Goal: Task Accomplishment & Management: Manage account settings

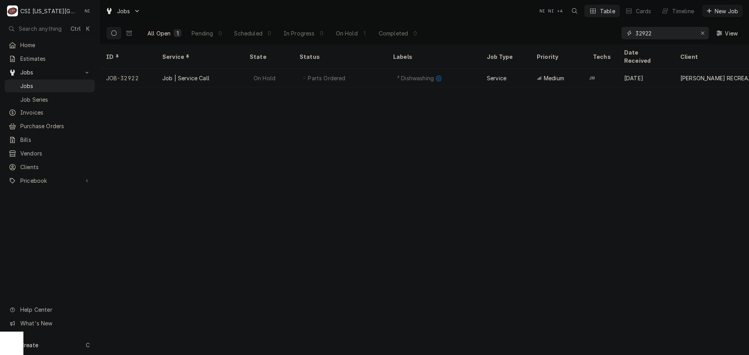
drag, startPoint x: 592, startPoint y: 35, endPoint x: 570, endPoint y: 34, distance: 21.9
click at [570, 35] on div "All Open 1 Pending 0 Scheduled 0 In Progress 0 On Hold 1 Completed 0 32922 View" at bounding box center [424, 33] width 637 height 22
type input "3"
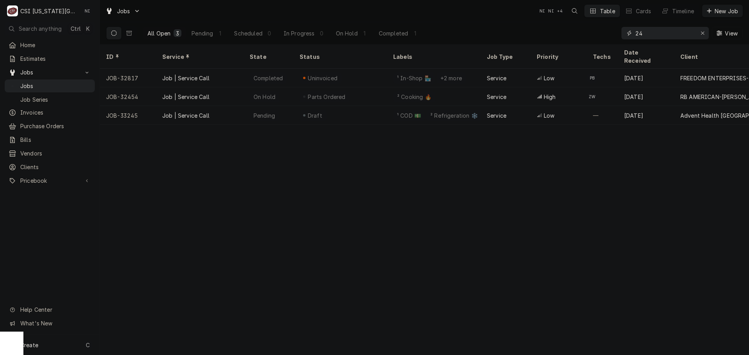
type input "2"
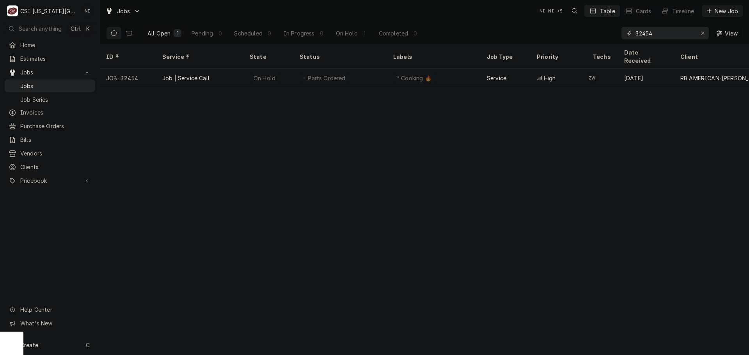
type input "32454"
click at [287, 69] on div "On Hold" at bounding box center [268, 78] width 50 height 19
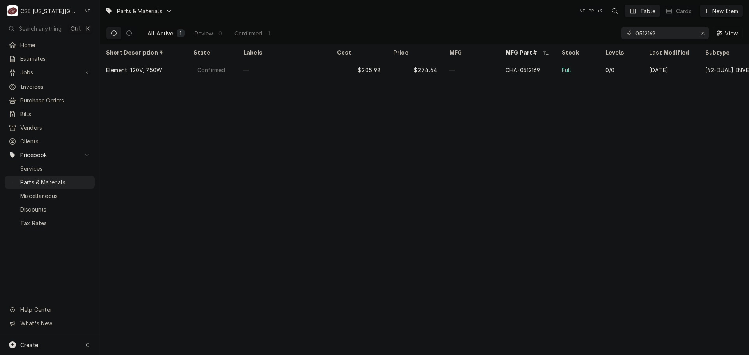
drag, startPoint x: 520, startPoint y: 211, endPoint x: 537, endPoint y: 207, distance: 17.5
click at [520, 211] on div "Parts & Materials NI PP + 2 Table Cards New Item All Active 1 Review 0 Confirme…" at bounding box center [424, 177] width 649 height 355
drag, startPoint x: 644, startPoint y: 34, endPoint x: 629, endPoint y: 40, distance: 17.0
click at [634, 36] on div "0512169" at bounding box center [665, 33] width 87 height 12
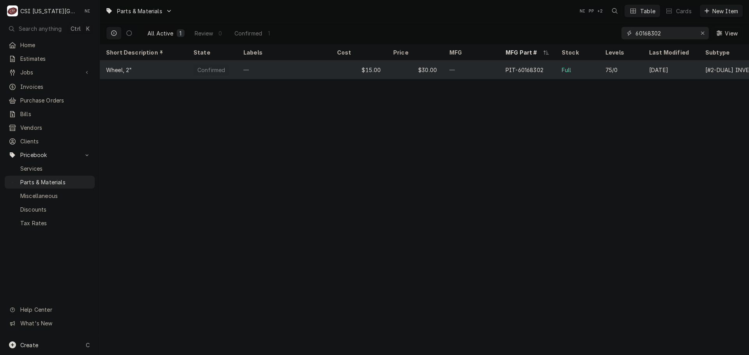
type input "60168302"
click at [403, 74] on div "$30.00" at bounding box center [415, 69] width 56 height 19
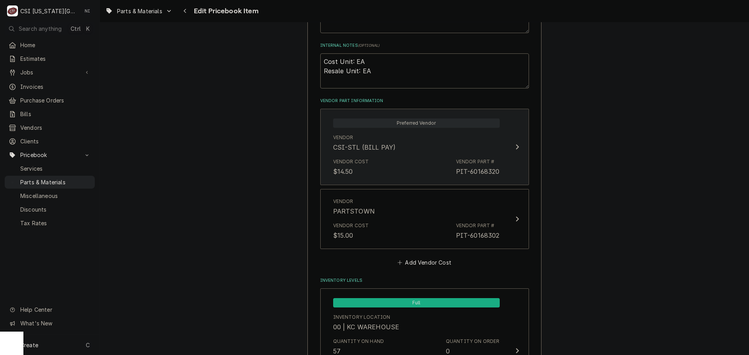
scroll to position [507, 0]
click at [436, 158] on div "Vendor Cost $14.50 Vendor Part # PIT-60168320" at bounding box center [416, 169] width 167 height 24
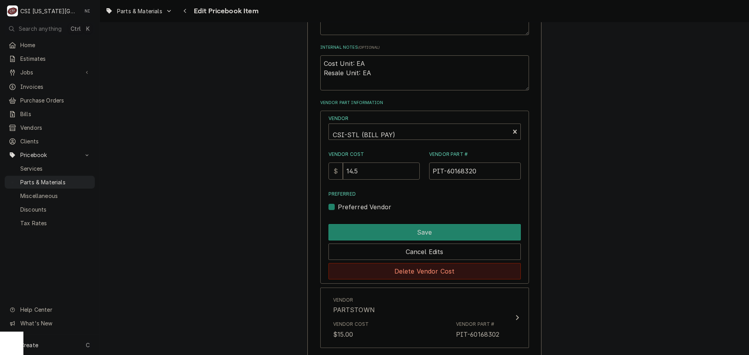
click at [446, 268] on button "Delete Vendor Cost" at bounding box center [425, 271] width 192 height 16
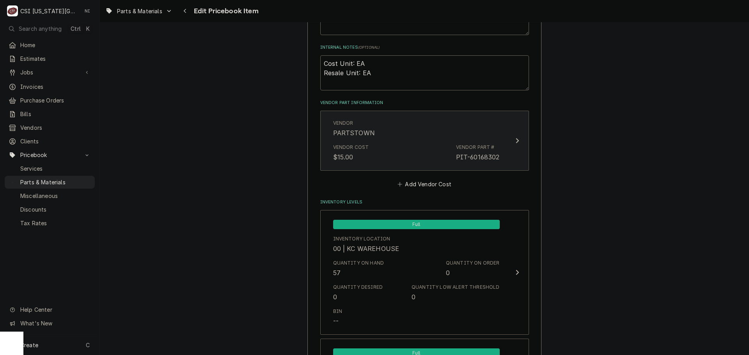
click at [423, 163] on div "Vendor Cost $15.00 Vendor Part # PIT-60168302" at bounding box center [416, 153] width 167 height 24
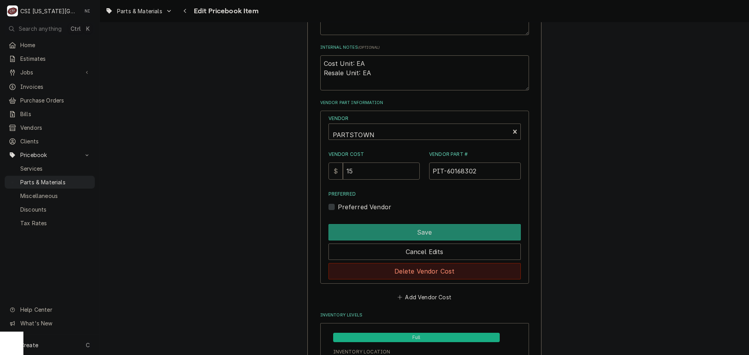
click at [432, 268] on button "Delete Vendor Cost" at bounding box center [425, 271] width 192 height 16
type textarea "x"
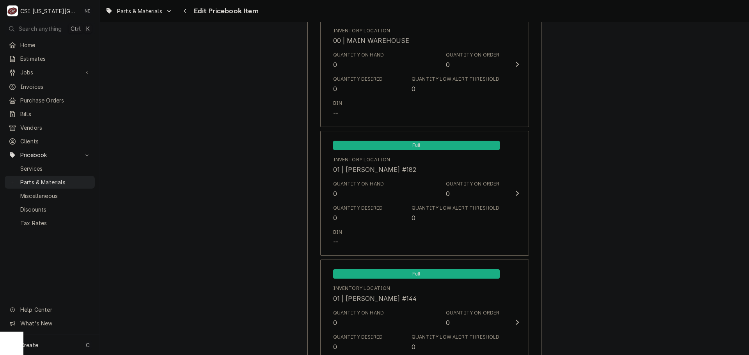
scroll to position [546, 0]
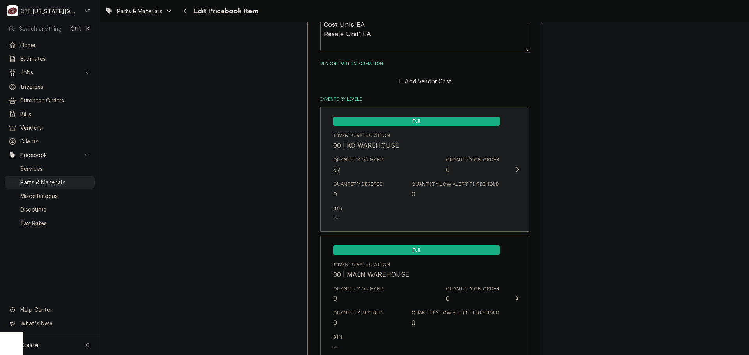
click at [385, 194] on div "Quantity Desired 0 Quantity Low Alert Threshold 0" at bounding box center [416, 190] width 167 height 24
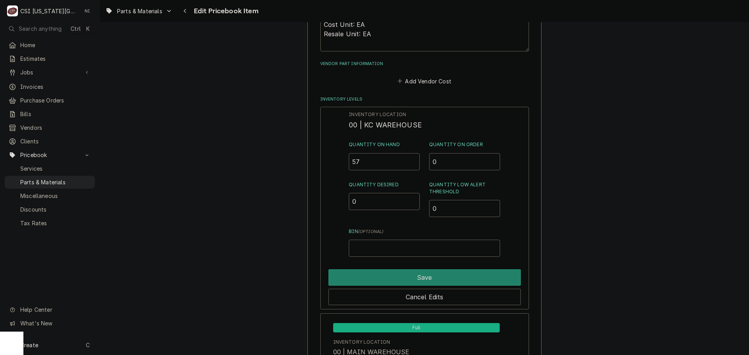
drag, startPoint x: 362, startPoint y: 164, endPoint x: 330, endPoint y: 164, distance: 32.8
click at [331, 164] on div "Inventory Location 00 | KC WAREHOUSE Quantity on Hand 57 Quantity on Order 0 Qu…" at bounding box center [424, 208] width 209 height 203
type input "2"
click at [394, 159] on input "Quantity on Hand" at bounding box center [384, 161] width 71 height 17
type input "36"
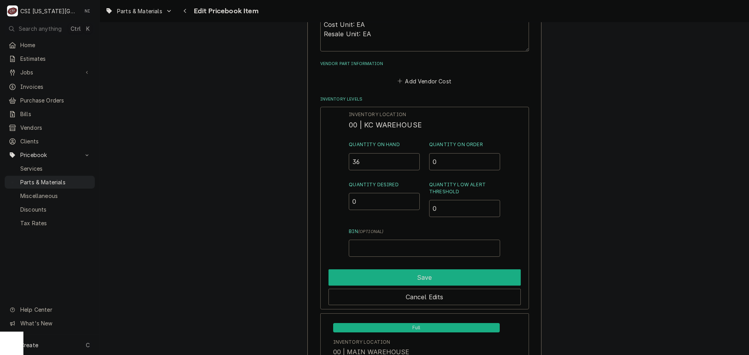
click at [423, 282] on button "Save" at bounding box center [425, 278] width 192 height 16
type textarea "x"
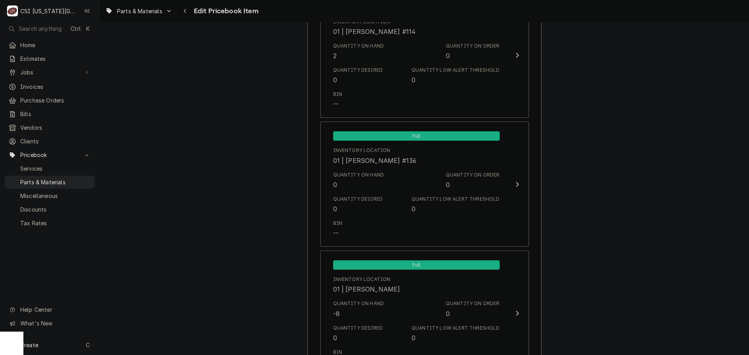
scroll to position [1990, 0]
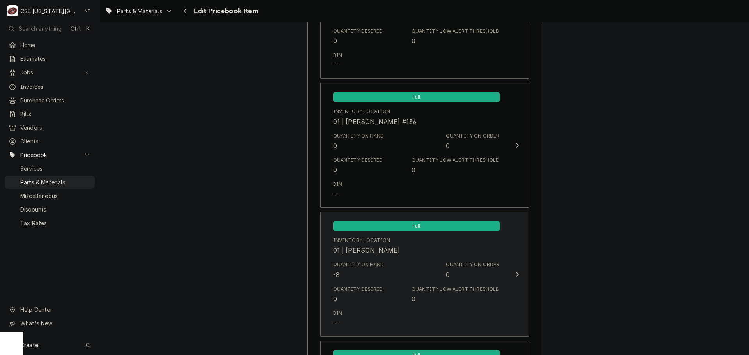
click at [400, 248] on div "01 | [PERSON_NAME]" at bounding box center [366, 250] width 67 height 9
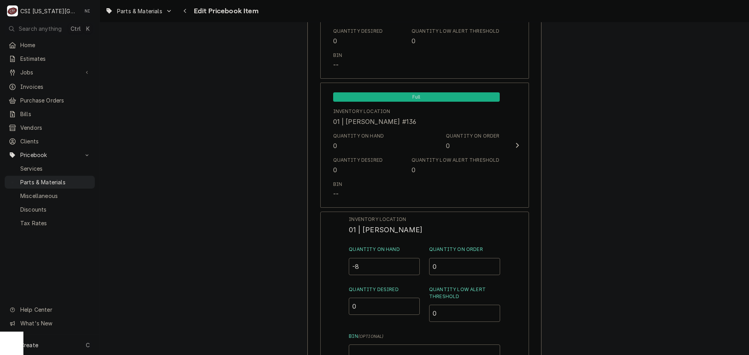
drag, startPoint x: 358, startPoint y: 269, endPoint x: 311, endPoint y: 269, distance: 47.6
type input "21"
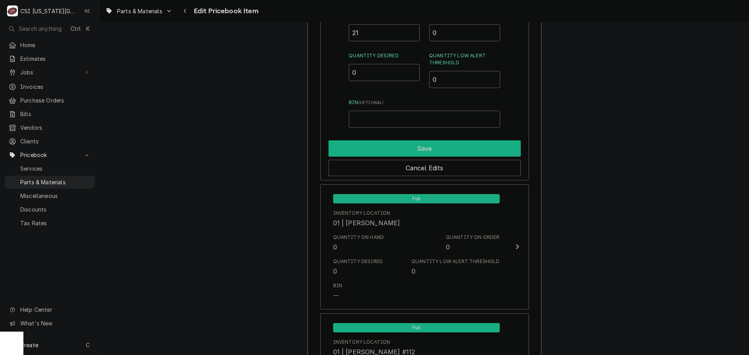
click at [379, 153] on button "Save" at bounding box center [425, 148] width 192 height 16
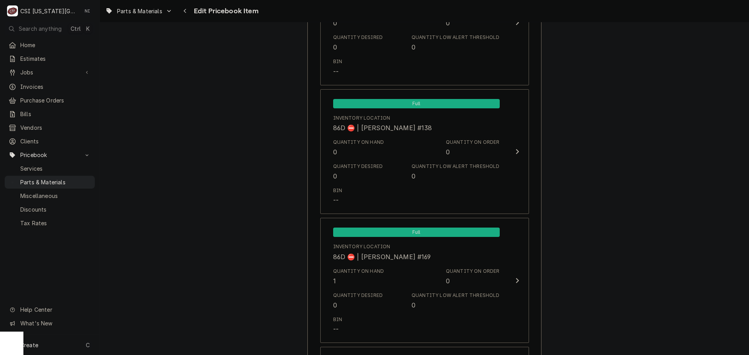
scroll to position [7692, 0]
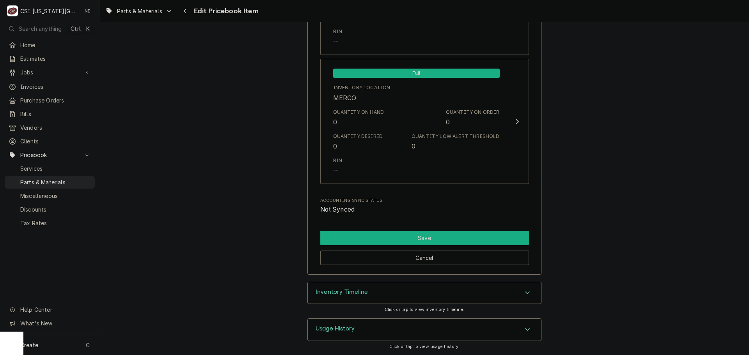
click at [423, 239] on button "Save" at bounding box center [424, 238] width 209 height 14
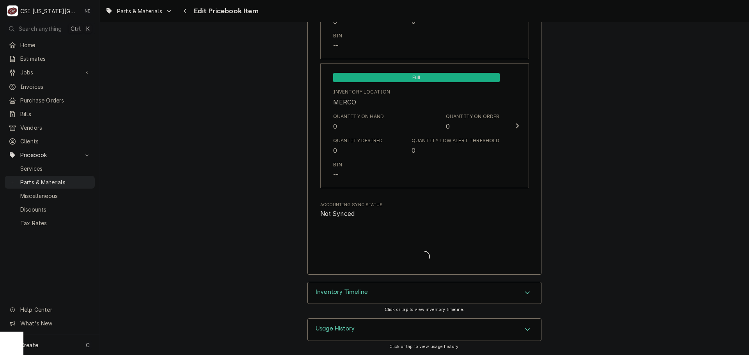
type textarea "x"
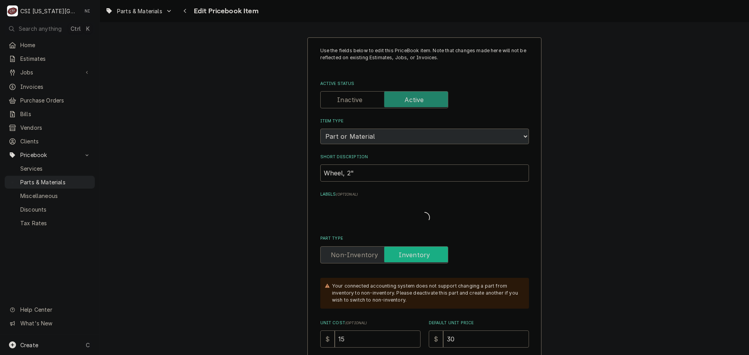
type textarea "x"
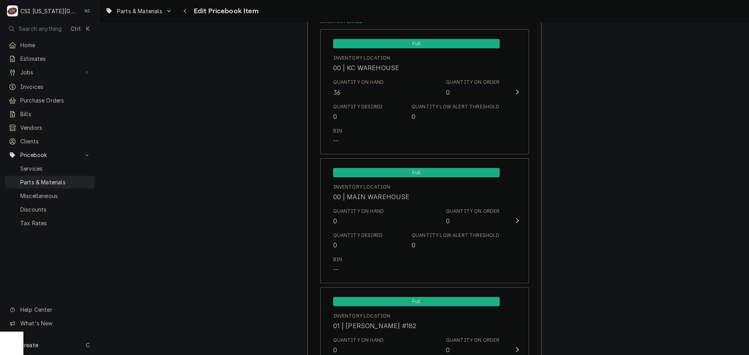
scroll to position [624, 0]
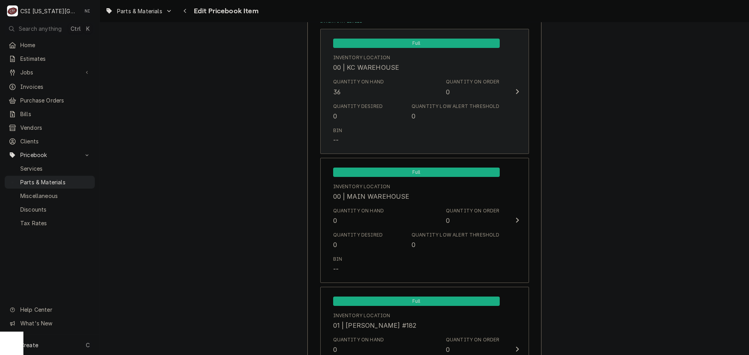
click at [368, 136] on div "Bin --" at bounding box center [416, 136] width 167 height 24
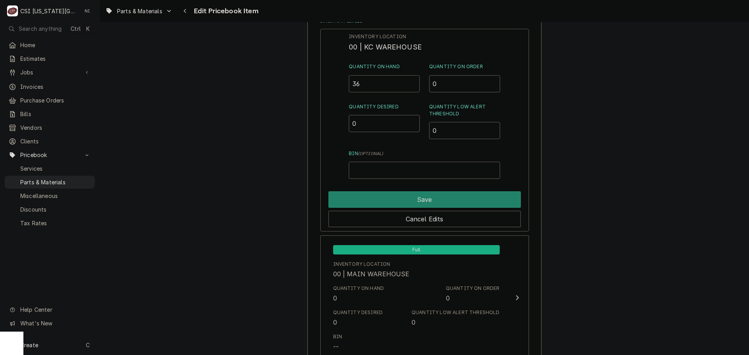
drag, startPoint x: 366, startPoint y: 81, endPoint x: 338, endPoint y: 84, distance: 28.2
click at [338, 84] on div "Inventory Location 00 | KC WAREHOUSE Quantity on Hand 36 Quantity on Order 0 Qu…" at bounding box center [424, 130] width 209 height 203
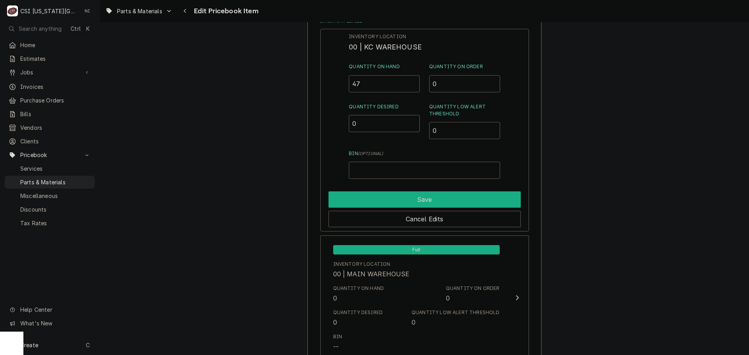
type input "47"
click at [473, 199] on button "Save" at bounding box center [425, 200] width 192 height 16
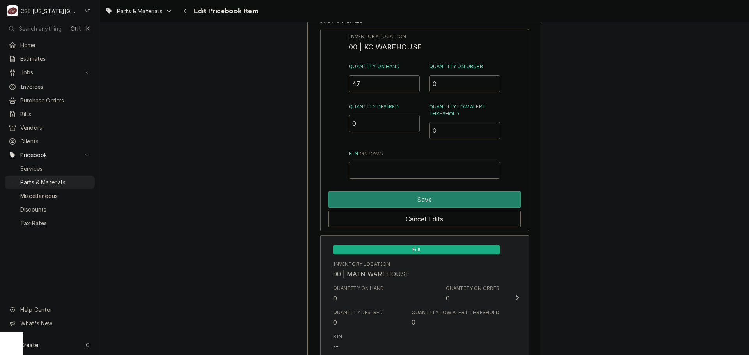
type textarea "x"
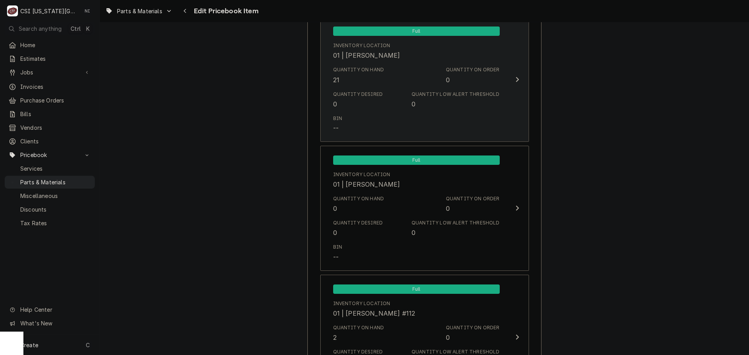
click at [365, 79] on div "Quantity on Hand 21" at bounding box center [358, 75] width 51 height 18
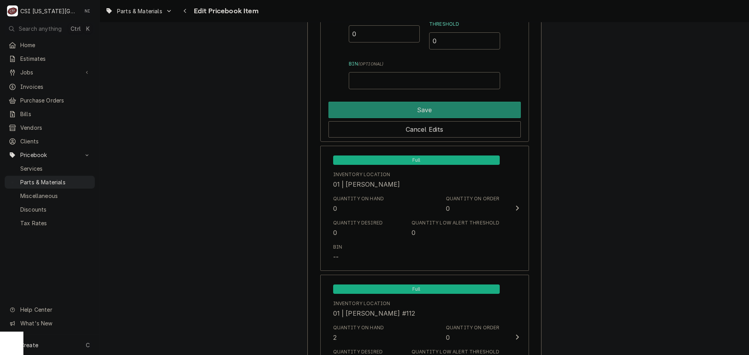
scroll to position [2107, 0]
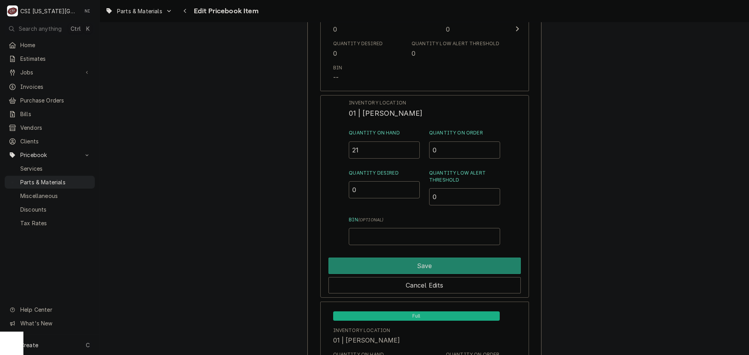
drag, startPoint x: 362, startPoint y: 149, endPoint x: 327, endPoint y: 148, distance: 34.7
click at [322, 146] on div "Inventory Location 01 | PRESTON MERRIMAN Quantity on Hand 21 Quantity on Order …" at bounding box center [424, 196] width 209 height 203
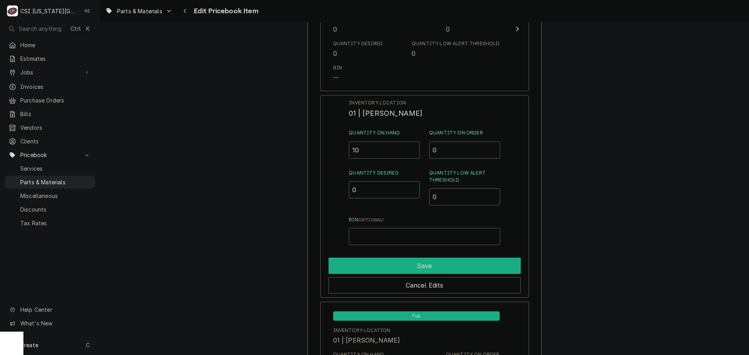
type input "10"
click at [426, 263] on button "Save" at bounding box center [425, 266] width 192 height 16
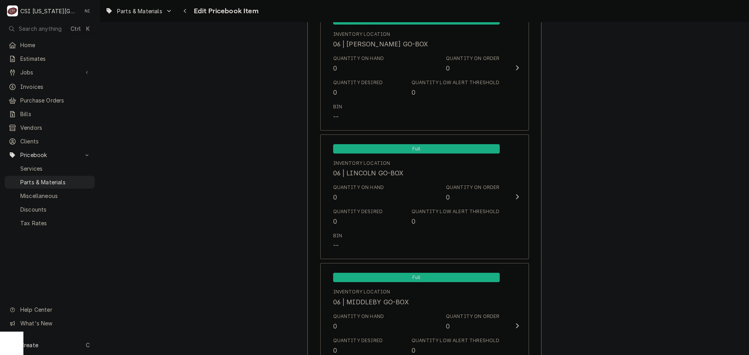
scroll to position [7692, 0]
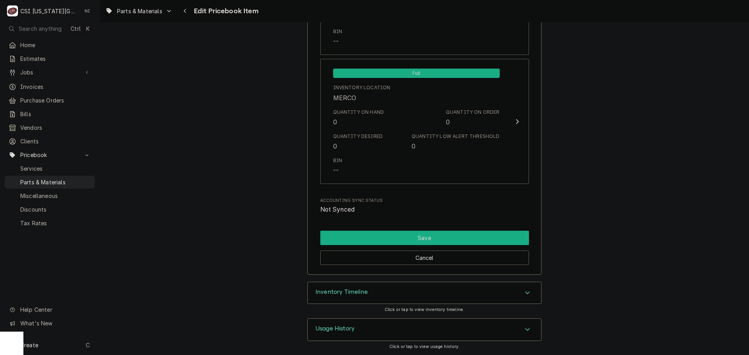
click at [450, 233] on button "Save" at bounding box center [424, 238] width 209 height 14
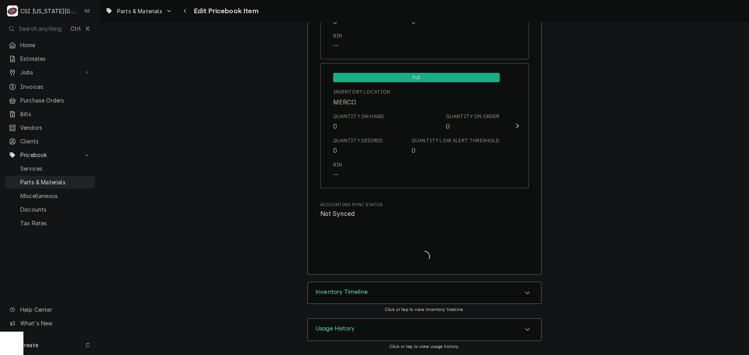
scroll to position [7688, 0]
type textarea "x"
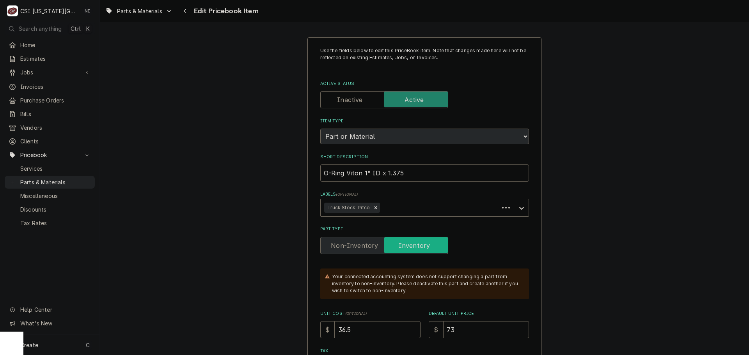
type textarea "x"
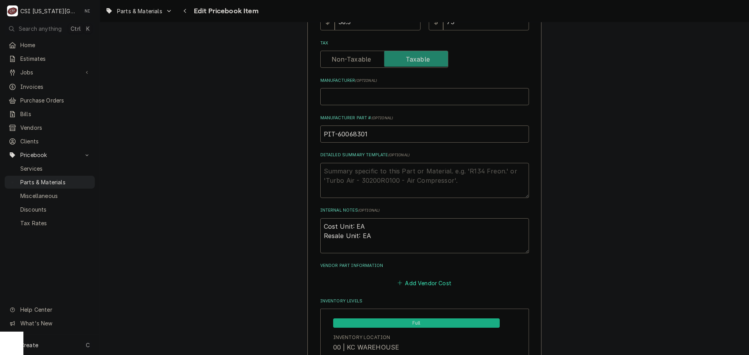
scroll to position [507, 0]
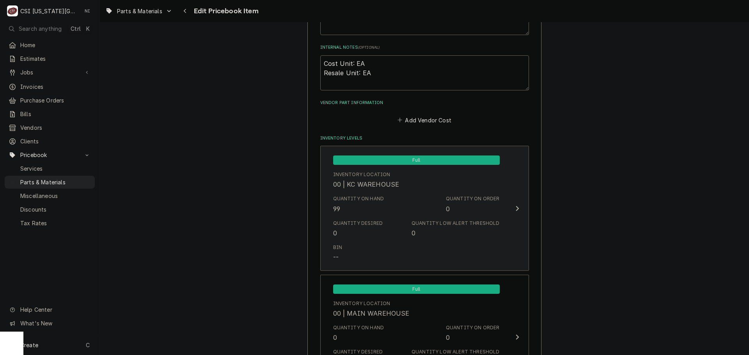
click at [374, 205] on div "Quantity on Hand 99" at bounding box center [358, 204] width 51 height 18
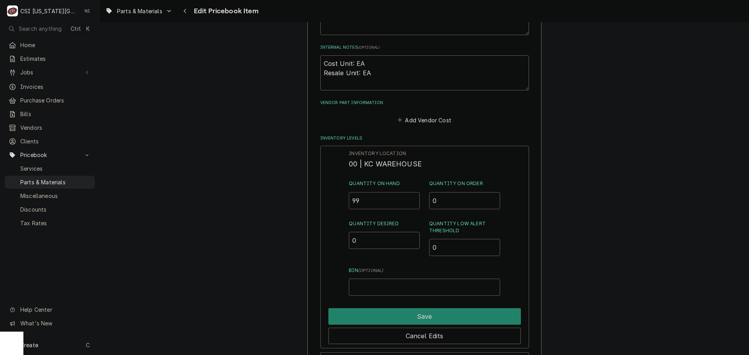
drag, startPoint x: 366, startPoint y: 203, endPoint x: 327, endPoint y: 203, distance: 39.4
click at [339, 202] on div "Inventory Location 00 | KC WAREHOUSE Quantity on Hand 99 Quantity on Order 0 Qu…" at bounding box center [424, 247] width 209 height 203
type input "78"
click at [460, 314] on button "Save" at bounding box center [425, 317] width 192 height 16
type textarea "x"
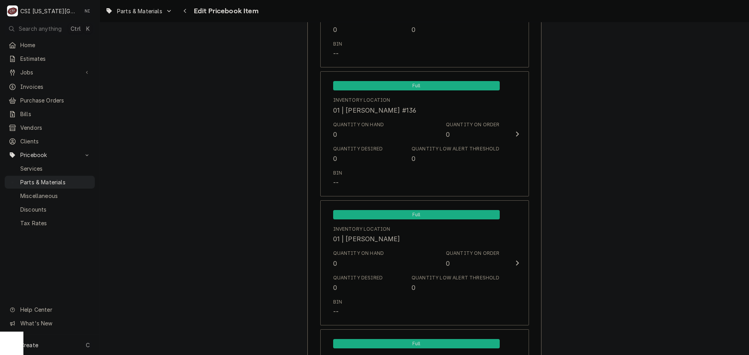
scroll to position [1990, 0]
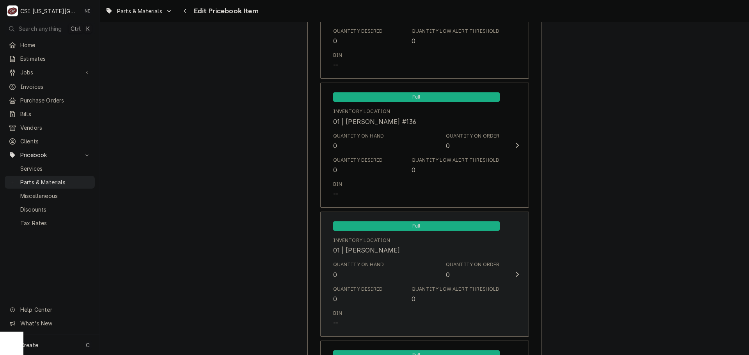
click at [402, 266] on div "Quantity on Hand 0 Quantity on Order 0" at bounding box center [416, 270] width 167 height 24
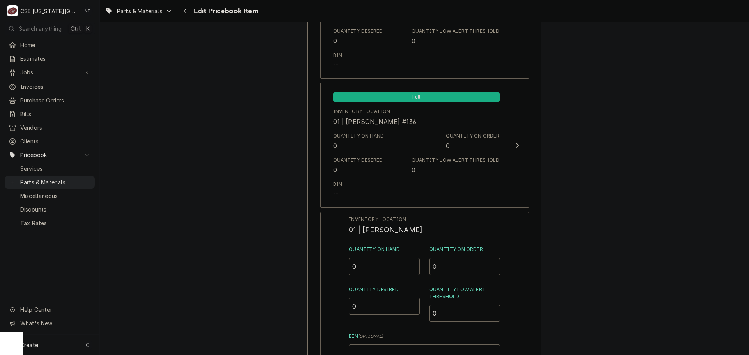
drag, startPoint x: 344, startPoint y: 268, endPoint x: 326, endPoint y: 275, distance: 19.1
click at [326, 270] on div "Inventory Location 01 | PRESTON MERRIMAN Quantity on Hand 0 Quantity on Order 0…" at bounding box center [424, 313] width 209 height 203
type input "21"
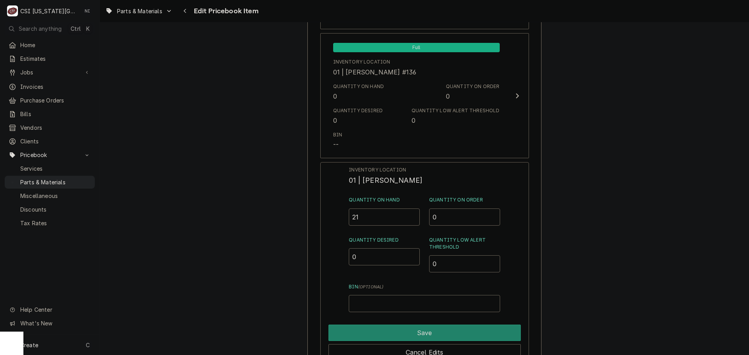
scroll to position [2146, 0]
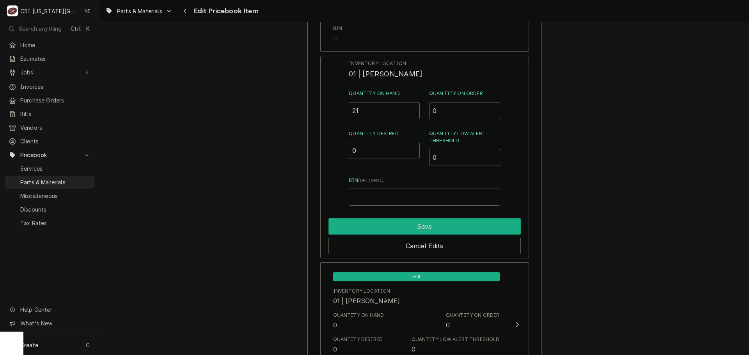
click at [443, 233] on button "Save" at bounding box center [425, 227] width 192 height 16
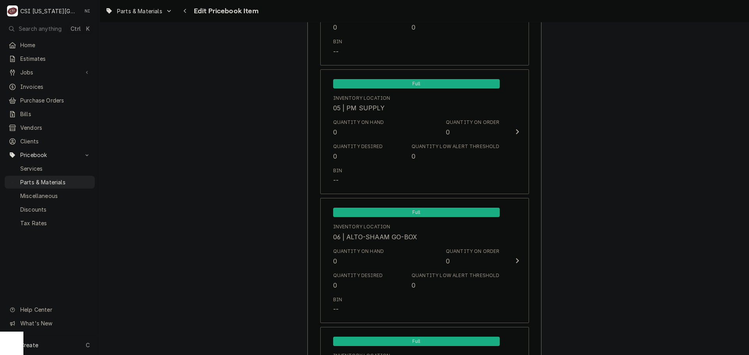
scroll to position [7692, 0]
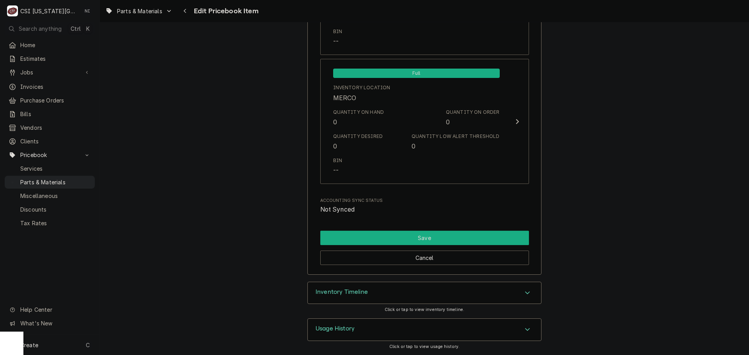
click at [411, 234] on button "Save" at bounding box center [424, 238] width 209 height 14
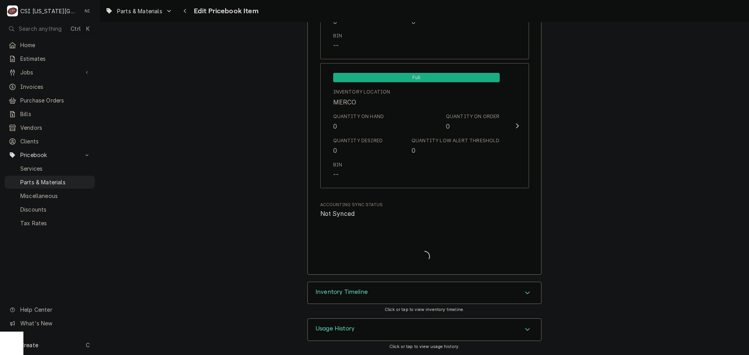
type textarea "x"
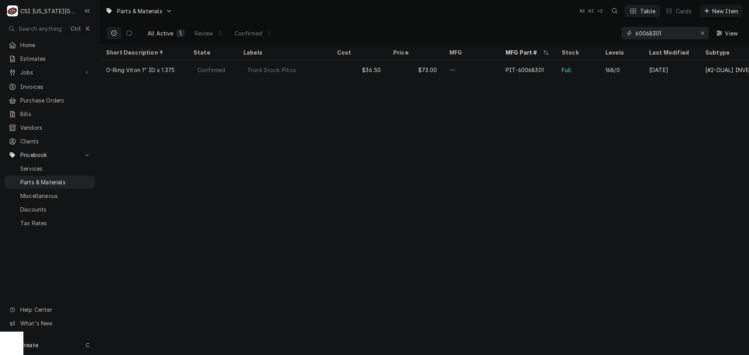
drag, startPoint x: 701, startPoint y: 32, endPoint x: 663, endPoint y: 36, distance: 38.4
click at [701, 32] on icon "Erase input" at bounding box center [703, 32] width 4 height 5
click at [662, 36] on input "Dynamic Content Wrapper" at bounding box center [672, 33] width 73 height 12
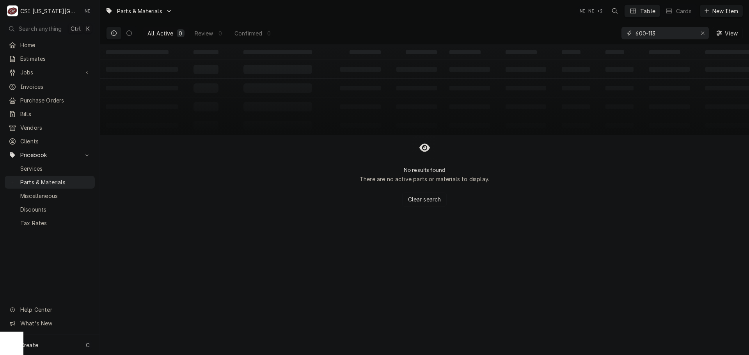
drag, startPoint x: 659, startPoint y: 33, endPoint x: 603, endPoint y: 41, distance: 57.2
click at [605, 41] on div "All Active 0 Review 0 Confirmed 0 600-113 View" at bounding box center [424, 33] width 637 height 22
type input "z"
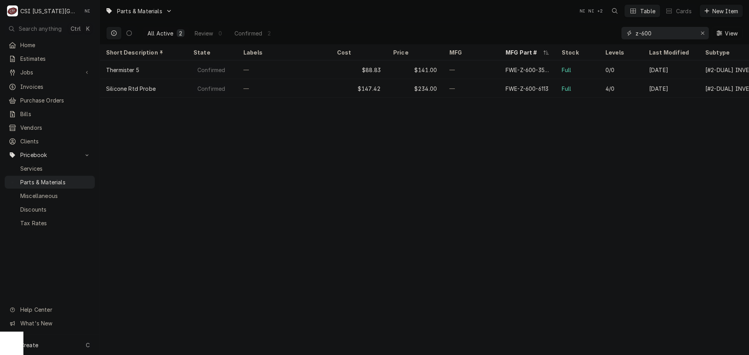
type input "z-600"
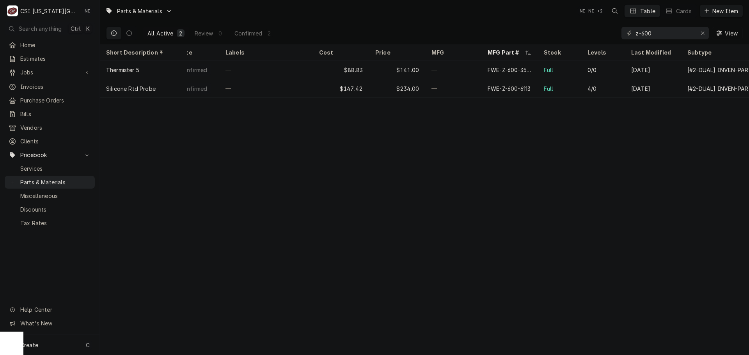
scroll to position [0, 19]
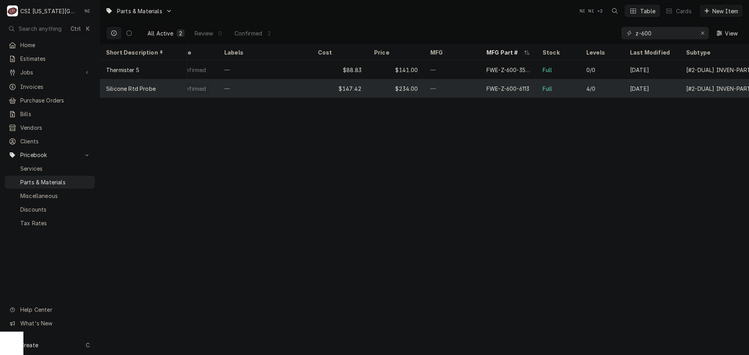
click at [521, 91] on div "FWE-Z-600-6113" at bounding box center [508, 88] width 56 height 19
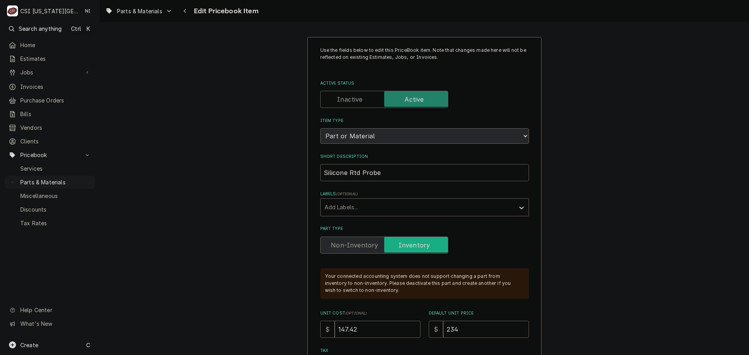
type textarea "x"
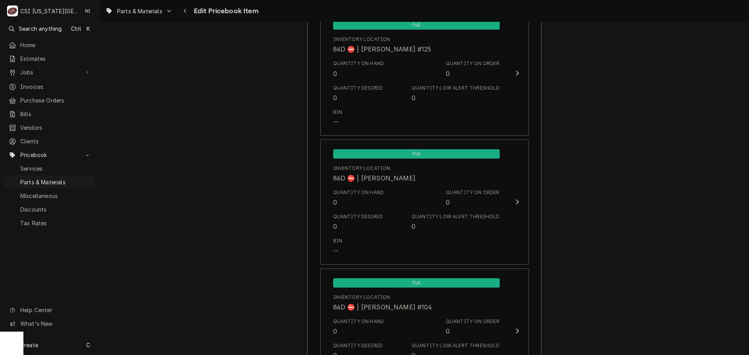
scroll to position [7821, 0]
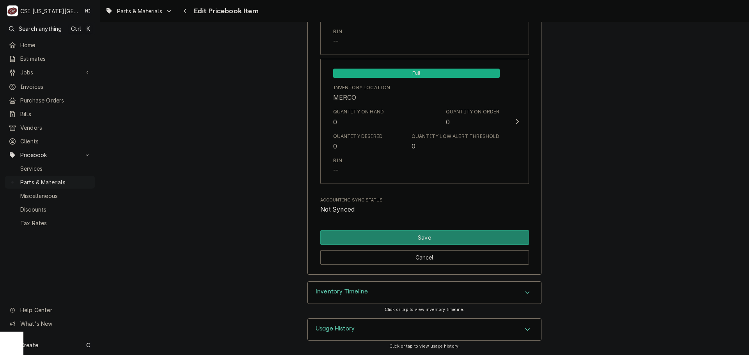
click at [522, 295] on div "Accordion Header" at bounding box center [528, 292] width 12 height 9
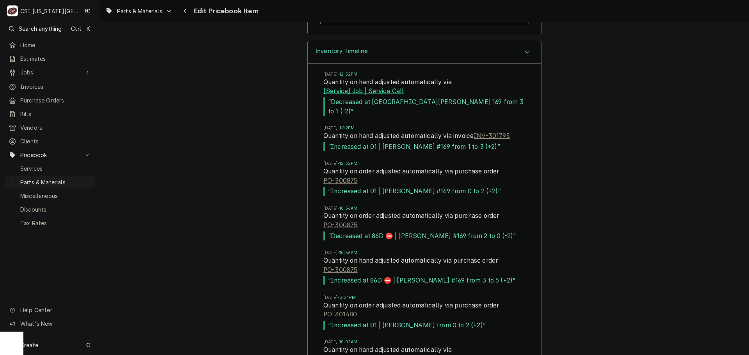
scroll to position [8195, 0]
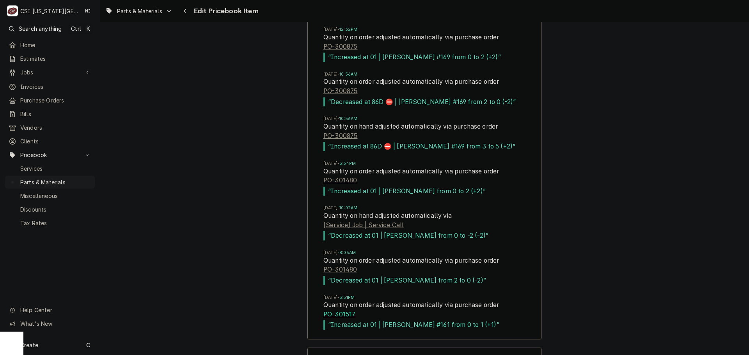
click at [343, 320] on link "PO-301517" at bounding box center [339, 314] width 32 height 9
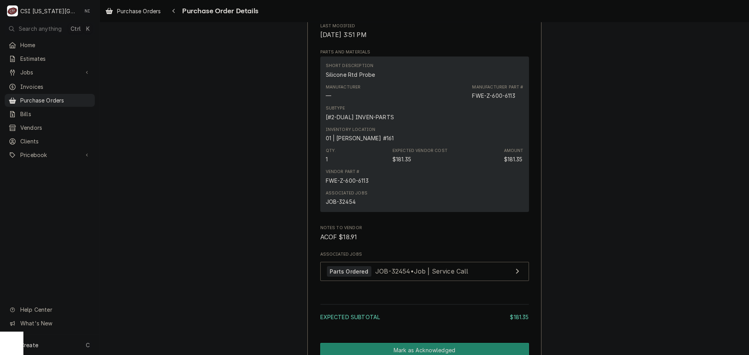
scroll to position [507, 0]
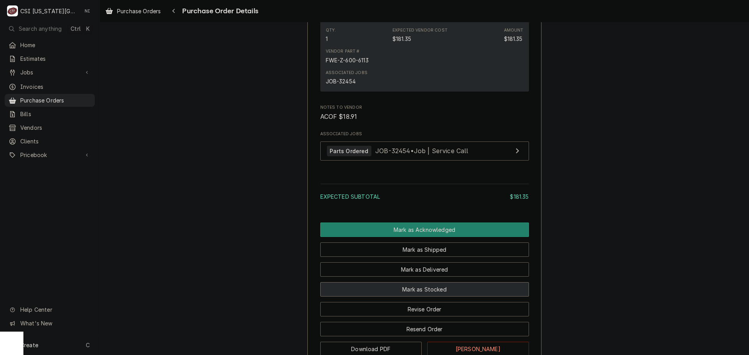
click at [447, 297] on button "Mark as Stocked" at bounding box center [424, 290] width 209 height 14
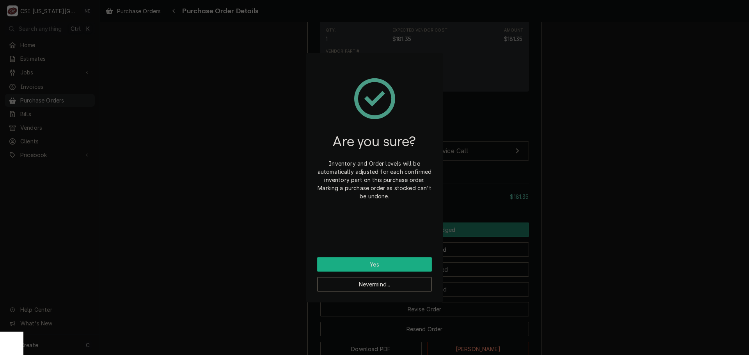
click at [384, 265] on button "Yes" at bounding box center [374, 265] width 115 height 14
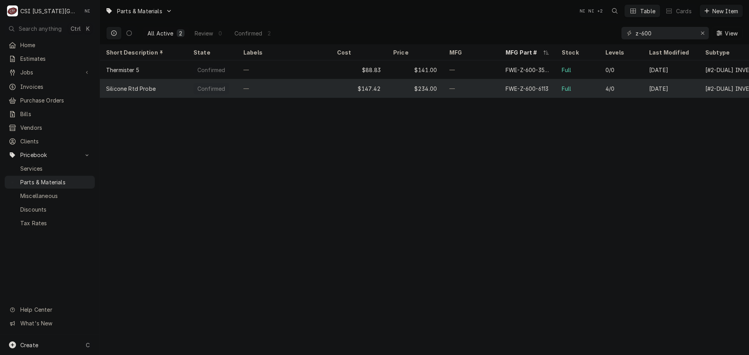
click at [463, 85] on div "—" at bounding box center [471, 88] width 56 height 19
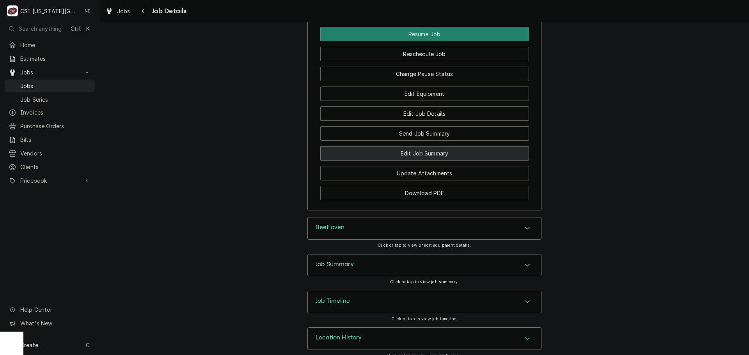
scroll to position [1290, 0]
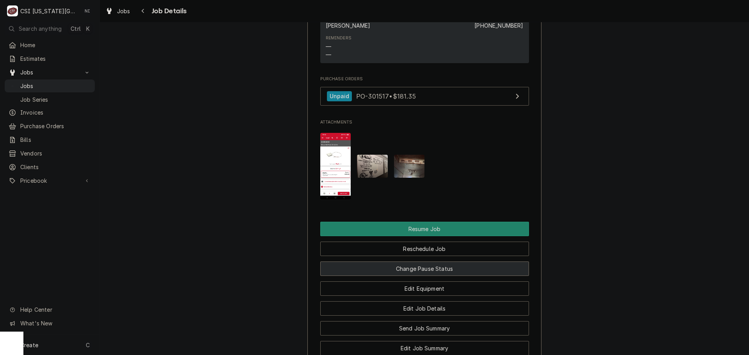
click at [448, 262] on button "Change Pause Status" at bounding box center [424, 269] width 209 height 14
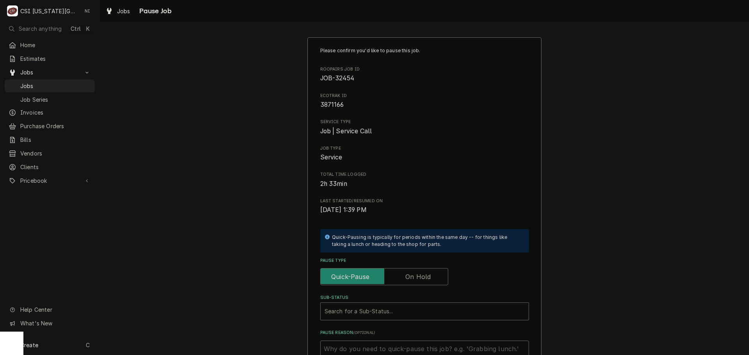
click at [426, 267] on div "Pause Type" at bounding box center [424, 272] width 209 height 28
click at [420, 279] on label "Pause Type" at bounding box center [384, 276] width 128 height 17
click at [420, 279] on input "Pause Type" at bounding box center [384, 276] width 121 height 17
checkbox input "true"
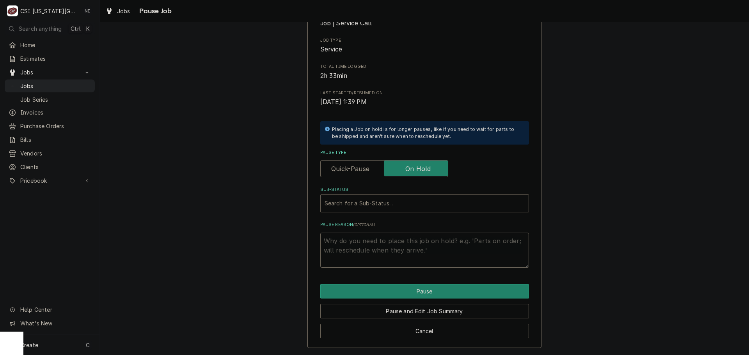
click at [382, 204] on div "Sub-Status" at bounding box center [425, 204] width 200 height 14
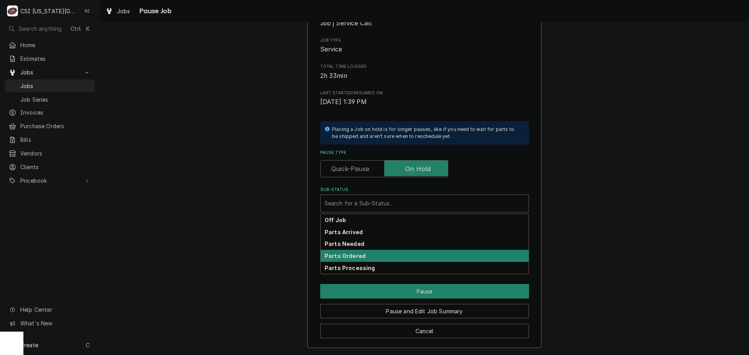
click at [353, 260] on div "Parts Ordered" at bounding box center [425, 256] width 208 height 12
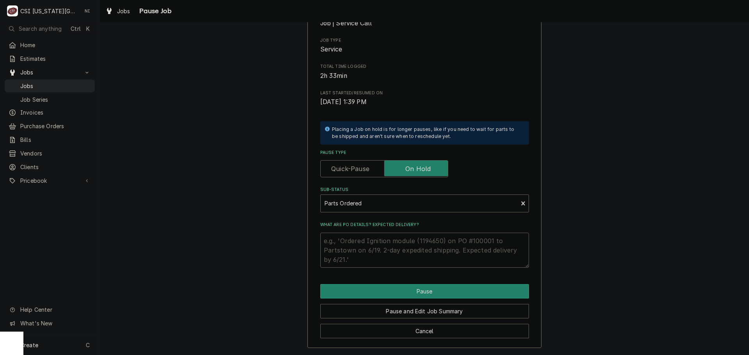
click at [357, 242] on textarea "What are PO details? Expected delivery?" at bounding box center [424, 250] width 209 height 35
type textarea "x"
type textarea "p"
type textarea "x"
type textarea "pa"
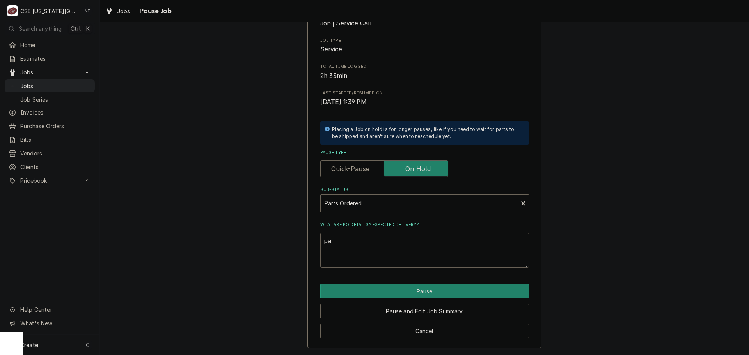
type textarea "x"
type textarea "pars"
type textarea "x"
type textarea "parst"
type textarea "x"
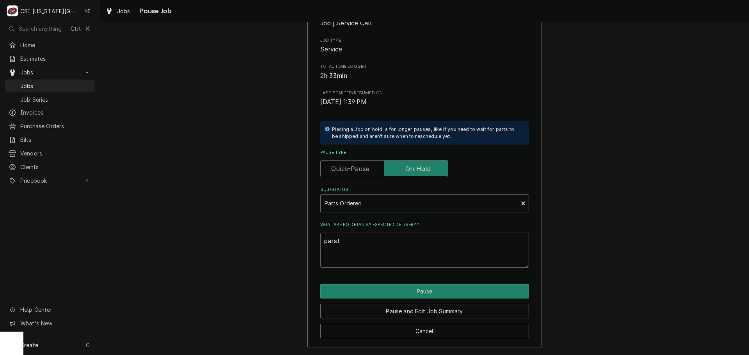
type textarea "parst"
type textarea "x"
type textarea "pars"
type textarea "x"
type textarea "par"
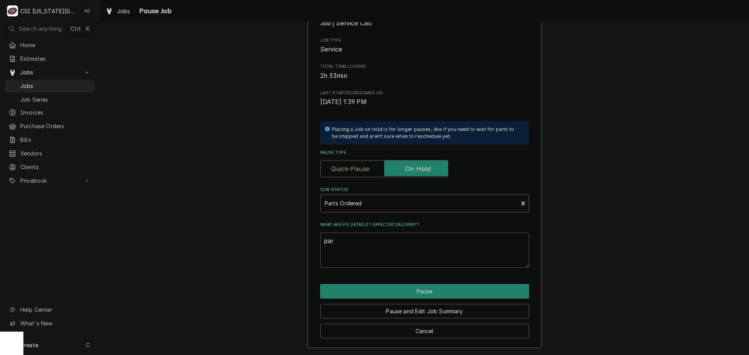
type textarea "x"
type textarea "pa"
type textarea "x"
type textarea "p"
type textarea "x"
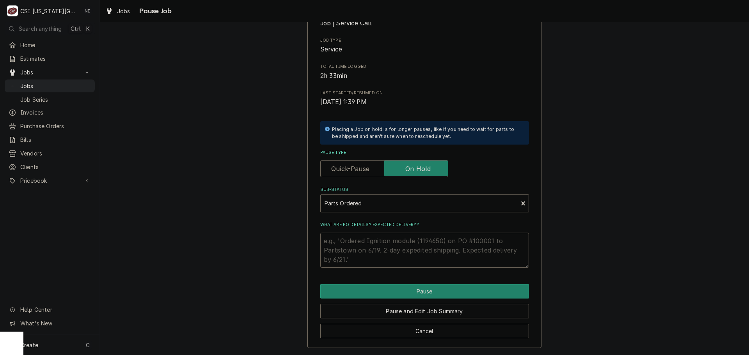
type textarea "x"
type textarea "p"
type textarea "x"
type textarea "pa"
type textarea "x"
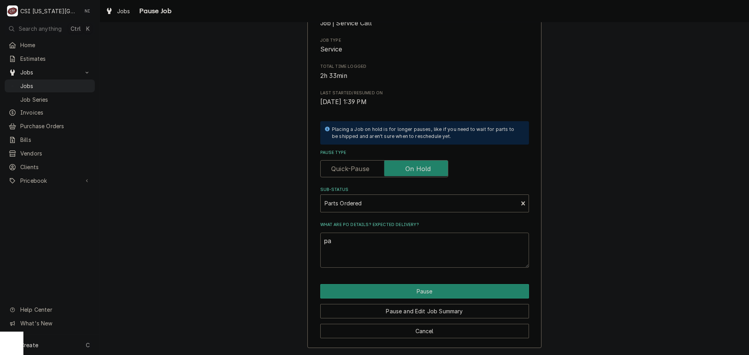
type textarea "par"
type textarea "x"
type textarea "part"
type textarea "x"
type textarea "parts"
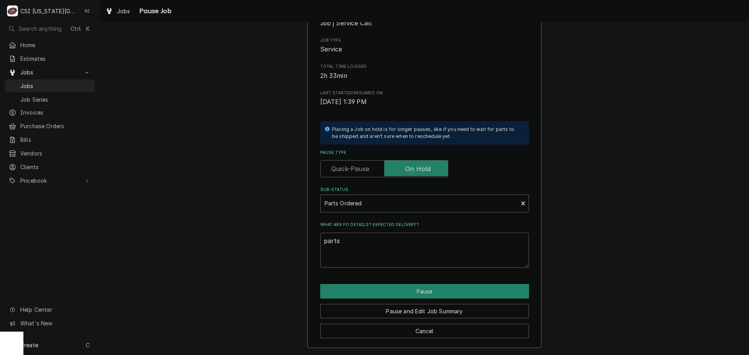
type textarea "x"
type textarea "parts"
type textarea "x"
type textarea "parts"
type textarea "x"
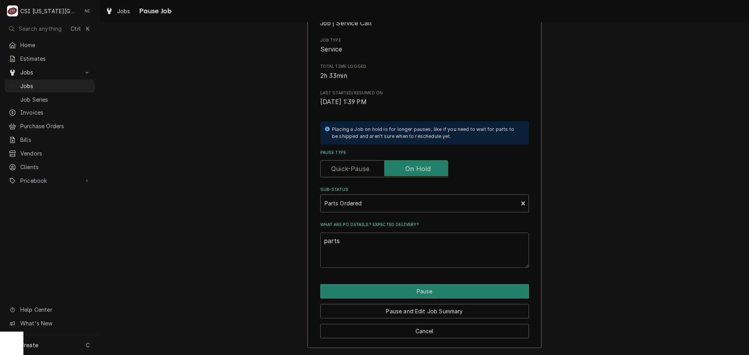
type textarea "part"
type textarea "x"
type textarea "parti"
type textarea "x"
type textarea "partia"
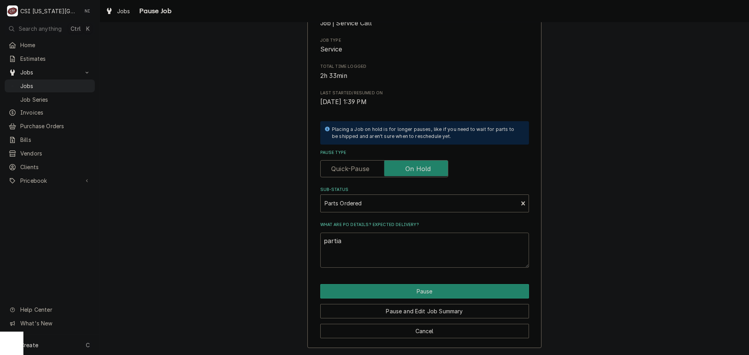
type textarea "x"
type textarea "partial"
type textarea "x"
type textarea "partial"
type textarea "x"
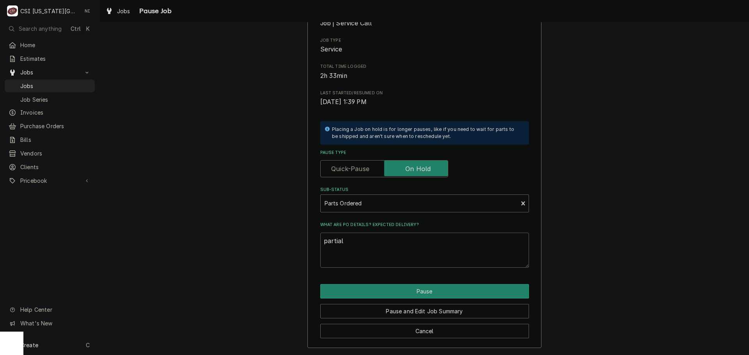
type textarea "partial p"
type textarea "x"
type textarea "partial pa"
type textarea "x"
type textarea "partial par"
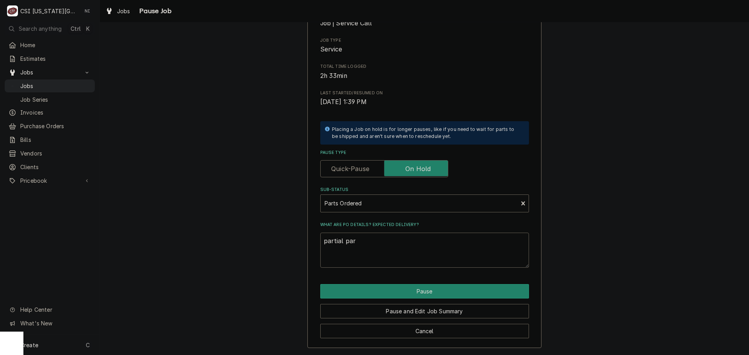
type textarea "x"
type textarea "partial part"
type textarea "x"
type textarea "partial parts"
type textarea "x"
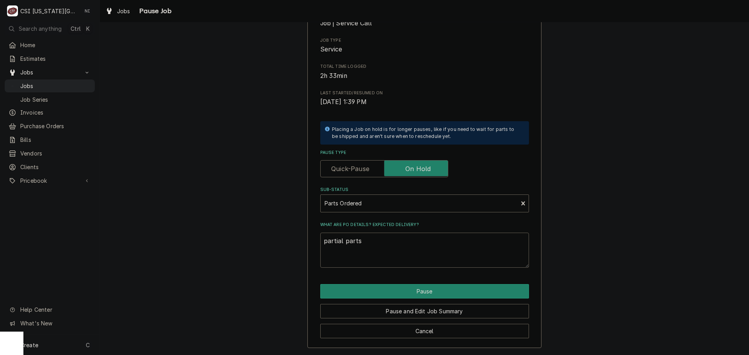
type textarea "partial parts"
type textarea "x"
type textarea "partial parts o"
type textarea "x"
type textarea "partial parts on"
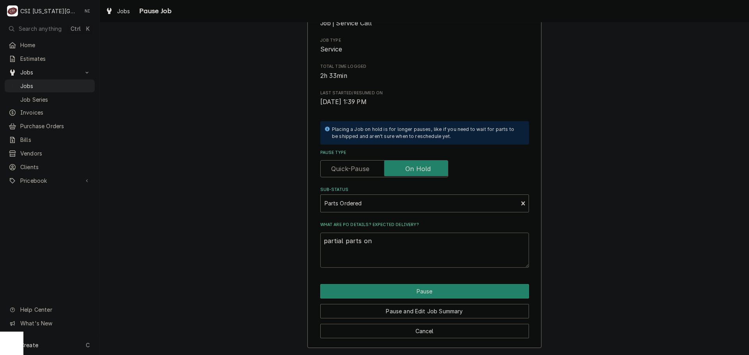
type textarea "x"
type textarea "partial parts on"
type textarea "x"
type textarea "partial parts on w"
type textarea "x"
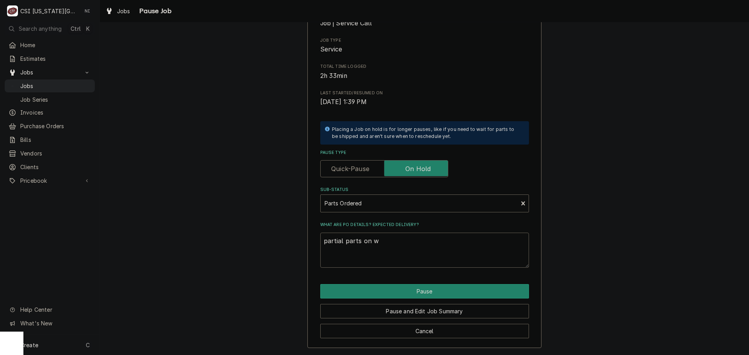
type textarea "partial parts on wi"
type textarea "x"
type textarea "partial parts on wil"
type textarea "x"
type textarea "partial parts on wils"
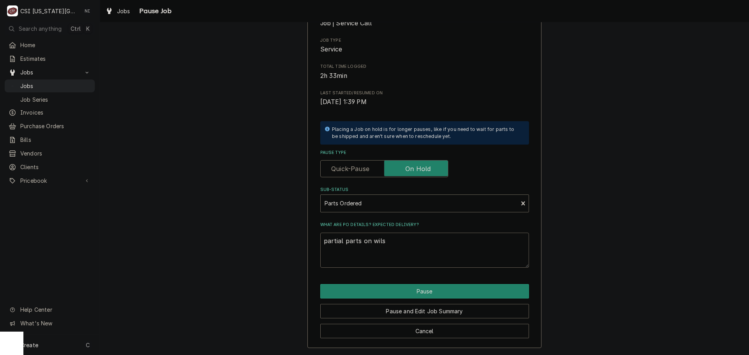
type textarea "x"
type textarea "partial parts on wilso"
type textarea "x"
type textarea "partial parts on wilson"
type textarea "x"
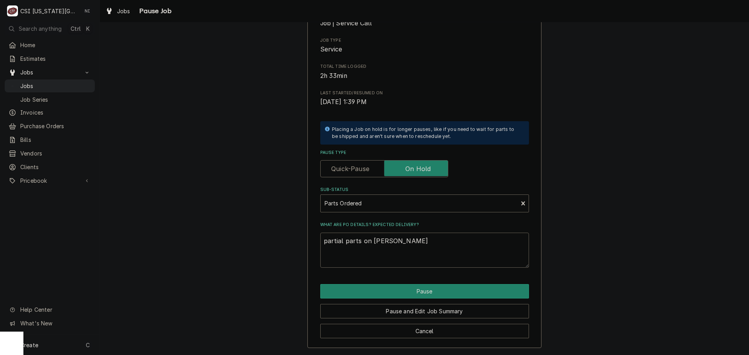
type textarea "partial parts on wilson"
type textarea "x"
type textarea "partial parts on wilson s"
type textarea "x"
type textarea "partial parts on wilson sh"
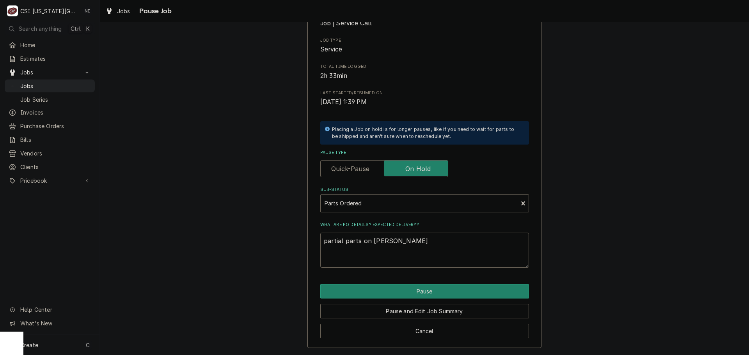
type textarea "x"
type textarea "partial parts on wilson she"
type textarea "x"
type textarea "partial parts on wilson shel"
type textarea "x"
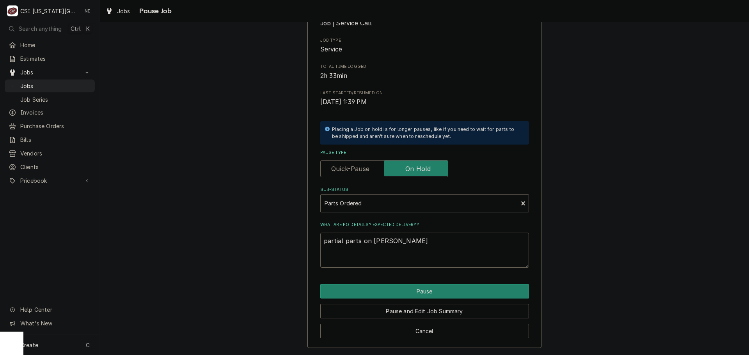
type textarea "partial parts on wilson shelf"
type textarea "x"
type textarea "partial parts on wilson shelf,"
type textarea "x"
type textarea "partial parts on wilson shelf,"
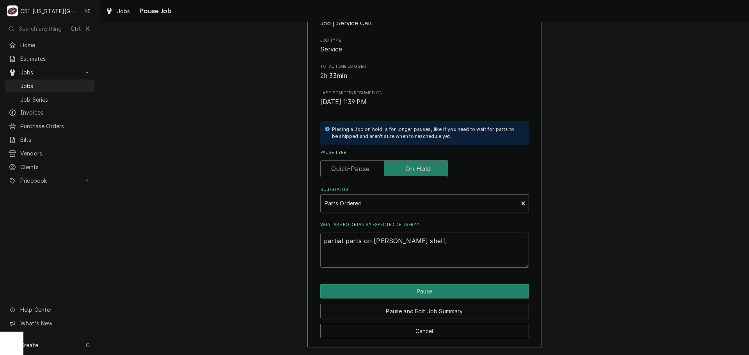
type textarea "x"
type textarea "partial parts on wilson shelf, r"
type textarea "x"
type textarea "partial parts on wilson shelf, re"
type textarea "x"
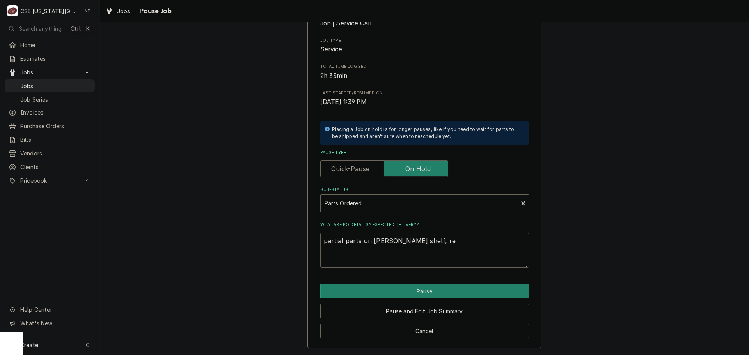
type textarea "partial parts on wilson shelf, r"
type textarea "x"
type textarea "partial parts on wilson shelf,"
type textarea "x"
type textarea "partial parts on wilson shelf, m"
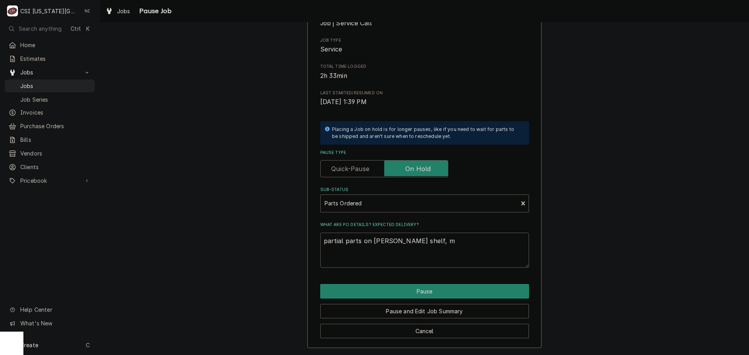
type textarea "x"
type textarea "partial parts on wilson shelf, mi"
type textarea "x"
type textarea "partial parts on wilson shelf, mis"
type textarea "x"
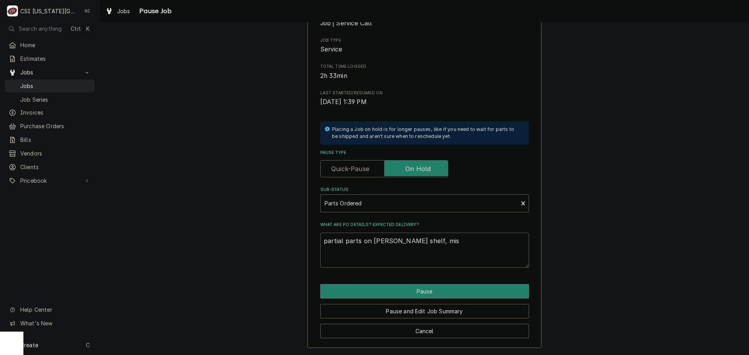
type textarea "partial parts on wilson shelf, miss"
type textarea "x"
type textarea "partial parts on wilson shelf, missi"
type textarea "x"
type textarea "partial parts on wilson shelf, missin"
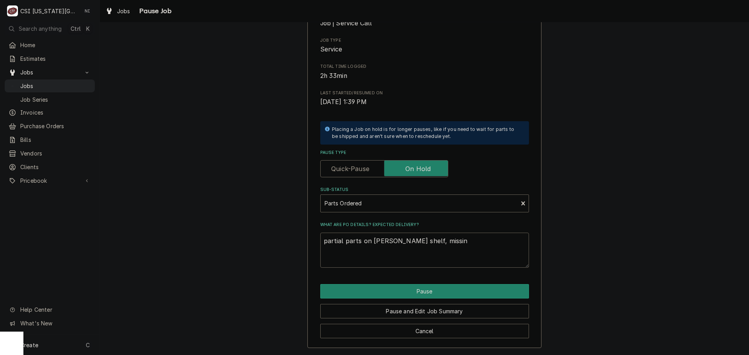
type textarea "x"
type textarea "partial parts on wilson shelf, missing"
type textarea "x"
type textarea "partial parts on wilson shelf, missing"
type textarea "x"
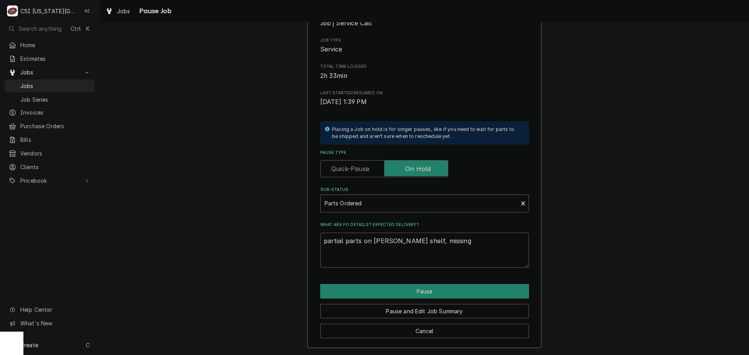
type textarea "partial parts on wilson shelf, missing p"
type textarea "x"
type textarea "partial parts on wilson shelf, missing pr"
type textarea "x"
type textarea "partial parts on wilson shelf, missing pro"
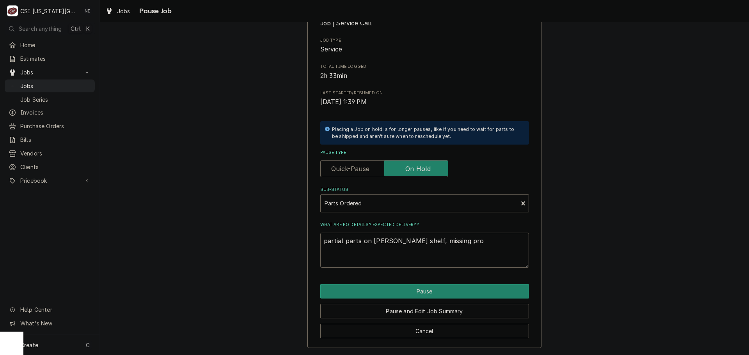
type textarea "x"
type textarea "partial parts on wilson shelf, missing prob"
type textarea "x"
type textarea "partial parts on wilson shelf, missing probe"
type textarea "x"
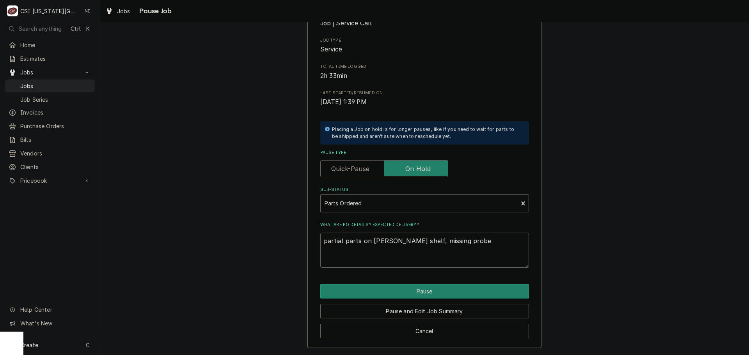
type textarea "partial parts on wilson shelf, missing probe"
type textarea "x"
type textarea "partial parts on wilson shelf, missing probe o"
type textarea "x"
type textarea "partial parts on wilson shelf, missing probe or"
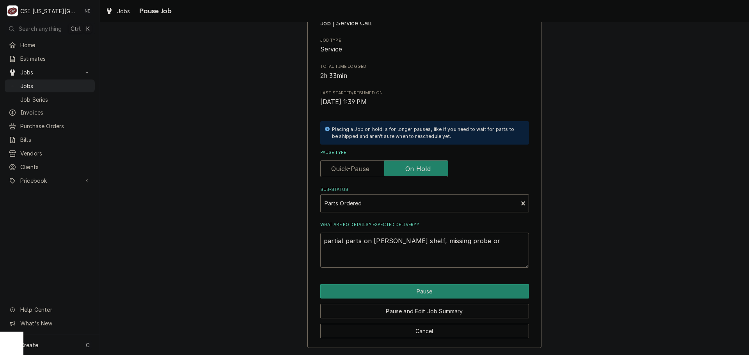
type textarea "x"
type textarea "partial parts on wilson shelf, missing probe ord"
type textarea "x"
type textarea "partial parts on wilson shelf, missing probe orde"
type textarea "x"
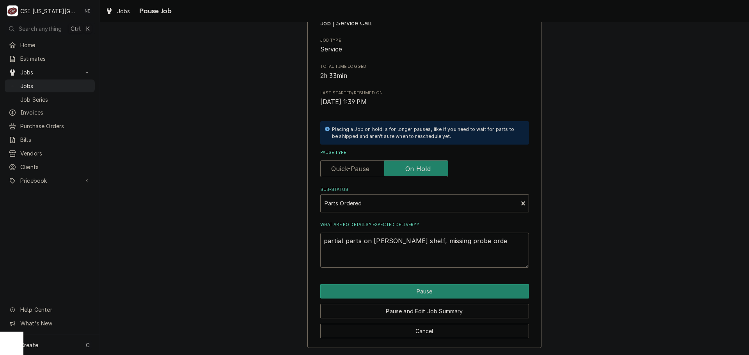
type textarea "partial parts on wilson shelf, missing probe order"
type textarea "x"
type textarea "partial parts on wilson shelf, missing probe ordere"
type textarea "x"
type textarea "partial parts on wilson shelf, missing probe ordered"
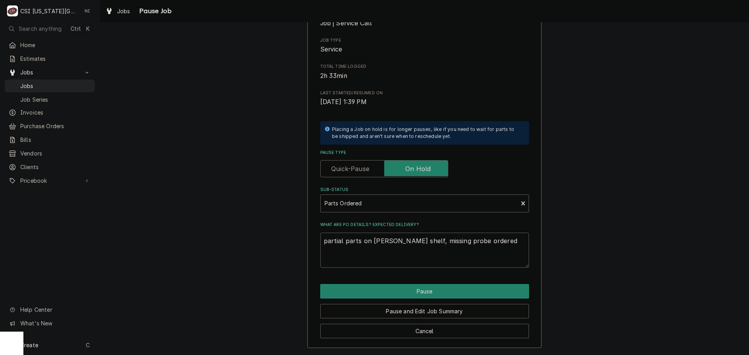
type textarea "x"
type textarea "partial parts on wilson shelf, missing probe ordered"
type textarea "x"
type textarea "partial parts on wilson shelf, missing probe ordered o"
type textarea "x"
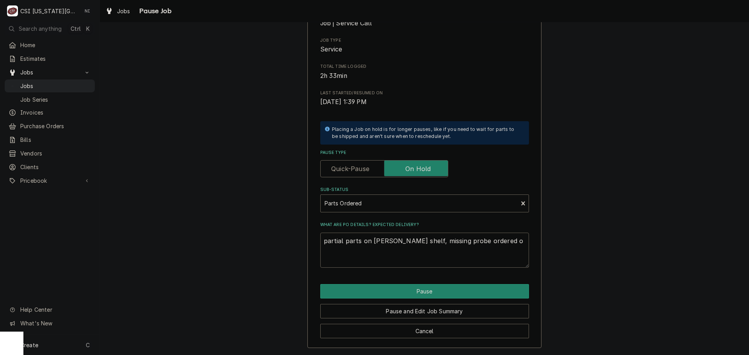
type textarea "partial parts on wilson shelf, missing probe ordered on"
type textarea "x"
type textarea "partial parts on wilson shelf, missing probe ordered on"
type textarea "x"
type textarea "partial parts on wilson shelf, missing probe ordered on P"
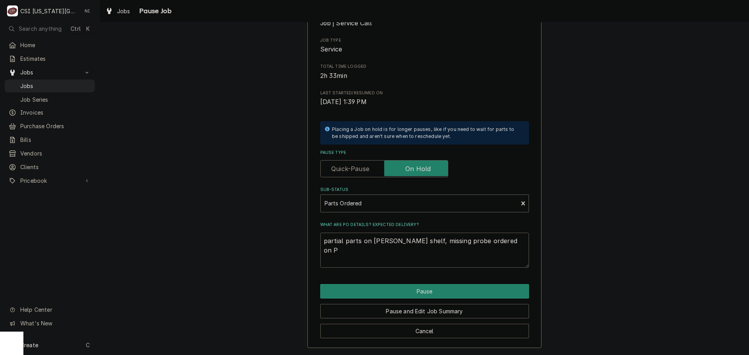
type textarea "x"
type textarea "partial parts on wilson shelf, missing probe ordered on Po"
type textarea "x"
type textarea "partial parts on wilson shelf, missing probe ordered on Po"
type textarea "x"
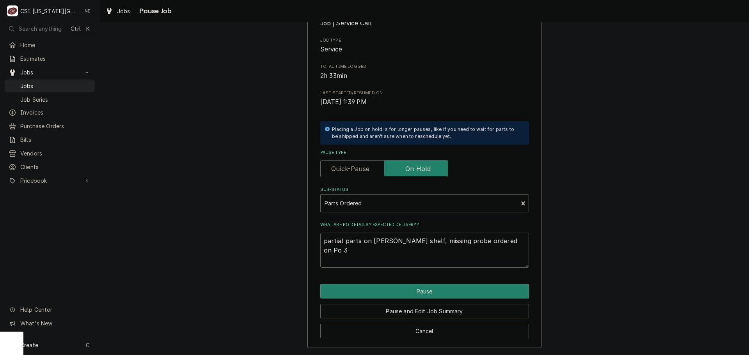
type textarea "partial parts on wilson shelf, missing probe ordered on Po 30"
type textarea "x"
type textarea "partial parts on wilson shelf, missing probe ordered on Po 301"
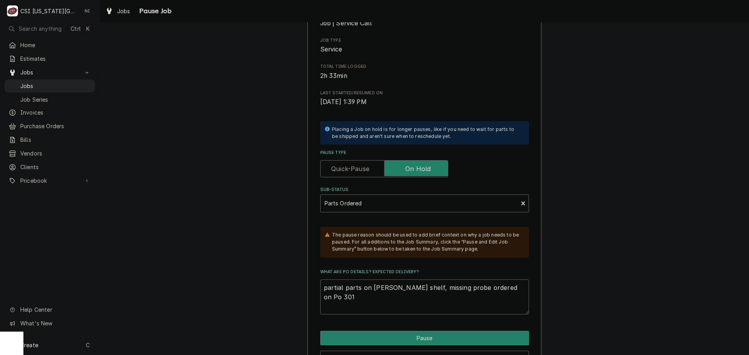
type textarea "x"
type textarea "partial parts on wilson shelf, missing probe ordered on Po 3017"
type textarea "x"
type textarea "partial parts on wilson shelf, missing probe ordered on Po 30171"
type textarea "x"
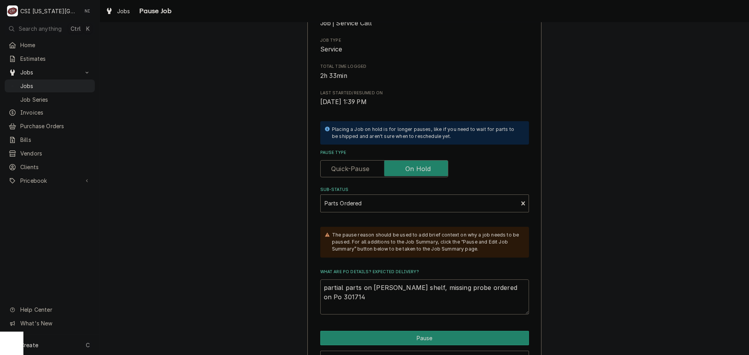
scroll to position [155, 0]
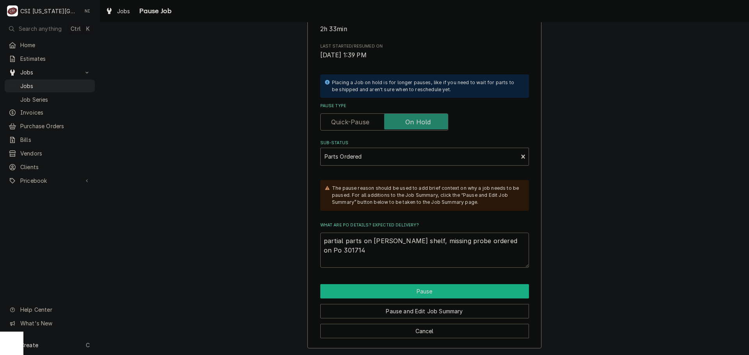
type textarea "partial parts on [PERSON_NAME] shelf, missing probe ordered on Po 301714"
click at [403, 289] on button "Pause" at bounding box center [424, 291] width 209 height 14
type textarea "x"
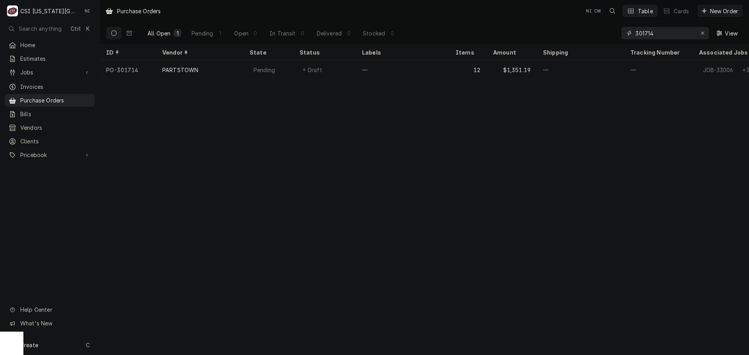
drag, startPoint x: 644, startPoint y: 37, endPoint x: 595, endPoint y: 38, distance: 49.6
click at [595, 38] on div "All Open 1 Pending 1 Open 0 In Transit 0 Delivered 0 Stocked 0 301714 View" at bounding box center [424, 33] width 637 height 22
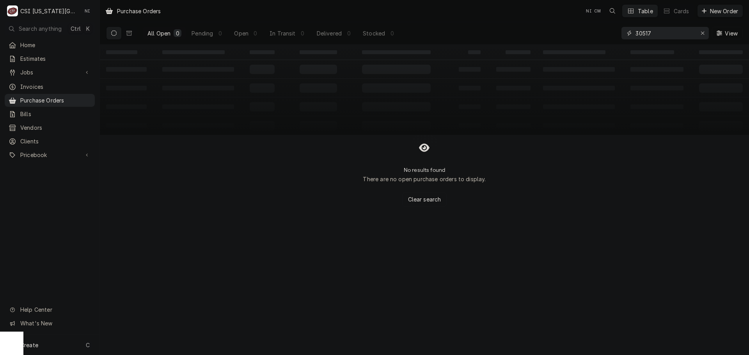
click at [641, 33] on input "30517" at bounding box center [665, 33] width 59 height 12
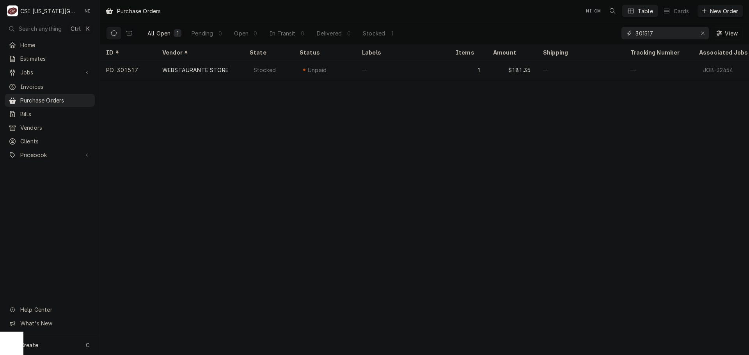
click at [660, 35] on input "301517" at bounding box center [665, 33] width 59 height 12
type input "301514"
click at [663, 34] on input "301514" at bounding box center [665, 33] width 59 height 12
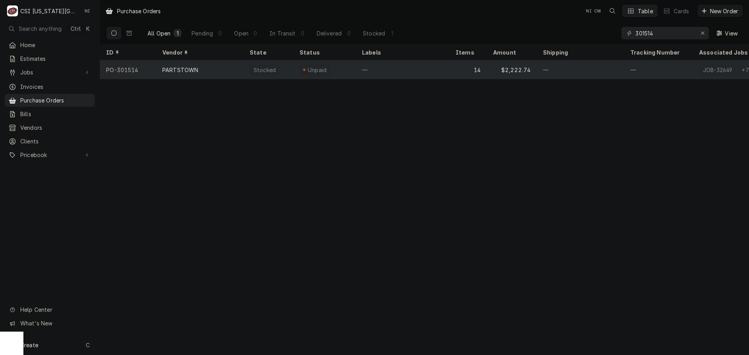
click at [450, 64] on div "14" at bounding box center [468, 69] width 37 height 19
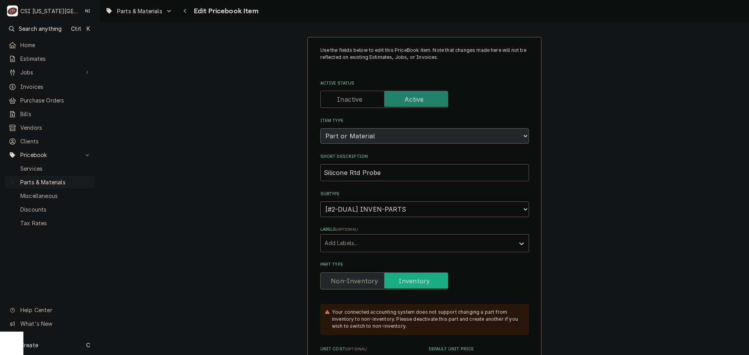
scroll to position [488, 0]
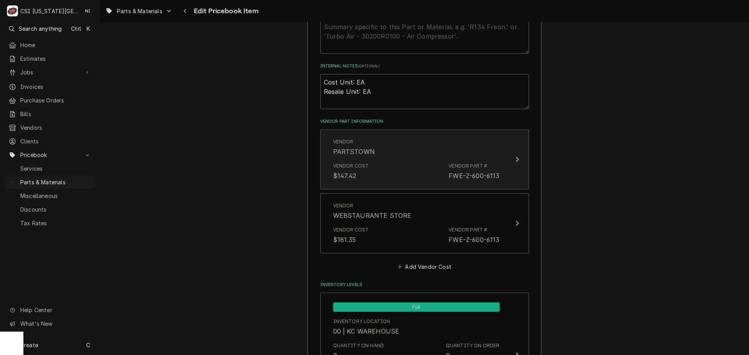
click at [441, 173] on div "Vendor Cost $147.42 Vendor Part # FWE-Z-600-6113" at bounding box center [416, 172] width 167 height 24
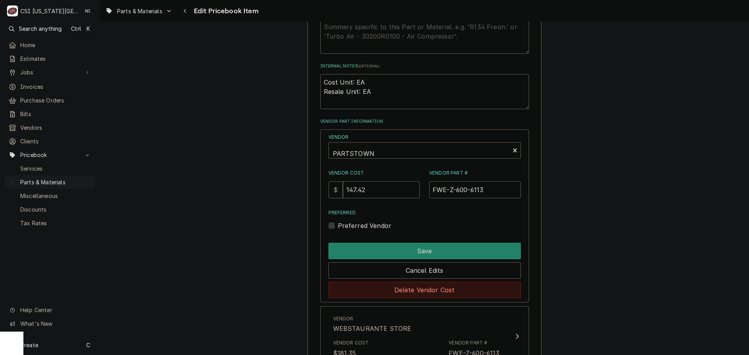
click at [425, 286] on button "Delete Vendor Cost" at bounding box center [425, 290] width 192 height 16
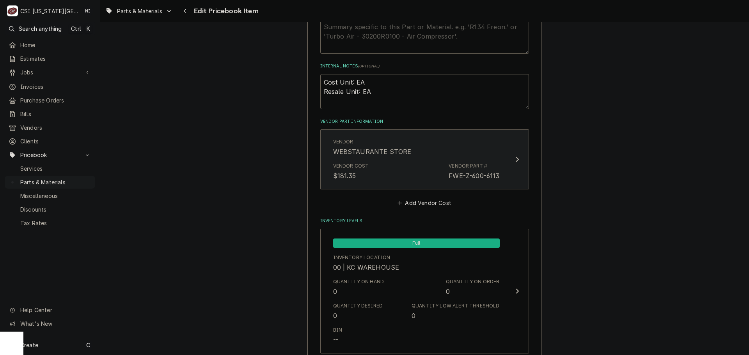
click at [424, 179] on div "Vendor Cost $181.35 Vendor Part # FWE-Z-600-6113" at bounding box center [416, 172] width 167 height 24
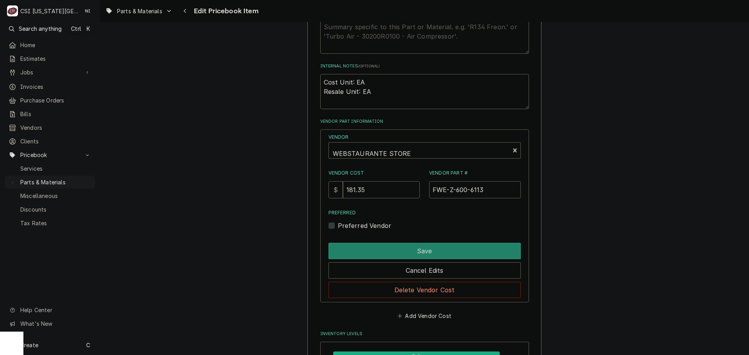
click at [429, 282] on div "Delete Vendor Cost" at bounding box center [425, 289] width 192 height 20
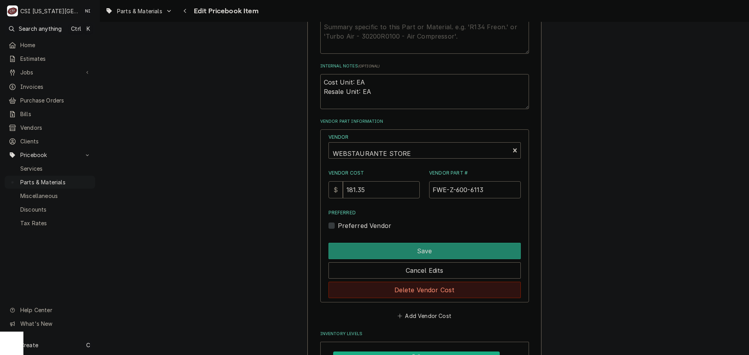
click at [429, 287] on button "Delete Vendor Cost" at bounding box center [425, 290] width 192 height 16
type textarea "x"
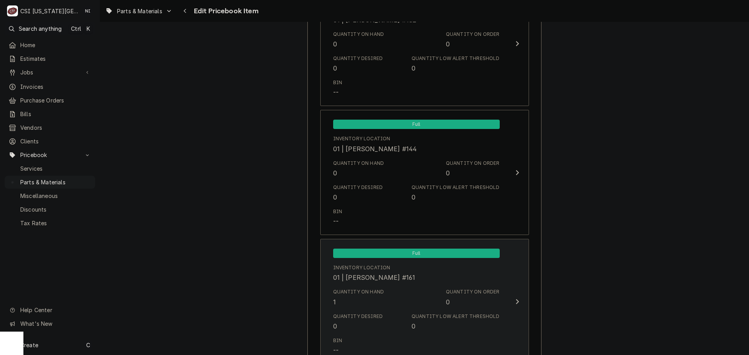
scroll to position [1015, 0]
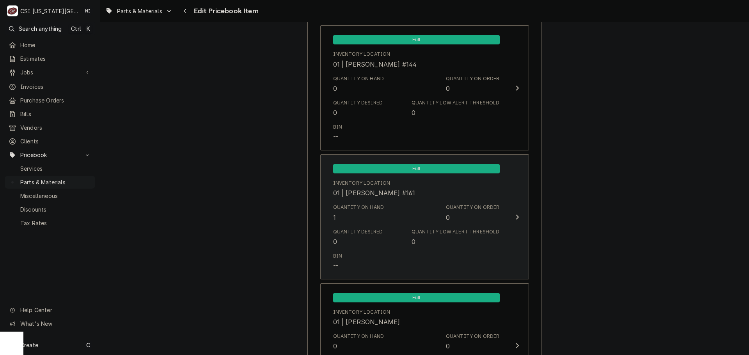
click at [403, 238] on div "Quantity Desired 0 Quantity Low Alert Threshold 0" at bounding box center [416, 238] width 167 height 24
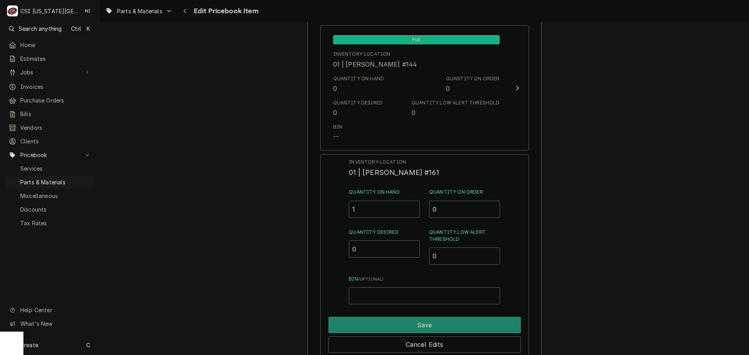
drag, startPoint x: 341, startPoint y: 211, endPoint x: 319, endPoint y: 211, distance: 21.5
click at [321, 211] on div "Inventory Location 01 | BRIAN HAWKINS #161 Quantity on Hand 1 Quantity on Order…" at bounding box center [424, 256] width 209 height 203
type input "0"
drag, startPoint x: 424, startPoint y: 322, endPoint x: 456, endPoint y: 299, distance: 39.4
click at [424, 322] on button "Save" at bounding box center [425, 325] width 192 height 16
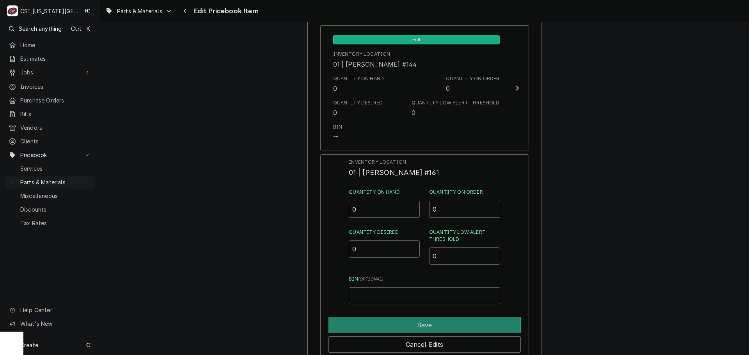
type textarea "x"
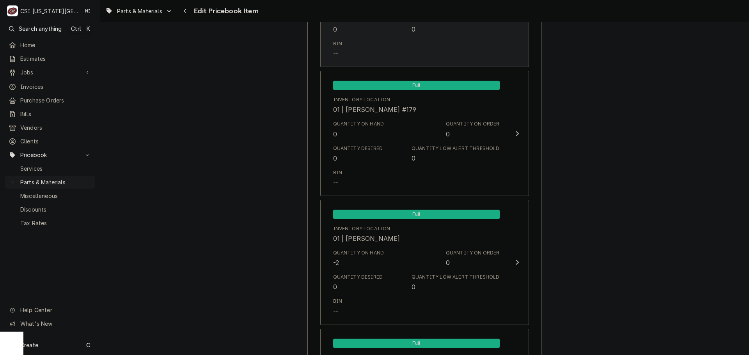
scroll to position [2653, 0]
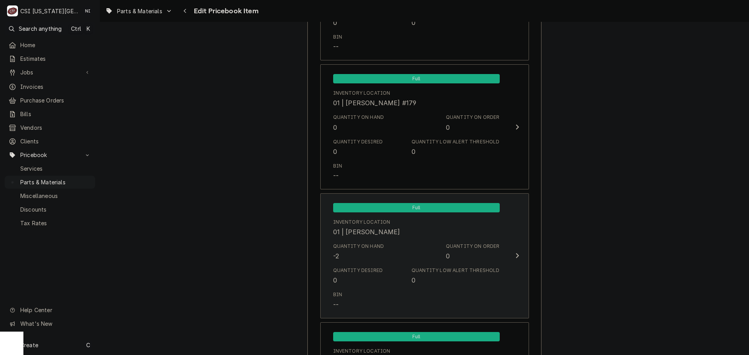
click at [393, 245] on div "Quantity on Hand -2 Quantity on Order 0" at bounding box center [416, 252] width 167 height 24
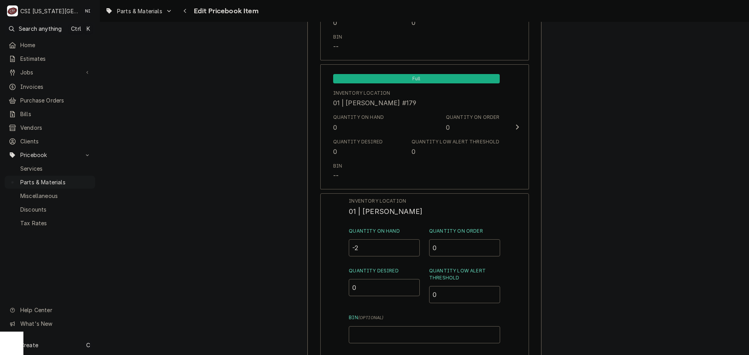
drag, startPoint x: 369, startPoint y: 248, endPoint x: 320, endPoint y: 247, distance: 49.6
click at [335, 250] on div "Inventory Location 01 | ZACH WILSON Quantity on Hand -2 Quantity on Order 0 Qua…" at bounding box center [424, 295] width 209 height 203
type input "1"
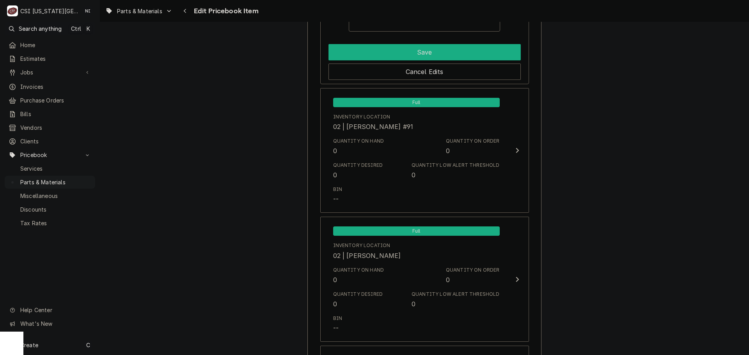
click at [392, 51] on button "Save" at bounding box center [425, 52] width 192 height 16
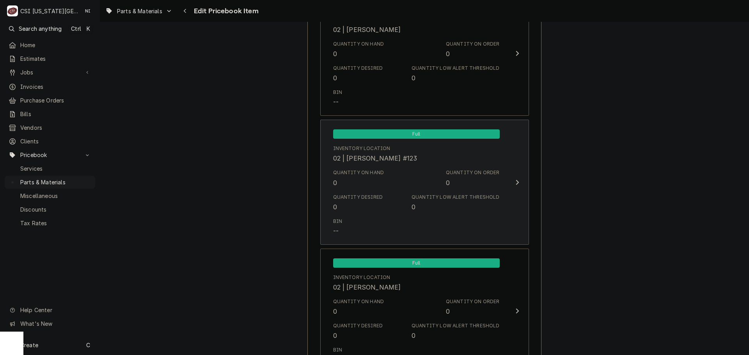
scroll to position [3122, 0]
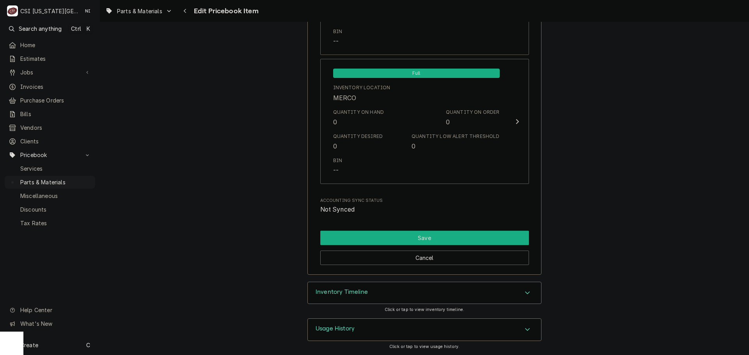
click at [445, 240] on button "Save" at bounding box center [424, 238] width 209 height 14
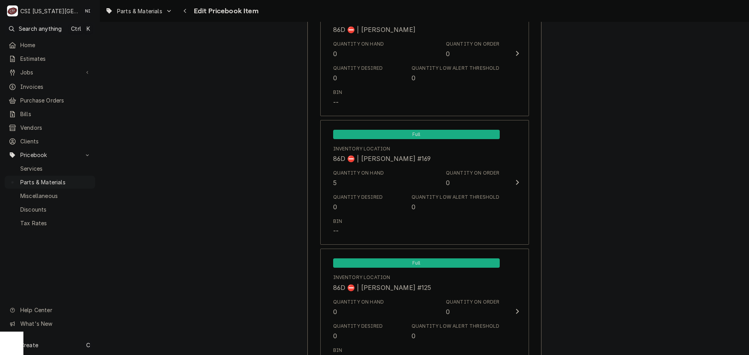
scroll to position [6908, 0]
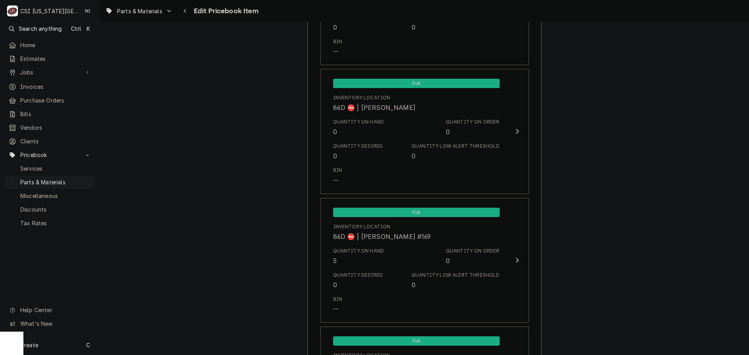
type textarea "x"
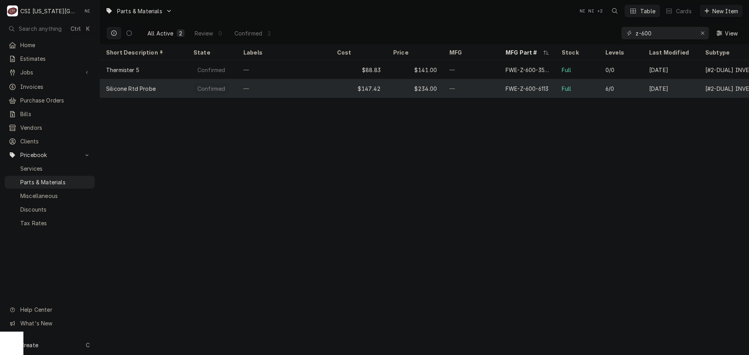
click at [577, 86] on div "Full" at bounding box center [578, 88] width 44 height 19
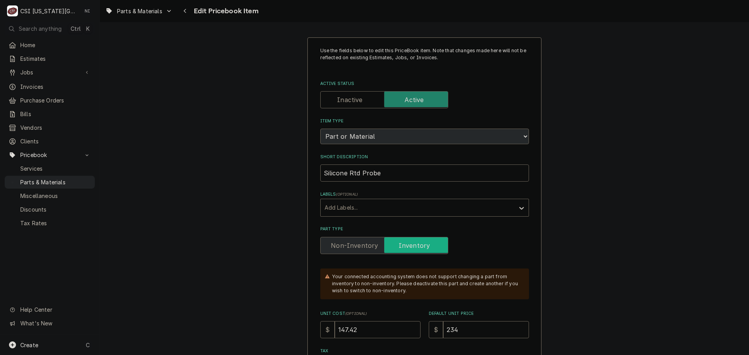
type textarea "x"
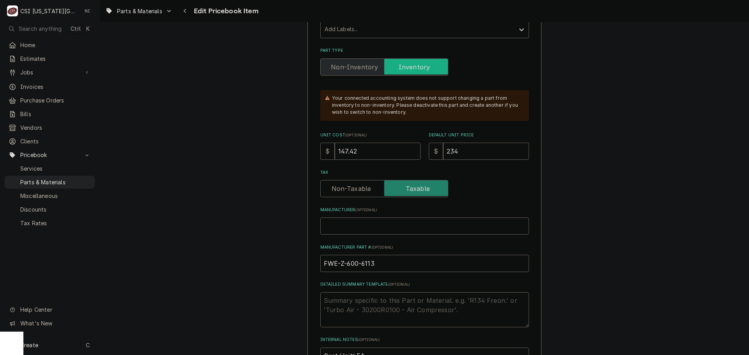
scroll to position [273, 0]
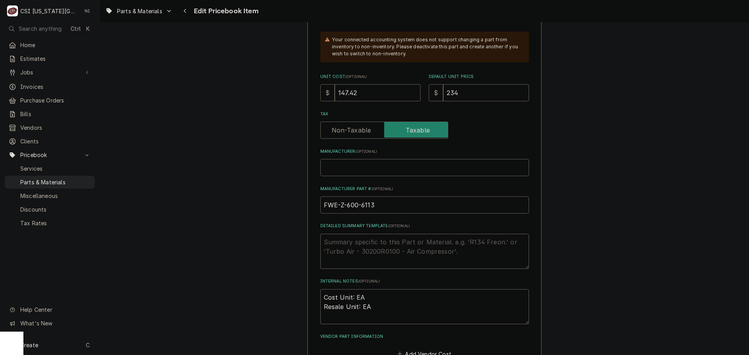
drag, startPoint x: 375, startPoint y: 205, endPoint x: 338, endPoint y: 205, distance: 37.5
click at [338, 205] on input "FWE-Z-600-6113" at bounding box center [424, 205] width 209 height 17
click at [76, 178] on span "Parts & Materials" at bounding box center [55, 182] width 71 height 8
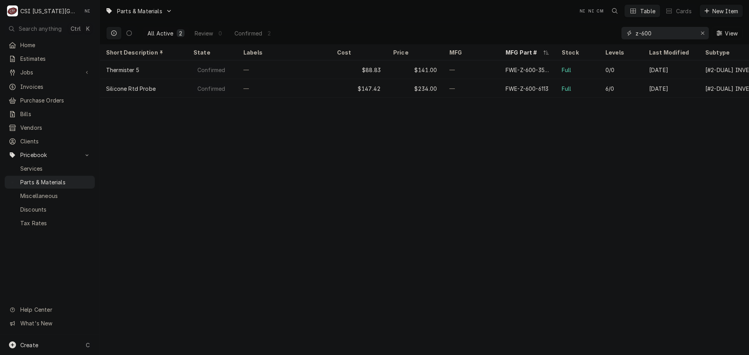
drag, startPoint x: 659, startPoint y: 34, endPoint x: 521, endPoint y: 32, distance: 138.9
click at [521, 33] on div "All Active 2 Review 0 Confirmed 2 z-600 View" at bounding box center [424, 33] width 637 height 22
paste input "D30091"
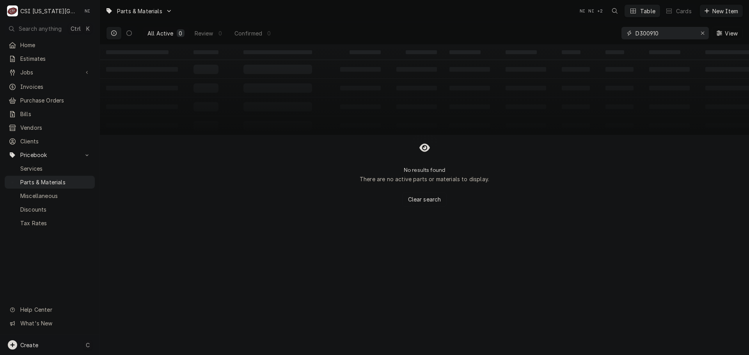
type input "D300910"
click at [40, 342] on div "Create C" at bounding box center [50, 345] width 100 height 20
click at [162, 346] on div "Pricebook Item" at bounding box center [142, 346] width 45 height 8
click at [214, 297] on div "Part or Material" at bounding box center [206, 301] width 54 height 10
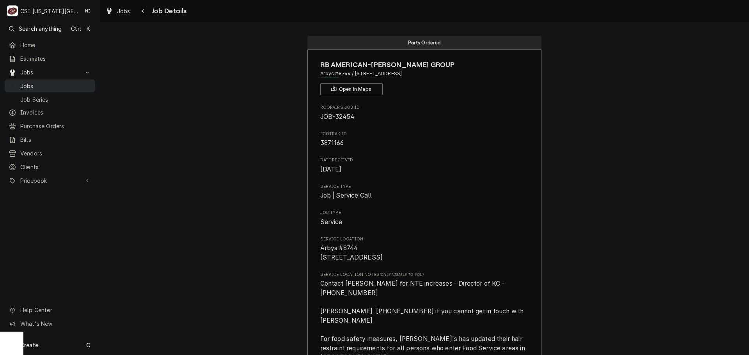
click at [82, 86] on span "Jobs" at bounding box center [55, 86] width 71 height 8
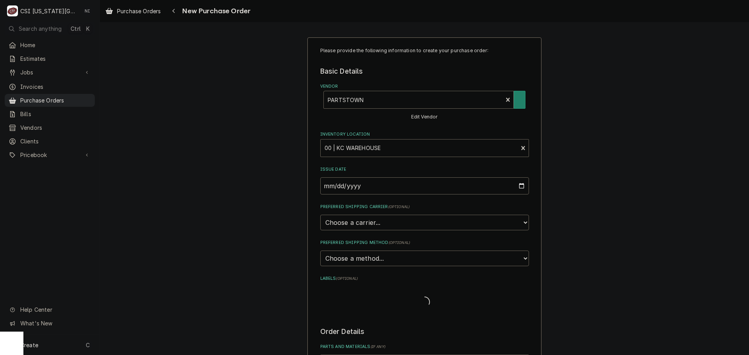
type textarea "x"
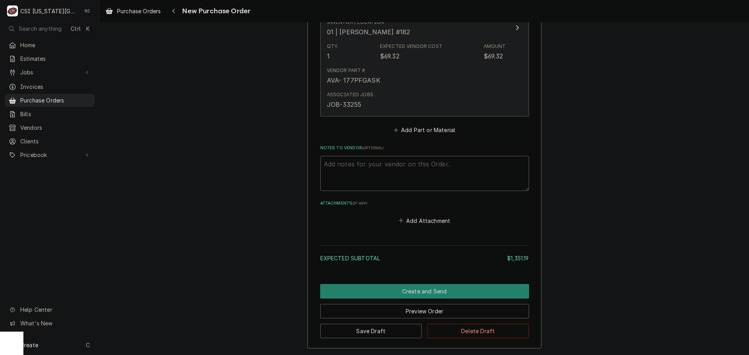
scroll to position [2459, 0]
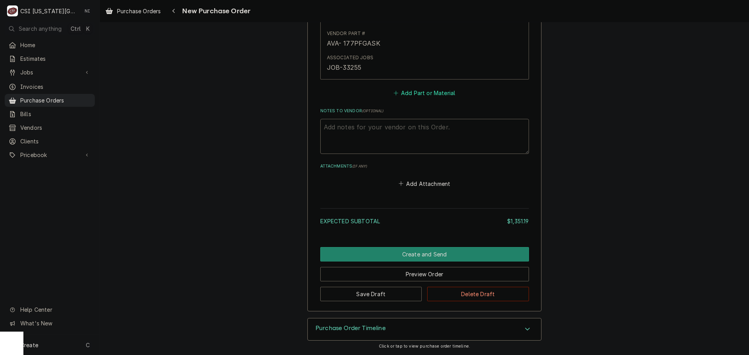
click at [425, 92] on button "Add Part or Material" at bounding box center [424, 93] width 64 height 11
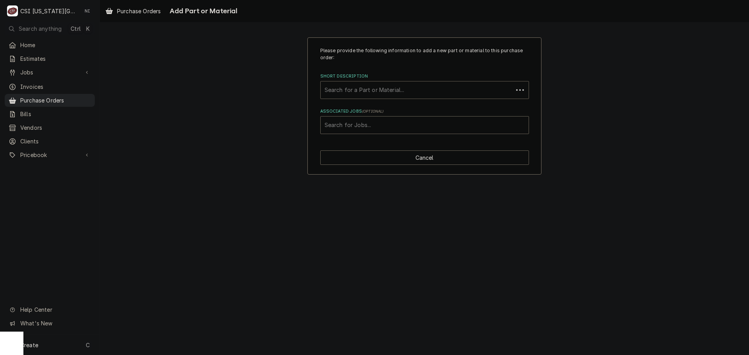
click at [377, 90] on div "Short Description" at bounding box center [417, 90] width 185 height 14
paste input "Z-600-6113"
type input "Z-600-6113"
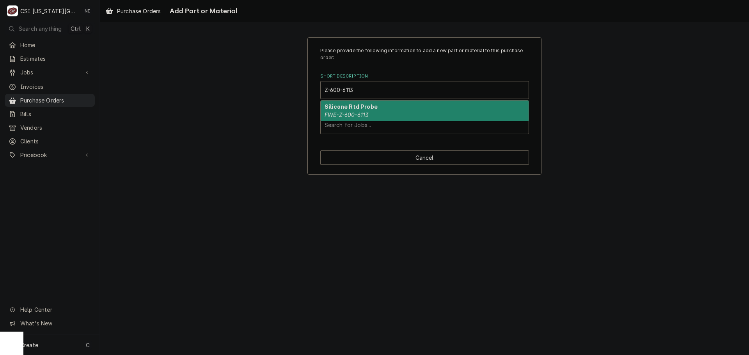
click at [359, 108] on strong "Silicone Rtd Probe" at bounding box center [351, 106] width 53 height 7
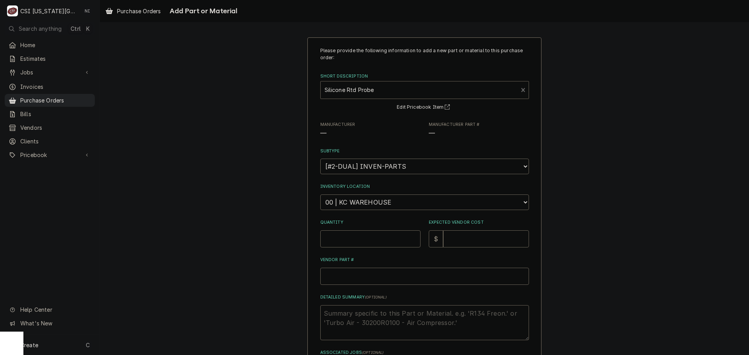
type textarea "x"
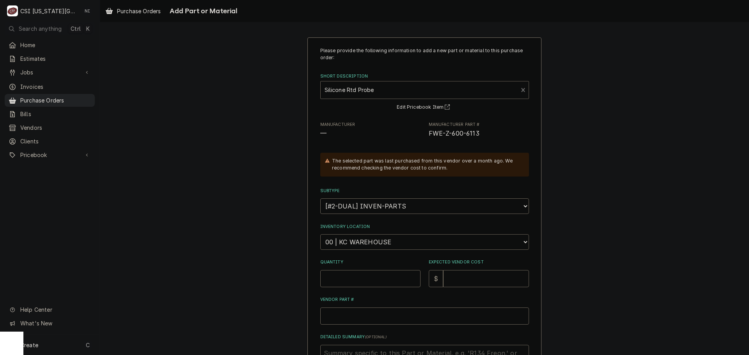
click at [379, 241] on select "Choose a location... 00 | KC WAREHOUSE 00 | MAIN WAREHOUSE 01 | BRIAN BREAZIER …" at bounding box center [424, 243] width 209 height 16
select select "2872"
click at [320, 235] on select "Choose a location... 00 | KC WAREHOUSE 00 | MAIN WAREHOUSE 01 | BRIAN BREAZIER …" at bounding box center [424, 243] width 209 height 16
click at [360, 280] on input "Quantity" at bounding box center [370, 278] width 100 height 17
type textarea "x"
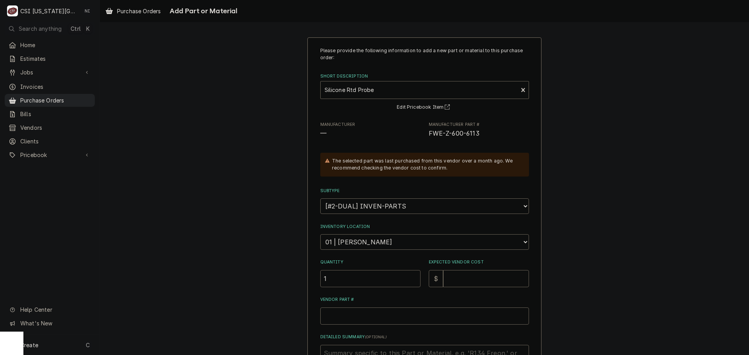
type input "1"
type textarea "x"
type input "1"
type textarea "x"
type input "14"
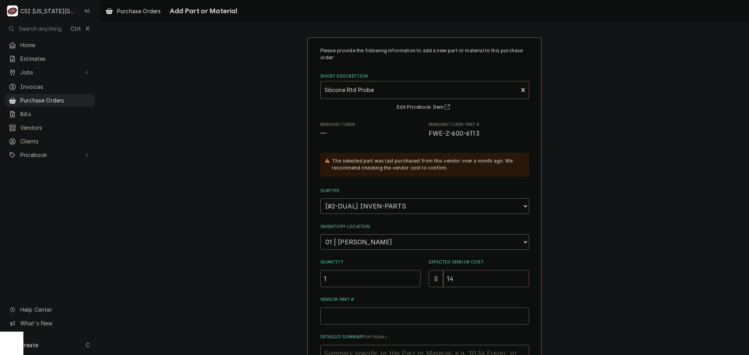
type textarea "x"
type input "147"
type textarea "x"
type input "147.4"
type textarea "x"
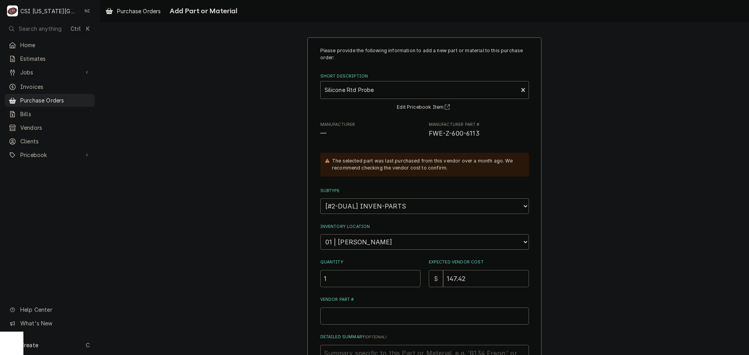
type input "147.42"
drag, startPoint x: 459, startPoint y: 131, endPoint x: 425, endPoint y: 135, distance: 34.9
click at [425, 135] on div "Manufacturer — Manufacturer Part # FWE-Z-600-6113" at bounding box center [424, 130] width 209 height 17
copy span "FWE-Z-600-6113"
click at [362, 316] on input "Vendor Part #" at bounding box center [424, 316] width 209 height 17
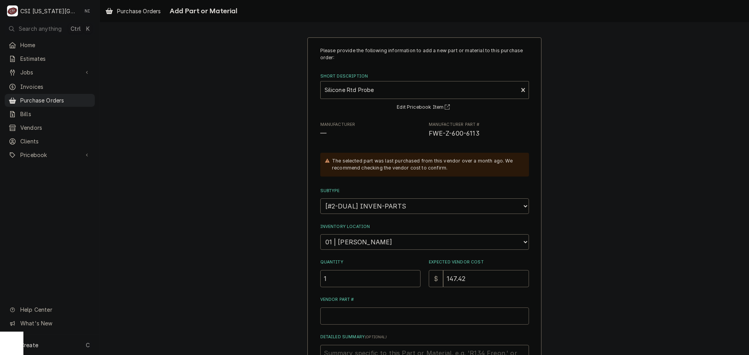
paste input "FWE-Z-600-6113"
type textarea "x"
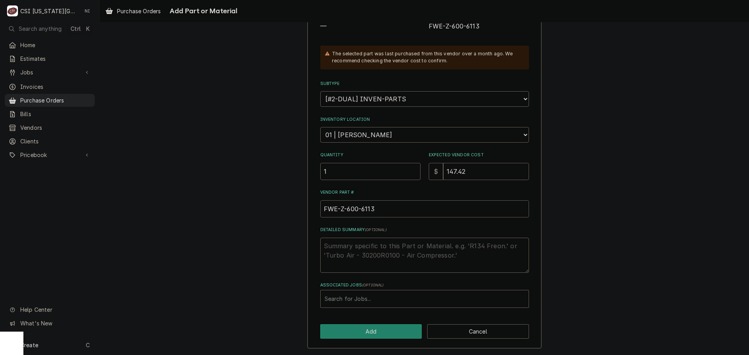
scroll to position [108, 0]
type input "FWE-Z-600-6113"
click at [375, 301] on div "Associated Jobs" at bounding box center [425, 299] width 200 height 14
type input "32454"
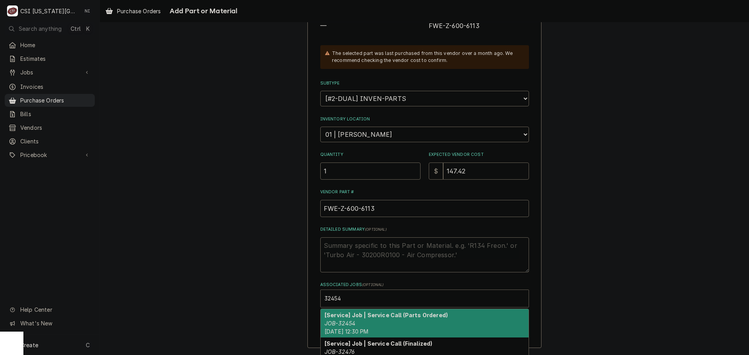
drag, startPoint x: 385, startPoint y: 323, endPoint x: 401, endPoint y: 322, distance: 16.0
click at [385, 325] on div "[Service] Job | Service Call (Parts Ordered) JOB-32454 Wed, Sep 10th, 2025 - 12…" at bounding box center [425, 323] width 208 height 28
type textarea "x"
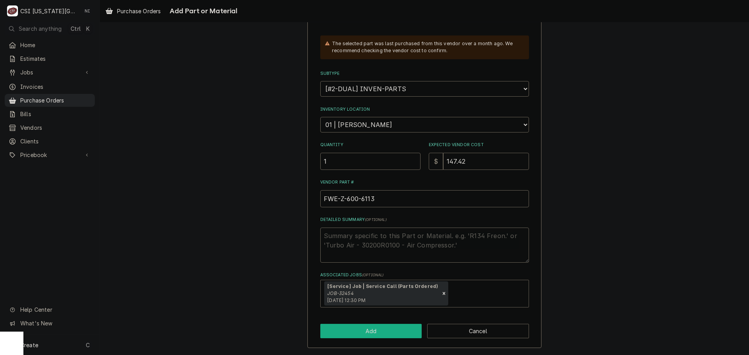
click at [371, 326] on button "Add" at bounding box center [371, 331] width 102 height 14
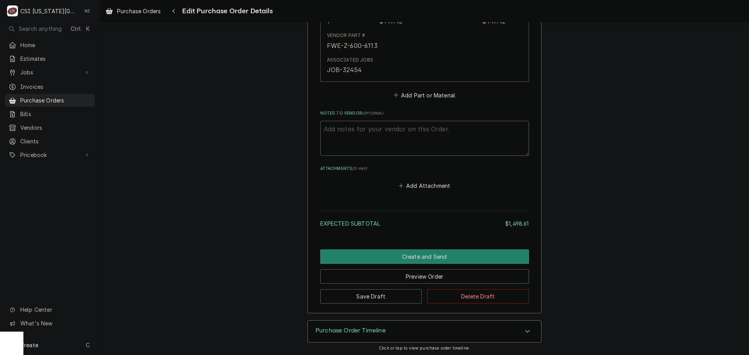
scroll to position [2640, 0]
click at [367, 300] on button "Save Draft" at bounding box center [371, 297] width 102 height 14
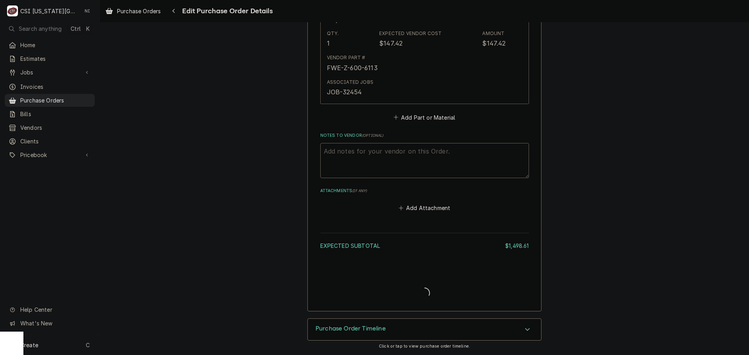
type textarea "x"
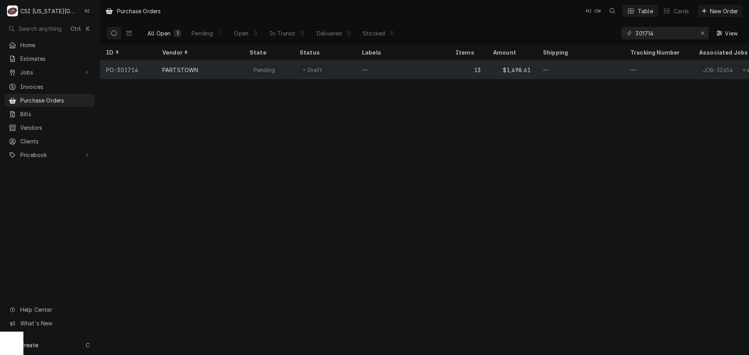
click at [444, 71] on div "—" at bounding box center [403, 69] width 94 height 19
click at [396, 69] on div "—" at bounding box center [403, 69] width 94 height 19
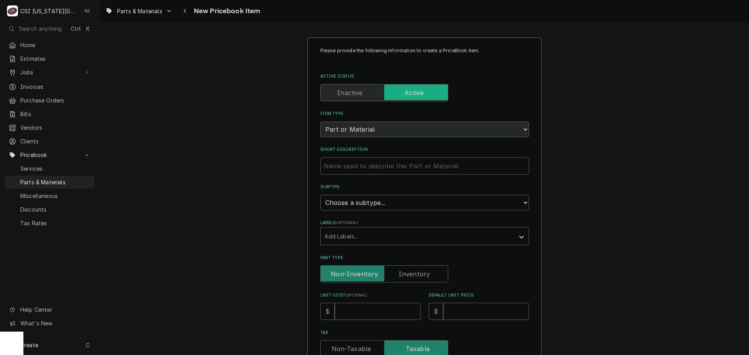
click at [423, 167] on input "Short Description" at bounding box center [424, 166] width 209 height 17
paste input "Fan Motor, 115V, 60HZ"
type textarea "x"
type input "Fan Motor, 115V, 60HZ"
click at [397, 205] on select "Choose a subtype... [#2-DUAL] AFTERHRS-WH-CHG-2 [#2-DUAL] [PERSON_NAME]-EQUIP […" at bounding box center [424, 203] width 209 height 16
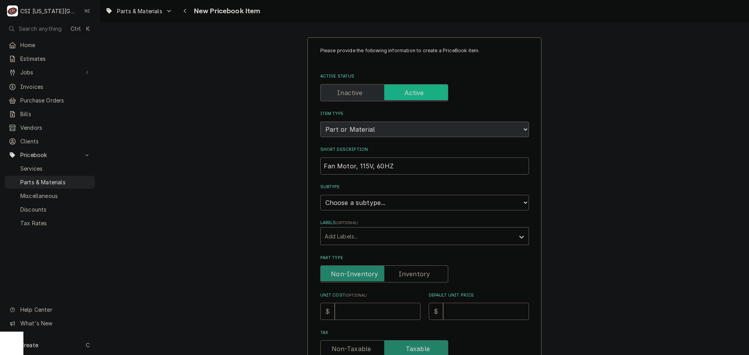
select select "45"
click at [320, 195] on select "Choose a subtype... [#2-DUAL] AFTERHRS-WH-CHG-2 [#2-DUAL] [PERSON_NAME]-EQUIP […" at bounding box center [424, 203] width 209 height 16
type textarea "x"
click at [418, 272] on label "Part Type" at bounding box center [384, 274] width 128 height 17
click at [418, 272] on input "Part Type" at bounding box center [384, 274] width 121 height 17
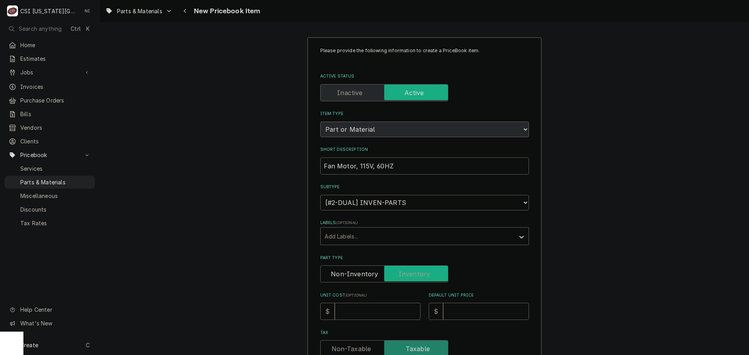
checkbox input "true"
click at [385, 309] on input "Unit Cost ( optional )" at bounding box center [378, 311] width 86 height 17
type textarea "x"
type input "4"
type textarea "x"
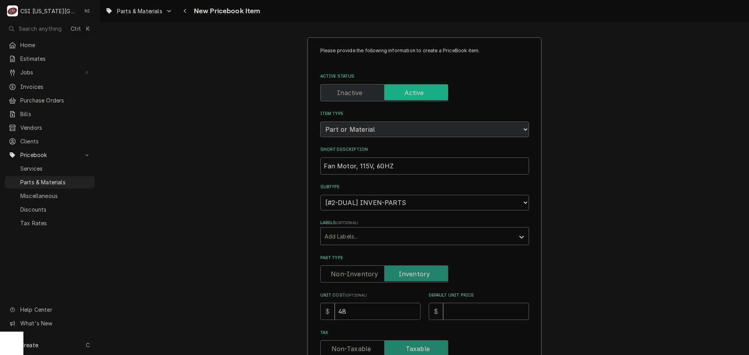
type input "48"
type textarea "x"
type input "9"
type textarea "x"
type input "96"
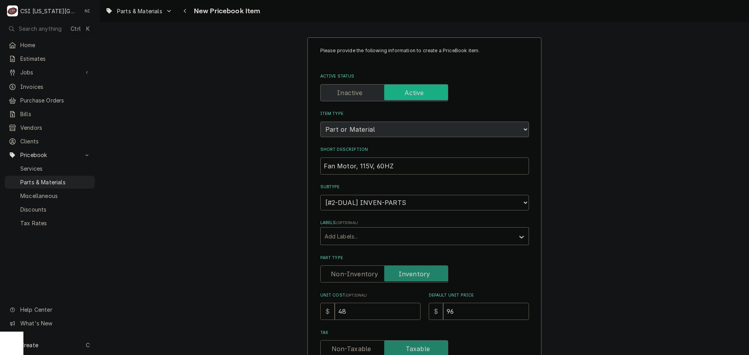
scroll to position [195, 0]
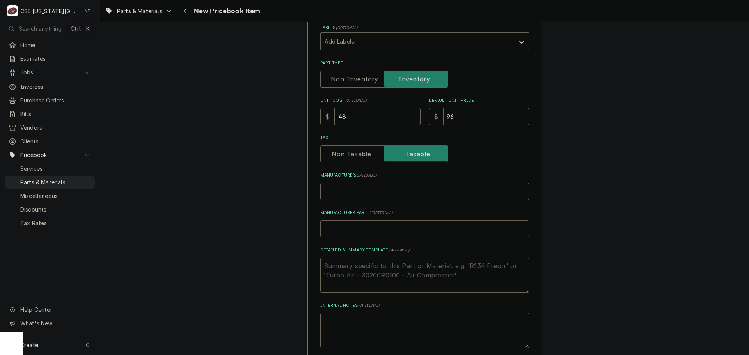
click at [364, 227] on input "Manufacturer Part # ( optional )" at bounding box center [424, 228] width 209 height 17
type textarea "x"
type input "T"
type textarea "x"
type input "TU"
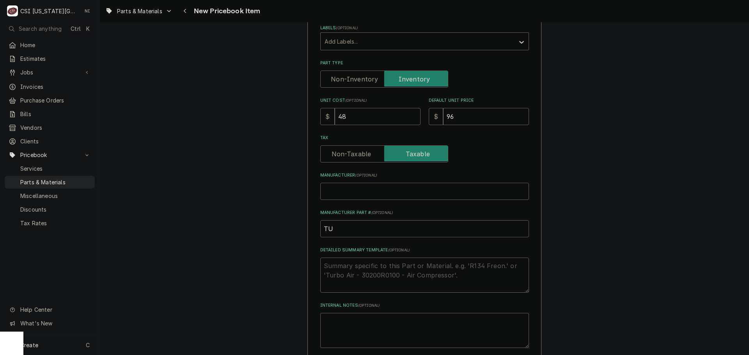
type textarea "x"
type input "TUR"
type textarea "x"
type input "TUR-"
click at [338, 230] on input "TUR-" at bounding box center [424, 228] width 209 height 17
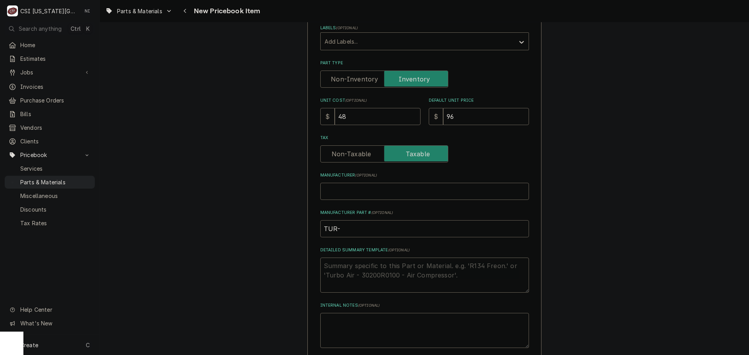
paste input "D300910"
type textarea "x"
drag, startPoint x: 364, startPoint y: 228, endPoint x: 322, endPoint y: 231, distance: 42.3
click at [322, 231] on input "TUR-D300910" at bounding box center [424, 228] width 209 height 17
type input "TUR-D300910"
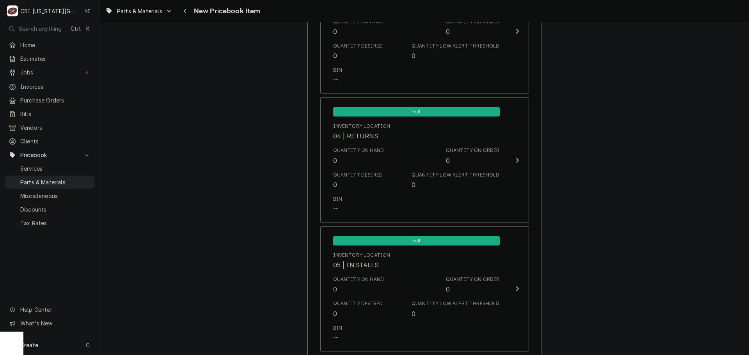
scroll to position [7518, 0]
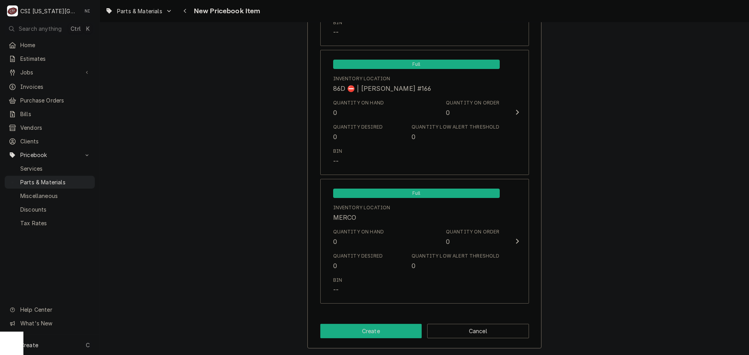
click at [344, 332] on button "Create" at bounding box center [371, 331] width 102 height 14
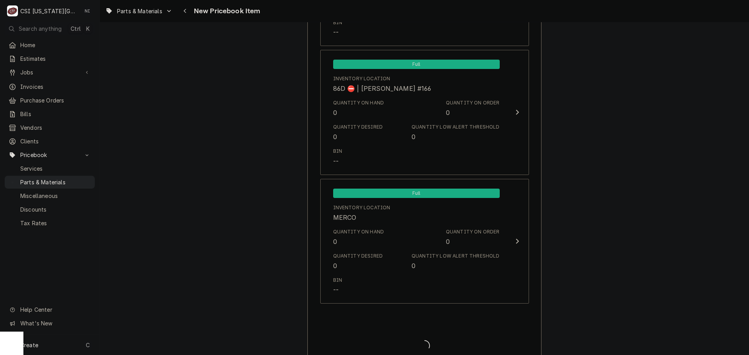
type textarea "x"
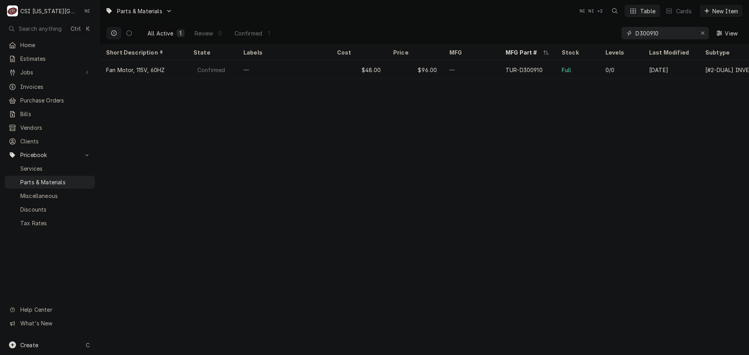
click at [703, 32] on icon "Erase input" at bounding box center [703, 32] width 4 height 5
paste input "D300600"
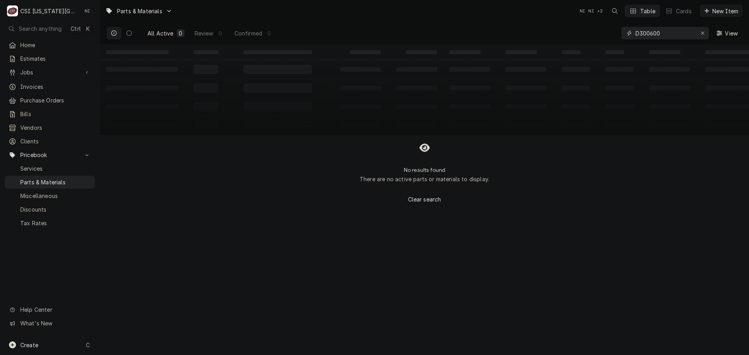
type input "D300600"
drag, startPoint x: 64, startPoint y: 346, endPoint x: 74, endPoint y: 345, distance: 10.5
click at [64, 346] on div "Create C" at bounding box center [50, 345] width 100 height 20
drag, startPoint x: 192, startPoint y: 302, endPoint x: 203, endPoint y: 300, distance: 11.0
click at [192, 302] on div "Part or Material" at bounding box center [206, 301] width 54 height 10
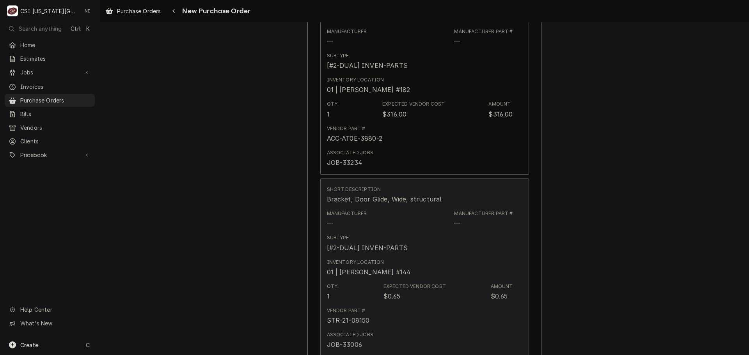
type textarea "x"
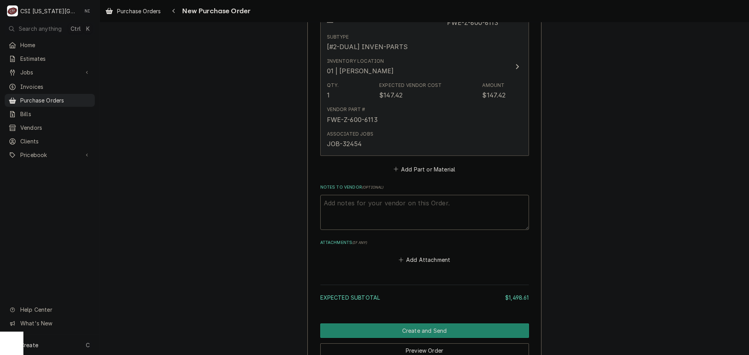
scroll to position [2642, 0]
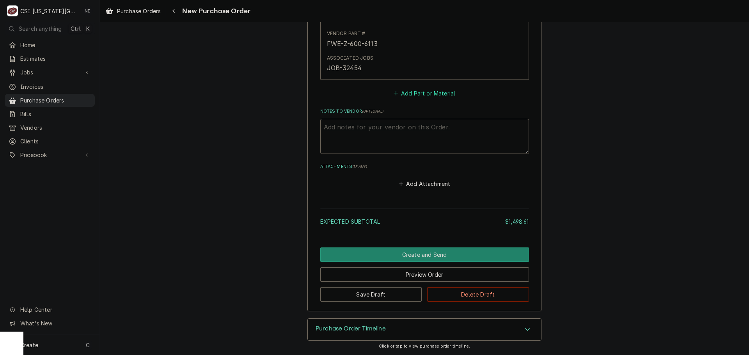
click at [441, 91] on button "Add Part or Material" at bounding box center [424, 93] width 64 height 11
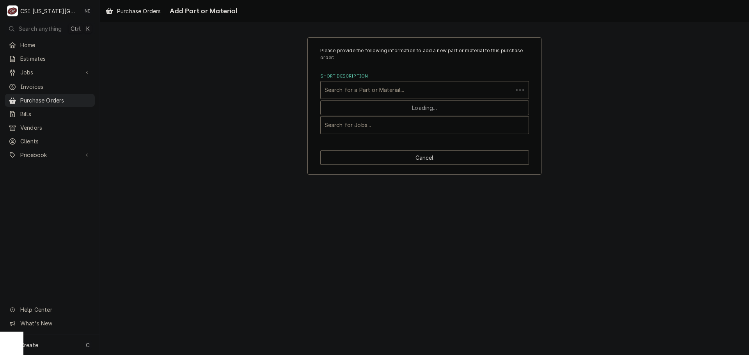
click at [361, 96] on div "Short Description" at bounding box center [417, 90] width 185 height 14
paste input "TUR-D300910"
type input "TUR-D300910"
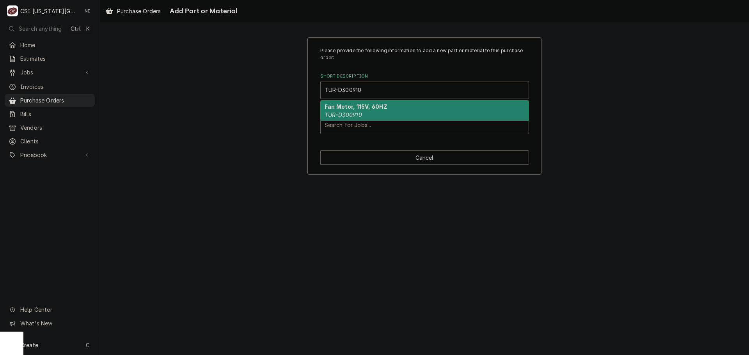
click at [379, 111] on div "Fan Motor, 115V, 60HZ TUR-D300910" at bounding box center [425, 111] width 208 height 20
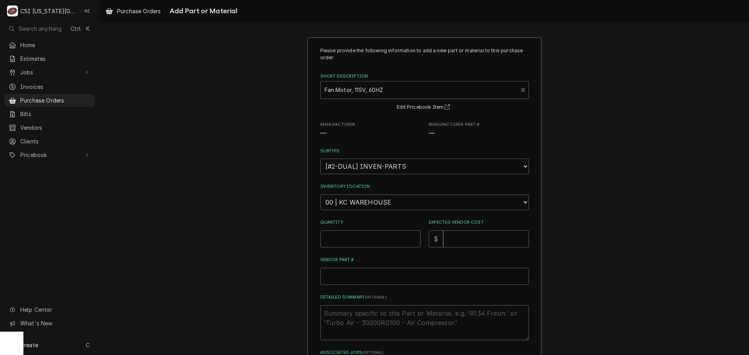
type textarea "x"
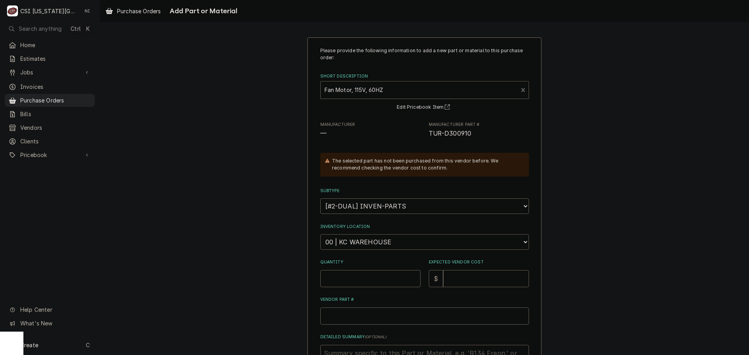
click at [382, 243] on select "Choose a location... 00 | KC WAREHOUSE 00 | MAIN WAREHOUSE 01 | BRIAN BREAZIER …" at bounding box center [424, 243] width 209 height 16
select select "2705"
click at [320, 235] on select "Choose a location... 00 | KC WAREHOUSE 00 | MAIN WAREHOUSE 01 | BRIAN BREAZIER …" at bounding box center [424, 243] width 209 height 16
click at [354, 283] on input "Quantity" at bounding box center [370, 278] width 100 height 17
type textarea "x"
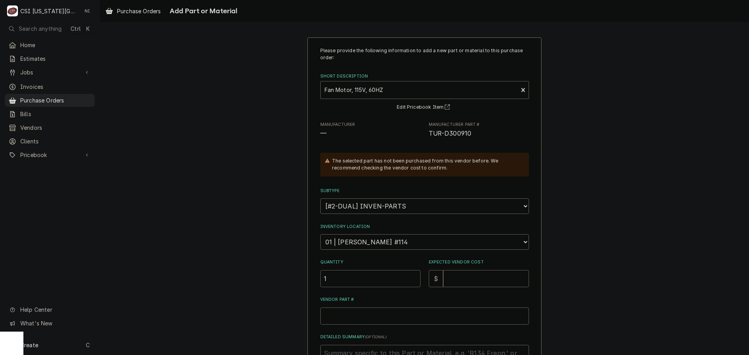
type input "1"
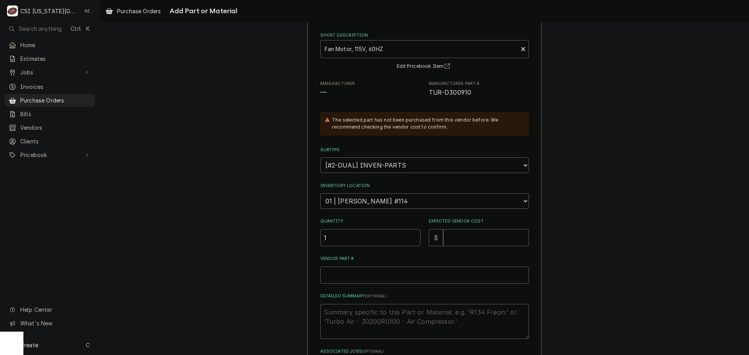
scroll to position [78, 0]
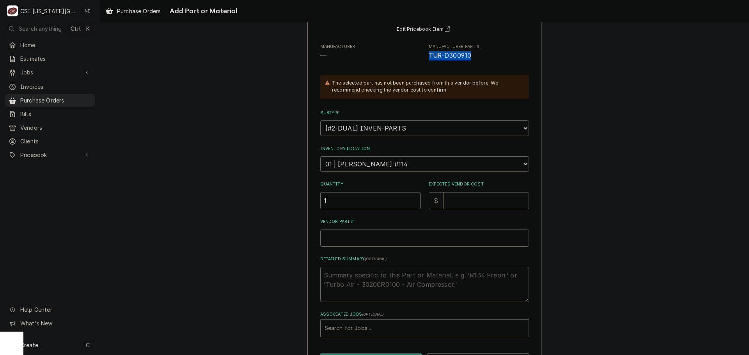
drag, startPoint x: 471, startPoint y: 60, endPoint x: 423, endPoint y: 55, distance: 48.2
click at [423, 55] on div "Manufacturer — Manufacturer Part # TUR-D300910" at bounding box center [424, 52] width 209 height 17
copy span "TUR-D300910"
click at [391, 241] on input "Vendor Part #" at bounding box center [424, 238] width 209 height 17
paste input "TUR-D300910"
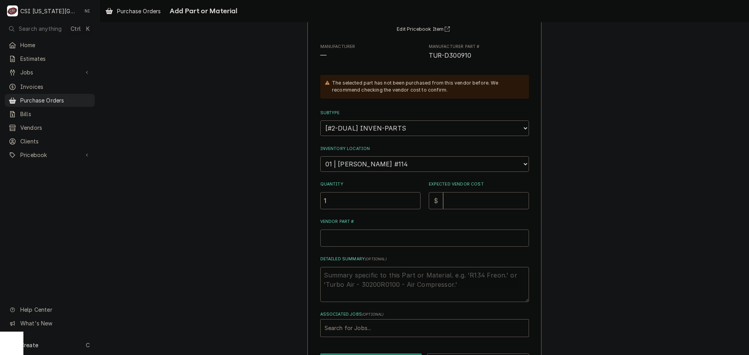
type textarea "x"
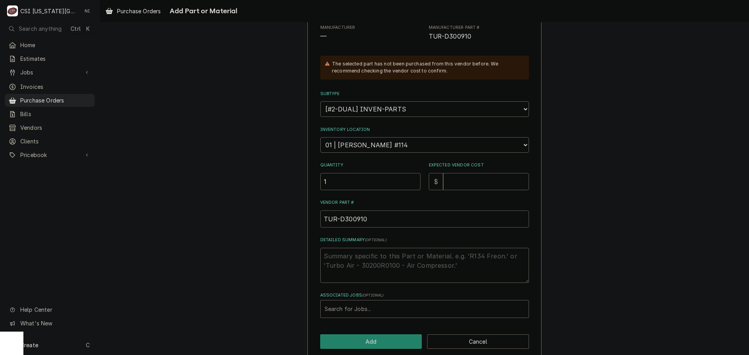
scroll to position [108, 0]
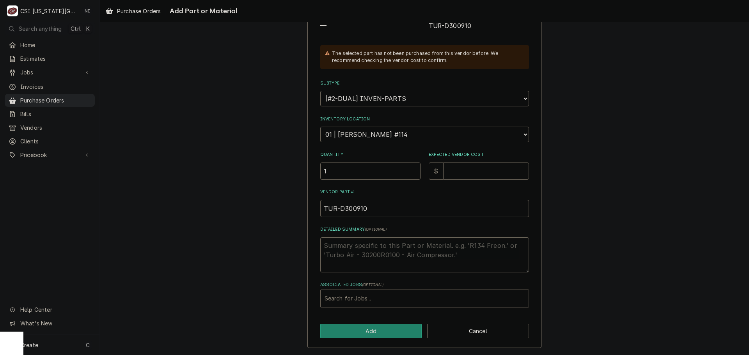
type input "TUR-D300910"
click at [370, 292] on div "Associated Jobs" at bounding box center [425, 299] width 200 height 14
type input "33265"
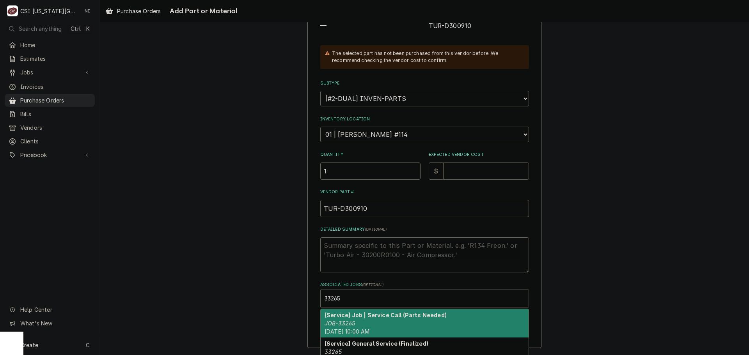
click at [379, 312] on strong "[Service] Job | Service Call (Parts Needed)" at bounding box center [386, 315] width 122 height 7
type textarea "x"
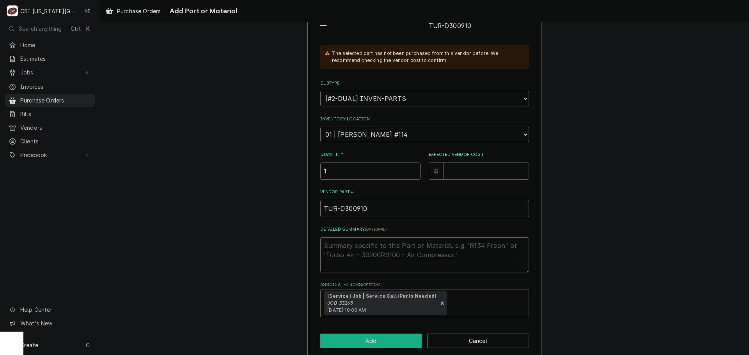
click at [377, 336] on button "Add" at bounding box center [371, 341] width 102 height 14
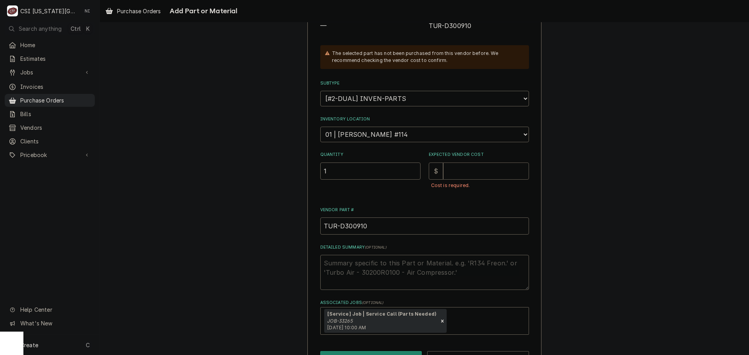
click at [466, 171] on input "Expected Vendor Cost" at bounding box center [486, 171] width 86 height 17
type textarea "x"
type input "4"
type textarea "x"
type input "48"
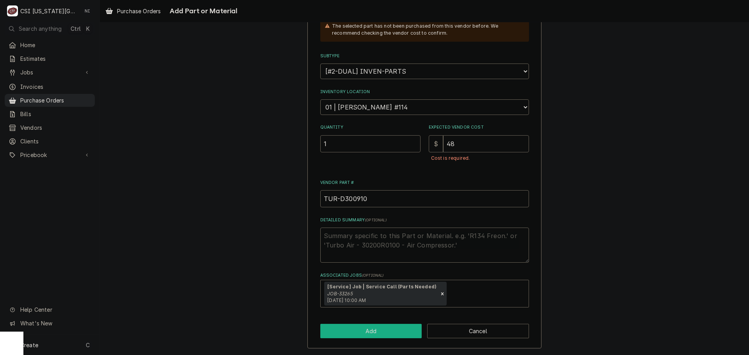
click at [385, 332] on button "Add" at bounding box center [371, 331] width 102 height 14
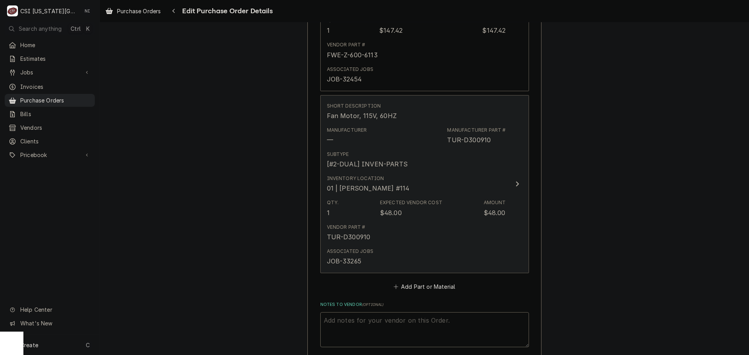
scroll to position [2707, 0]
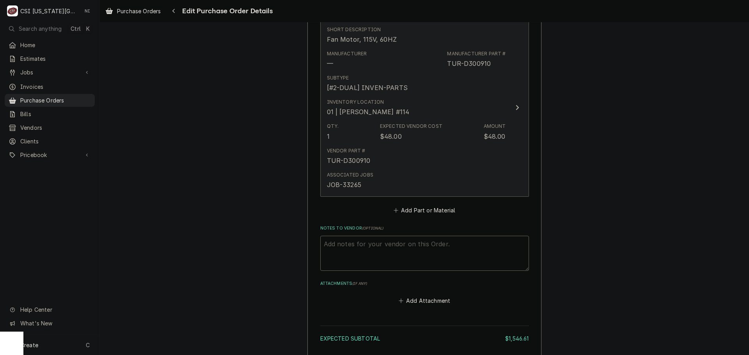
click at [485, 143] on div "Qty. 1 Expected Vendor Cost $48.00 Amount $48.00" at bounding box center [416, 132] width 179 height 24
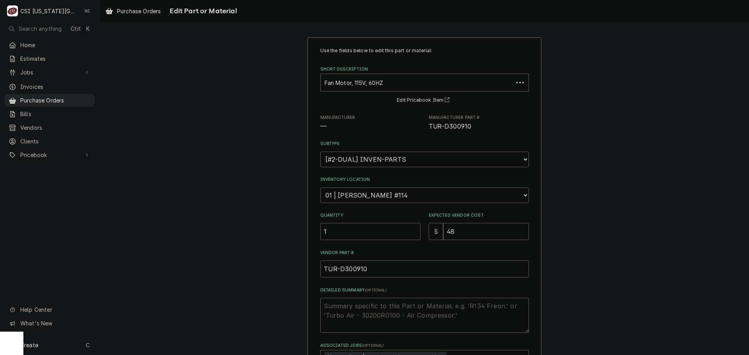
drag, startPoint x: 316, startPoint y: 235, endPoint x: 301, endPoint y: 235, distance: 14.8
click at [307, 235] on div "Use the fields below to edit this part or material: Short Description Fan Motor…" at bounding box center [424, 238] width 234 height 402
type textarea "x"
type input "2"
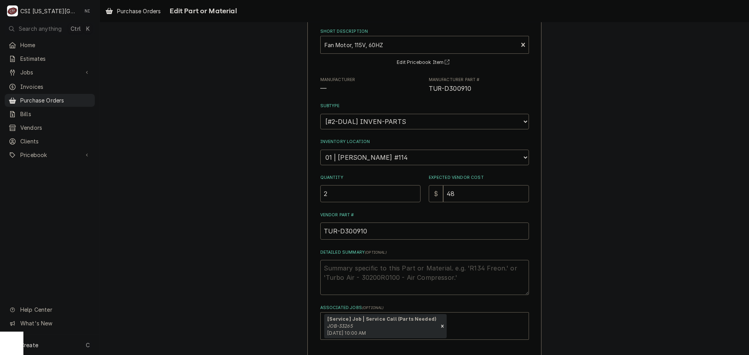
scroll to position [90, 0]
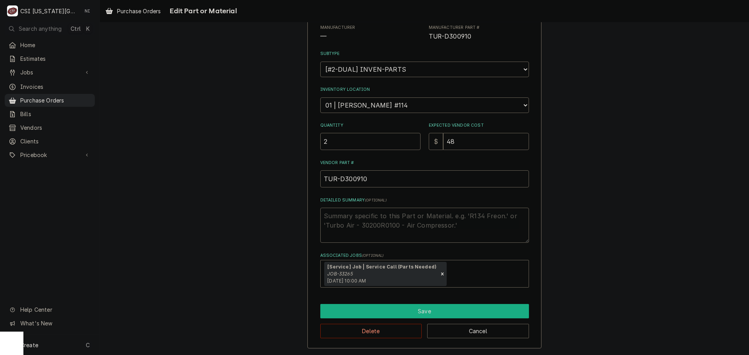
click at [428, 311] on button "Save" at bounding box center [424, 311] width 209 height 14
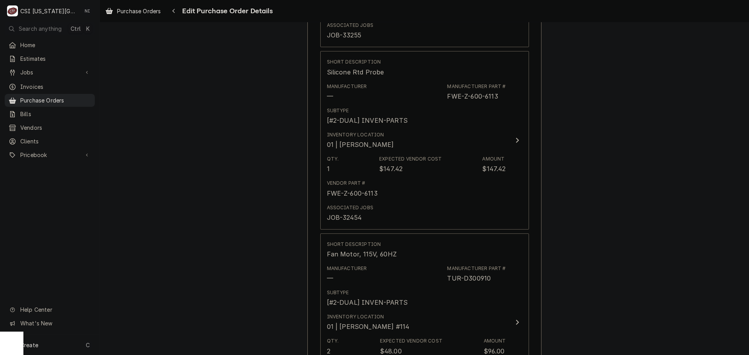
scroll to position [2822, 0]
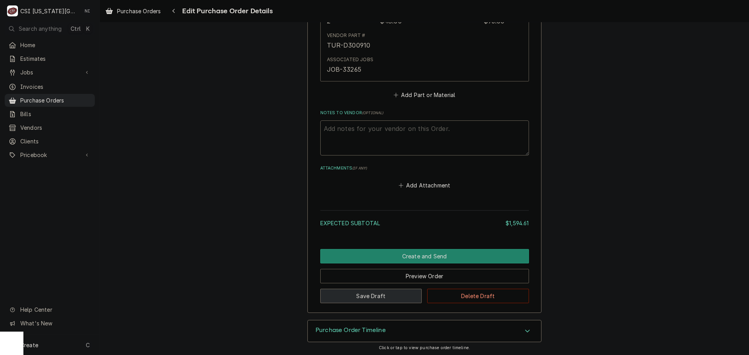
click at [358, 297] on button "Save Draft" at bounding box center [371, 296] width 102 height 14
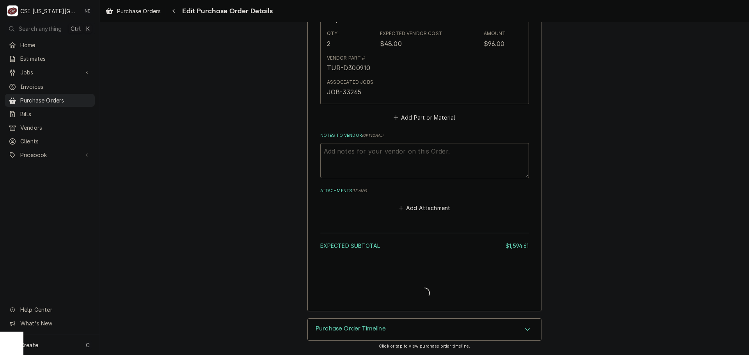
type textarea "x"
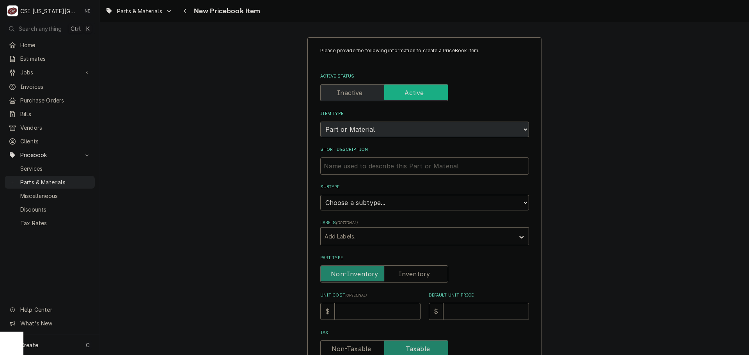
click at [400, 167] on input "Short Description" at bounding box center [424, 166] width 209 height 17
click at [369, 163] on input "Short Description" at bounding box center [424, 166] width 209 height 17
paste input "Fan Blade, 4 Blade"
type textarea "x"
type input "Fan Blade, 4 Blade"
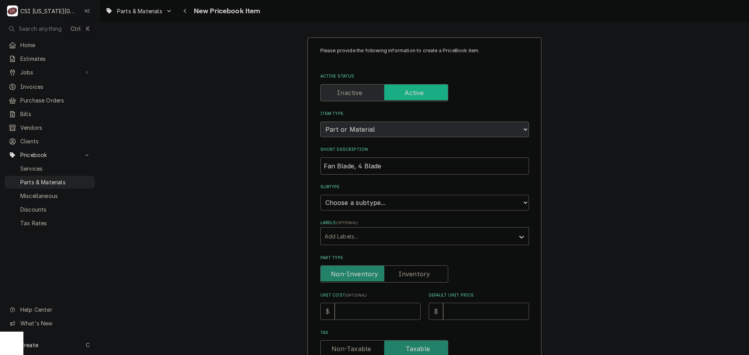
click at [382, 206] on select "Choose a subtype... [#2-DUAL] AFTERHRS-WH-CHG-2 [#2-DUAL] [PERSON_NAME]-EQUIP […" at bounding box center [424, 203] width 209 height 16
select select "45"
click at [320, 195] on select "Choose a subtype... [#2-DUAL] AFTERHRS-WH-CHG-2 [#2-DUAL] [PERSON_NAME]-EQUIP […" at bounding box center [424, 203] width 209 height 16
type textarea "x"
click at [419, 282] on input "Part Type" at bounding box center [384, 274] width 121 height 17
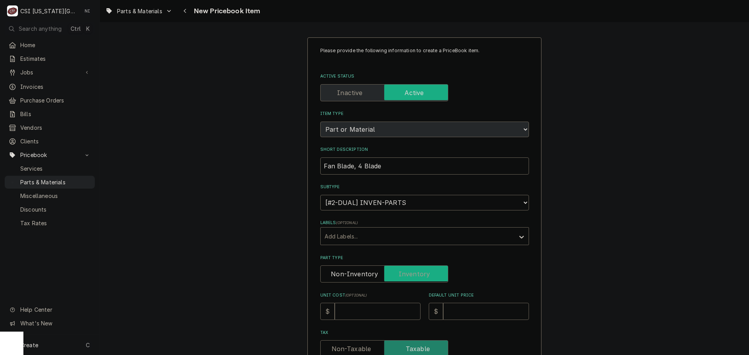
checkbox input "true"
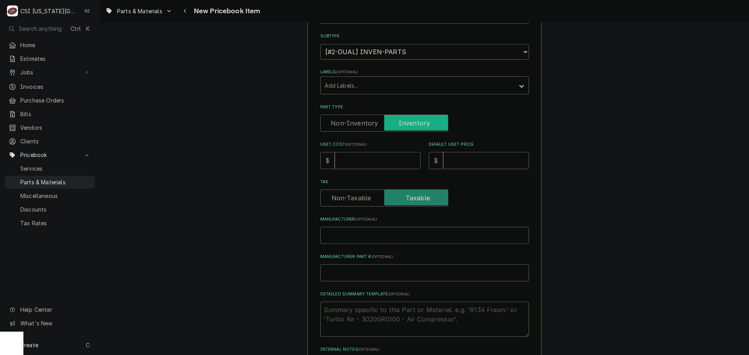
scroll to position [156, 0]
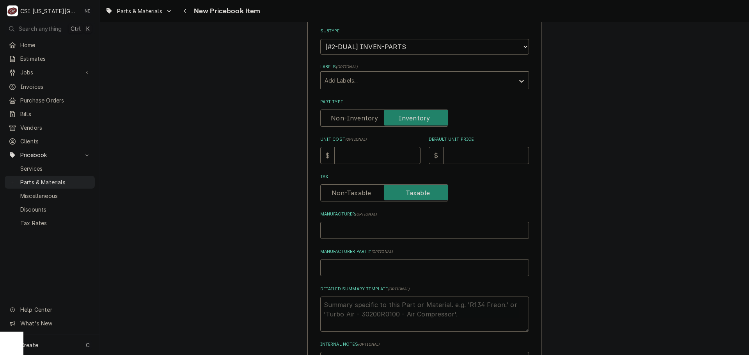
click at [392, 157] on input "Unit Cost ( optional )" at bounding box center [378, 155] width 86 height 17
type textarea "x"
type input "1"
type textarea "x"
type input "16"
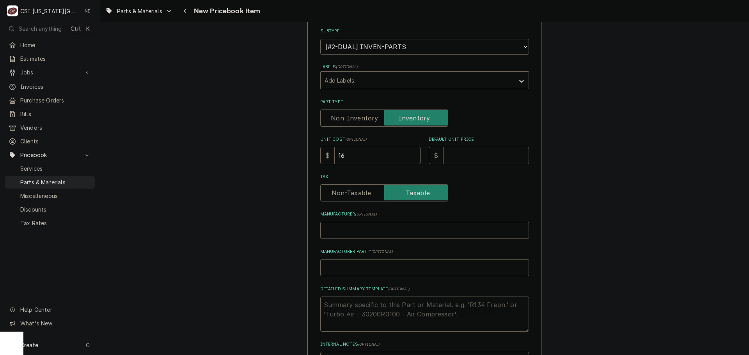
type textarea "x"
type input "3"
type textarea "x"
type input "32"
click at [386, 265] on input "Manufacturer Part # ( optional )" at bounding box center [424, 267] width 209 height 17
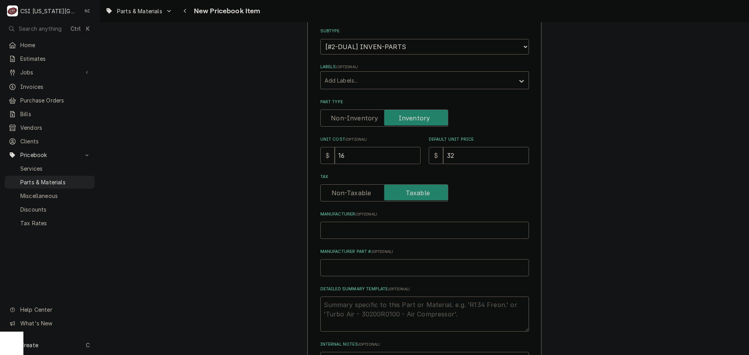
type textarea "x"
type input "T"
type textarea "x"
type input "TU"
type textarea "x"
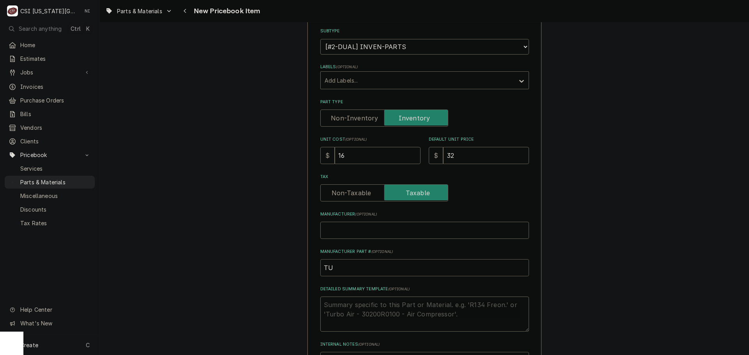
type input "TUR"
type textarea "x"
type input "TUR-"
click at [348, 268] on input "TUR-" at bounding box center [424, 267] width 209 height 17
paste input "D300600"
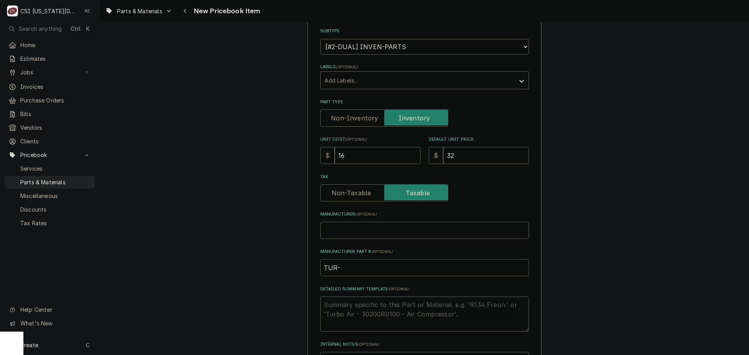
type textarea "x"
drag, startPoint x: 364, startPoint y: 267, endPoint x: 327, endPoint y: 267, distance: 37.5
click at [327, 267] on input "TUR-D300600" at bounding box center [424, 267] width 209 height 17
click at [374, 268] on input "TUR-D300600" at bounding box center [424, 267] width 209 height 17
drag, startPoint x: 353, startPoint y: 267, endPoint x: 295, endPoint y: 267, distance: 58.1
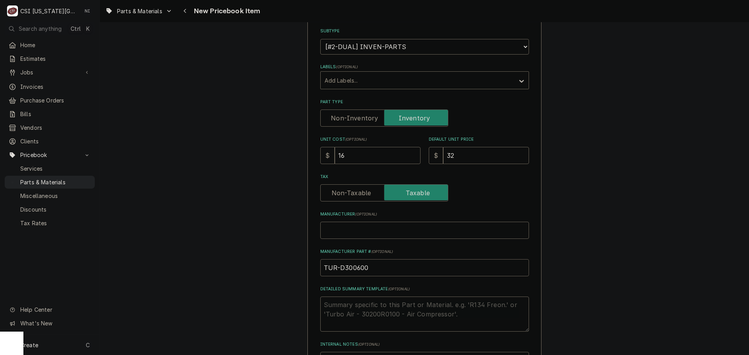
type input "TUR-D300600"
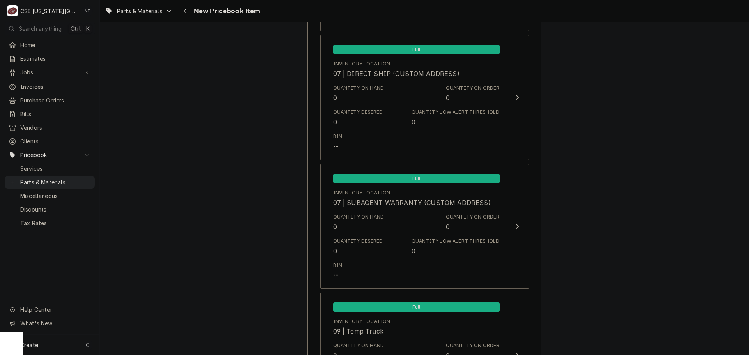
scroll to position [7518, 0]
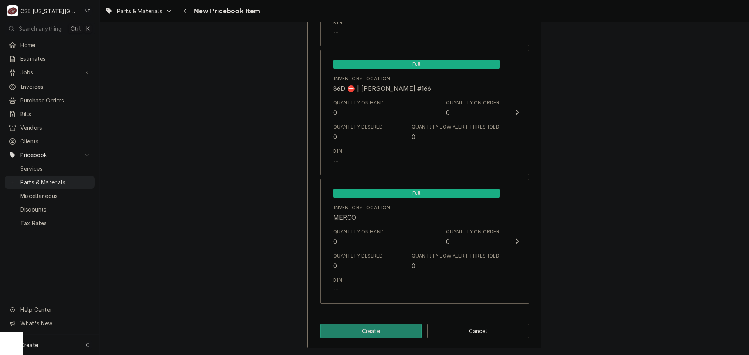
click at [375, 334] on button "Create" at bounding box center [371, 331] width 102 height 14
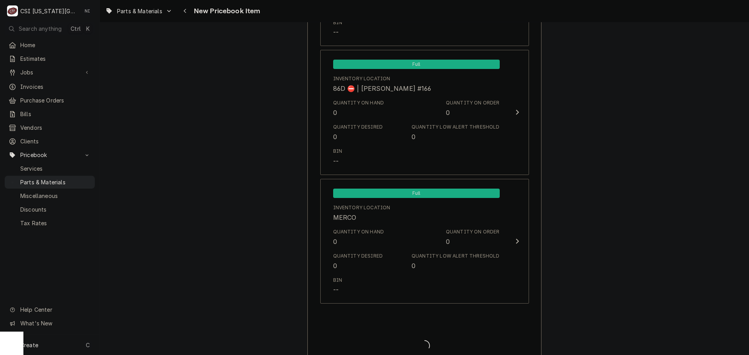
type textarea "x"
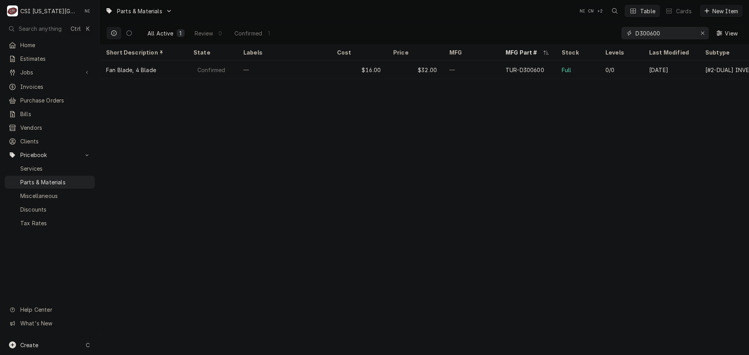
click at [703, 33] on icon "Erase input" at bounding box center [703, 32] width 4 height 5
paste input "2J-60141501"
type input "2J-60141501"
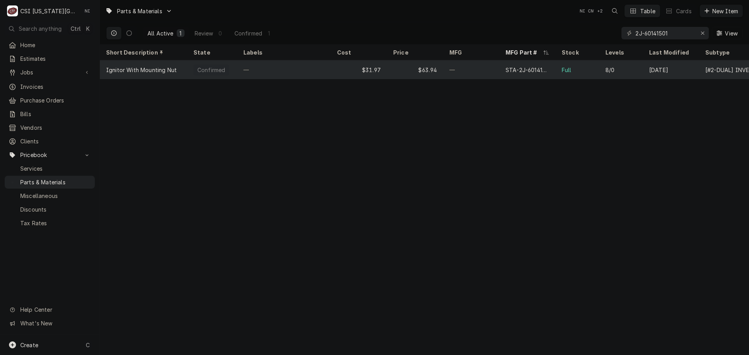
click at [503, 69] on div "STA-2J-60141501" at bounding box center [527, 69] width 56 height 19
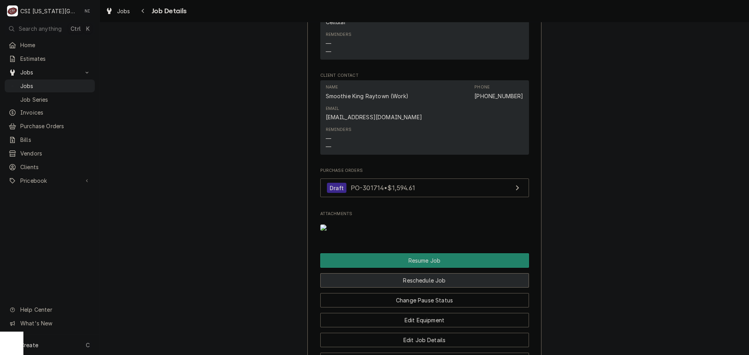
scroll to position [975, 0]
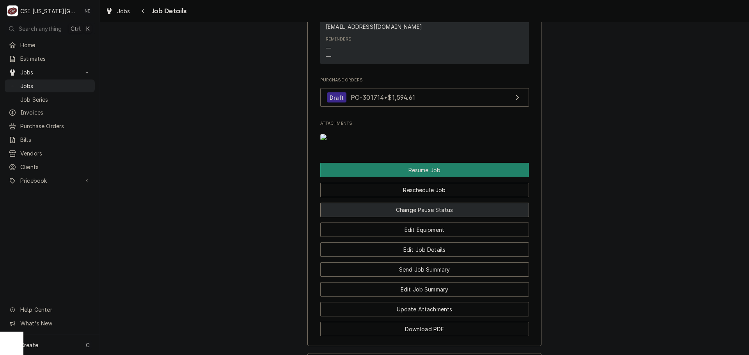
click at [417, 217] on button "Change Pause Status" at bounding box center [424, 210] width 209 height 14
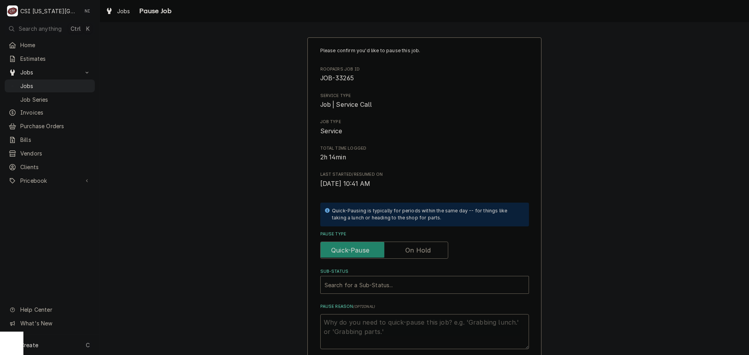
click at [418, 247] on label "Pause Type" at bounding box center [384, 250] width 128 height 17
click at [418, 247] on input "Pause Type" at bounding box center [384, 250] width 121 height 17
checkbox input "true"
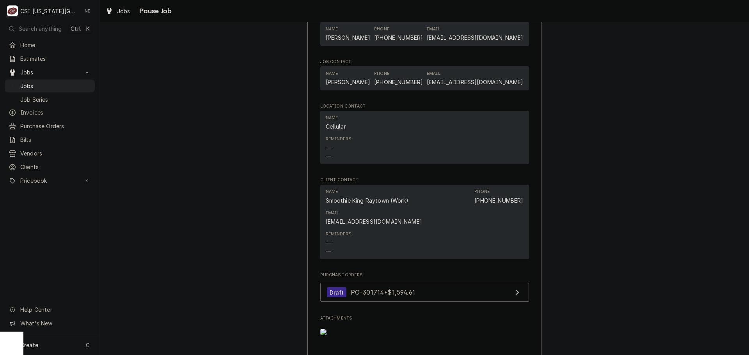
scroll to position [975, 0]
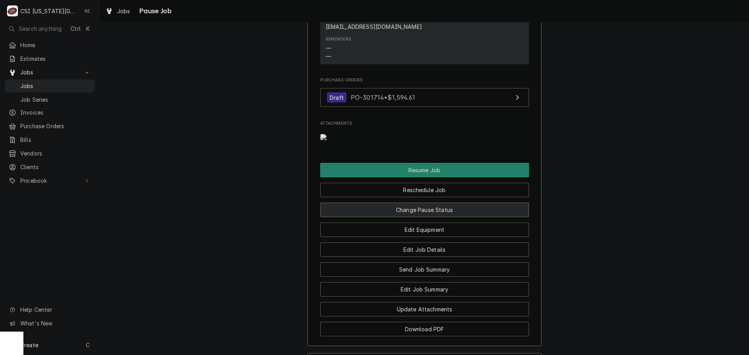
click at [451, 217] on button "Change Pause Status" at bounding box center [424, 210] width 209 height 14
type textarea "x"
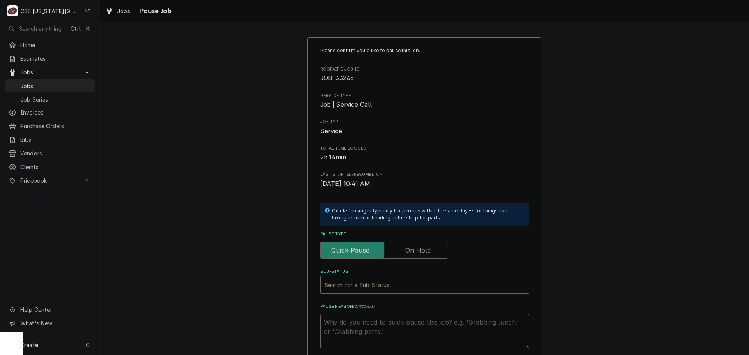
click at [416, 249] on label "Pause Type" at bounding box center [384, 250] width 128 height 17
click at [416, 249] on input "Pause Type" at bounding box center [384, 250] width 121 height 17
checkbox input "true"
click at [423, 290] on div "Sub-Status" at bounding box center [425, 285] width 200 height 14
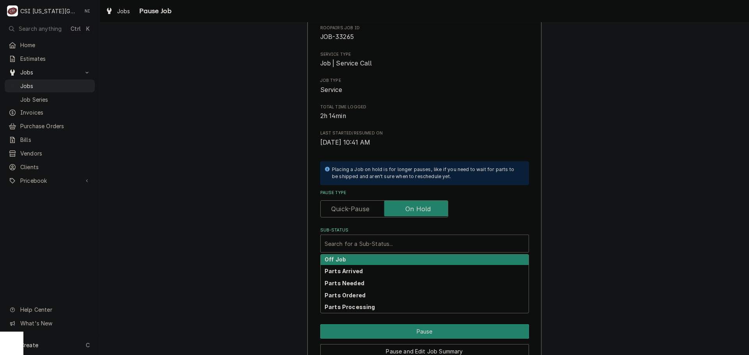
scroll to position [78, 0]
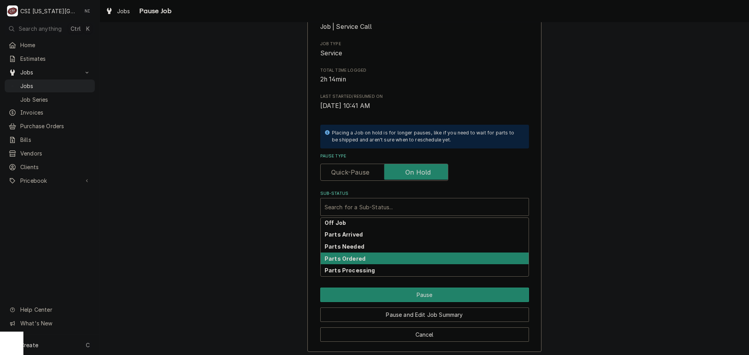
click at [368, 261] on div "Parts Ordered" at bounding box center [425, 259] width 208 height 12
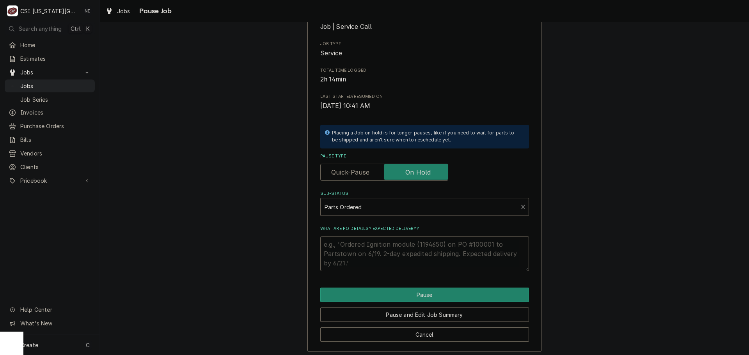
click at [361, 244] on textarea "What are PO details? Expected delivery?" at bounding box center [424, 253] width 209 height 35
type textarea "x"
type textarea "p"
type textarea "x"
type textarea "pa"
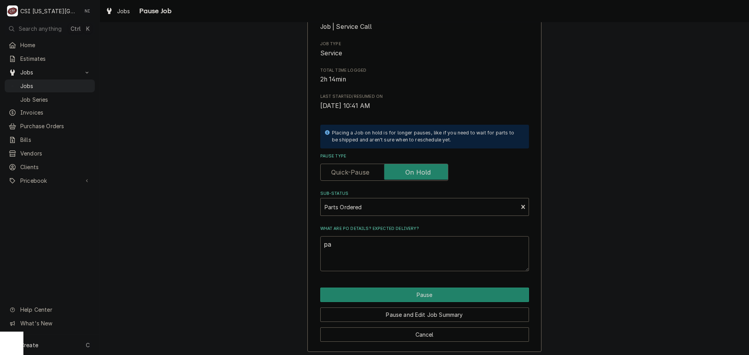
type textarea "x"
type textarea "par"
type textarea "x"
type textarea "part"
type textarea "x"
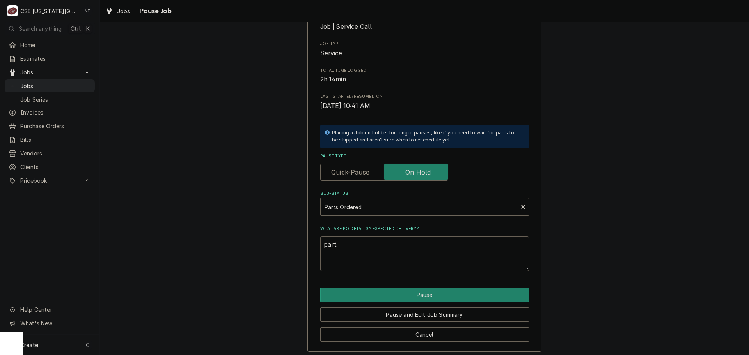
type textarea "parts"
type textarea "x"
type textarea "parts"
type textarea "x"
type textarea "parts o"
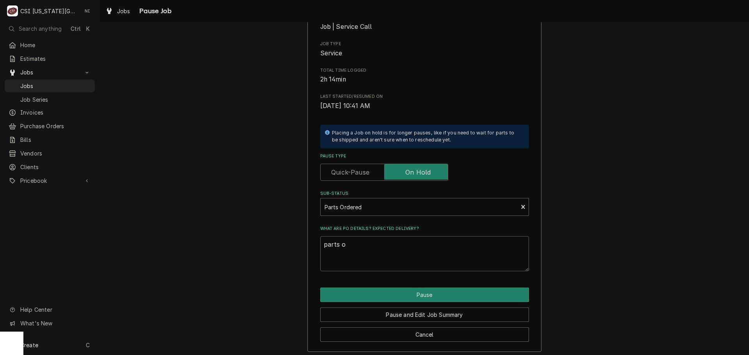
type textarea "x"
type textarea "parts or"
type textarea "x"
type textarea "parts o"
type textarea "x"
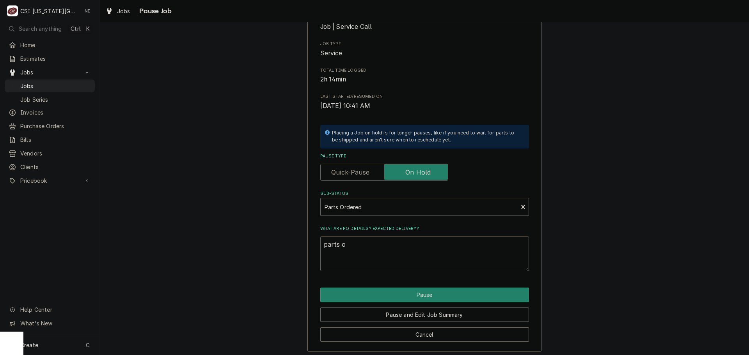
type textarea "parts"
type textarea "x"
type textarea "parts"
type textarea "x"
type textarea "part"
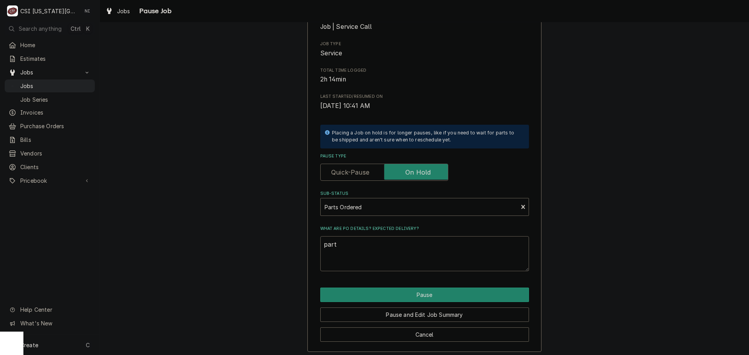
type textarea "x"
type textarea "par"
type textarea "x"
type textarea "pa"
type textarea "x"
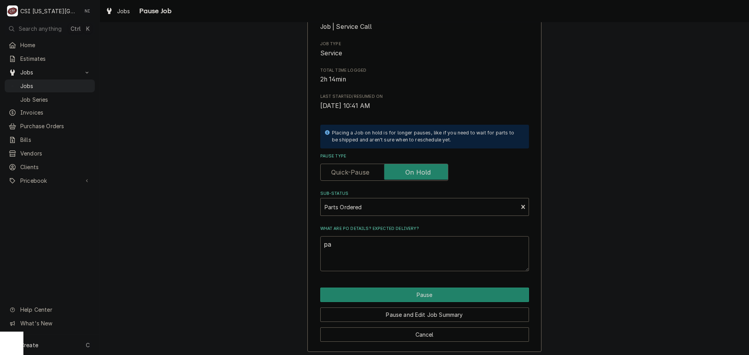
type textarea "p"
type textarea "x"
type textarea "P"
type textarea "x"
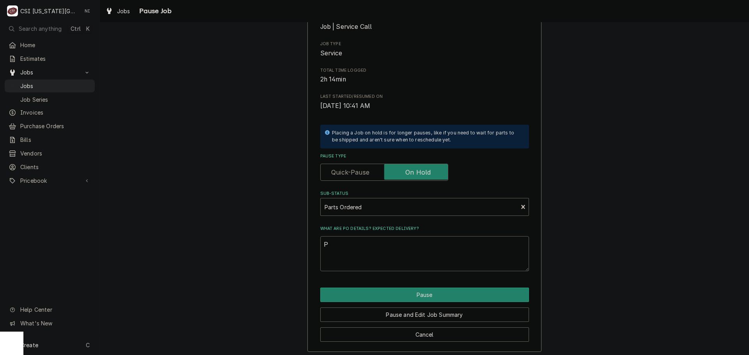
type textarea "Pa"
type textarea "x"
type textarea "Par"
type textarea "x"
type textarea "Part"
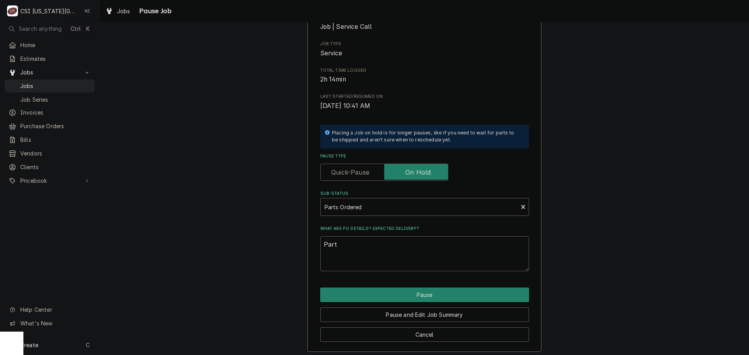
type textarea "x"
type textarea "Parts"
type textarea "x"
type textarea "Parts"
type textarea "x"
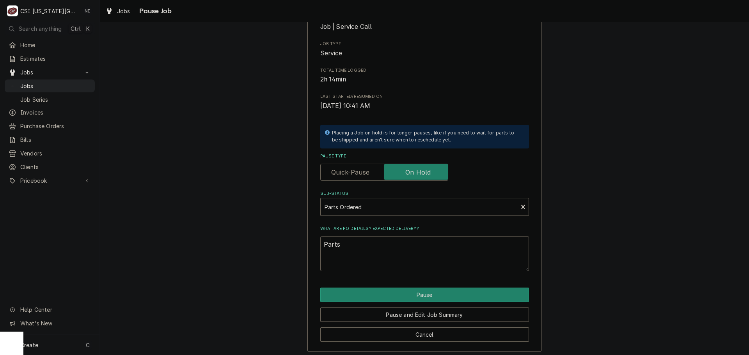
type textarea "Parts o"
type textarea "x"
type textarea "Parts or"
type textarea "x"
type textarea "Parts ord"
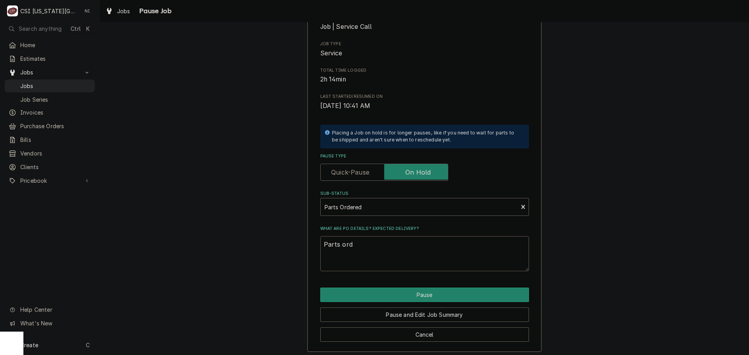
type textarea "x"
type textarea "Parts orde"
type textarea "x"
type textarea "Parts order"
type textarea "x"
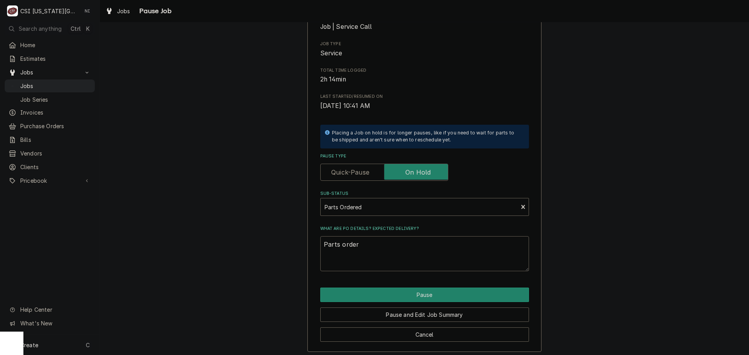
type textarea "Parts orderd"
type textarea "x"
type textarea "Parts orderd"
type textarea "x"
type textarea "Parts orderd"
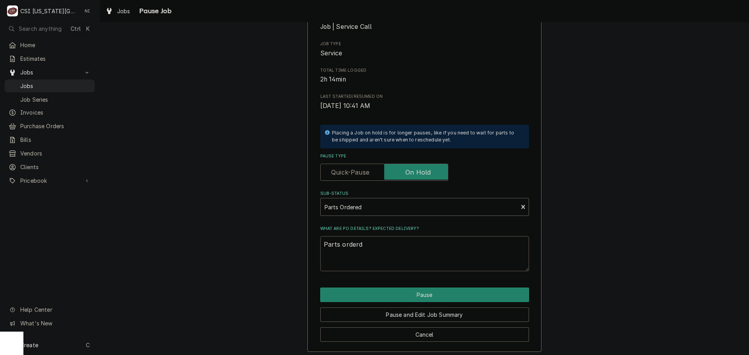
type textarea "x"
type textarea "Parts order"
type textarea "x"
type textarea "Parts ordere"
type textarea "x"
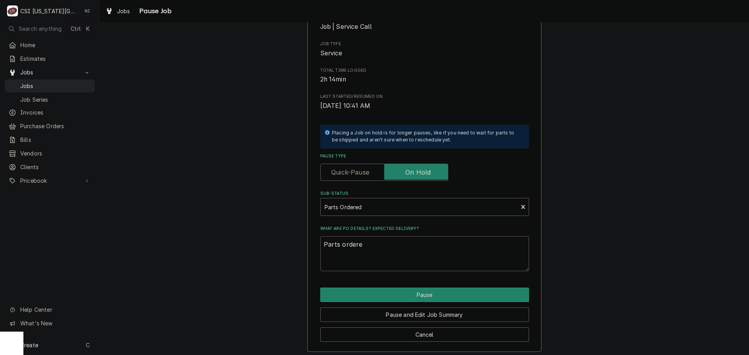
type textarea "Parts ordered"
type textarea "x"
type textarea "Parts ordered"
type textarea "x"
type textarea "Parts ordered o"
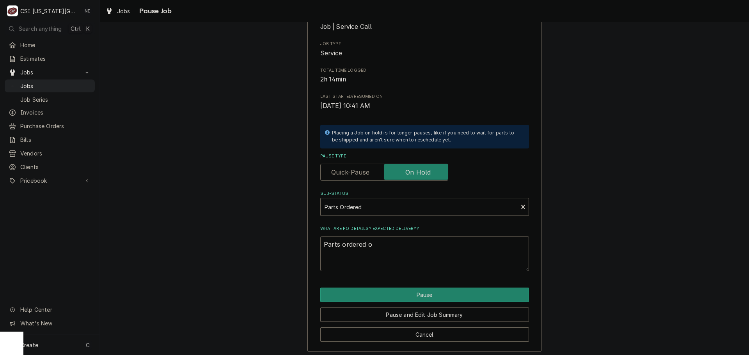
type textarea "x"
type textarea "Parts ordered on"
type textarea "x"
type textarea "Parts ordered on P"
type textarea "x"
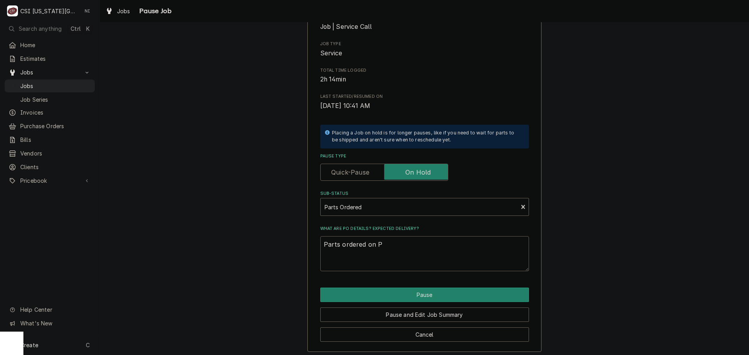
type textarea "Parts ordered on PO"
type textarea "x"
type textarea "Parts ordered on PO"
type textarea "x"
type textarea "Parts ordered on PO 3"
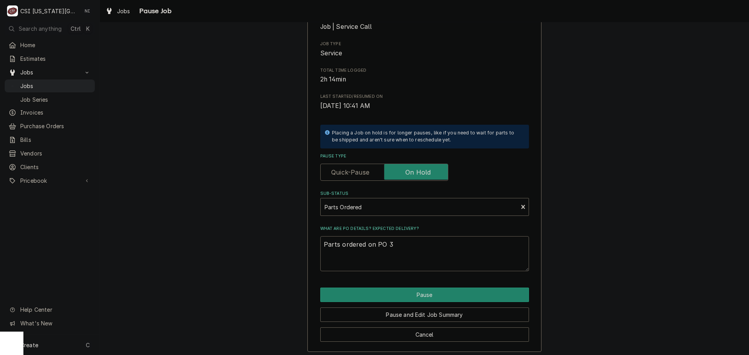
type textarea "x"
type textarea "Parts ordered on PO 30"
type textarea "x"
type textarea "Parts ordered on PO 301"
type textarea "x"
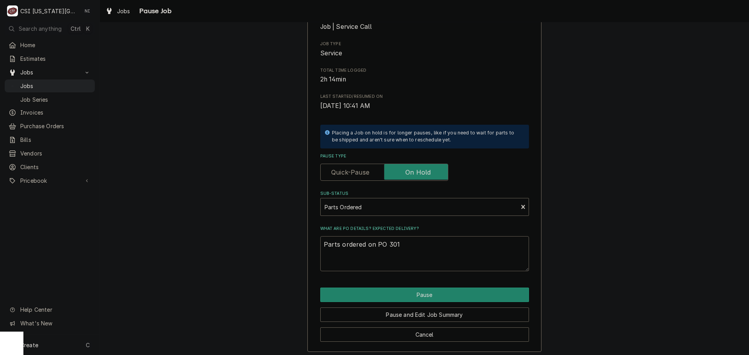
type textarea "Parts ordered on PO 3017"
type textarea "x"
type textarea "Parts ordered on PO 30171"
type textarea "x"
type textarea "Parts ordered on PO 301714"
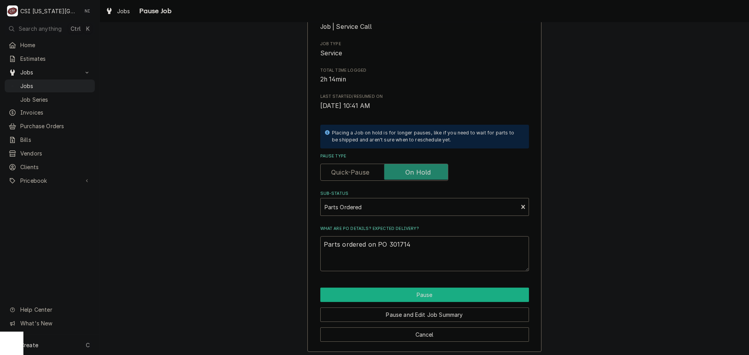
click at [398, 293] on button "Pause" at bounding box center [424, 295] width 209 height 14
type textarea "x"
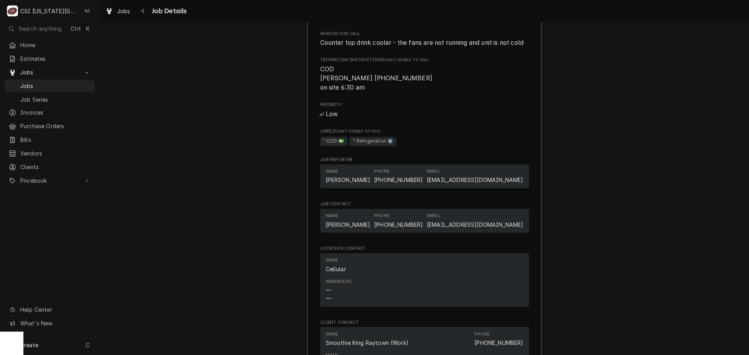
scroll to position [507, 0]
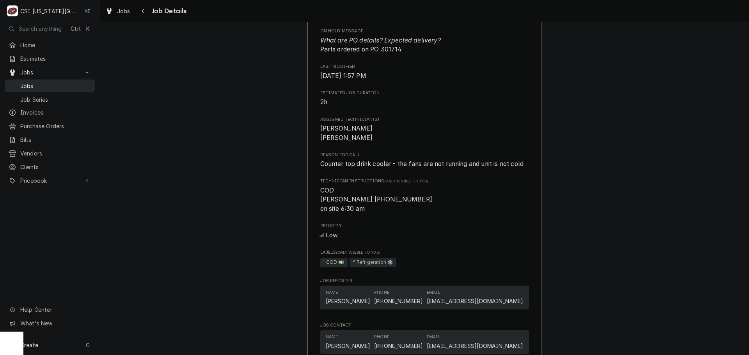
click at [62, 86] on span "Jobs" at bounding box center [55, 86] width 71 height 8
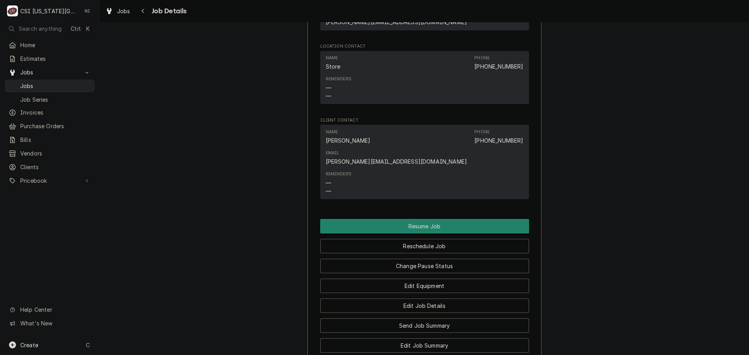
scroll to position [1054, 0]
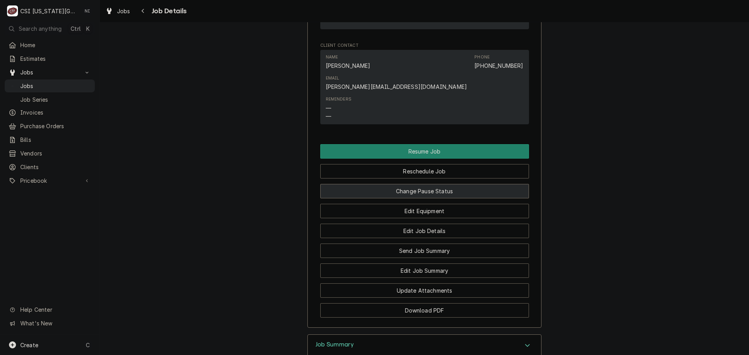
click at [429, 184] on button "Change Pause Status" at bounding box center [424, 191] width 209 height 14
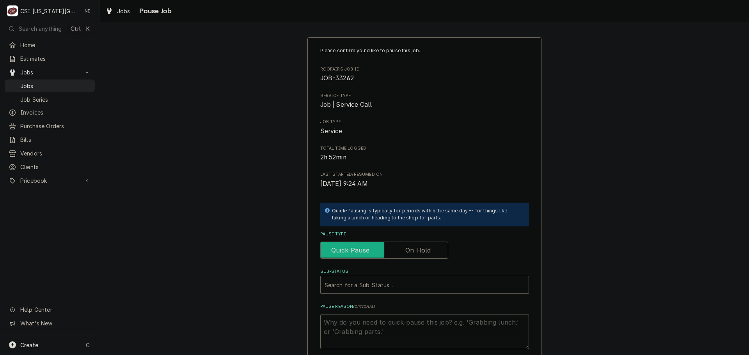
click at [397, 251] on input "Pause Type" at bounding box center [384, 250] width 121 height 17
checkbox input "true"
drag, startPoint x: 384, startPoint y: 284, endPoint x: 364, endPoint y: 292, distance: 21.2
click at [384, 284] on div "Sub-Status" at bounding box center [425, 285] width 200 height 14
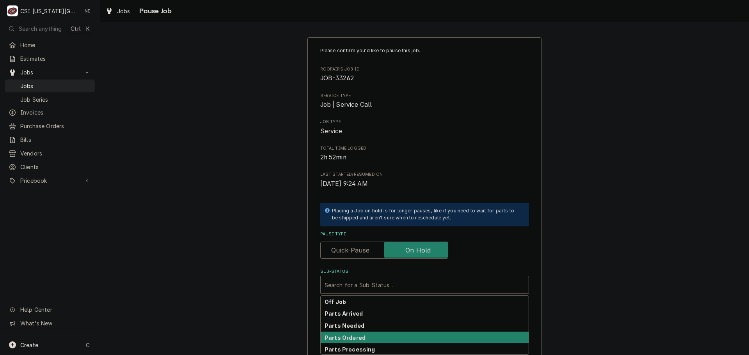
click at [349, 337] on strong "Parts Ordered" at bounding box center [345, 338] width 41 height 7
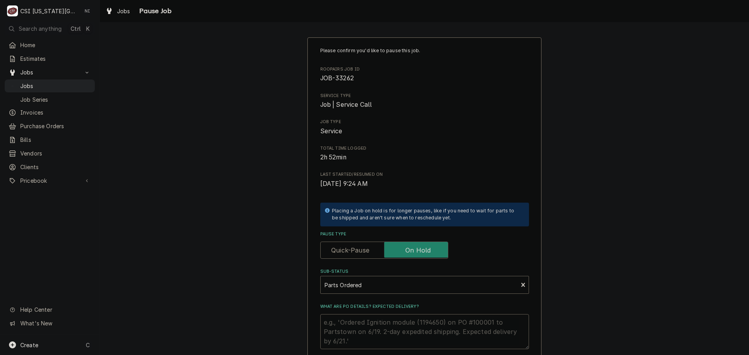
click at [349, 323] on textarea "What are PO details? Expected delivery?" at bounding box center [424, 331] width 209 height 35
type textarea "x"
type textarea "p"
type textarea "x"
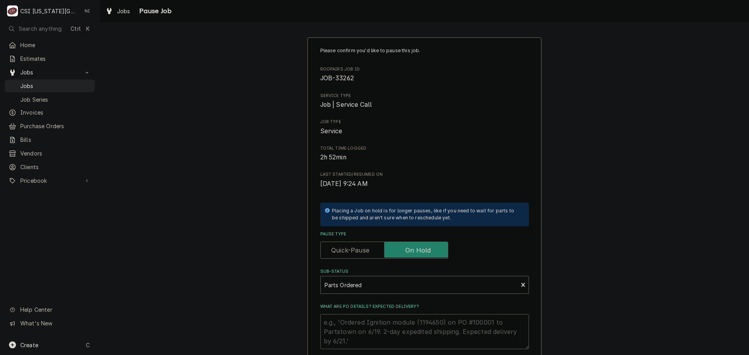
type textarea "p"
type textarea "x"
type textarea "pa"
type textarea "x"
type textarea "par"
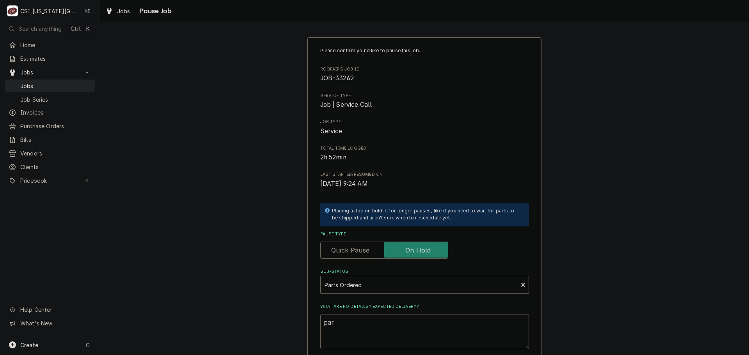
type textarea "x"
type textarea "pa"
type textarea "x"
type textarea "p"
type textarea "x"
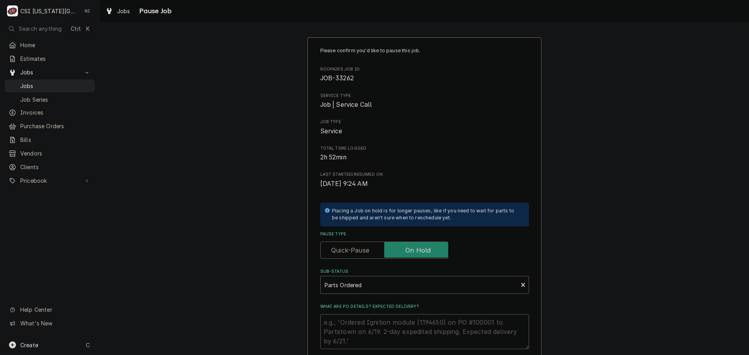
type textarea "x"
type textarea "P"
type textarea "x"
type textarea "Pa"
type textarea "x"
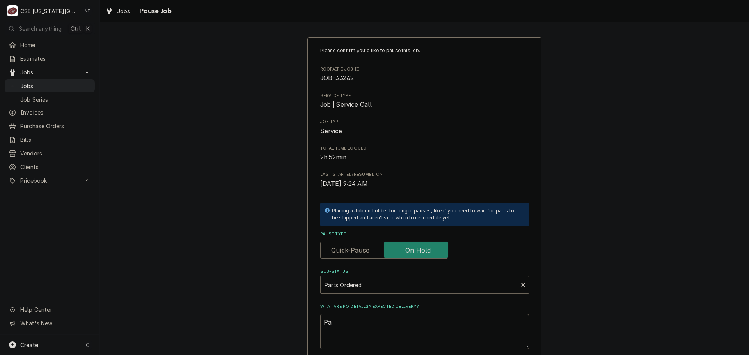
type textarea "Par"
type textarea "x"
type textarea "Part"
type textarea "x"
type textarea "Parti"
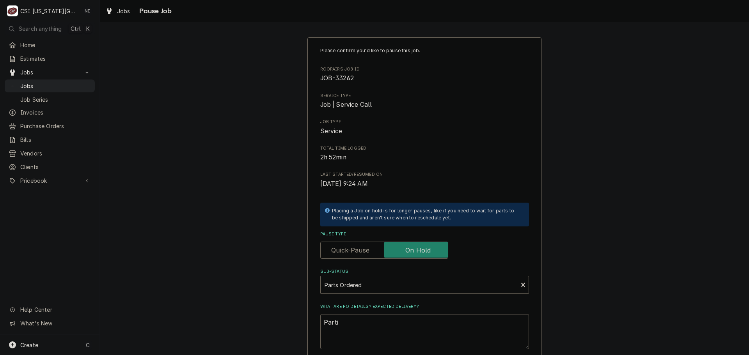
type textarea "x"
type textarea "Partia"
type textarea "x"
type textarea "Partial"
type textarea "x"
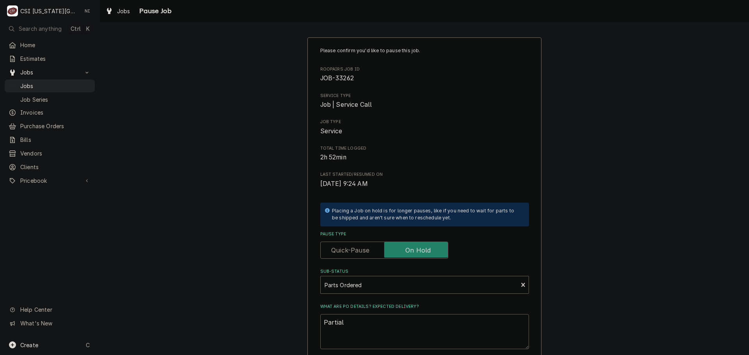
type textarea "Partial"
type textarea "x"
type textarea "Partial p"
type textarea "x"
type textarea "Partial pa"
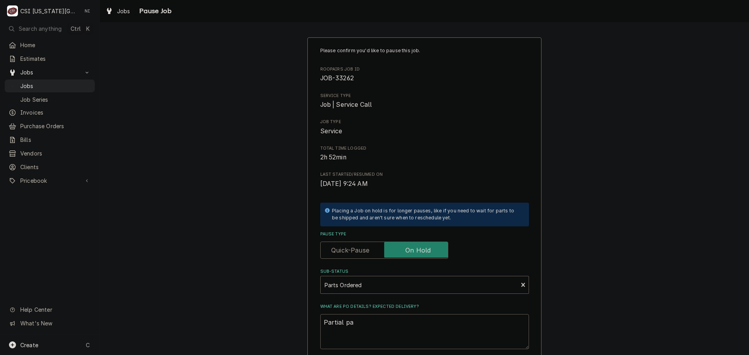
type textarea "x"
type textarea "Partial p"
type textarea "x"
type textarea "Partial"
type textarea "x"
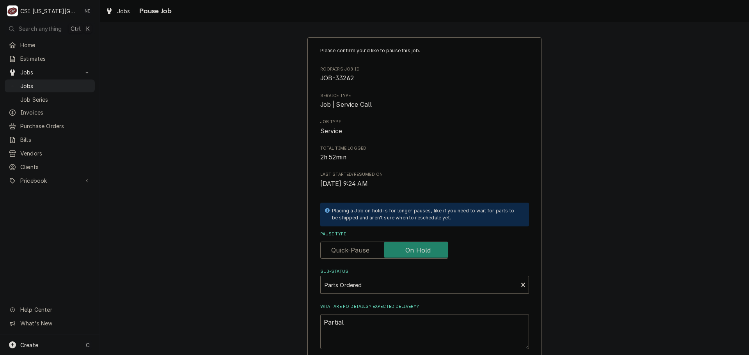
type textarea "Partial"
type textarea "x"
type textarea "Partia"
type textarea "x"
type textarea "Parti"
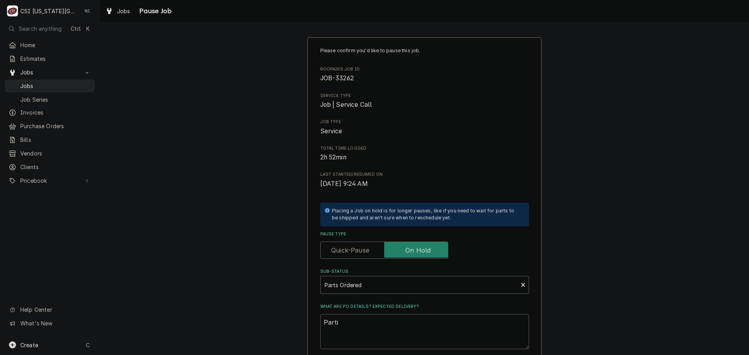
type textarea "x"
type textarea "Part"
type textarea "x"
type textarea "Par"
type textarea "x"
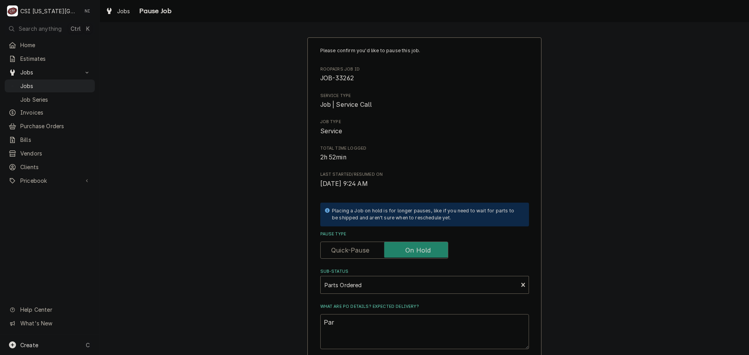
type textarea "Pa"
type textarea "x"
type textarea "P"
type textarea "x"
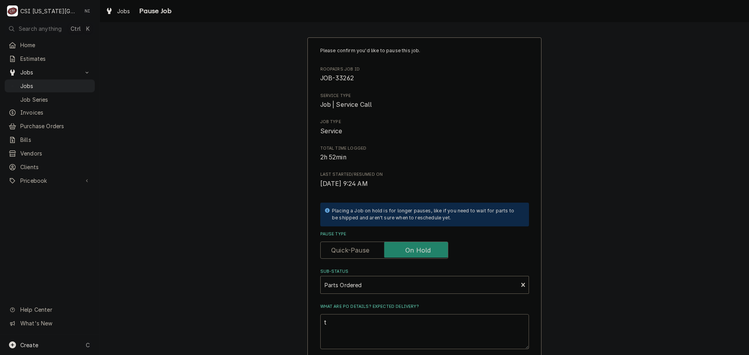
type textarea "th"
type textarea "x"
type textarea "the"
type textarea "x"
type textarea "ther"
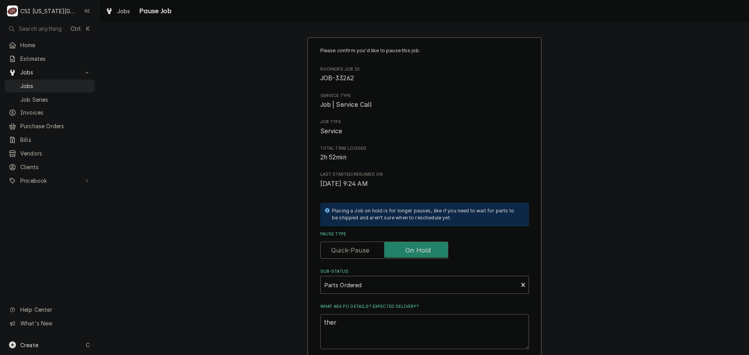
type textarea "x"
type textarea "therm"
type textarea "x"
type textarea "thermo"
type textarea "x"
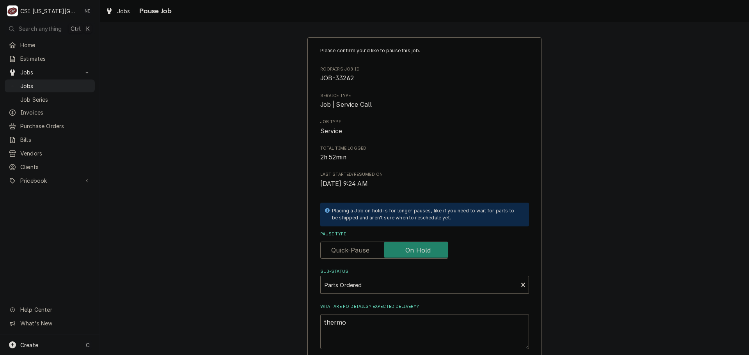
type textarea "thermos"
type textarea "x"
type textarea "thermost"
type textarea "x"
type textarea "thermosta"
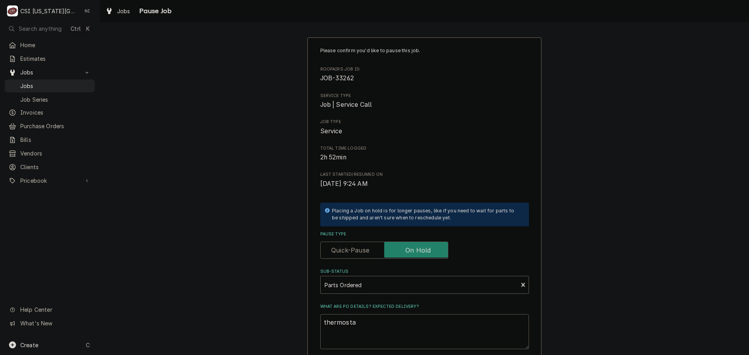
type textarea "x"
type textarea "thermostat"
type textarea "x"
type textarea "thermostat"
type textarea "x"
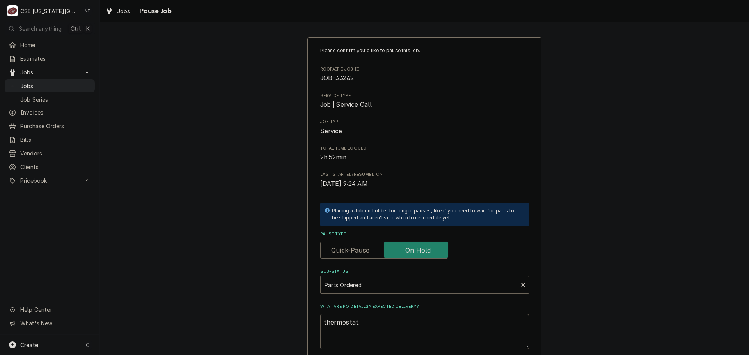
type textarea "thermostat p"
type textarea "x"
type textarea "thermostat pu"
type textarea "x"
type textarea "thermostat pul"
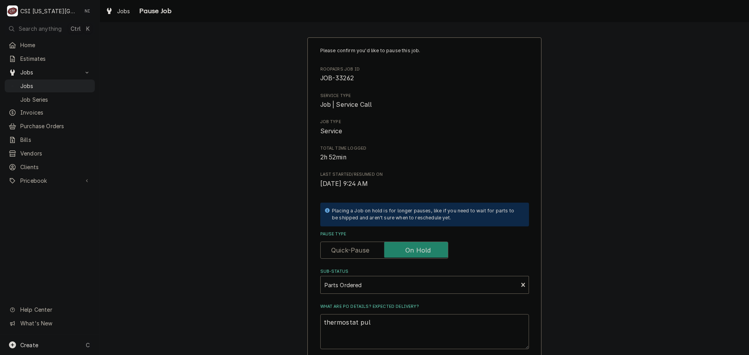
type textarea "x"
type textarea "thermostat pull"
type textarea "x"
type textarea "thermostat pulle"
type textarea "x"
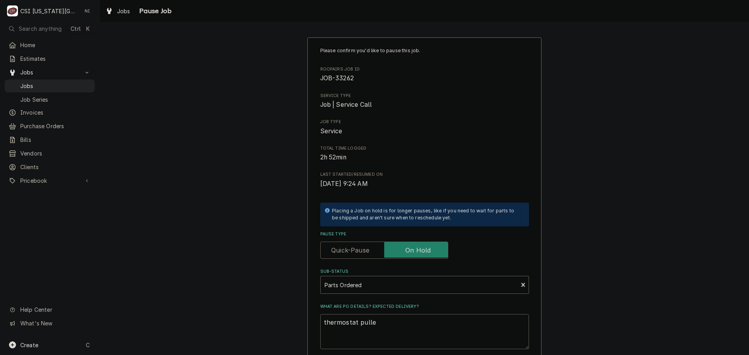
type textarea "thermostat pulled"
type textarea "x"
type textarea "thermostat pulled"
type textarea "x"
type textarea "thermostat pulled f"
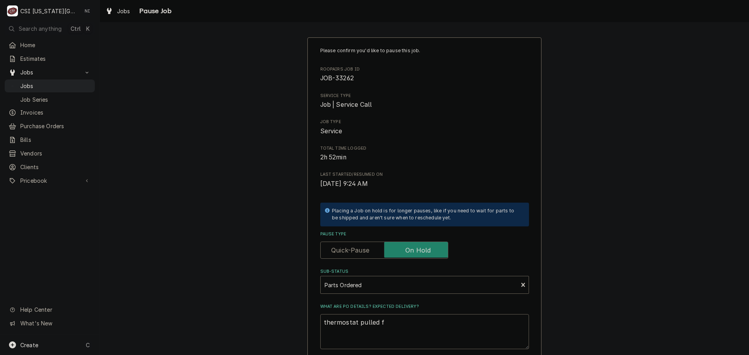
type textarea "x"
type textarea "thermostat pulled fr"
type textarea "x"
type textarea "thermostat pulled fro"
type textarea "x"
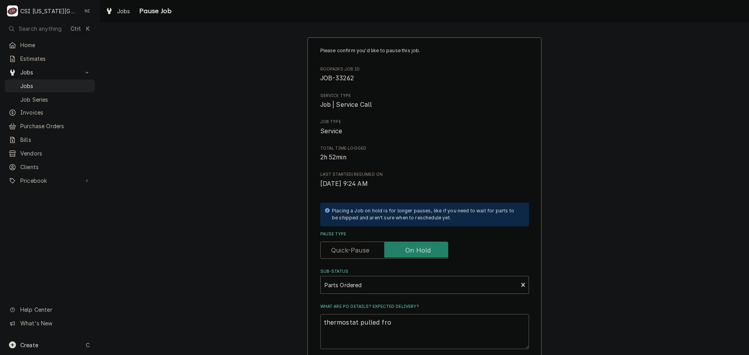
type textarea "thermostat pulled from"
type textarea "x"
type textarea "thermostat pulled from"
type textarea "x"
type textarea "thermostat pulled from s"
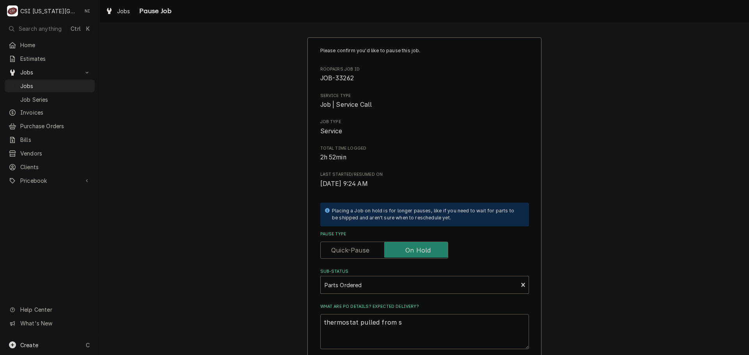
type textarea "x"
type textarea "thermostat pulled from st"
type textarea "x"
type textarea "thermostat pulled from sto"
type textarea "x"
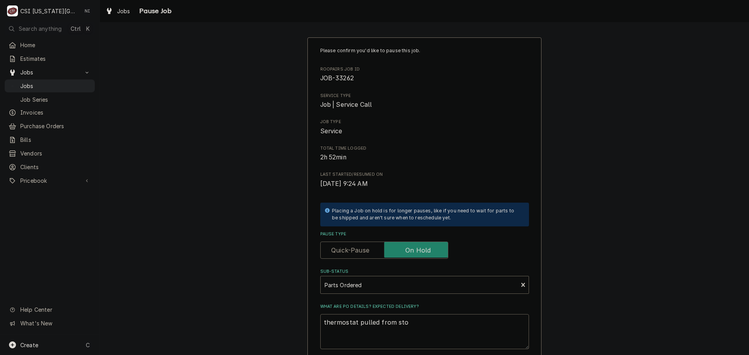
type textarea "thermostat pulled from stoc"
type textarea "x"
type textarea "thermostat pulled from stock"
drag, startPoint x: 353, startPoint y: 322, endPoint x: 262, endPoint y: 326, distance: 91.0
click at [263, 326] on div "Please confirm you'd like to pause this job. Roopairs Job ID JOB-33262 Service …" at bounding box center [424, 233] width 649 height 407
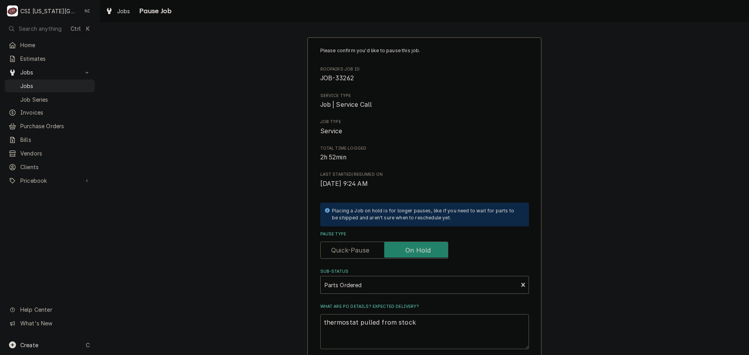
type textarea "x"
type textarea "P pulled from stock"
type textarea "x"
type textarea "P8 pulled from stock"
type textarea "x"
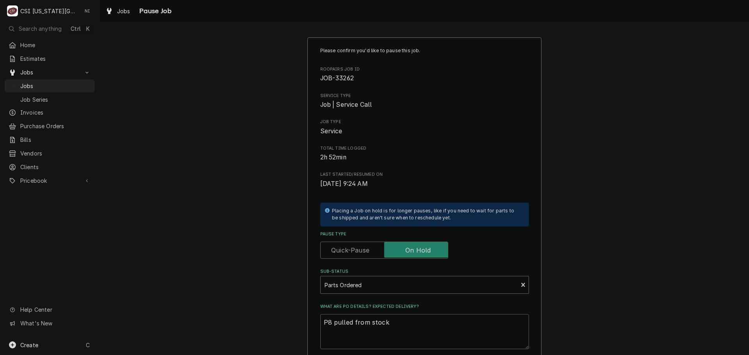
type textarea "P89 pulled from stock"
type textarea "x"
type textarea "P890 pulled from stock"
type textarea "x"
type textarea "P8904 pulled from stock"
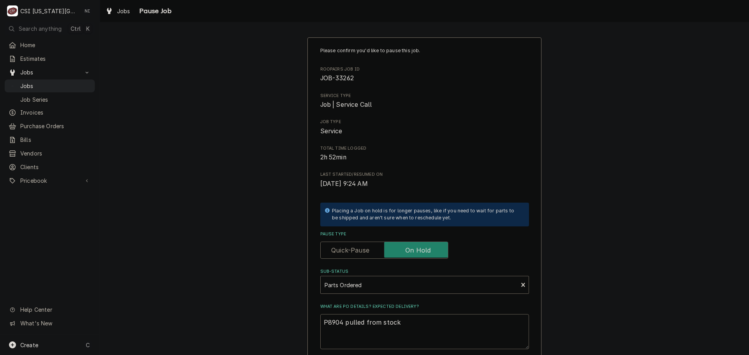
type textarea "x"
type textarea "P890 pulled from stock"
type textarea "x"
type textarea "P8904 pulled from stock"
type textarea "x"
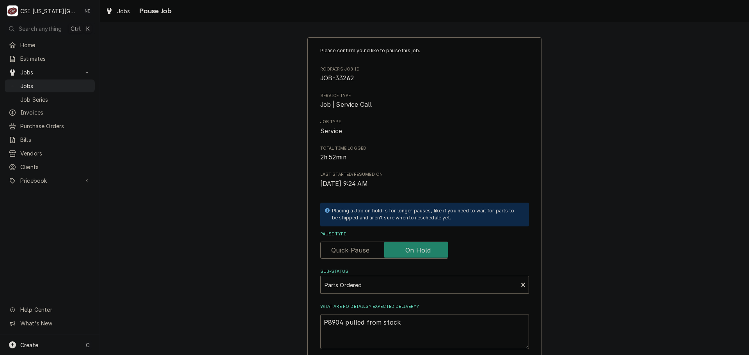
type textarea "P8904- pulled from stock"
type textarea "x"
type textarea "P8904-5 pulled from stock"
type textarea "x"
type textarea "P8904-50 pulled from stock"
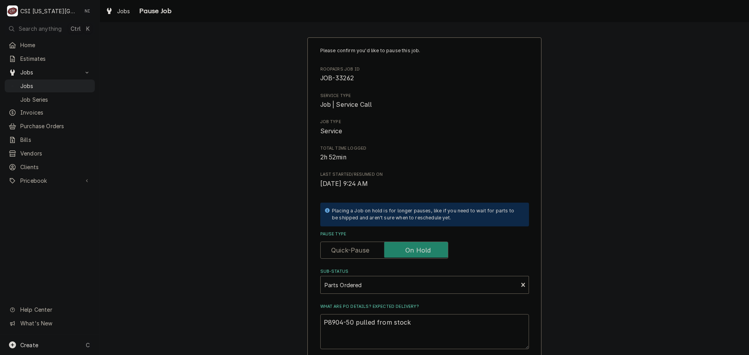
click at [408, 322] on textarea "P8904-50 pulled from stock" at bounding box center [424, 331] width 209 height 35
type textarea "x"
type textarea "P8904-50 pulled from stock,"
type textarea "x"
type textarea "P8904-50 pulled from stock,"
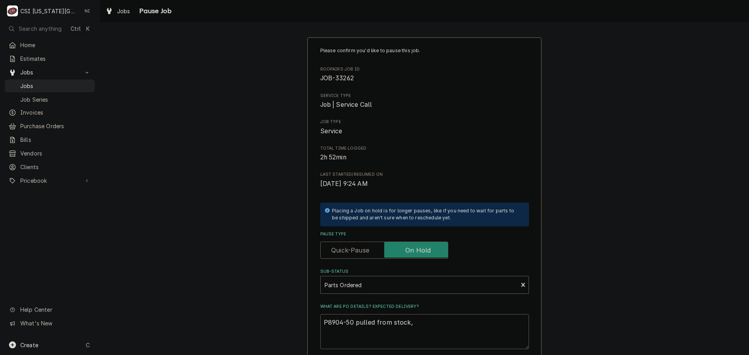
click at [414, 322] on textarea "P8904-50 pulled from stock," at bounding box center [424, 331] width 209 height 35
paste textarea "2J-60141501"
type textarea "x"
type textarea "P8904-50 pulled from stock, 2J-60141501"
type textarea "x"
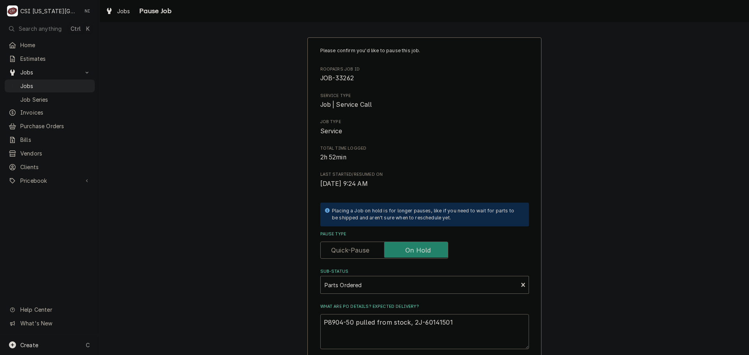
type textarea "P8904-50 pulled from stock, 2J-60141501"
type textarea "x"
type textarea "P8904-50 pulled from stock, 2J-60141501 o"
type textarea "x"
type textarea "P8904-50 pulled from stock, 2J-60141501 or"
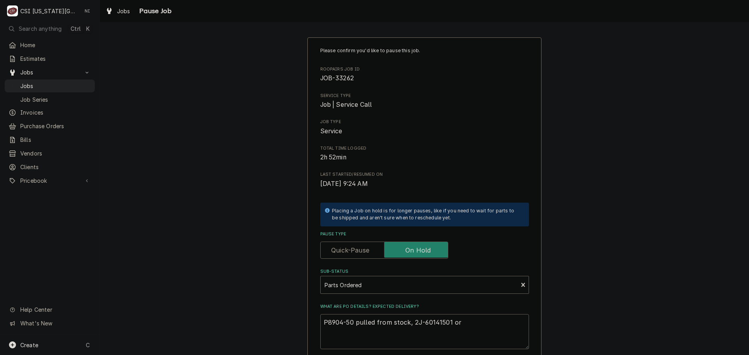
type textarea "x"
type textarea "P8904-50 pulled from stock, 2J-60141501 ord"
type textarea "x"
type textarea "P8904-50 pulled from stock, 2J-60141501 orde"
type textarea "x"
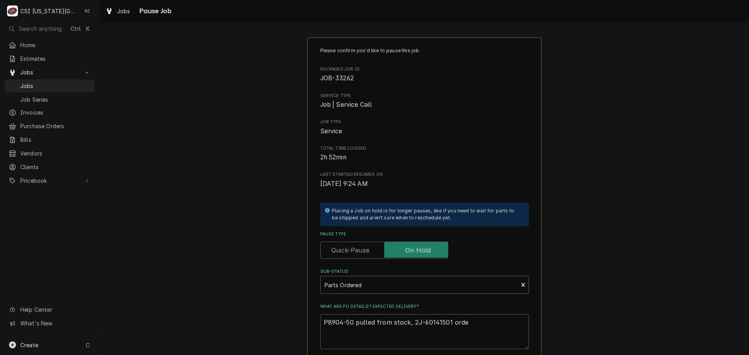
type textarea "P8904-50 pulled from stock, 2J-60141501 order"
type textarea "x"
type textarea "P8904-50 pulled from stock, 2J-60141501 orderd"
type textarea "x"
type textarea "P8904-50 pulled from stock, 2J-60141501 orderd"
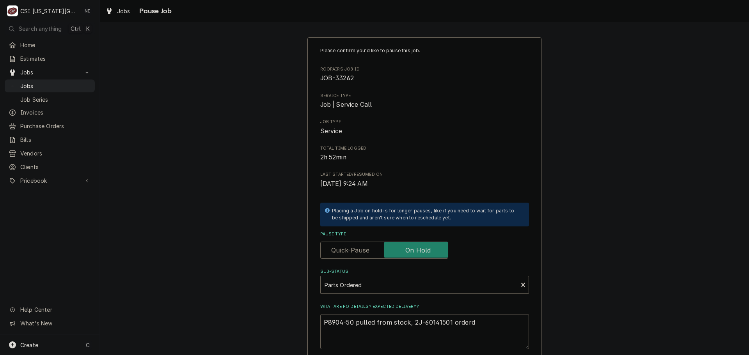
type textarea "x"
type textarea "P8904-50 pulled from stock, 2J-60141501 orderd"
type textarea "x"
type textarea "P8904-50 pulled from stock, 2J-60141501 order"
type textarea "x"
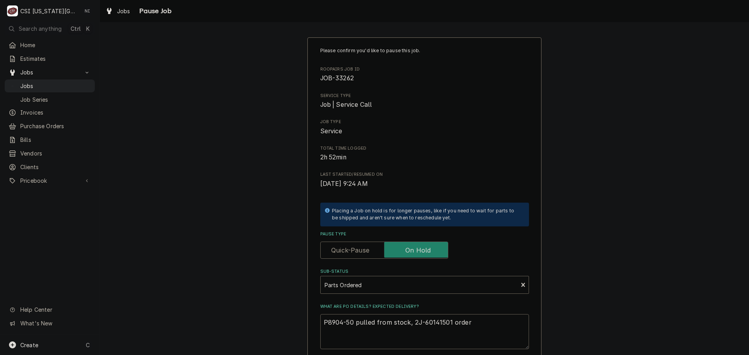
type textarea "P8904-50 pulled from stock, 2J-60141501 ordere"
type textarea "x"
type textarea "P8904-50 pulled from stock, 2J-60141501 ordered"
type textarea "x"
type textarea "P8904-50 pulled from stock, 2J-60141501 ordered"
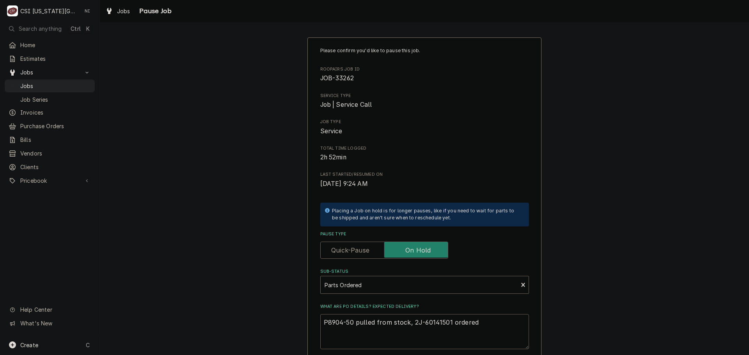
type textarea "x"
type textarea "P8904-50 pulled from stock, 2J-60141501 ordered o"
type textarea "x"
type textarea "P8904-50 pulled from stock, 2J-60141501 ordered on"
type textarea "x"
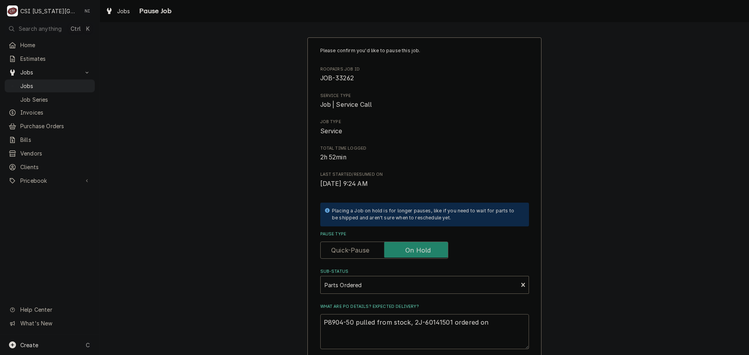
type textarea "P8904-50 pulled from stock, 2J-60141501 ordered on"
type textarea "x"
type textarea "P8904-50 pulled from stock, 2J-60141501 ordered on P"
type textarea "x"
type textarea "P8904-50 pulled from stock, 2J-60141501 ordered on PO"
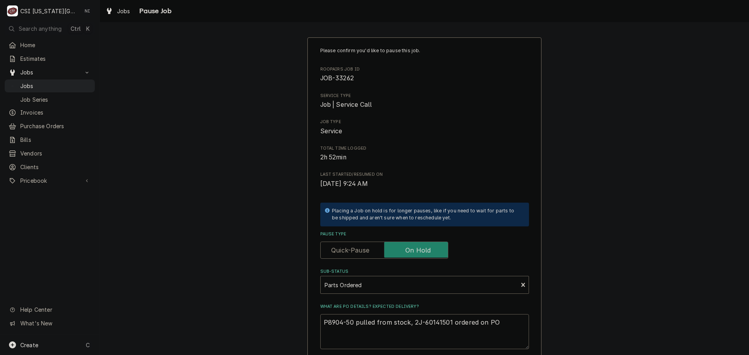
type textarea "x"
type textarea "P8904-50 pulled from stock, 2J-60141501 ordered on PO"
type textarea "x"
type textarea "P8904-50 pulled from stock, 2J-60141501 ordered on PO 3"
type textarea "x"
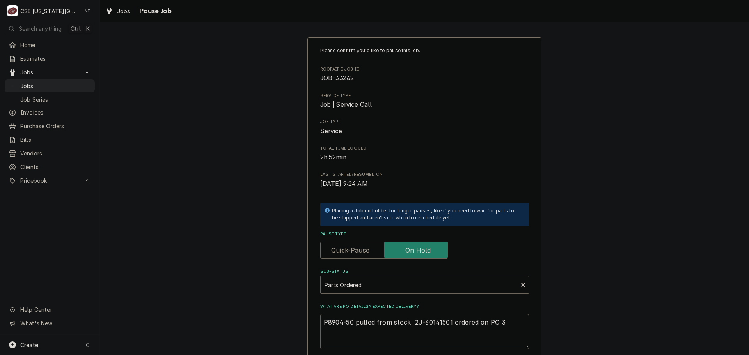
type textarea "P8904-50 pulled from stock, 2J-60141501 ordered on PO 30"
type textarea "x"
type textarea "P8904-50 pulled from stock, 2J-60141501 ordered on PO 301"
type textarea "x"
type textarea "P8904-50 pulled from stock, 2J-60141501 ordered on PO 3017"
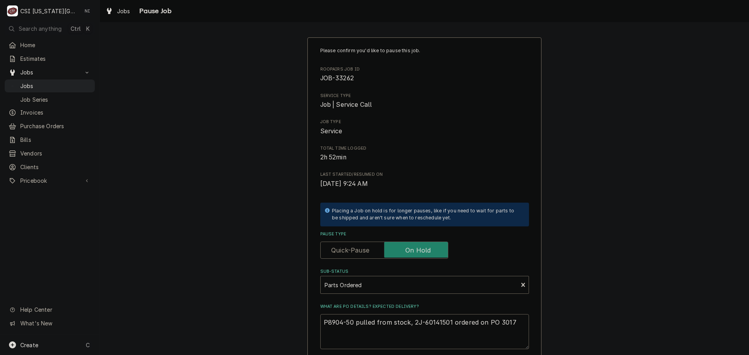
type textarea "x"
type textarea "P8904-50 pulled from stock, 2J-60141501 ordered on PO 30171"
type textarea "x"
type textarea "P8904-50 pulled from stock, 2J-60141501 ordered on PO 301714."
type textarea "x"
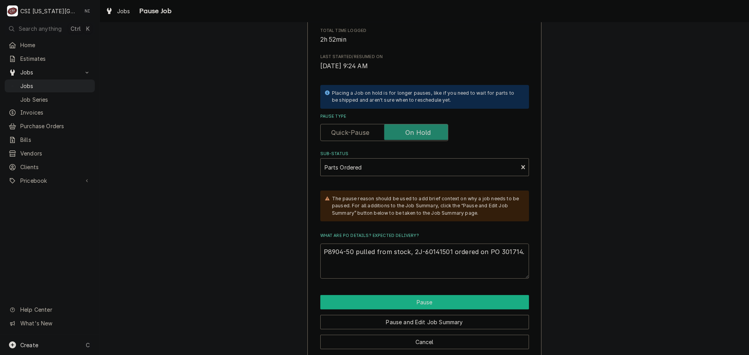
scroll to position [129, 0]
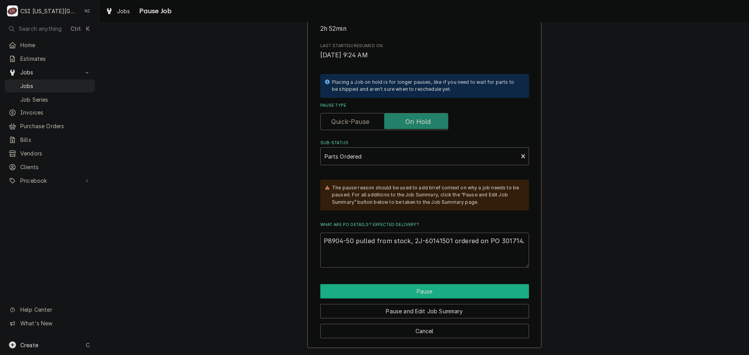
type textarea "P8904-50 pulled from stock, 2J-60141501 ordered on PO 301714."
click at [432, 289] on button "Pause" at bounding box center [424, 291] width 209 height 14
type textarea "x"
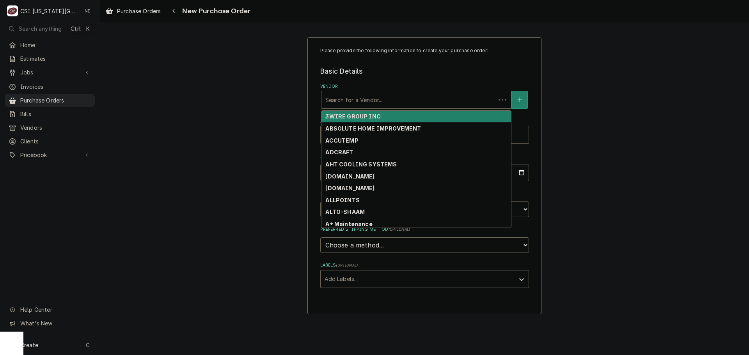
click at [394, 97] on div "Vendor" at bounding box center [408, 100] width 166 height 14
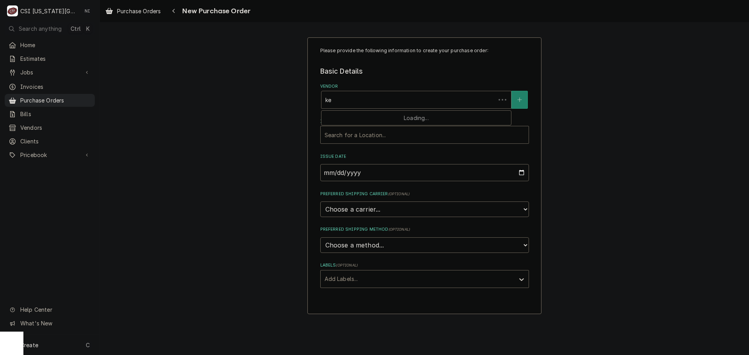
type input "key"
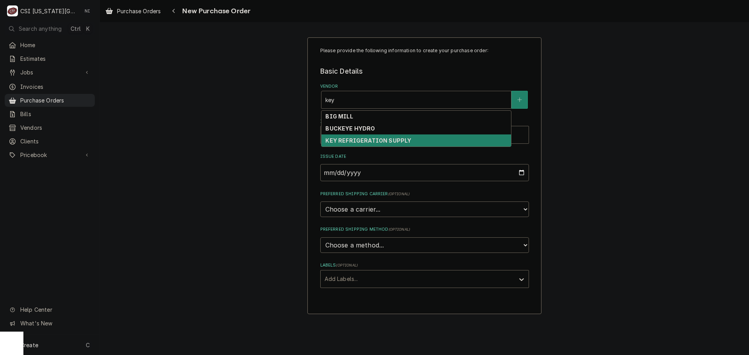
click at [367, 142] on strong "KEY REFRIGERATION SUPPLY" at bounding box center [368, 140] width 86 height 7
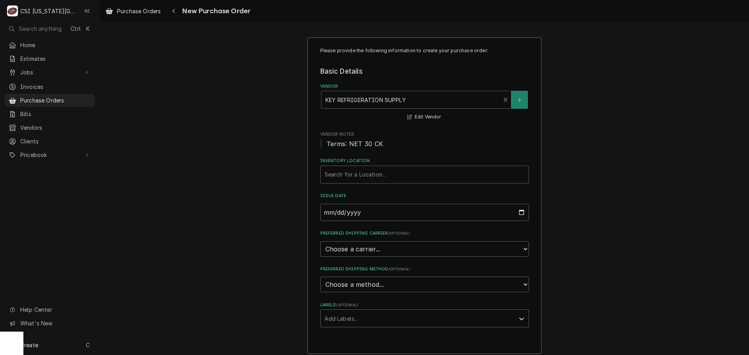
click at [377, 174] on div "Inventory Location" at bounding box center [425, 175] width 200 height 14
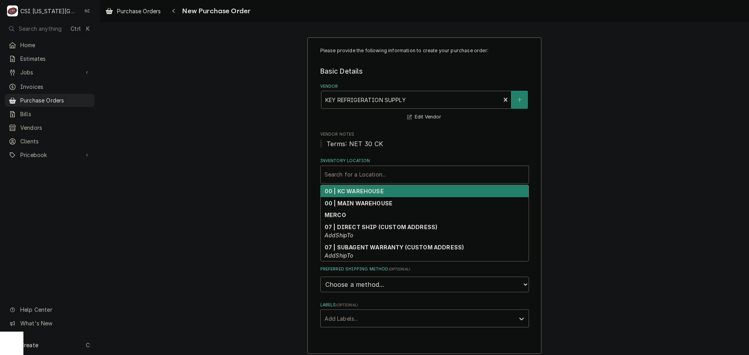
click at [375, 190] on strong "00 | KC WAREHOUSE" at bounding box center [354, 191] width 59 height 7
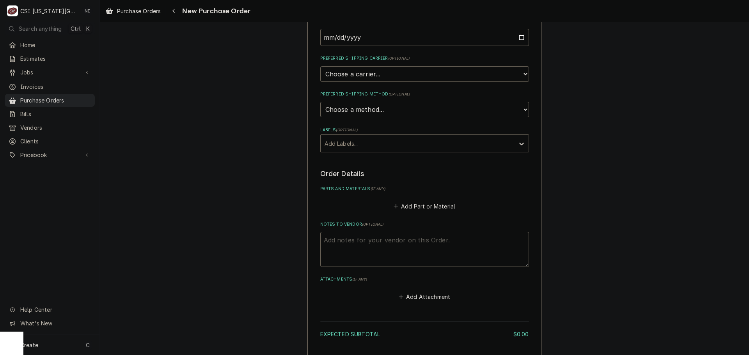
scroll to position [195, 0]
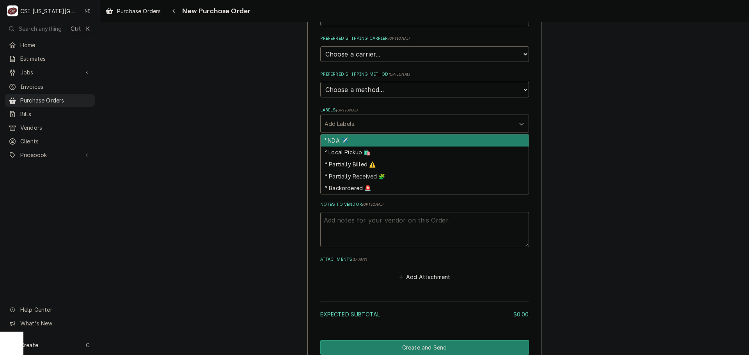
click at [440, 126] on div "Labels" at bounding box center [418, 124] width 186 height 14
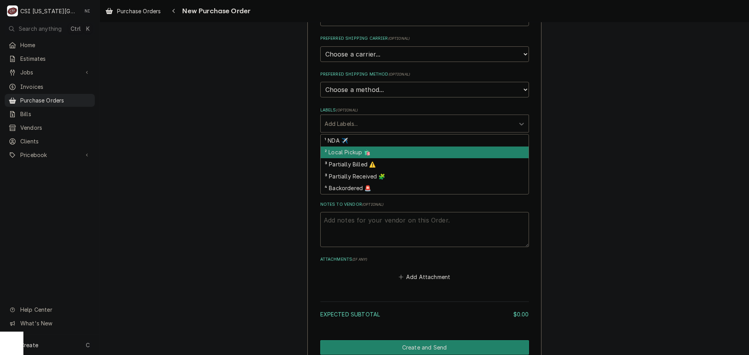
click at [336, 153] on div "² Local Pickup 🛍️" at bounding box center [425, 153] width 208 height 12
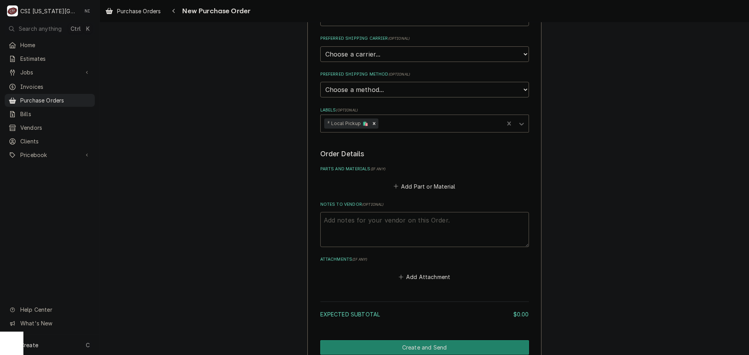
click at [370, 223] on textarea "Notes to Vendor ( optional )" at bounding box center [424, 229] width 209 height 35
type textarea "x"
type textarea "c"
type textarea "x"
type textarea "co"
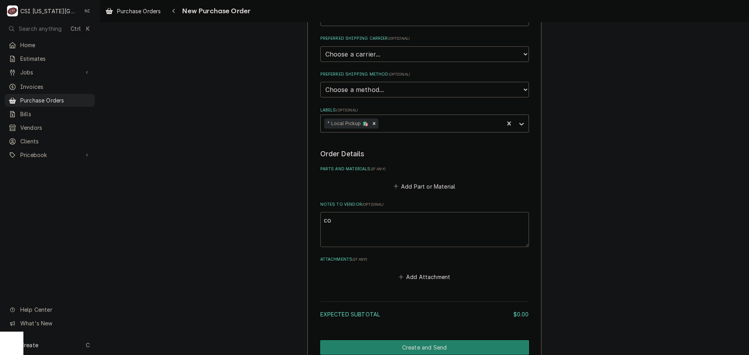
type textarea "x"
type textarea "cod"
type textarea "x"
type textarea "cody"
type textarea "x"
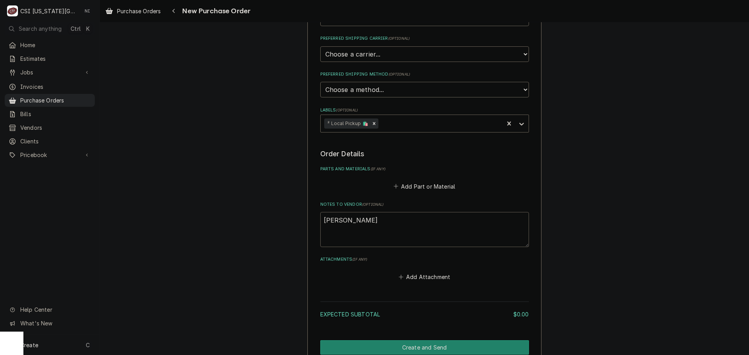
type textarea "cody"
type textarea "x"
type textarea "cody t"
type textarea "x"
type textarea "cody tr"
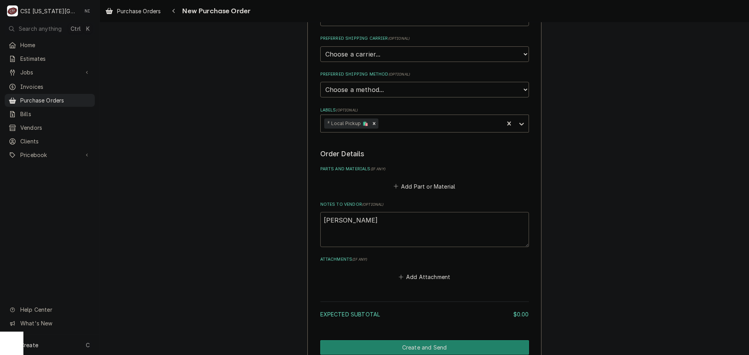
type textarea "x"
type textarea "cody t"
type textarea "x"
type textarea "cody"
type textarea "x"
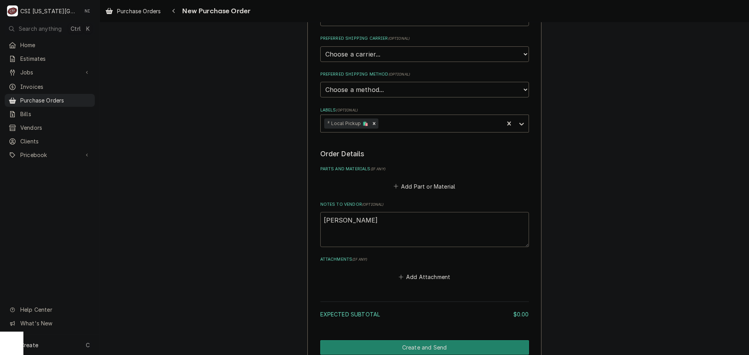
type textarea "cody"
type textarea "x"
type textarea "cod"
type textarea "x"
type textarea "co"
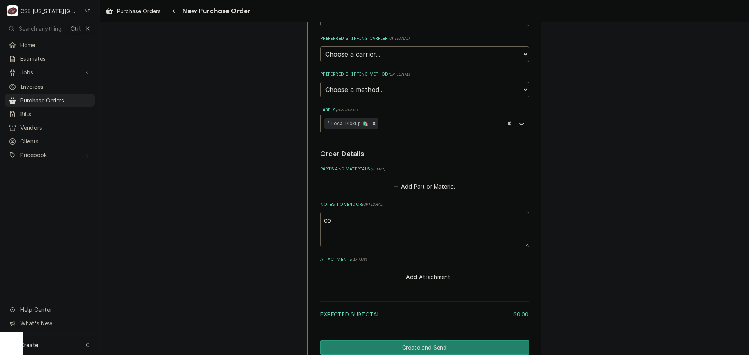
type textarea "x"
type textarea "c"
type textarea "x"
type textarea "c"
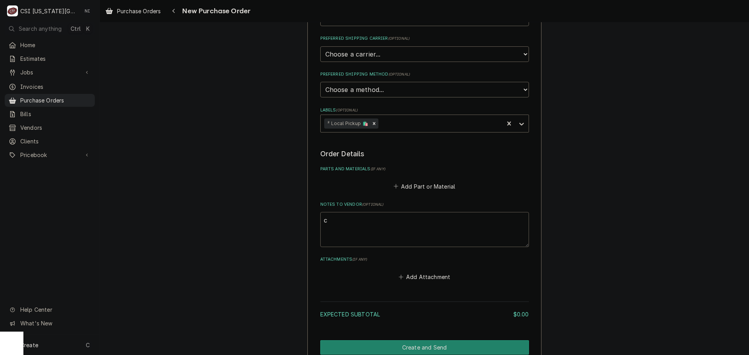
type textarea "x"
type textarea "co"
type textarea "x"
type textarea "cod"
type textarea "x"
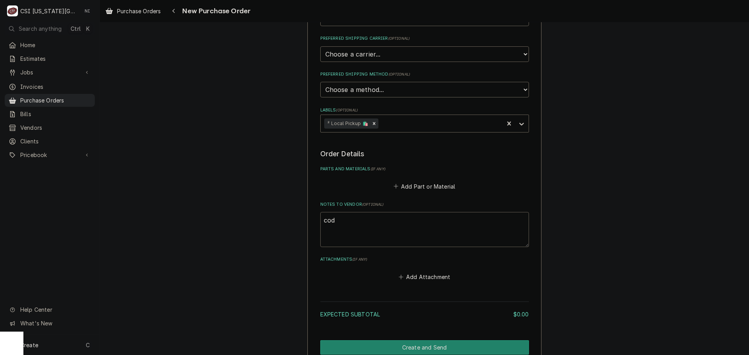
type textarea "cody"
type textarea "x"
type textarea "cody"
type textarea "x"
type textarea "cody t"
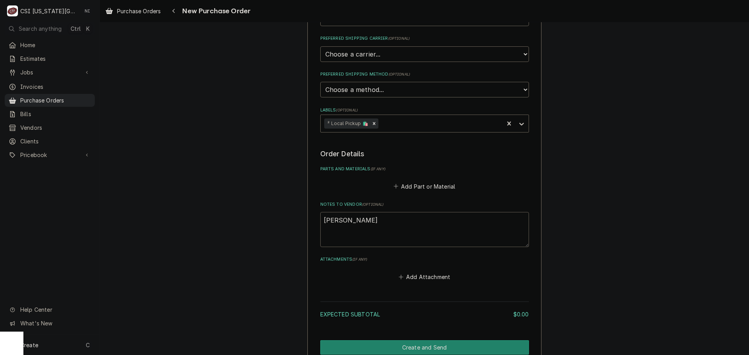
type textarea "x"
type textarea "cody tr"
type textarea "x"
type textarea "cody tru"
type textarea "x"
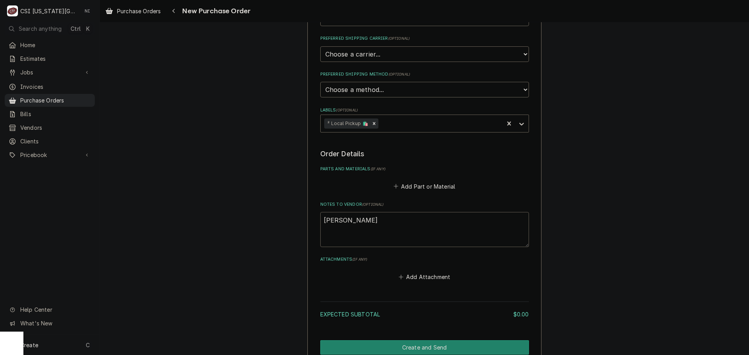
type textarea "cody truc"
type textarea "x"
type textarea "cody truck"
type textarea "x"
type textarea "cody truck"
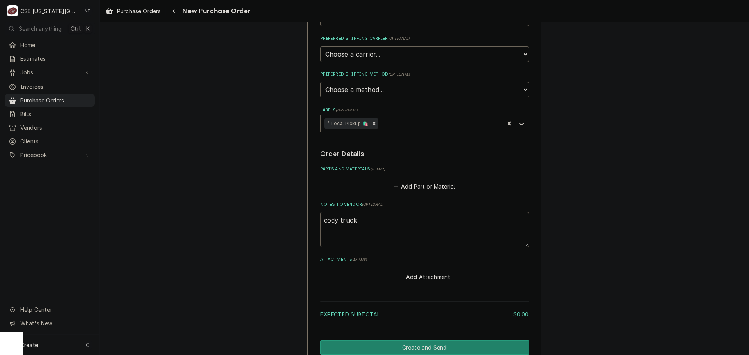
type textarea "x"
type textarea "cody truck s"
type textarea "x"
type textarea "cody truck st"
type textarea "x"
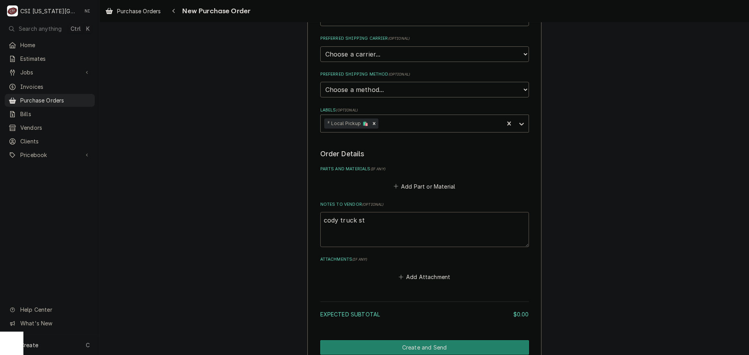
type textarea "cody truck sto"
type textarea "x"
type textarea "cody truck stoc"
type textarea "x"
type textarea "cody truck stock"
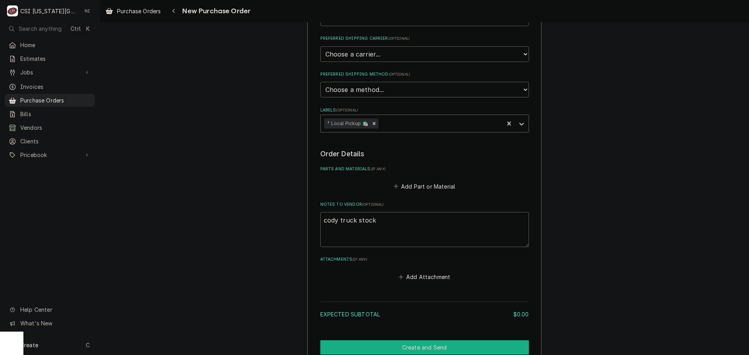
click at [437, 344] on button "Create and Send" at bounding box center [424, 348] width 209 height 14
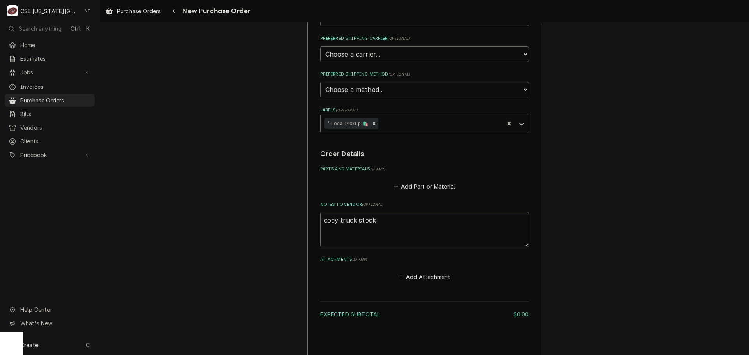
type textarea "x"
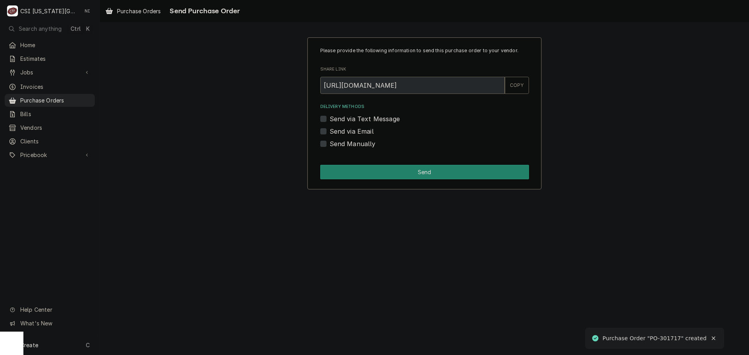
click at [330, 144] on label "Send Manually" at bounding box center [353, 143] width 46 height 9
click at [330, 144] on input "Send Manually" at bounding box center [434, 147] width 209 height 17
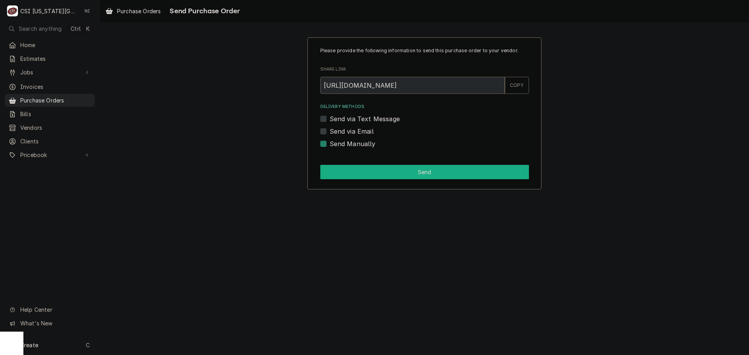
click at [361, 172] on button "Send" at bounding box center [424, 172] width 209 height 14
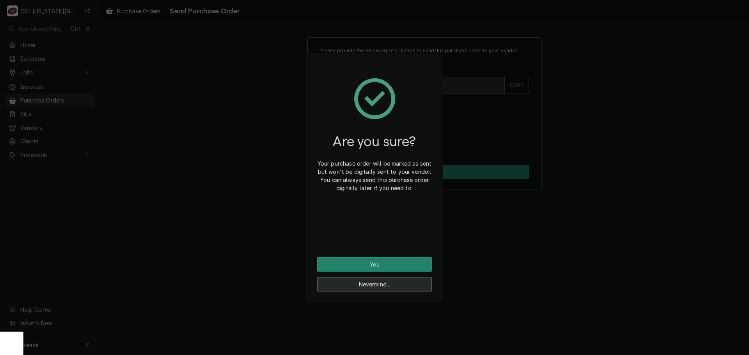
click at [362, 291] on button "Nevermind..." at bounding box center [374, 284] width 115 height 14
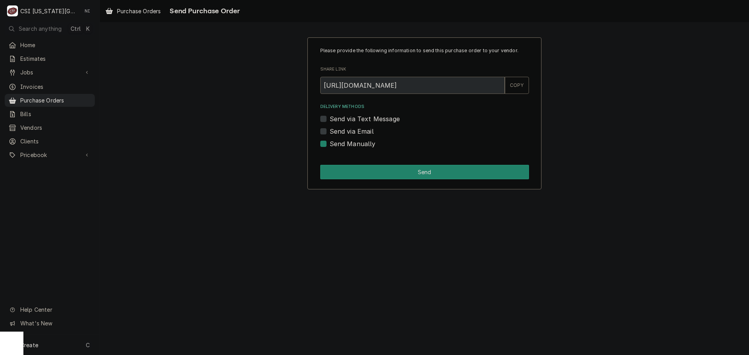
click at [330, 146] on label "Send Manually" at bounding box center [353, 143] width 46 height 9
click at [330, 146] on input "Send Manually" at bounding box center [434, 147] width 209 height 17
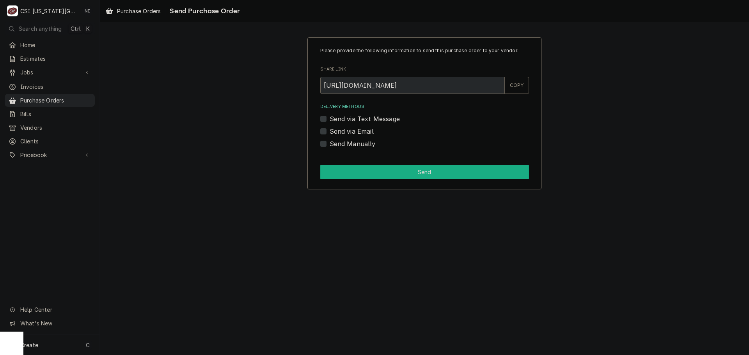
click at [362, 173] on button "Send" at bounding box center [424, 172] width 209 height 14
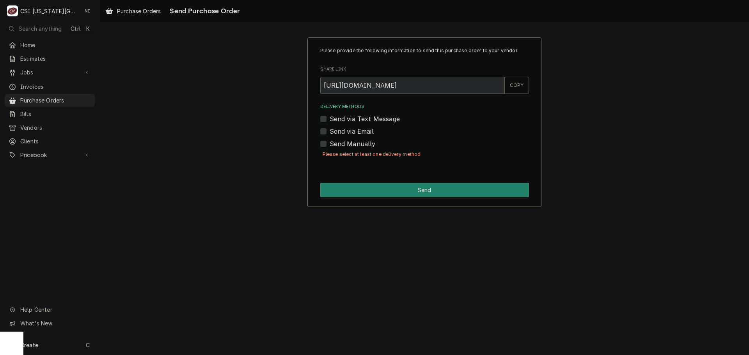
click at [330, 143] on label "Send Manually" at bounding box center [353, 143] width 46 height 9
click at [330, 143] on input "Send Manually" at bounding box center [434, 147] width 209 height 17
checkbox input "true"
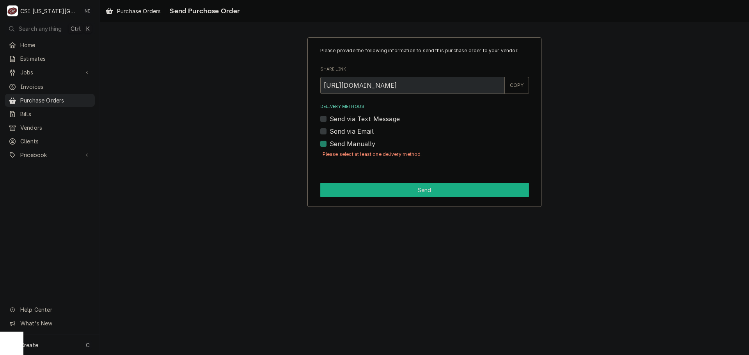
click at [376, 197] on button "Send" at bounding box center [424, 190] width 209 height 14
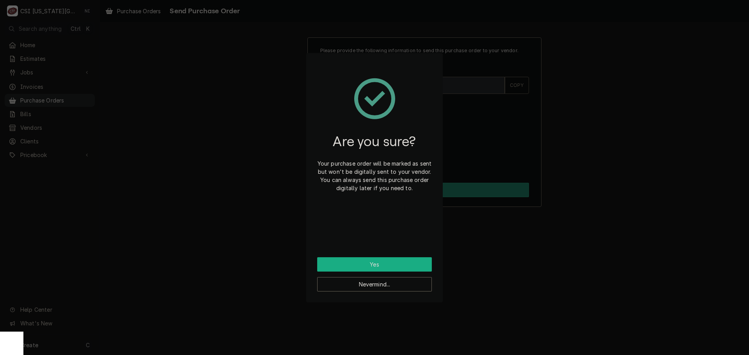
click at [380, 262] on button "Yes" at bounding box center [374, 265] width 115 height 14
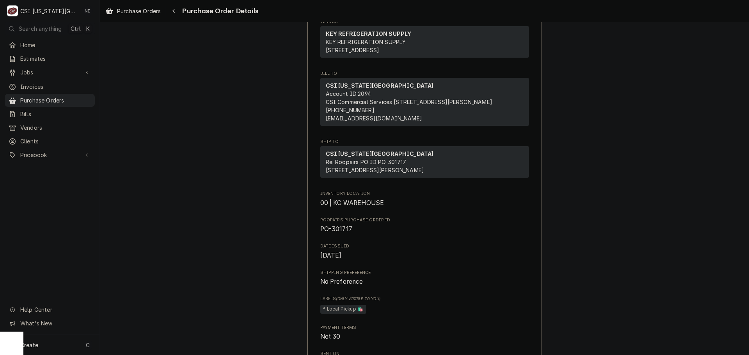
scroll to position [234, 0]
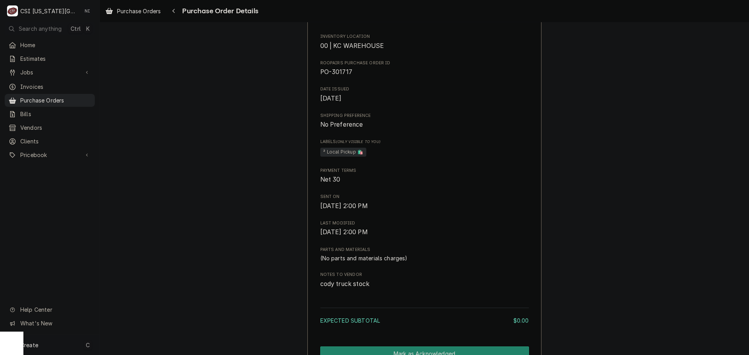
click at [56, 347] on div "Create C" at bounding box center [50, 345] width 100 height 20
click at [142, 293] on div "Purchase Order" at bounding box center [146, 292] width 52 height 8
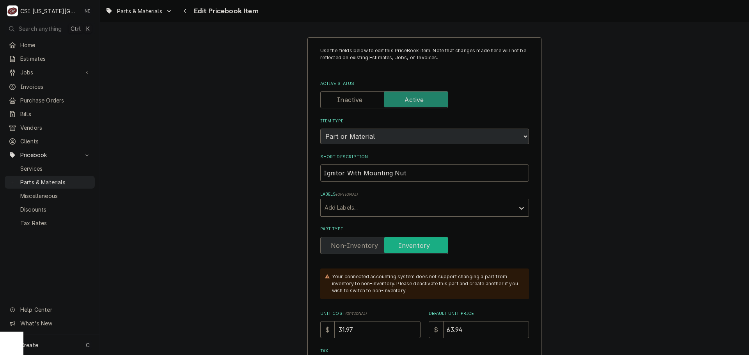
type textarea "x"
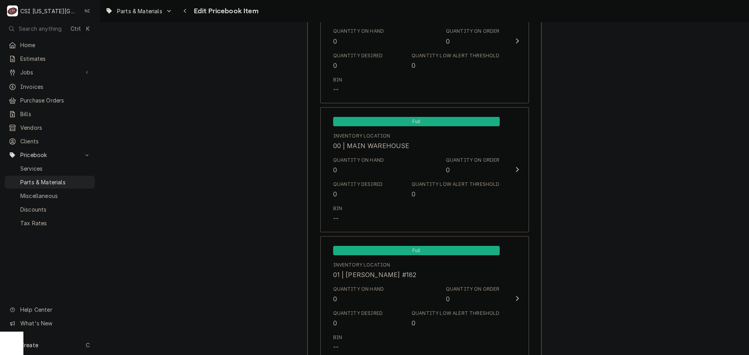
scroll to position [741, 0]
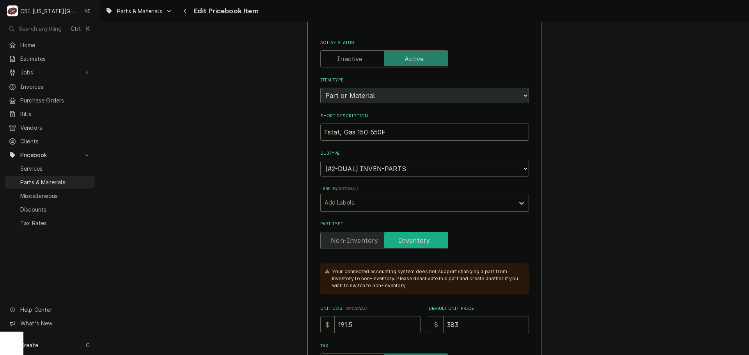
scroll to position [78, 0]
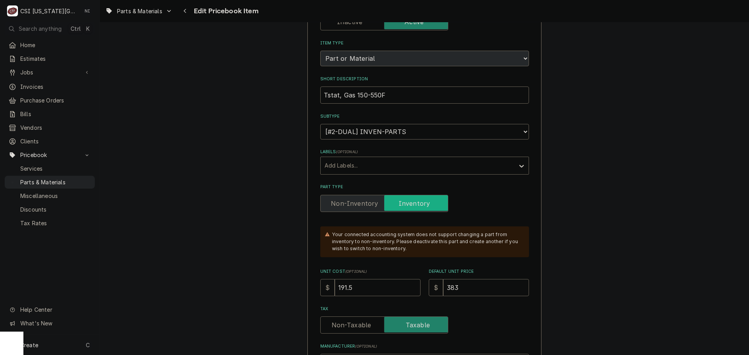
type textarea "x"
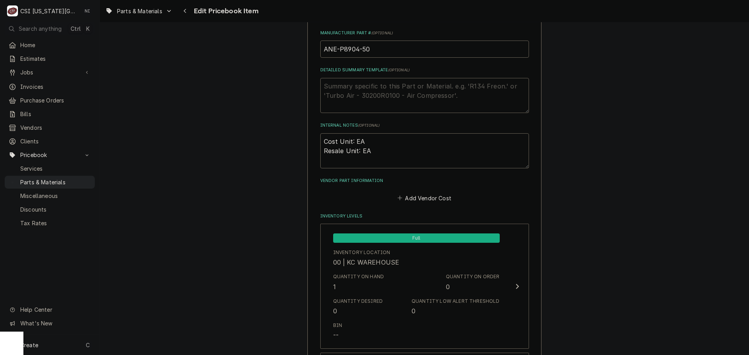
scroll to position [468, 0]
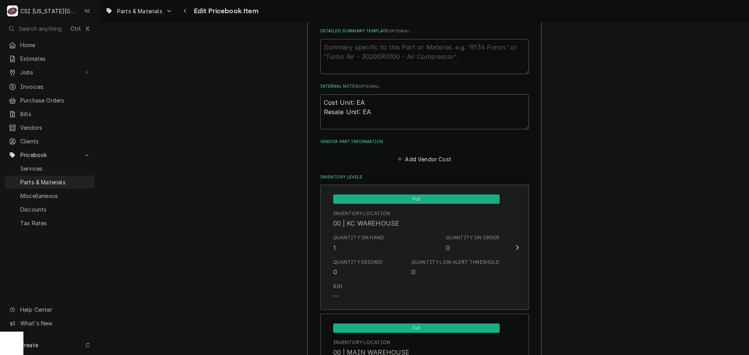
click at [355, 258] on div "Quantity Desired 0 Quantity Low Alert Threshold 0" at bounding box center [416, 268] width 167 height 24
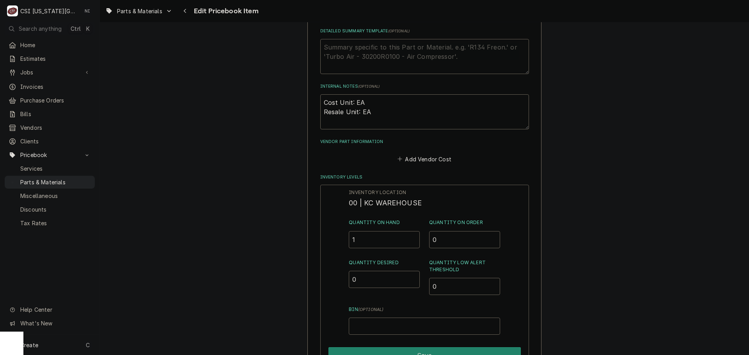
click at [355, 242] on input "1" at bounding box center [384, 239] width 71 height 17
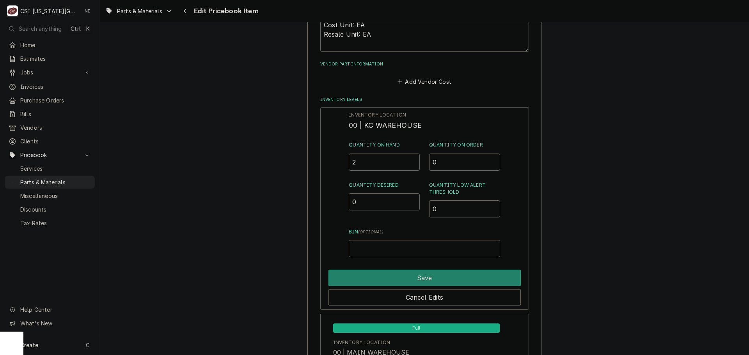
scroll to position [546, 0]
click at [343, 166] on div "Inventory Location 00 | KC WAREHOUSE Quantity on Hand 2 Quantity on Order 0 Qua…" at bounding box center [424, 208] width 209 height 203
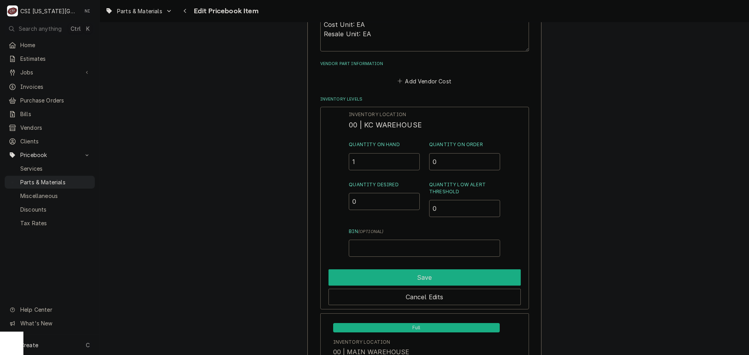
type input "1"
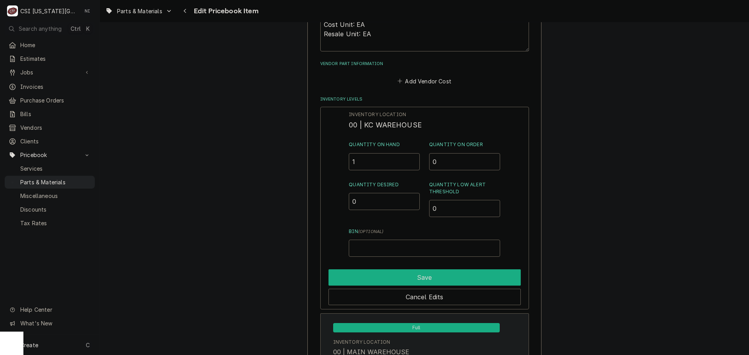
drag, startPoint x: 384, startPoint y: 275, endPoint x: 414, endPoint y: 251, distance: 38.6
click at [385, 275] on button "Save" at bounding box center [425, 278] width 192 height 16
type textarea "x"
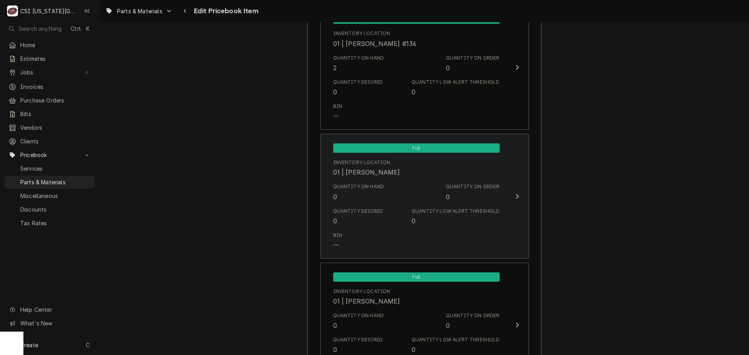
scroll to position [2263, 0]
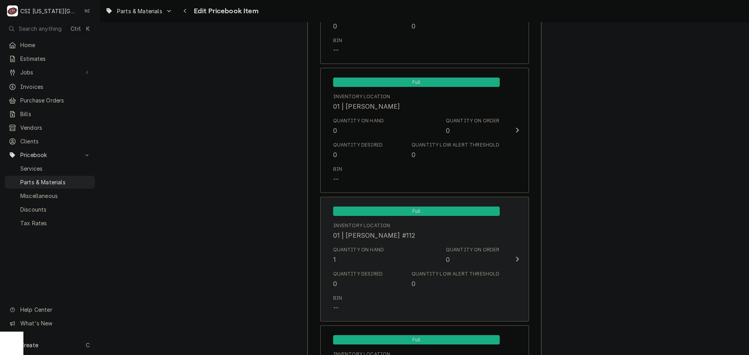
click at [384, 258] on div "Quantity on Hand 1 Quantity on Order 0" at bounding box center [416, 255] width 167 height 24
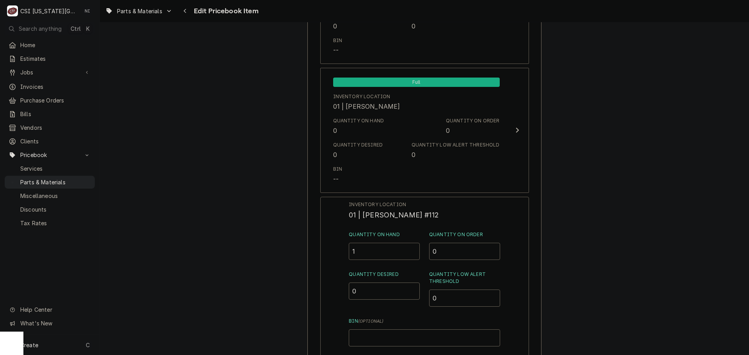
drag, startPoint x: 358, startPoint y: 255, endPoint x: 309, endPoint y: 252, distance: 48.9
type input "2"
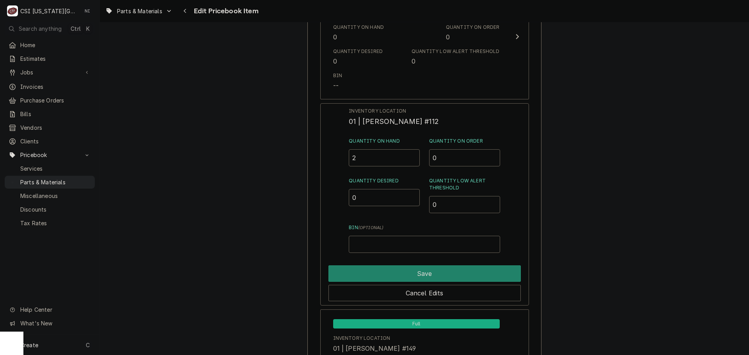
scroll to position [2497, 0]
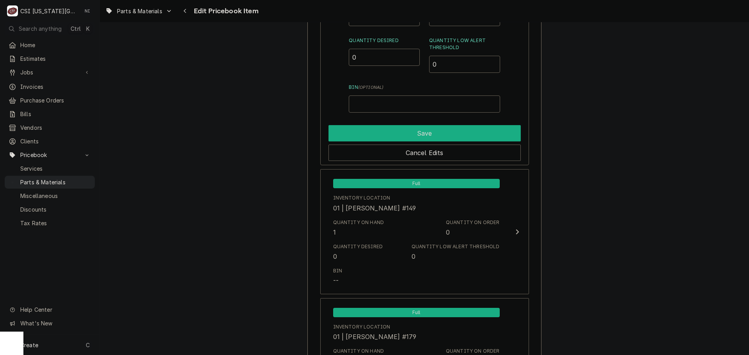
click at [422, 130] on button "Save" at bounding box center [425, 133] width 192 height 16
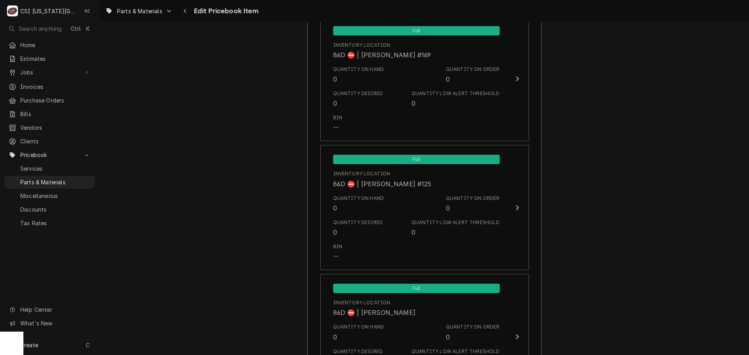
scroll to position [7692, 0]
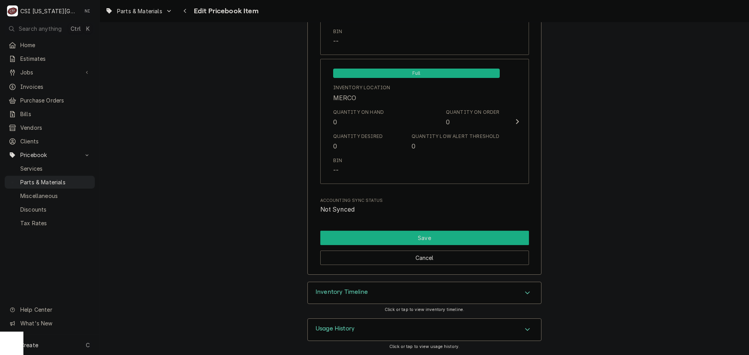
click at [446, 238] on button "Save" at bounding box center [424, 238] width 209 height 14
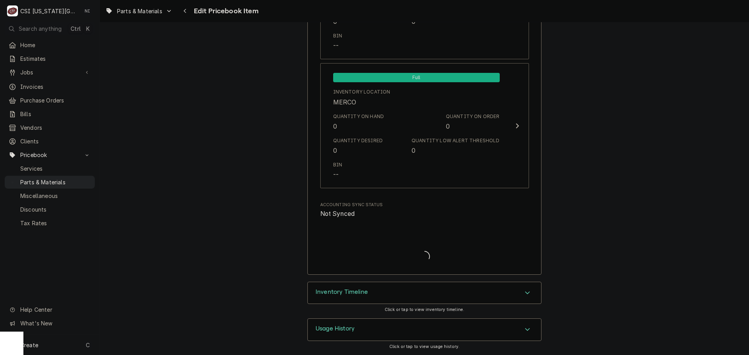
scroll to position [7688, 0]
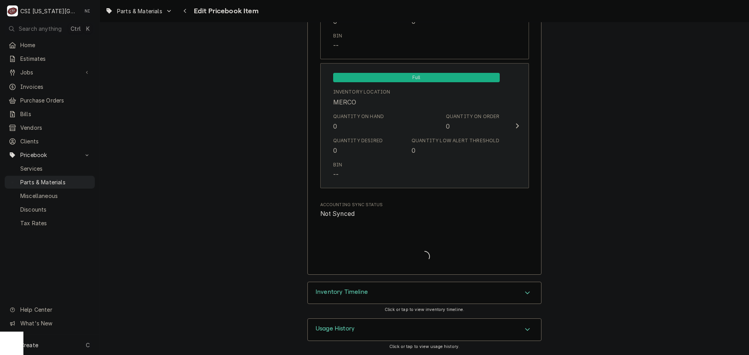
type textarea "x"
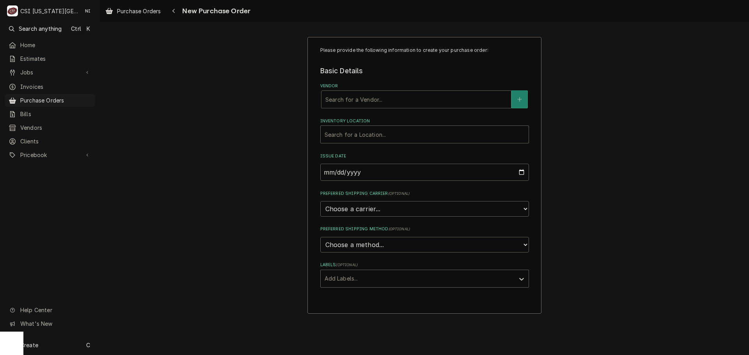
click at [410, 92] on div "Search for a Vendor..." at bounding box center [417, 99] width 190 height 17
type input "key"
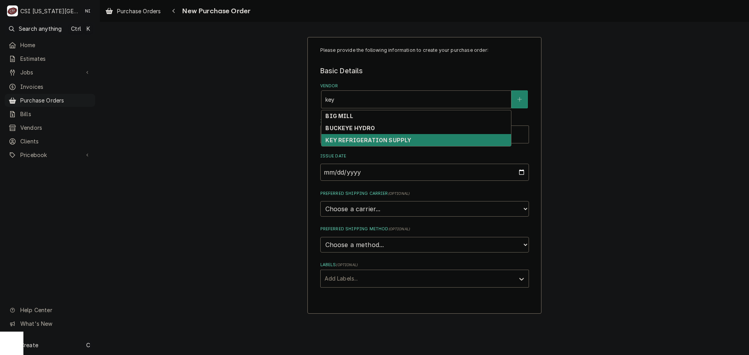
click at [386, 138] on strong "KEY REFRIGERATION SUPPLY" at bounding box center [368, 140] width 86 height 7
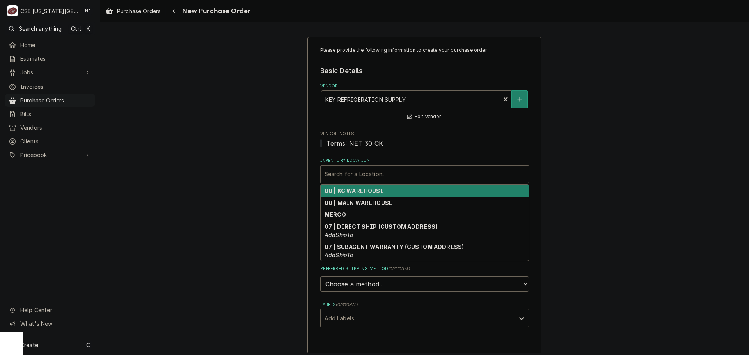
click at [357, 175] on div "Inventory Location" at bounding box center [425, 174] width 200 height 14
click at [362, 191] on strong "00 | KC WAREHOUSE" at bounding box center [354, 191] width 59 height 7
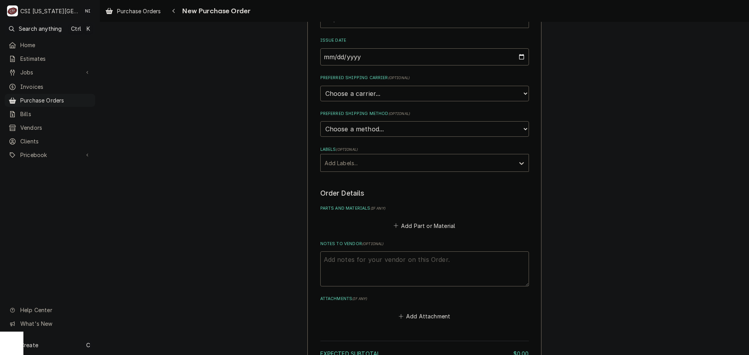
scroll to position [156, 0]
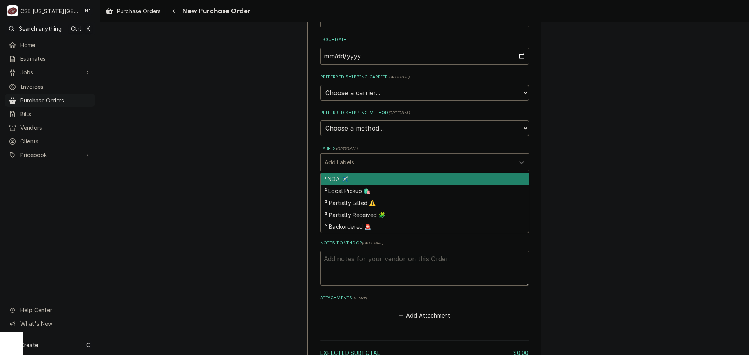
click at [386, 162] on div "Labels" at bounding box center [418, 162] width 186 height 14
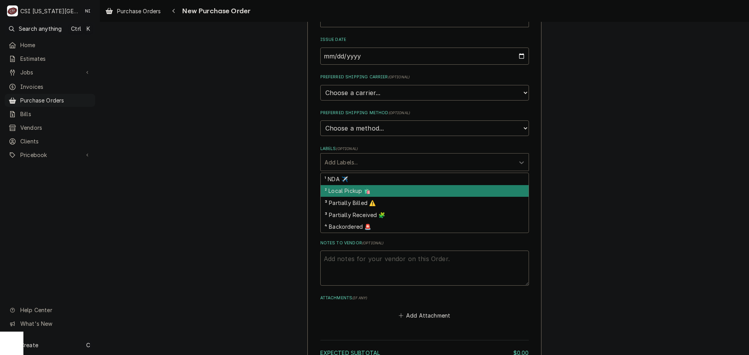
click at [352, 191] on div "² Local Pickup 🛍️" at bounding box center [425, 191] width 208 height 12
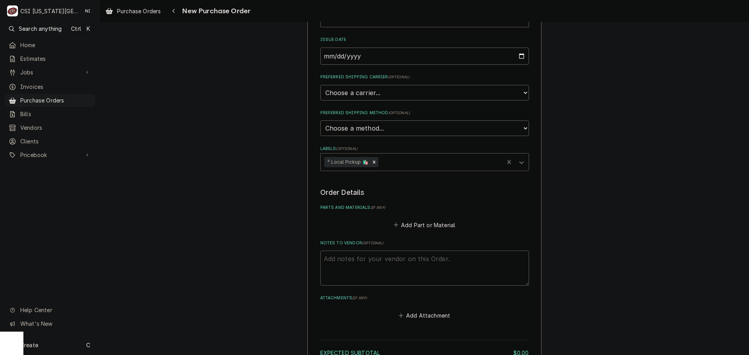
click at [362, 260] on textarea "Notes to Vendor ( optional )" at bounding box center [424, 268] width 209 height 35
type textarea "x"
type textarea "t"
type textarea "x"
type textarea "tre"
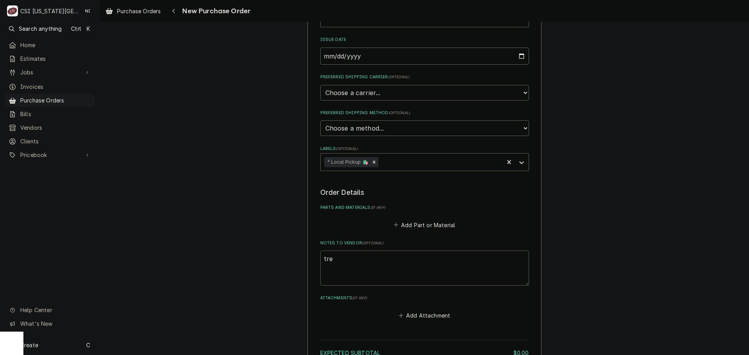
type textarea "x"
type textarea "trey"
type textarea "x"
type textarea "trey"
click at [423, 225] on button "Add Part or Material" at bounding box center [424, 225] width 64 height 11
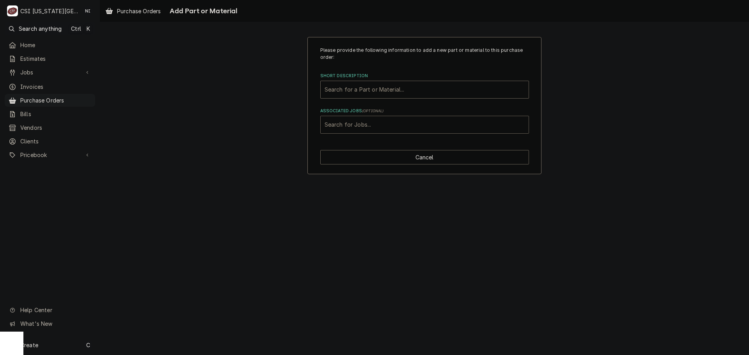
click at [389, 128] on div "Associated Jobs" at bounding box center [425, 125] width 200 height 14
paste input "33273"
type input "33273"
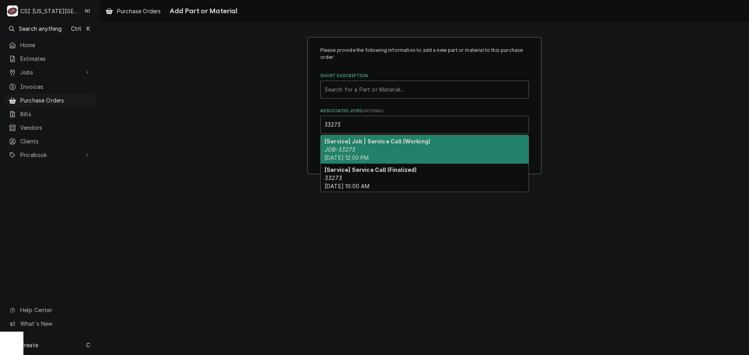
click at [350, 151] on em "JOB-33273" at bounding box center [340, 149] width 31 height 7
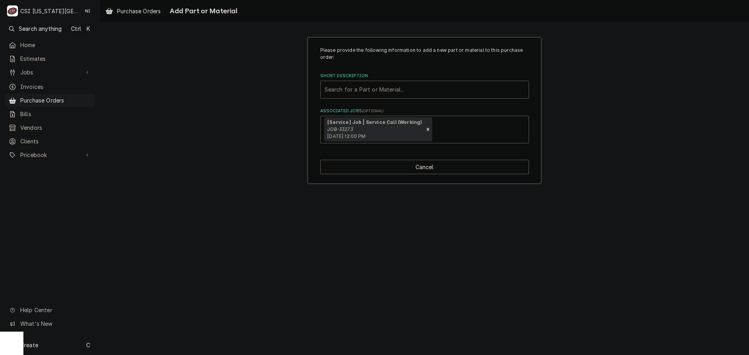
click at [353, 91] on div "Short Description" at bounding box center [425, 90] width 200 height 14
type input "m"
type input "misc pro"
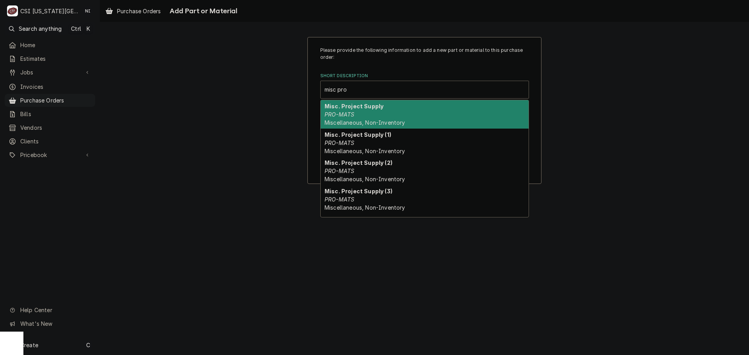
click at [377, 123] on span "Miscellaneous, Non-Inventory" at bounding box center [365, 122] width 80 height 7
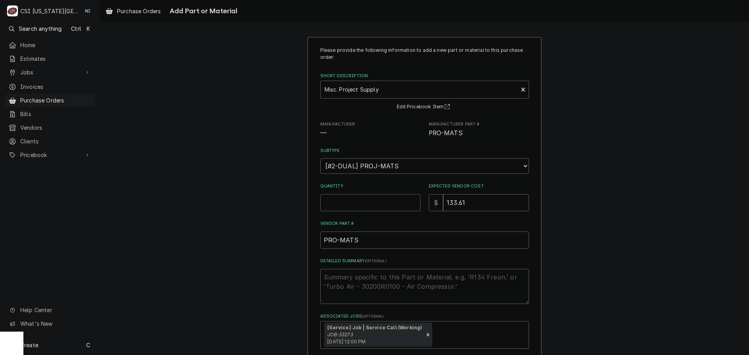
click at [366, 202] on input "Quantity" at bounding box center [370, 202] width 100 height 17
type textarea "x"
type input "1"
type textarea "x"
type input "0"
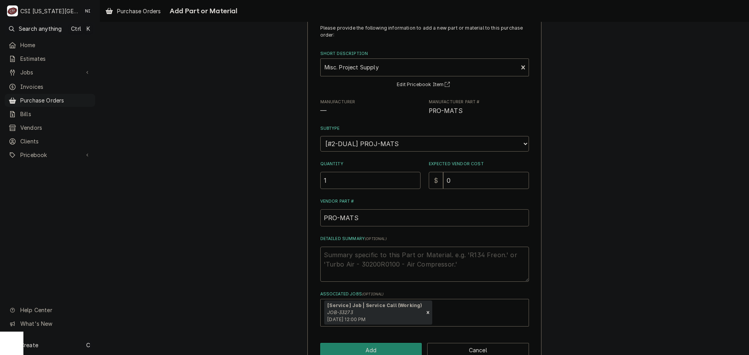
scroll to position [42, 0]
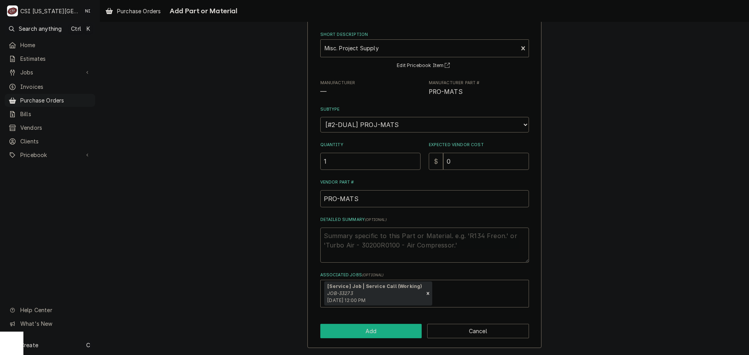
click at [378, 334] on button "Add" at bounding box center [371, 331] width 102 height 14
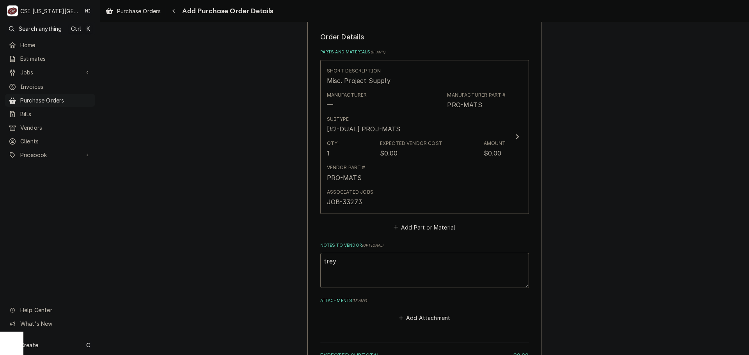
scroll to position [390, 0]
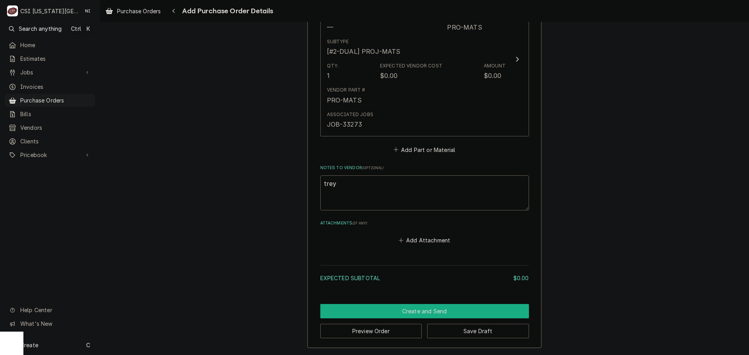
click at [457, 311] on button "Create and Send" at bounding box center [424, 311] width 209 height 14
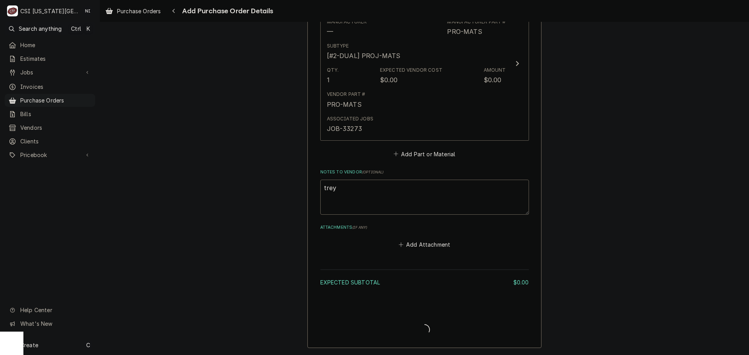
type textarea "x"
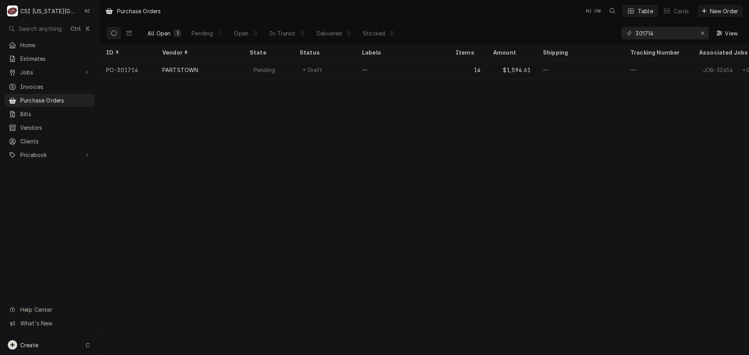
click at [64, 344] on div "Create C" at bounding box center [50, 345] width 100 height 20
click at [170, 292] on div "Purchase Order" at bounding box center [146, 292] width 52 height 8
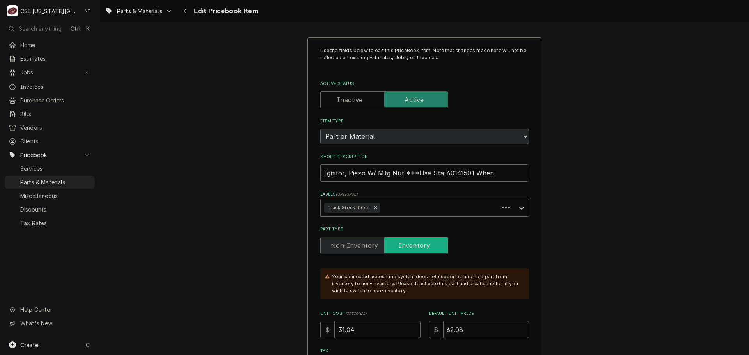
type textarea "x"
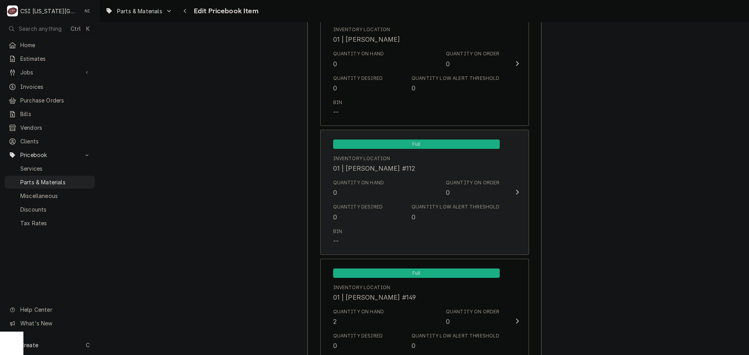
scroll to position [2433, 0]
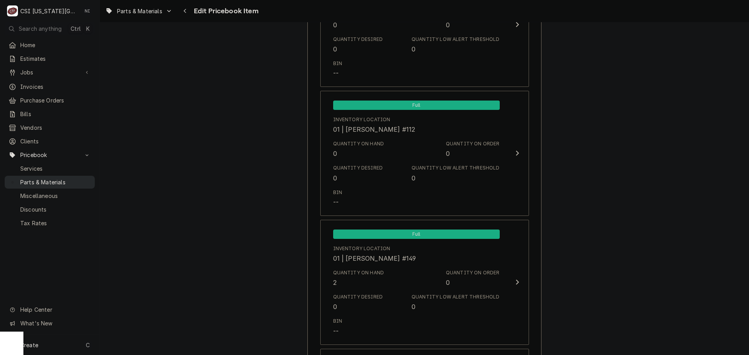
click at [47, 178] on span "Parts & Materials" at bounding box center [55, 182] width 71 height 8
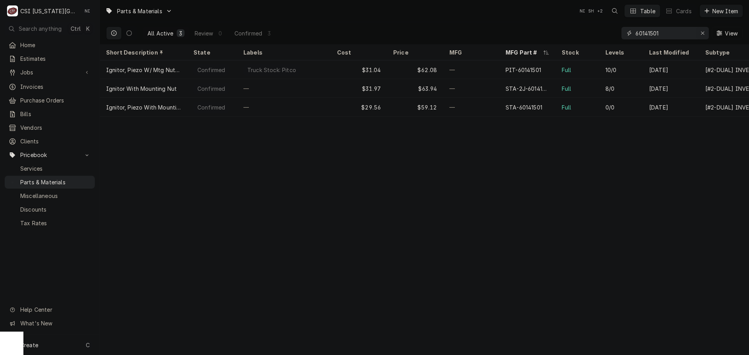
click at [699, 31] on div "Erase input" at bounding box center [703, 33] width 8 height 8
click at [696, 31] on input "Dynamic Content Wrapper" at bounding box center [672, 33] width 73 height 12
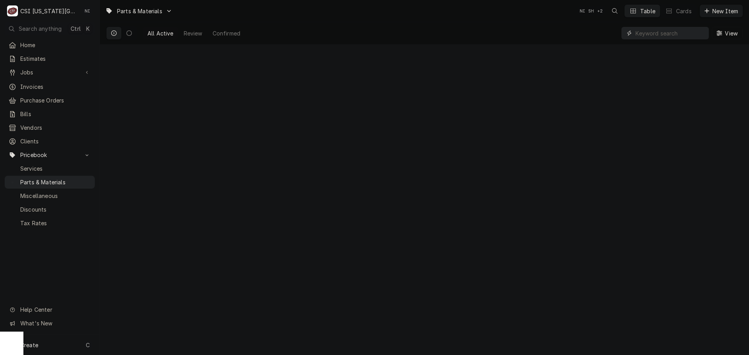
paste input "ICP-1050699"
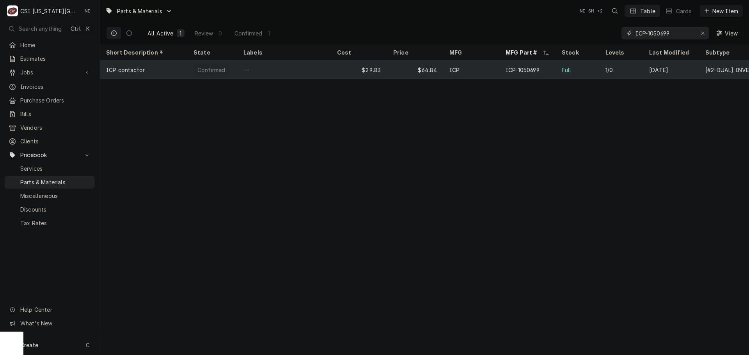
type input "ICP-1050699"
click at [404, 73] on div "$64.84" at bounding box center [415, 69] width 56 height 19
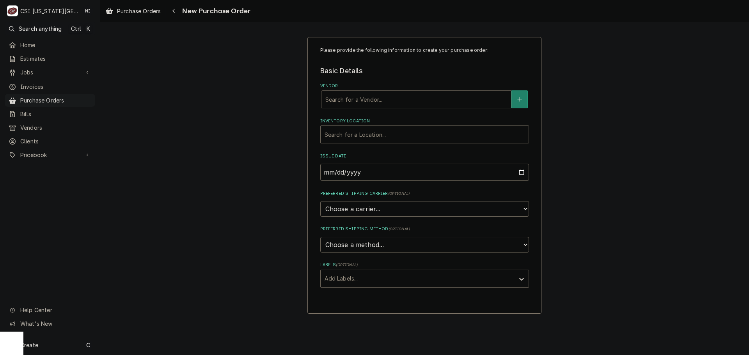
click at [339, 102] on div "Vendor" at bounding box center [416, 99] width 182 height 14
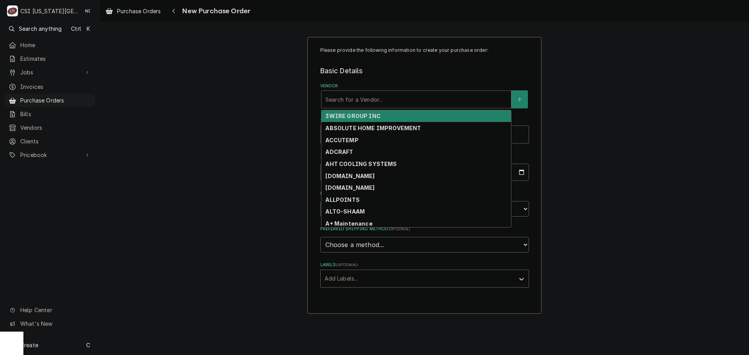
click at [352, 107] on div "Vendor" at bounding box center [416, 99] width 182 height 14
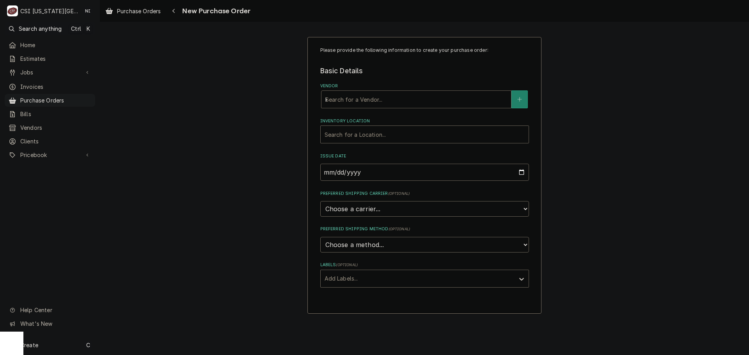
type input "key"
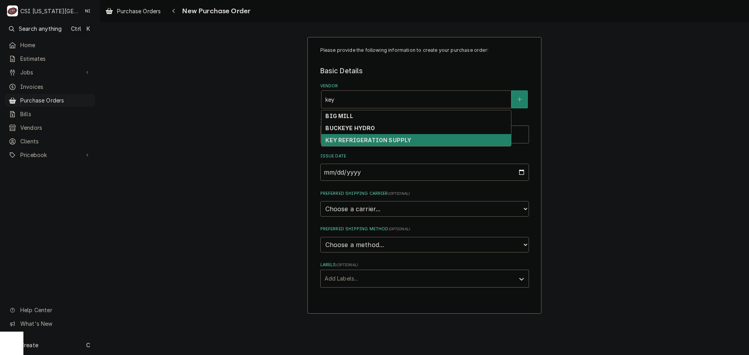
click at [370, 141] on strong "KEY REFRIGERATION SUPPLY" at bounding box center [368, 140] width 86 height 7
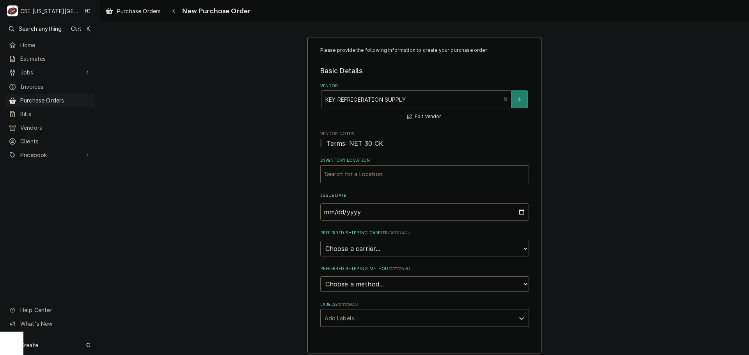
click at [375, 179] on div "Inventory Location" at bounding box center [425, 174] width 200 height 14
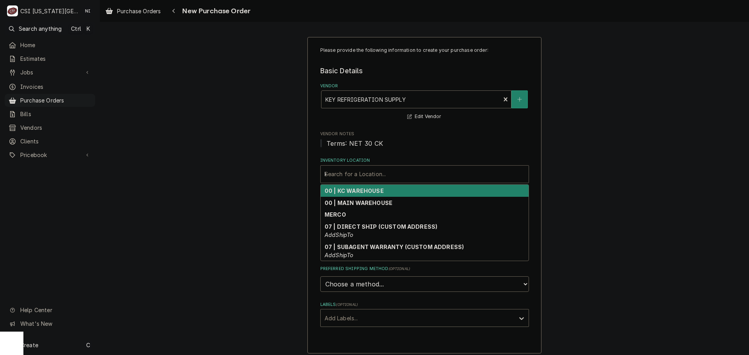
type input "kc"
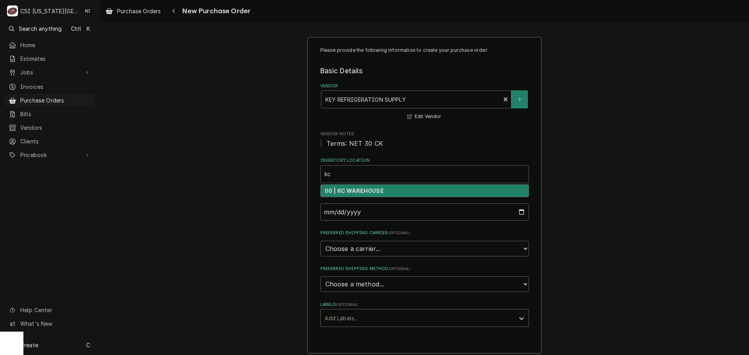
click at [384, 190] on div "00 | KC WAREHOUSE" at bounding box center [425, 191] width 208 height 12
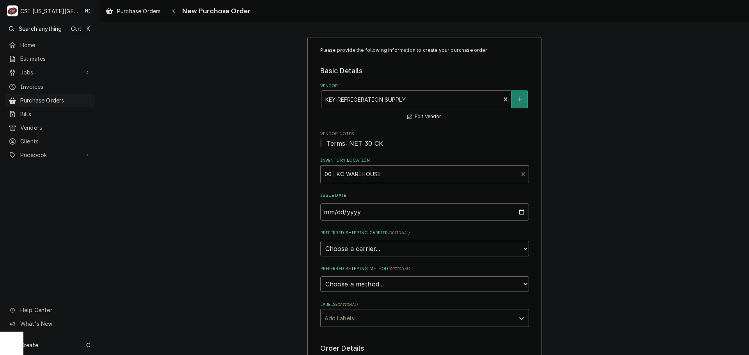
click at [348, 318] on div "Labels" at bounding box center [418, 318] width 186 height 14
drag, startPoint x: 336, startPoint y: 346, endPoint x: 350, endPoint y: 346, distance: 13.7
click at [336, 346] on div "² Local Pickup 🛍️" at bounding box center [425, 347] width 208 height 12
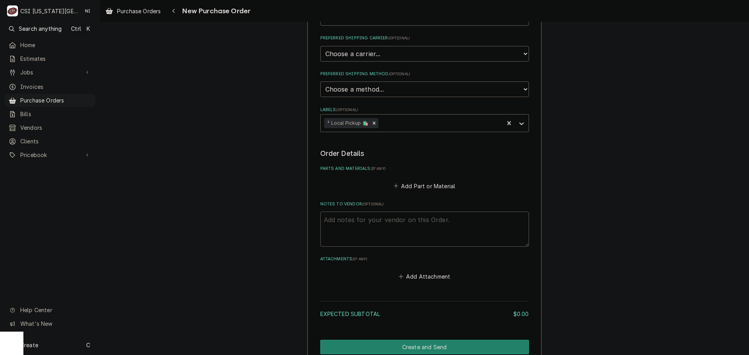
click at [391, 225] on textarea "Notes to Vendor ( optional )" at bounding box center [424, 229] width 209 height 35
type textarea "x"
type textarea "c"
type textarea "x"
type textarea "ch"
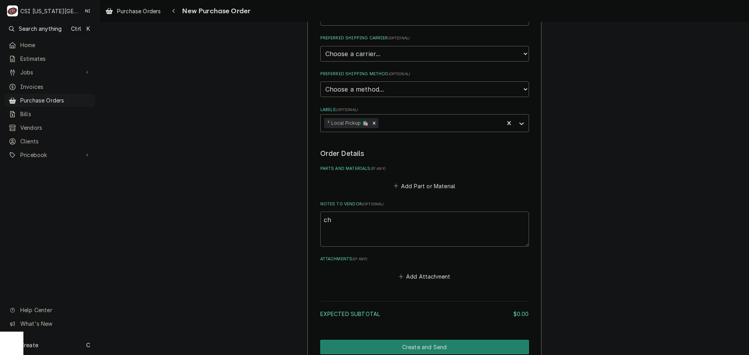
type textarea "x"
type textarea "chr"
type textarea "x"
type textarea "chre"
type textarea "x"
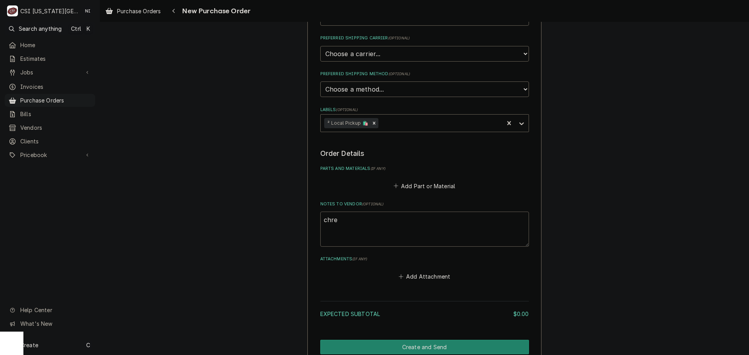
type textarea "chr"
type textarea "x"
type textarea "ch"
type textarea "x"
type textarea "cha"
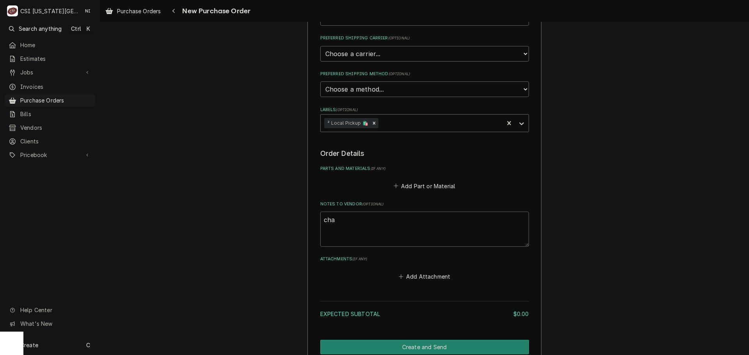
type textarea "x"
type textarea "chaler"
type textarea "x"
type textarea "chale"
type textarea "x"
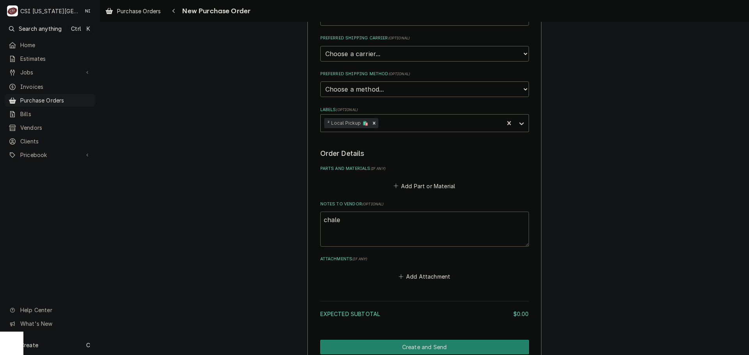
type textarea "chal"
type textarea "x"
type textarea "cha"
type textarea "x"
type textarea "char"
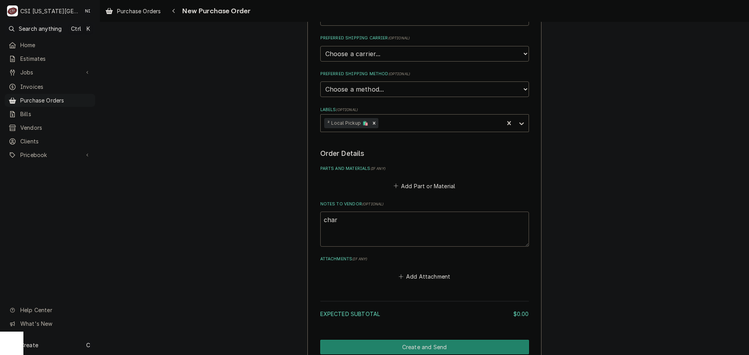
type textarea "x"
type textarea "charl"
type textarea "x"
type textarea "charle"
type textarea "x"
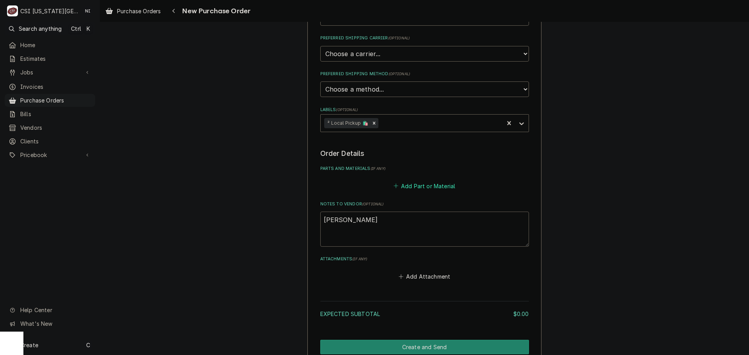
type textarea "charles"
drag, startPoint x: 419, startPoint y: 182, endPoint x: 467, endPoint y: 181, distance: 48.4
click at [420, 183] on button "Add Part or Material" at bounding box center [424, 186] width 64 height 11
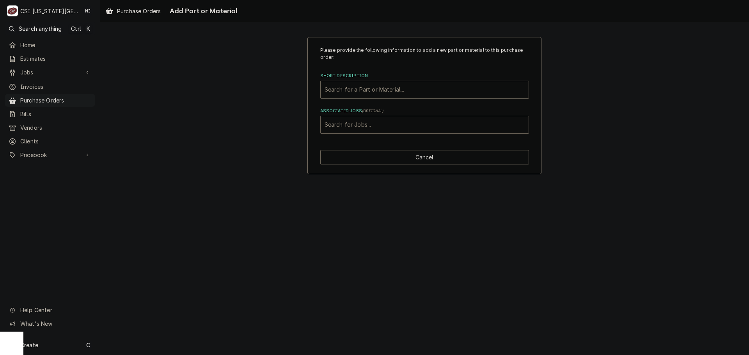
click at [348, 128] on div "Associated Jobs" at bounding box center [425, 125] width 200 height 14
paste input "33270"
type input "33270"
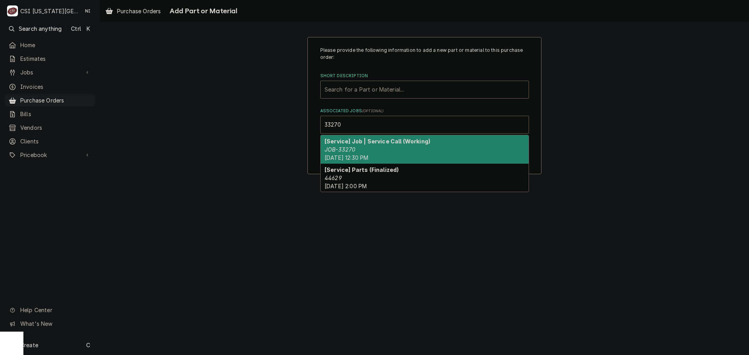
click at [374, 141] on strong "[Service] Job | Service Call (Working)" at bounding box center [378, 141] width 106 height 7
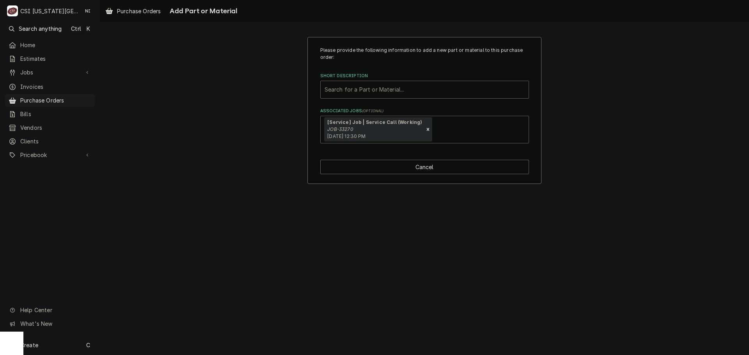
click at [368, 87] on div "Short Description" at bounding box center [425, 90] width 200 height 14
type input "misc serv"
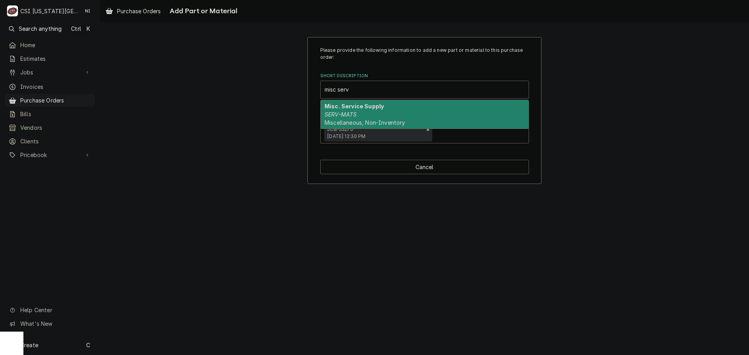
click at [379, 117] on div "Misc. Service Supply SERV-MATS Miscellaneous, Non-Inventory" at bounding box center [425, 114] width 208 height 28
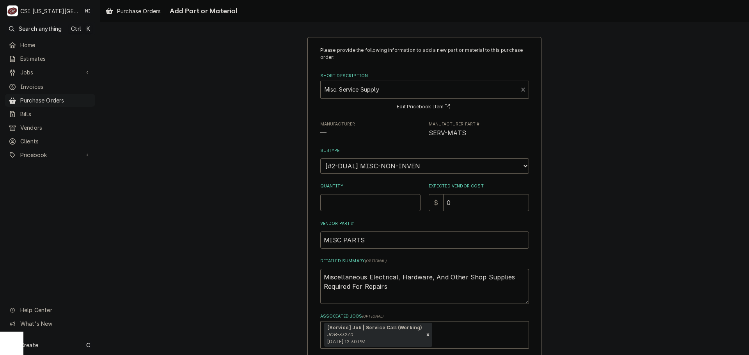
click at [364, 201] on input "Quantity" at bounding box center [370, 202] width 100 height 17
type textarea "x"
type input "1"
drag, startPoint x: 393, startPoint y: 295, endPoint x: 226, endPoint y: 251, distance: 173.4
click at [226, 251] on div "Please provide the following information to add a new part or material to this …" at bounding box center [424, 213] width 649 height 367
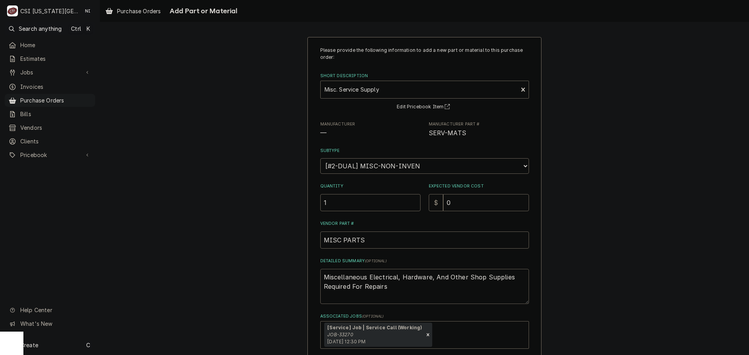
type textarea "x"
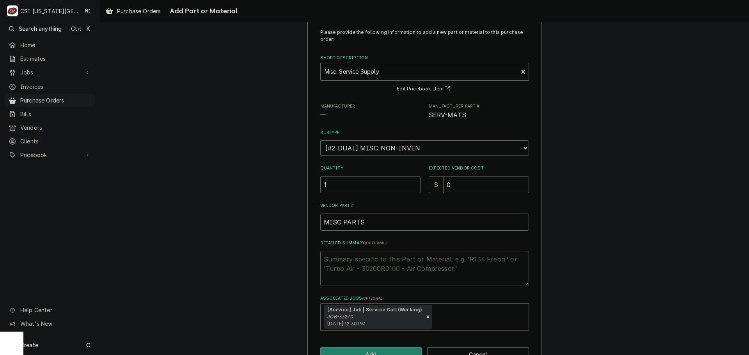
scroll to position [42, 0]
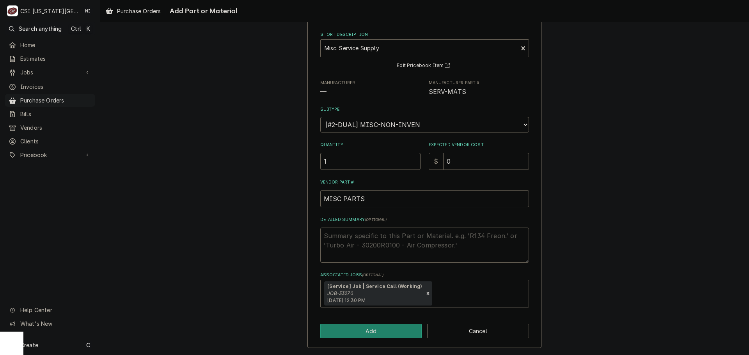
drag, startPoint x: 400, startPoint y: 342, endPoint x: 428, endPoint y: 316, distance: 38.1
click at [400, 342] on div "Please provide the following information to add a new part or material to this …" at bounding box center [424, 172] width 234 height 353
click at [398, 328] on button "Add" at bounding box center [371, 331] width 102 height 14
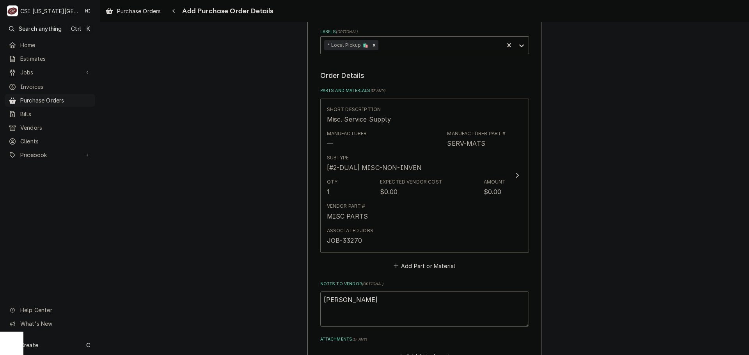
scroll to position [390, 0]
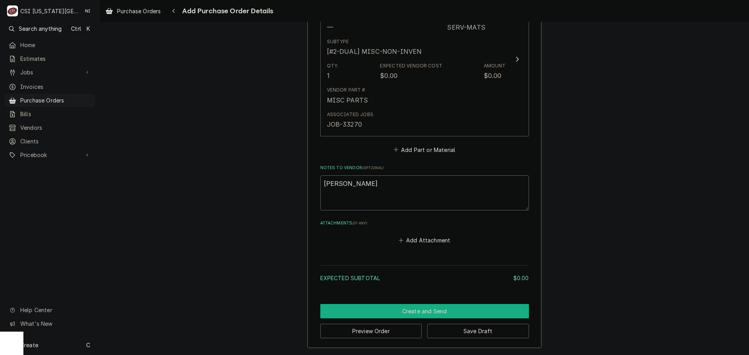
click at [427, 313] on button "Create and Send" at bounding box center [424, 311] width 209 height 14
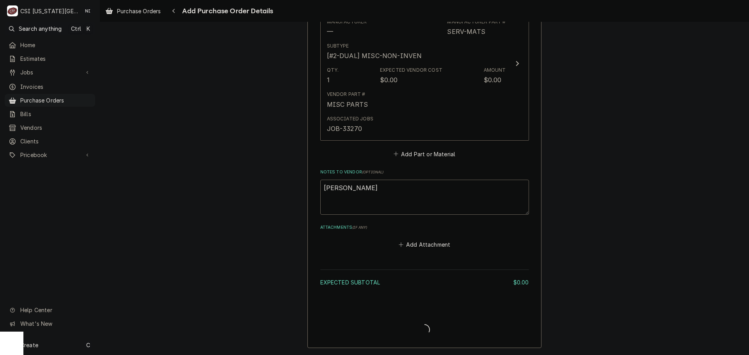
type textarea "x"
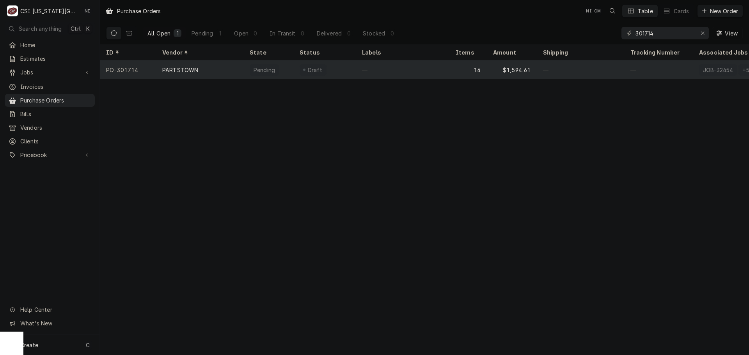
click at [426, 66] on div "—" at bounding box center [403, 69] width 94 height 19
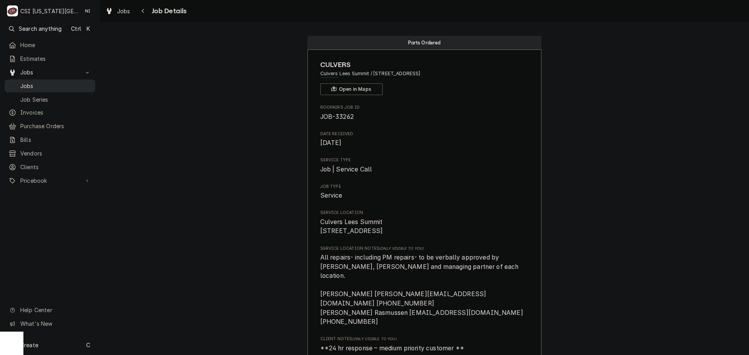
drag, startPoint x: 60, startPoint y: 83, endPoint x: 84, endPoint y: 82, distance: 24.2
click at [60, 83] on span "Jobs" at bounding box center [55, 86] width 71 height 8
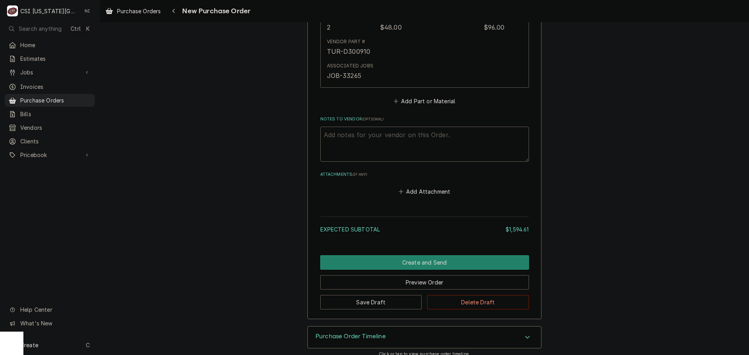
scroll to position [2824, 0]
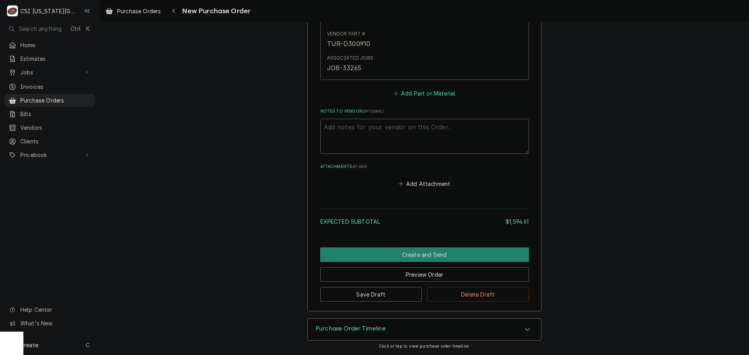
click at [431, 96] on button "Add Part or Material" at bounding box center [424, 93] width 64 height 11
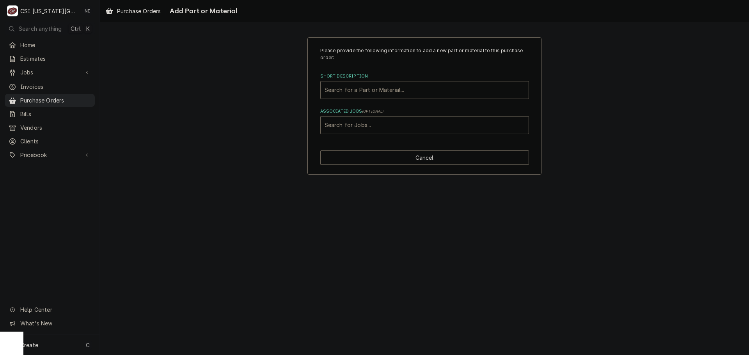
click at [401, 91] on div "Short Description" at bounding box center [425, 90] width 200 height 14
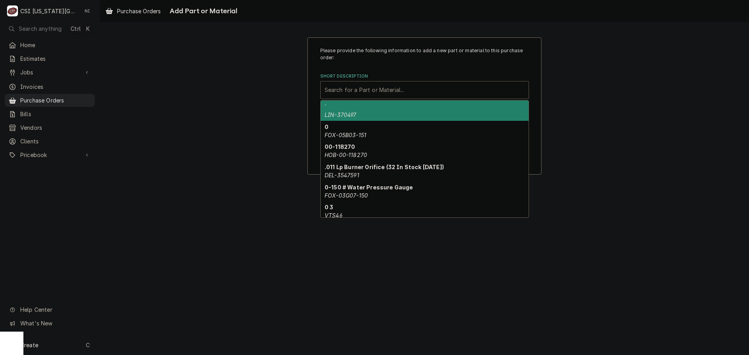
paste input "60141501"
type input "60141501"
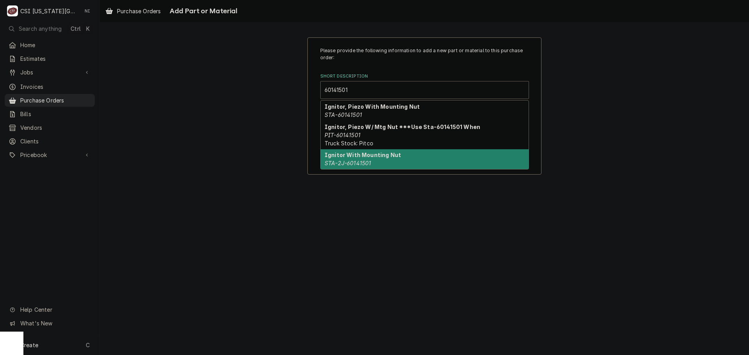
click at [378, 162] on div "Ignitor With Mounting Nut STA-2J-60141501" at bounding box center [425, 159] width 208 height 20
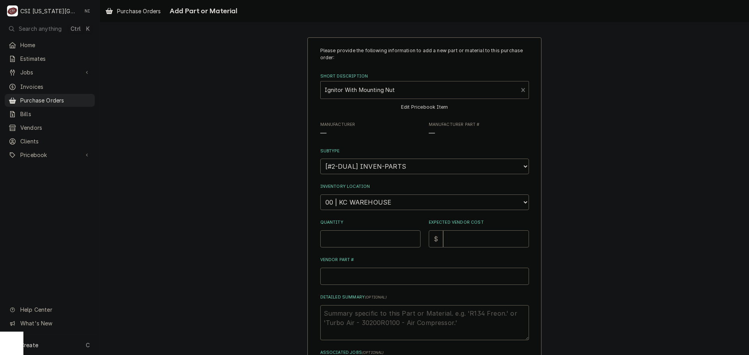
type textarea "x"
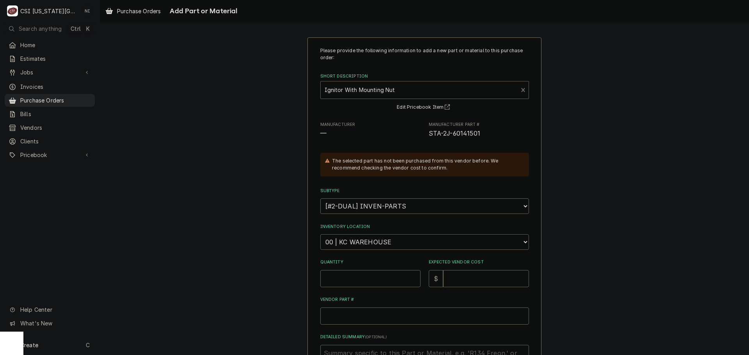
click at [370, 247] on select "Choose a location... 00 | KC WAREHOUSE 00 | MAIN WAREHOUSE 01 | [PERSON_NAME] #…" at bounding box center [424, 243] width 209 height 16
select select "2782"
click at [320, 235] on select "Choose a location... 00 | KC WAREHOUSE 00 | MAIN WAREHOUSE 01 | [PERSON_NAME] #…" at bounding box center [424, 243] width 209 height 16
click at [356, 276] on input "Quantity" at bounding box center [370, 278] width 100 height 17
type textarea "x"
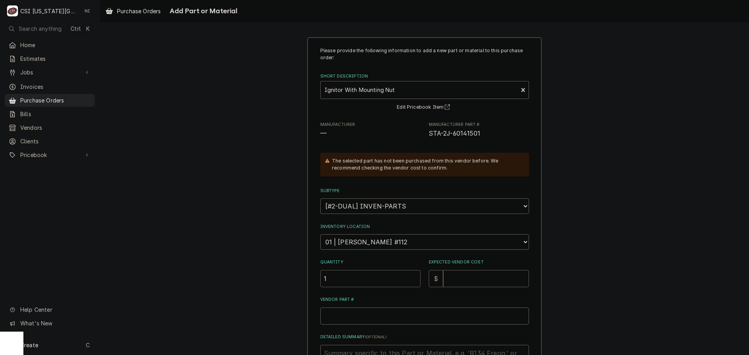
type input "1"
type textarea "x"
type input "3"
type textarea "x"
type input "33"
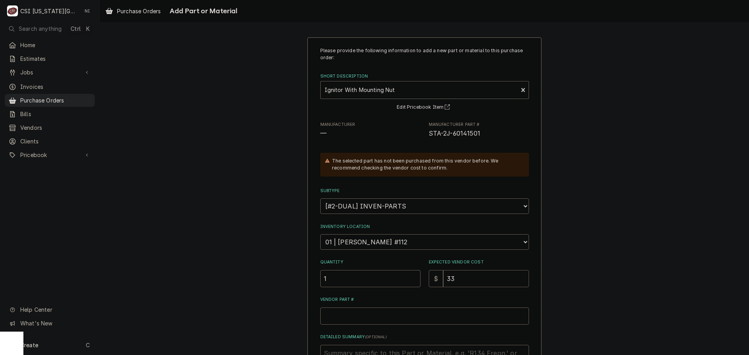
type textarea "x"
type input "33.8"
type textarea "x"
type input "33.89"
drag, startPoint x: 486, startPoint y: 133, endPoint x: 423, endPoint y: 138, distance: 63.0
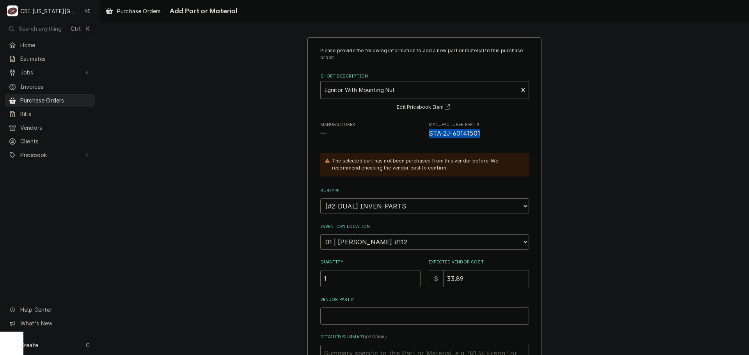
click at [423, 138] on div "Manufacturer — Manufacturer Part # STA-2J-60141501" at bounding box center [424, 130] width 209 height 17
copy span "STA-2J-60141501"
click at [357, 314] on input "Vendor Part #" at bounding box center [424, 316] width 209 height 17
paste input "STA-2J-60141501"
type textarea "x"
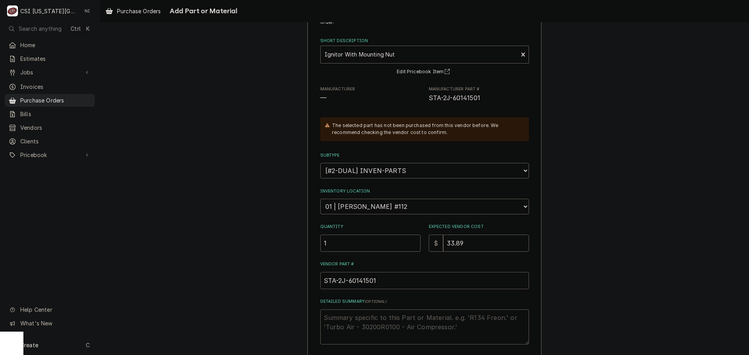
scroll to position [108, 0]
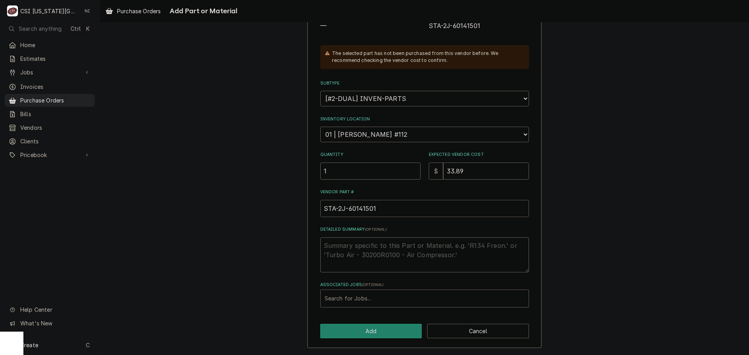
type input "STA-2J-60141501"
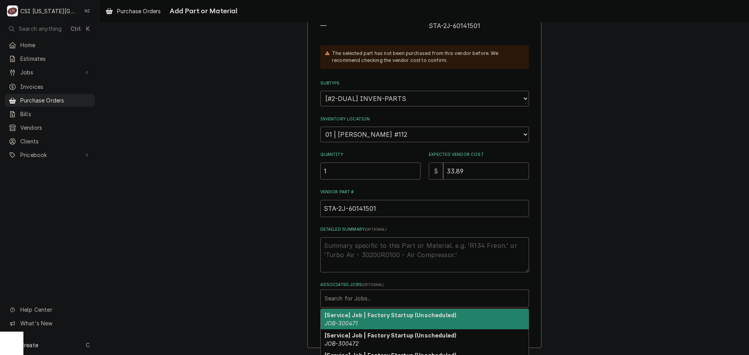
click at [370, 299] on div "Associated Jobs" at bounding box center [425, 299] width 200 height 14
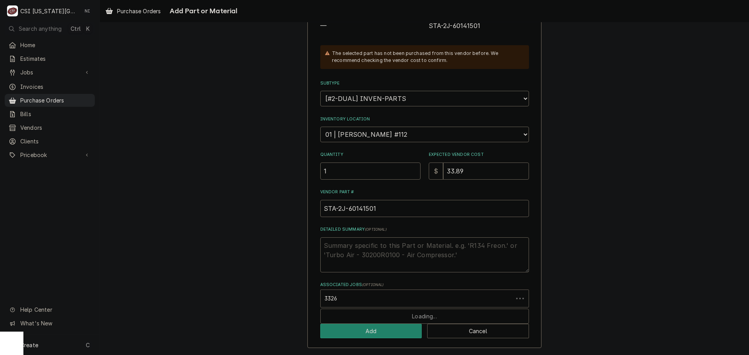
type input "33262"
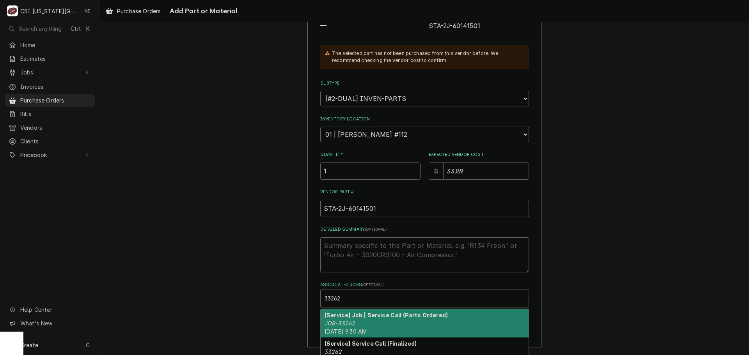
click at [384, 319] on div "[Service] Job | Service Call (Parts Ordered) JOB-33262 [DATE] 9:30 AM" at bounding box center [425, 323] width 208 height 28
type textarea "x"
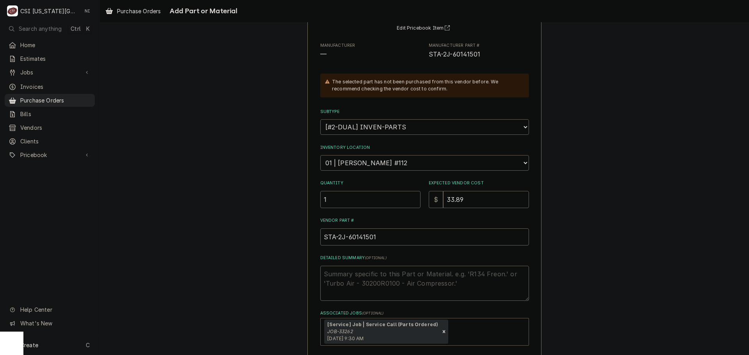
scroll to position [117, 0]
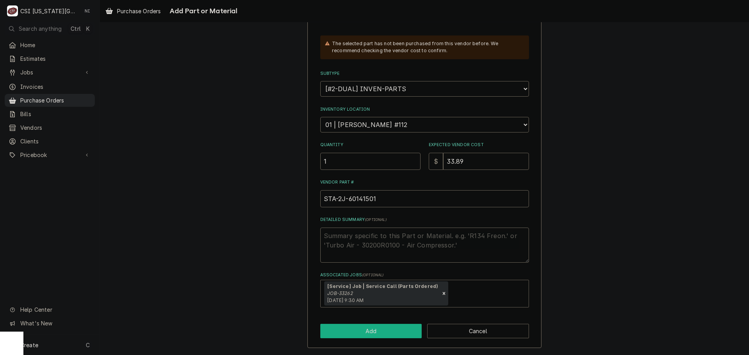
click at [396, 332] on button "Add" at bounding box center [371, 331] width 102 height 14
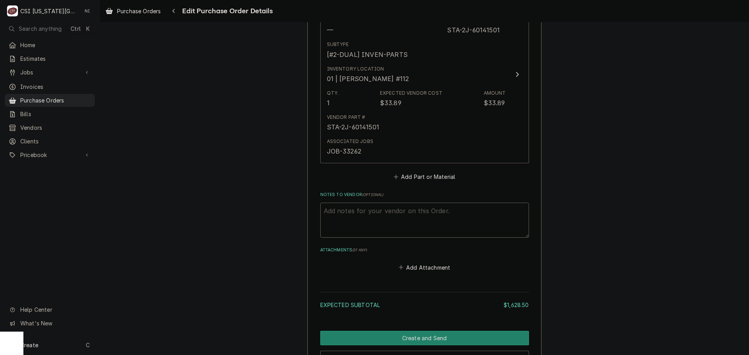
scroll to position [2965, 0]
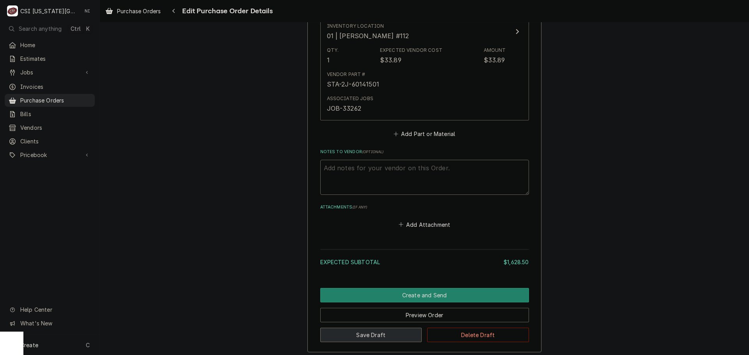
click at [366, 339] on button "Save Draft" at bounding box center [371, 335] width 102 height 14
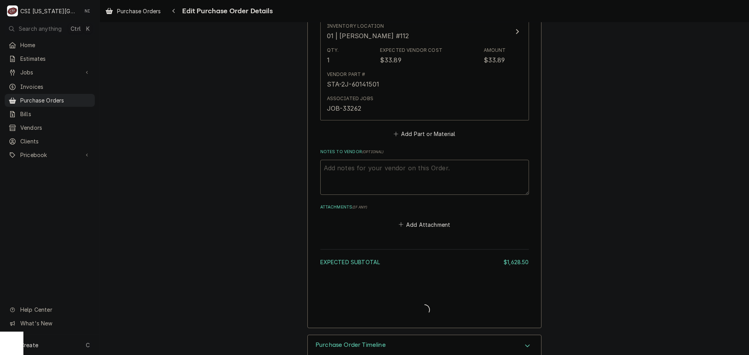
type textarea "x"
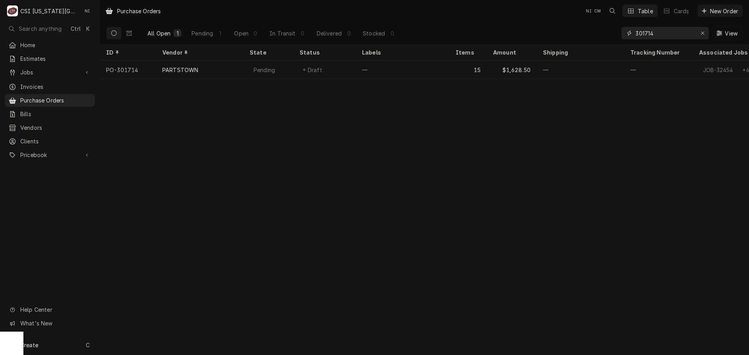
drag, startPoint x: 655, startPoint y: 33, endPoint x: 588, endPoint y: 36, distance: 66.8
click at [588, 36] on div "All Open 1 Pending 1 Open 0 In Transit 0 Delivered 0 Stocked 0 301714 View" at bounding box center [424, 33] width 637 height 22
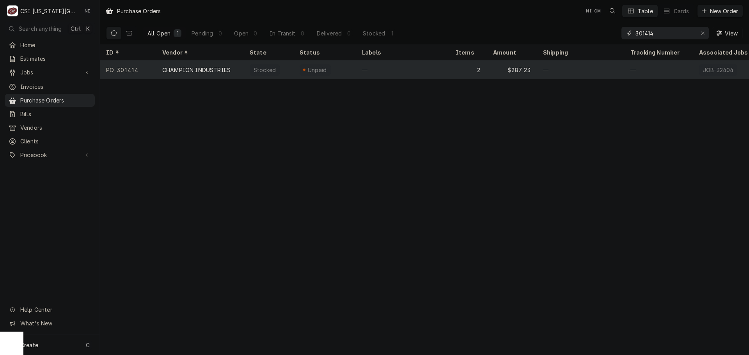
type input "301414"
click at [453, 62] on div "2" at bounding box center [468, 69] width 37 height 19
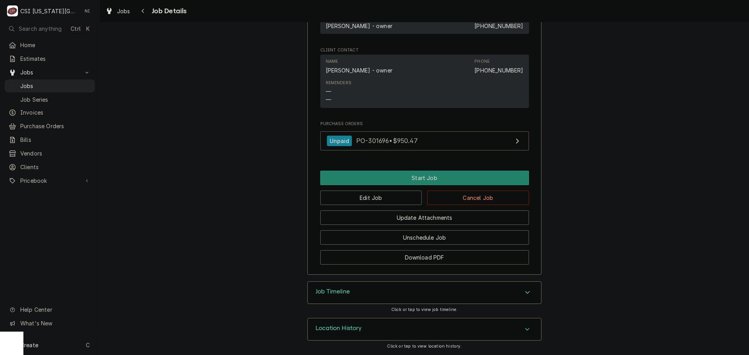
scroll to position [698, 0]
click at [421, 146] on link "Unpaid PO-301696 • $950.47" at bounding box center [424, 140] width 209 height 19
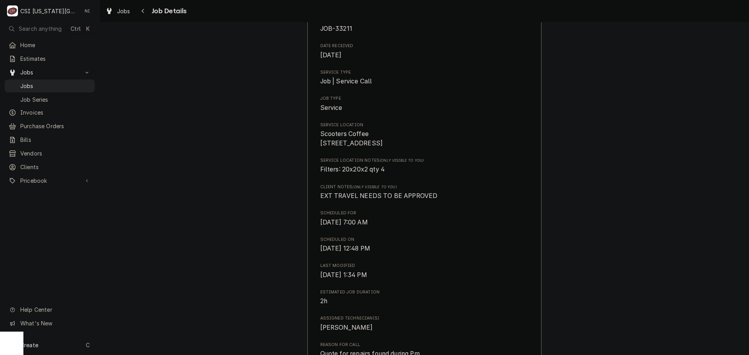
scroll to position [0, 0]
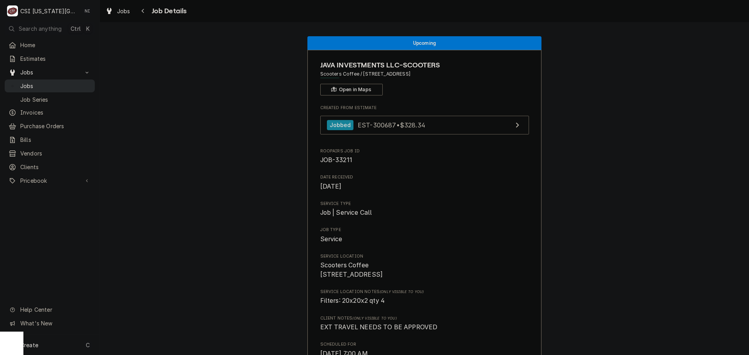
click at [63, 83] on span "Jobs" at bounding box center [55, 86] width 71 height 8
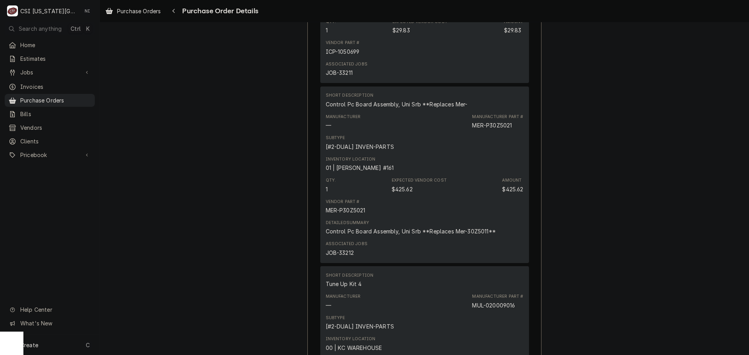
scroll to position [1015, 0]
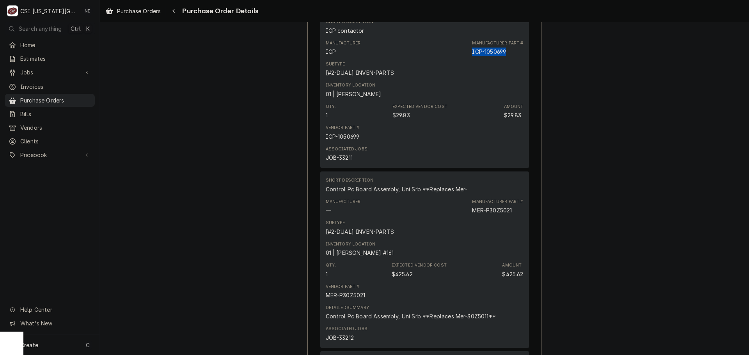
drag, startPoint x: 505, startPoint y: 76, endPoint x: 470, endPoint y: 77, distance: 34.7
click at [472, 56] on div "Manufacturer Part # ICP-1050699" at bounding box center [497, 48] width 51 height 16
copy div "ICP-1050699"
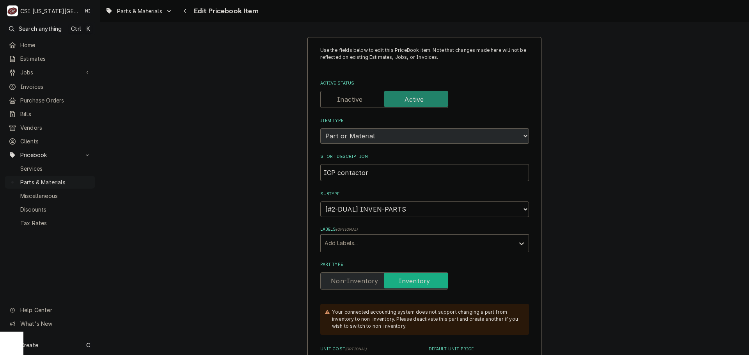
type textarea "x"
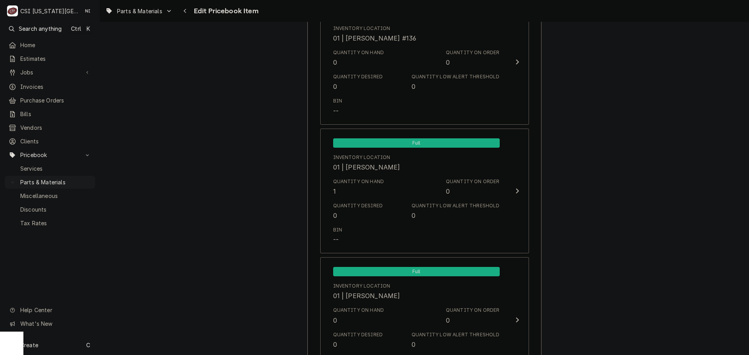
scroll to position [2177, 0]
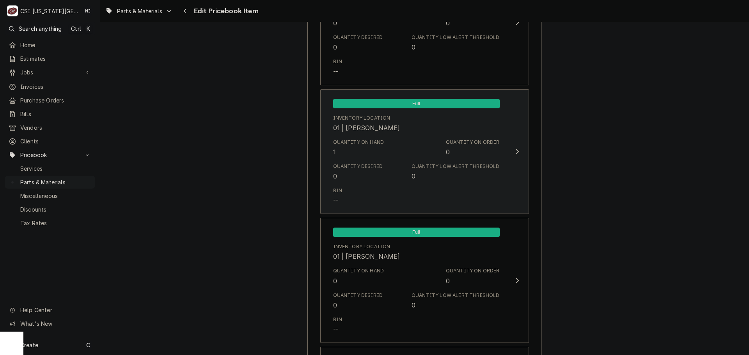
click at [448, 159] on div "Quantity on Hand 1 Quantity on Order 0" at bounding box center [416, 148] width 167 height 24
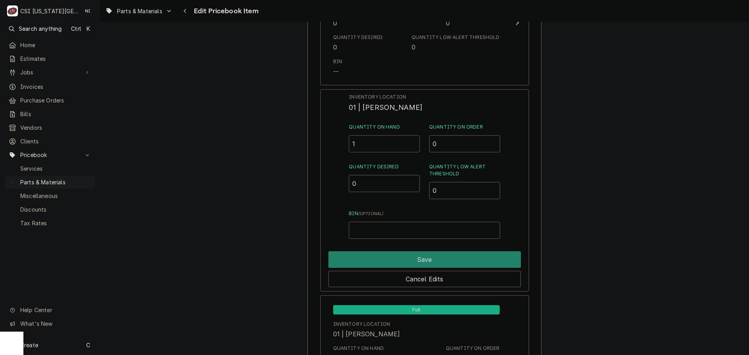
drag, startPoint x: 354, startPoint y: 145, endPoint x: 333, endPoint y: 145, distance: 21.1
click at [335, 145] on div "Inventory Location 01 | PRESTON MERRIMAN Quantity on Hand 1 Quantity on Order 0…" at bounding box center [424, 190] width 209 height 203
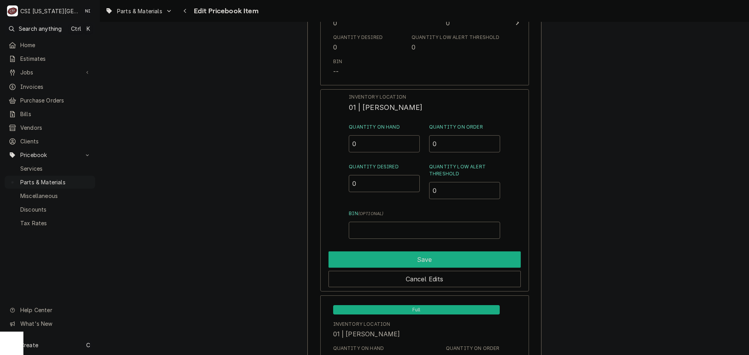
type input "0"
click at [408, 253] on button "Save" at bounding box center [425, 260] width 192 height 16
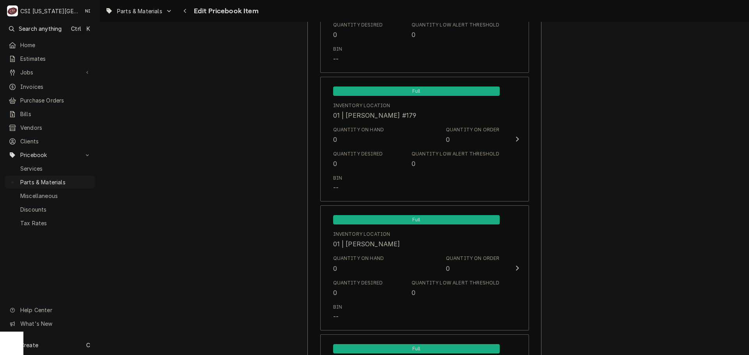
scroll to position [2723, 0]
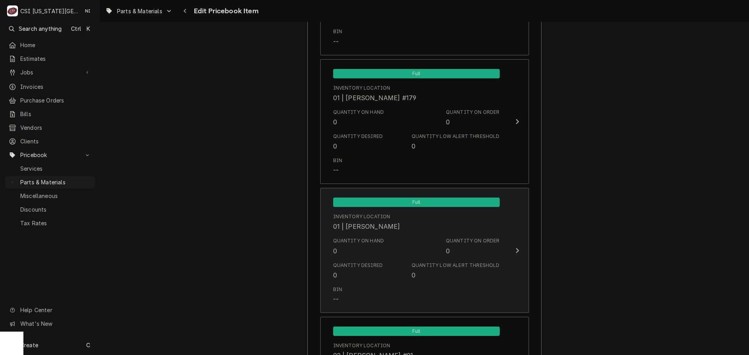
click at [412, 230] on div "Inventory Location 01 | ZACH WILSON" at bounding box center [416, 222] width 167 height 24
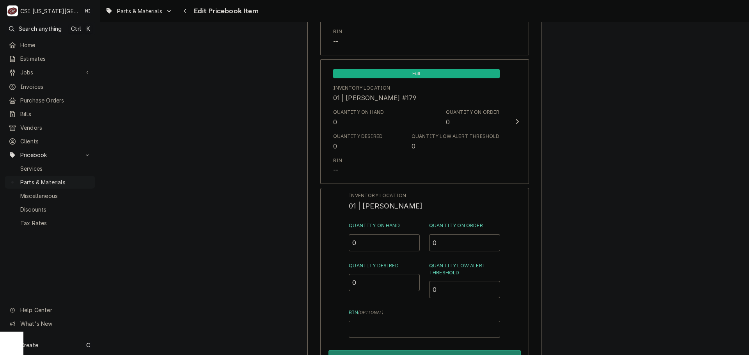
drag, startPoint x: 361, startPoint y: 243, endPoint x: 286, endPoint y: 246, distance: 74.2
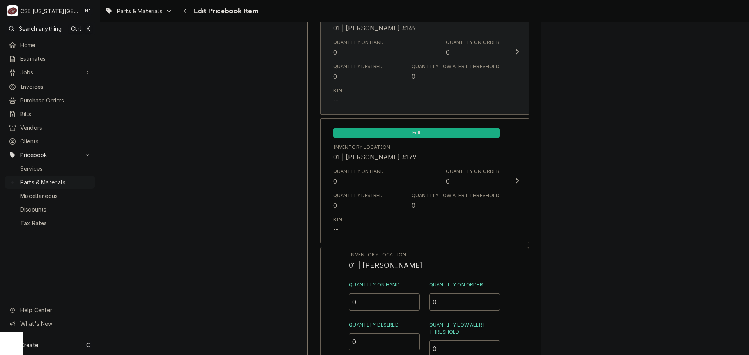
scroll to position [2762, 0]
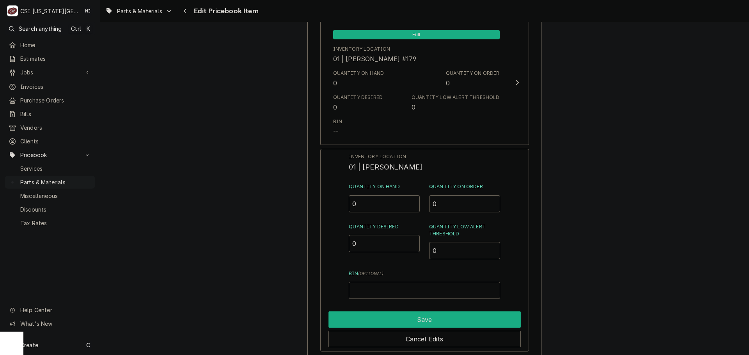
drag, startPoint x: 442, startPoint y: 319, endPoint x: 532, endPoint y: 251, distance: 112.2
click at [443, 319] on button "Save" at bounding box center [425, 320] width 192 height 16
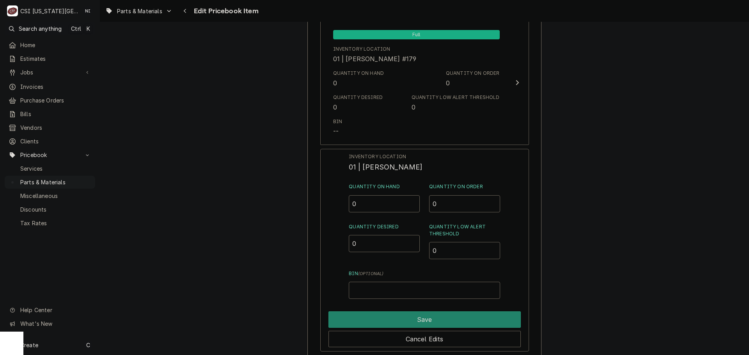
type textarea "x"
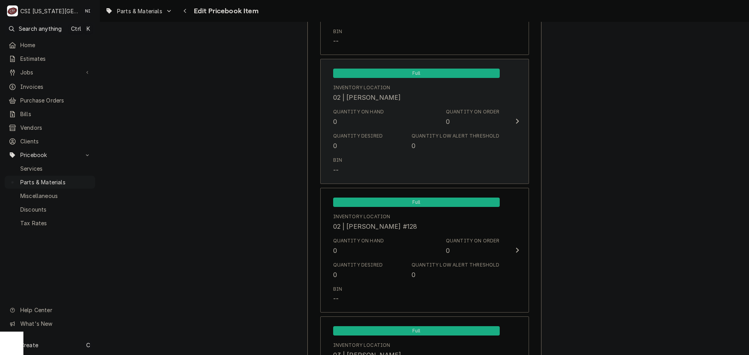
scroll to position [4206, 0]
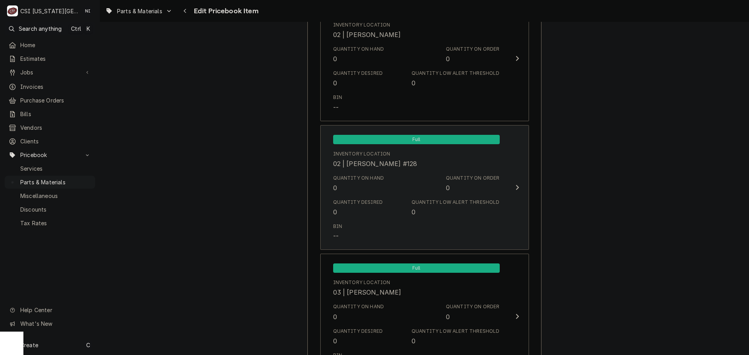
click at [382, 191] on div "Quantity on Hand 0 Quantity on Order 0" at bounding box center [416, 184] width 167 height 24
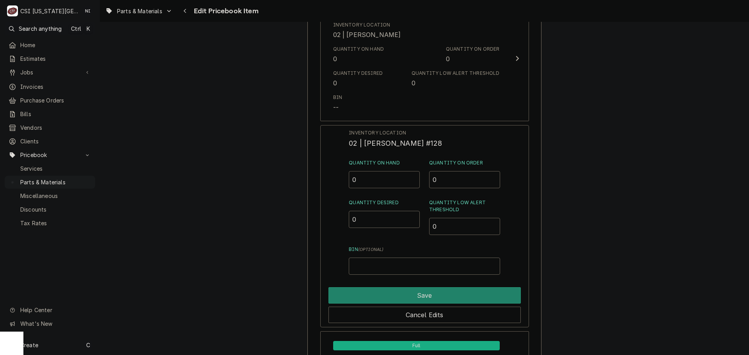
drag, startPoint x: 355, startPoint y: 184, endPoint x: 292, endPoint y: 184, distance: 63.2
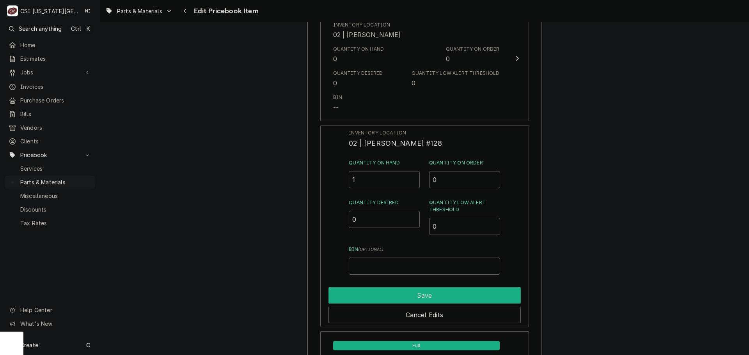
type input "1"
click at [444, 297] on button "Save" at bounding box center [425, 296] width 192 height 16
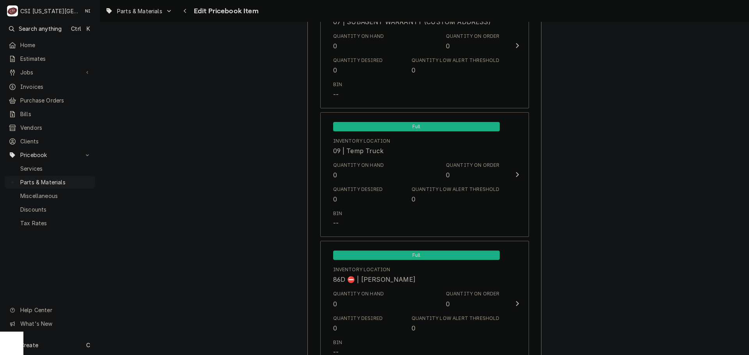
scroll to position [7757, 0]
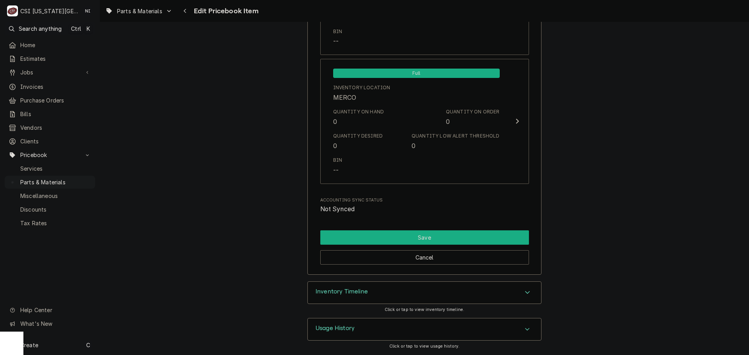
click at [426, 233] on button "Save" at bounding box center [424, 238] width 209 height 14
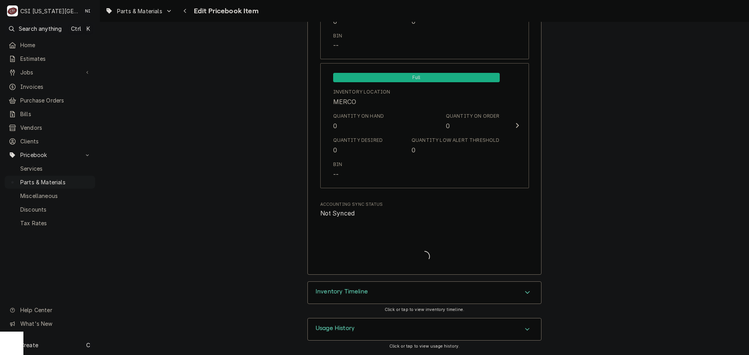
scroll to position [7752, 0]
type textarea "x"
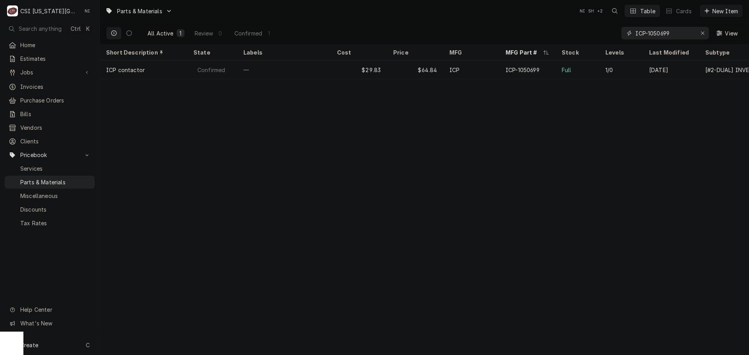
drag, startPoint x: 589, startPoint y: 39, endPoint x: 537, endPoint y: 37, distance: 52.3
click at [537, 37] on div "All Active 1 Review 0 Confirmed 1 ICP-1050699 View" at bounding box center [424, 33] width 637 height 22
paste input "114031"
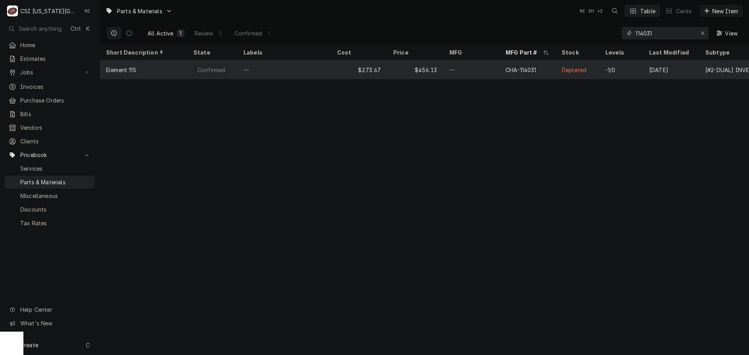
type input "114031"
click at [491, 72] on div "—" at bounding box center [471, 69] width 56 height 19
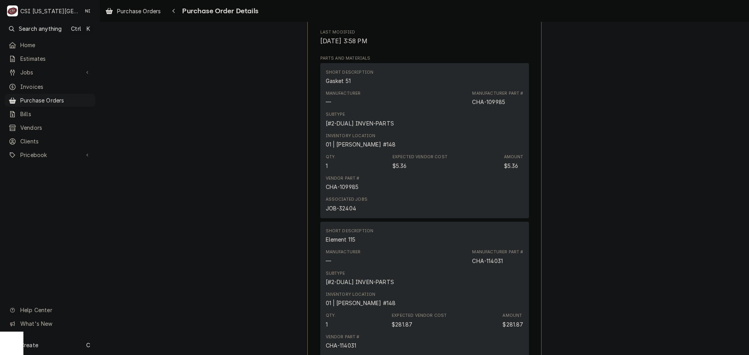
scroll to position [585, 0]
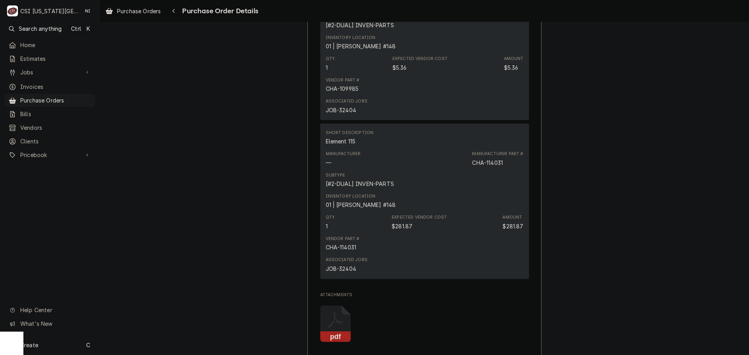
click at [496, 167] on div "CHA-114031" at bounding box center [487, 163] width 31 height 8
copy div "114031"
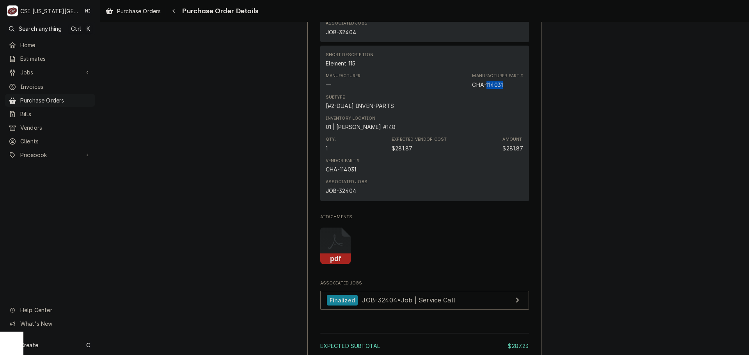
scroll to position [833, 0]
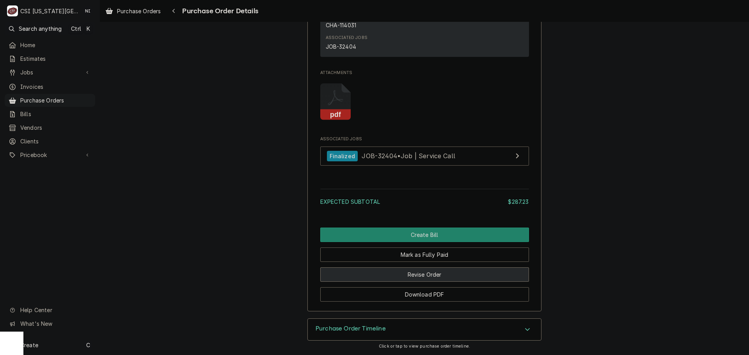
click at [460, 277] on button "Revise Order" at bounding box center [424, 275] width 209 height 14
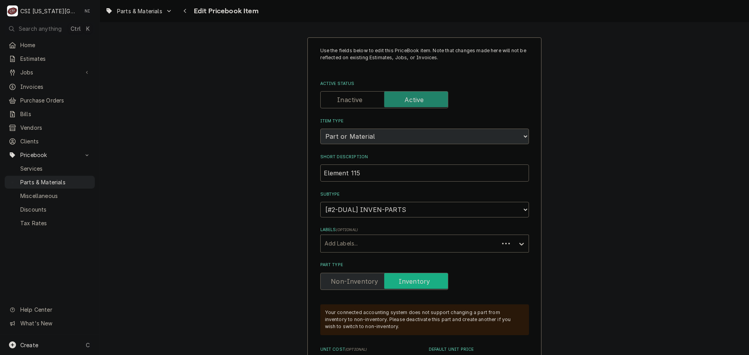
type textarea "x"
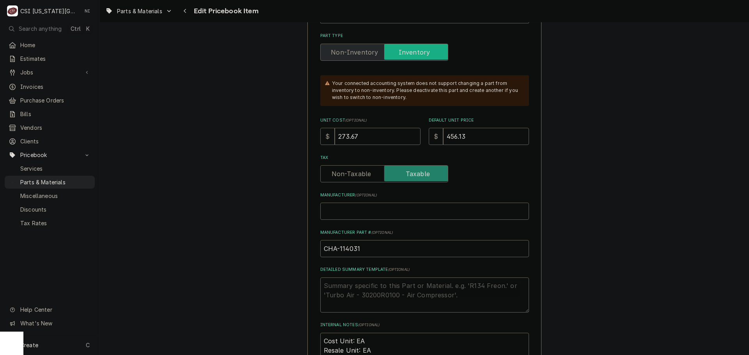
scroll to position [234, 0]
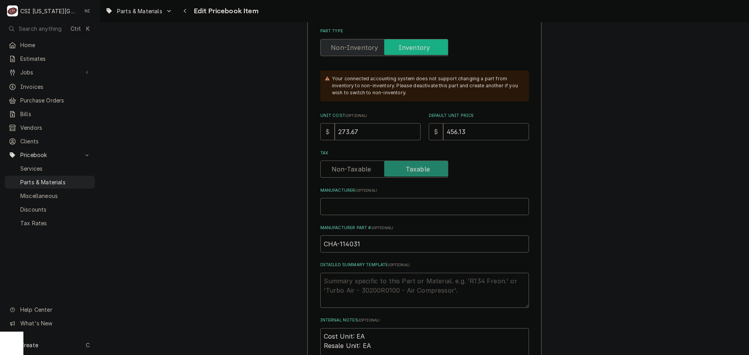
drag, startPoint x: 461, startPoint y: 130, endPoint x: 399, endPoint y: 131, distance: 62.1
click at [400, 131] on div "Unit Cost ( optional ) $ 273.67 Default Unit Price $ 456.13" at bounding box center [424, 127] width 209 height 28
type input "4"
type textarea "x"
type input "46"
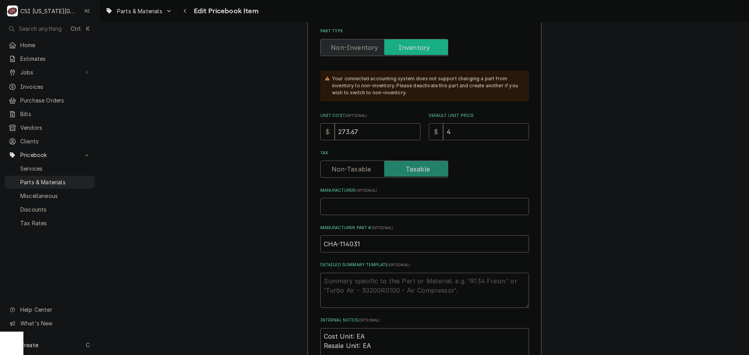
type textarea "x"
type input "469"
type textarea "x"
type input "469.7"
type textarea "x"
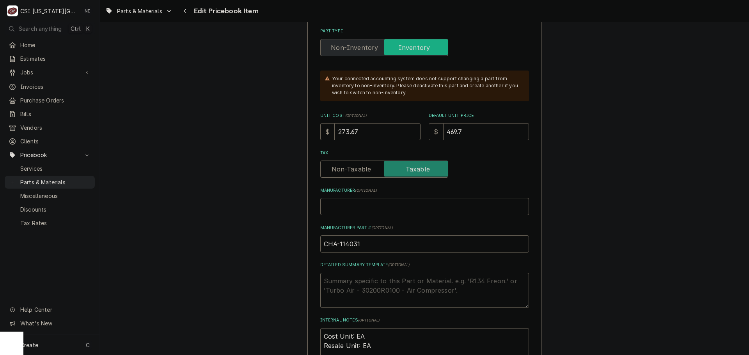
type input "469.79"
type textarea "x"
type input "469.79"
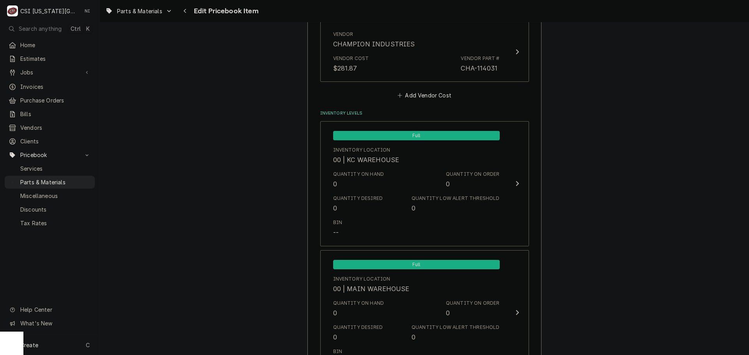
scroll to position [663, 0]
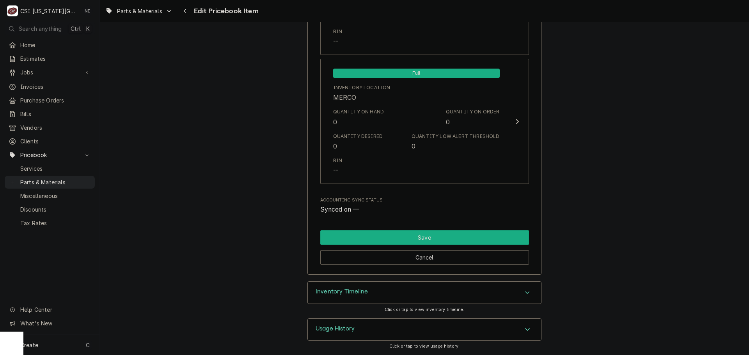
click at [460, 231] on button "Save" at bounding box center [424, 238] width 209 height 14
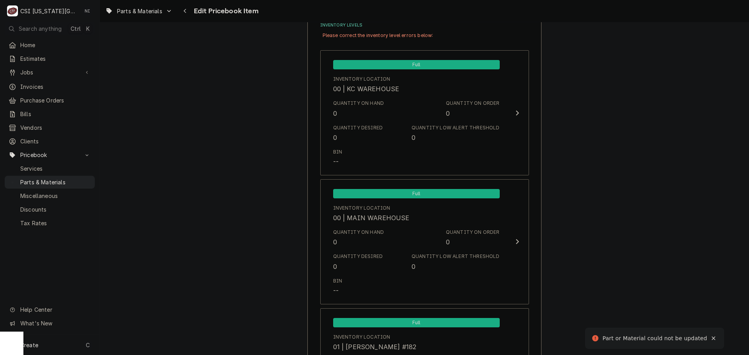
scroll to position [553, 0]
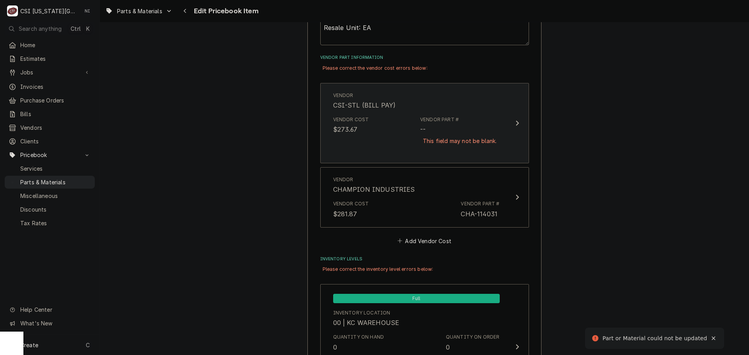
click at [464, 116] on div "Vendor Part # -- This field may not be blank." at bounding box center [459, 135] width 79 height 38
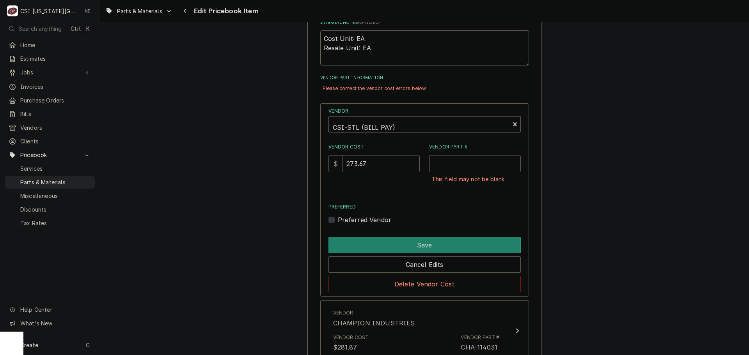
scroll to position [513, 0]
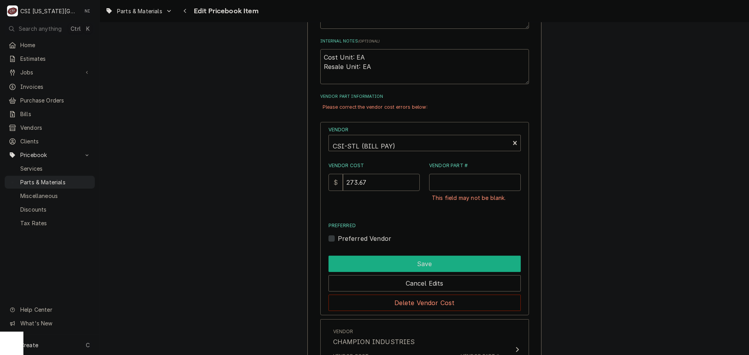
click at [466, 263] on button "Save" at bounding box center [425, 264] width 192 height 16
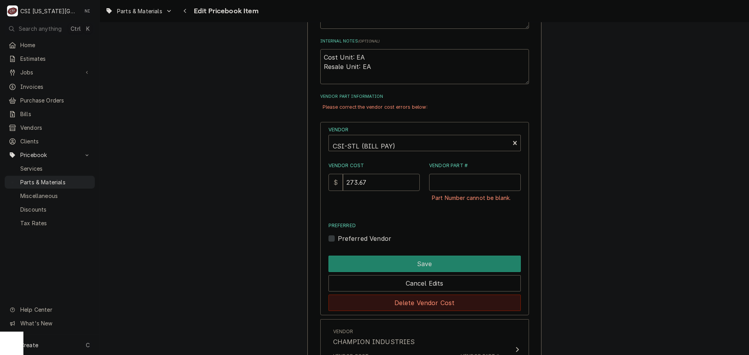
click at [452, 300] on button "Delete Vendor Cost" at bounding box center [425, 303] width 192 height 16
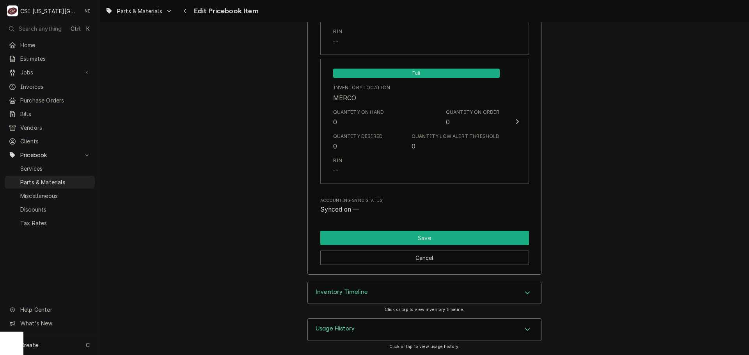
click at [455, 232] on button "Save" at bounding box center [424, 238] width 209 height 14
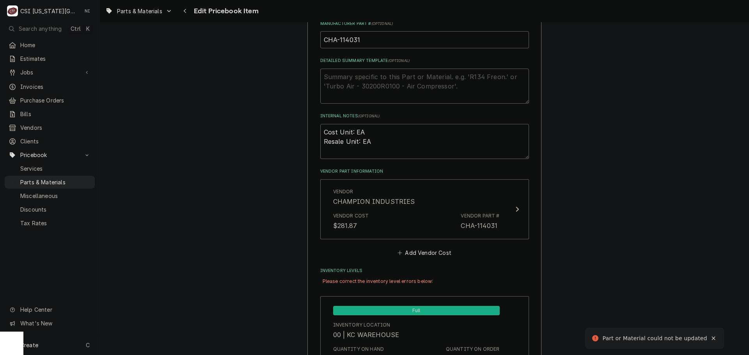
scroll to position [450, 0]
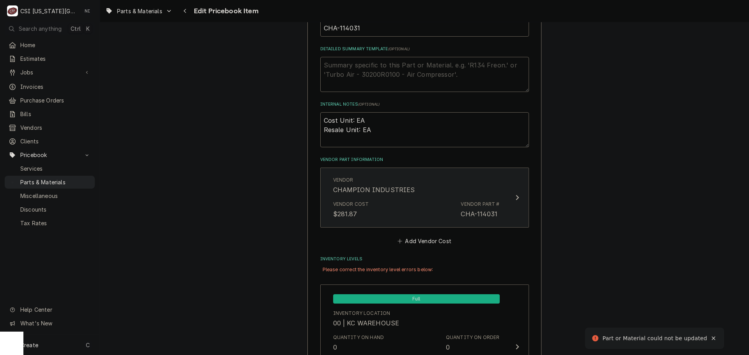
click at [441, 200] on div "Vendor Cost $281.87 Vendor Part # CHA-114031" at bounding box center [416, 210] width 167 height 24
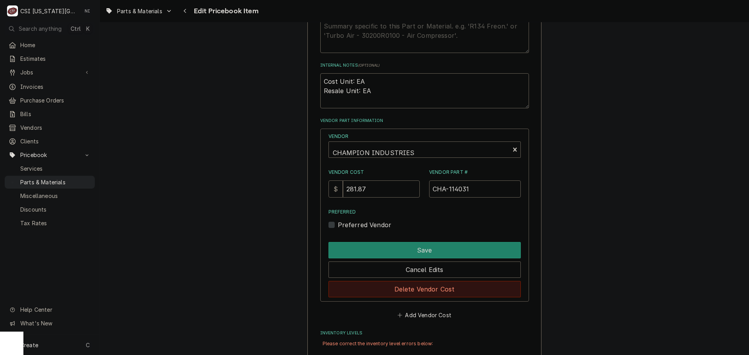
click at [407, 294] on button "Delete Vendor Cost" at bounding box center [425, 289] width 192 height 16
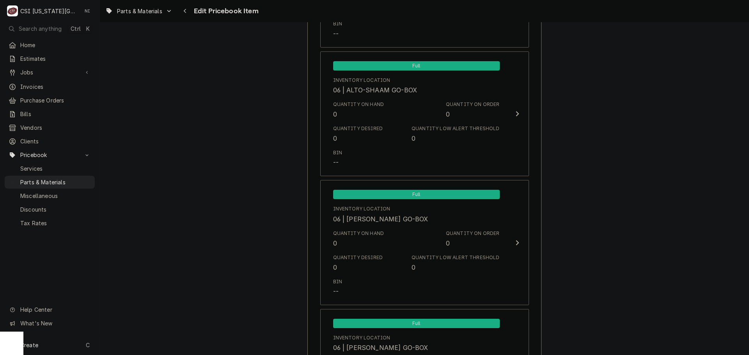
scroll to position [7755, 0]
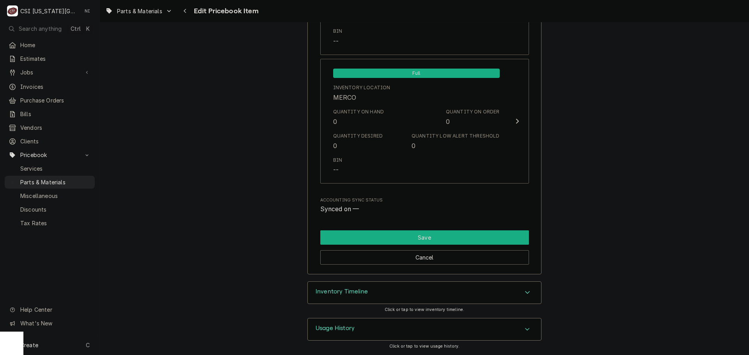
click at [456, 233] on button "Save" at bounding box center [424, 238] width 209 height 14
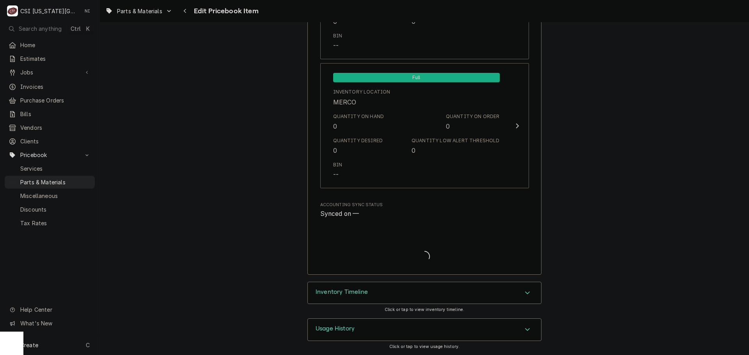
type textarea "x"
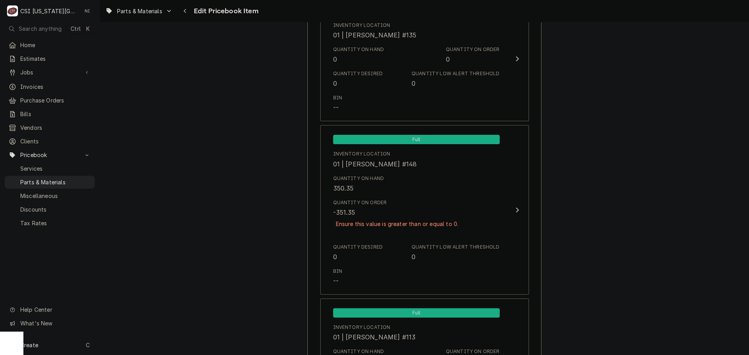
scroll to position [1635, 0]
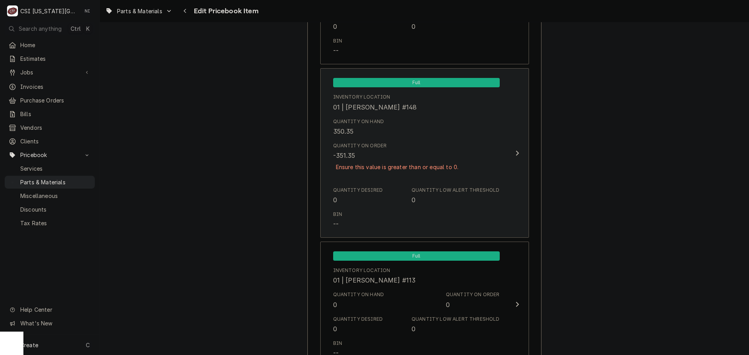
click at [419, 208] on div "Bin --" at bounding box center [416, 220] width 167 height 24
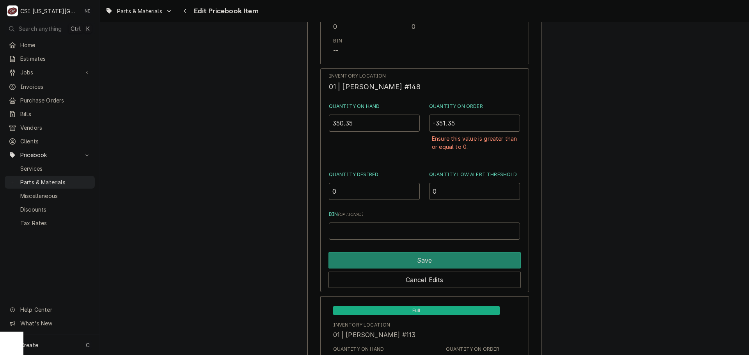
drag, startPoint x: 287, startPoint y: 124, endPoint x: 277, endPoint y: 128, distance: 11.1
type input "0"
drag, startPoint x: 471, startPoint y: 123, endPoint x: 397, endPoint y: 125, distance: 73.4
click at [397, 125] on div "Quantity on Hand 0 Quantity on Order -351.35 Ensure this value is greater than …" at bounding box center [425, 131] width 192 height 57
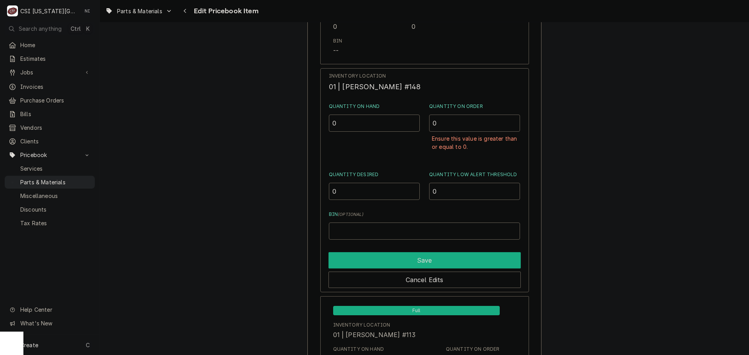
type input "0"
click at [425, 263] on button "Save" at bounding box center [425, 260] width 192 height 16
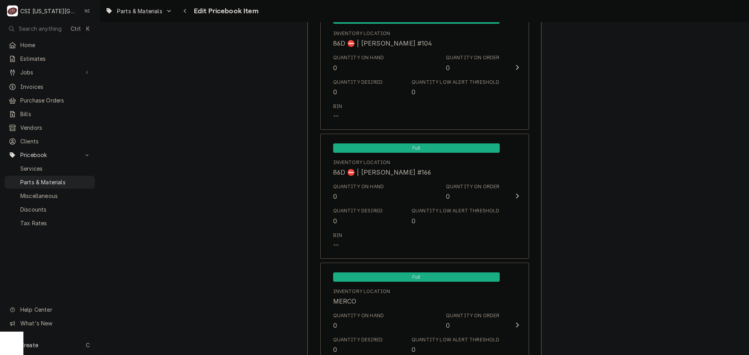
scroll to position [7710, 0]
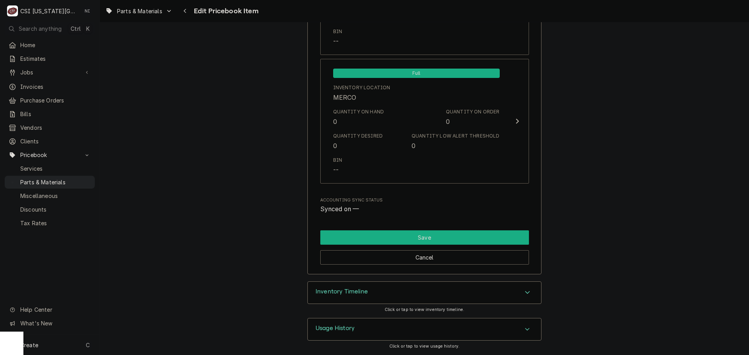
click at [456, 233] on button "Save" at bounding box center [424, 238] width 209 height 14
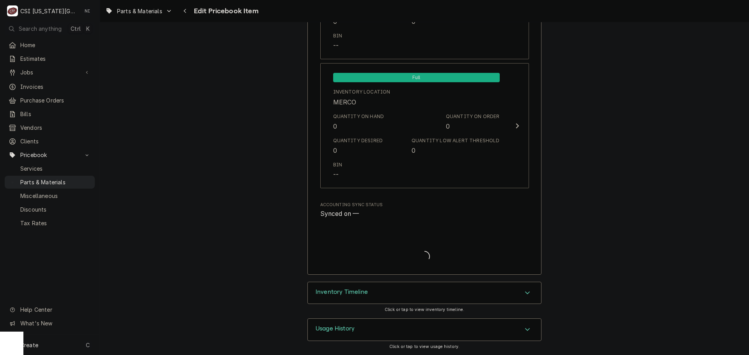
scroll to position [7688, 0]
type textarea "x"
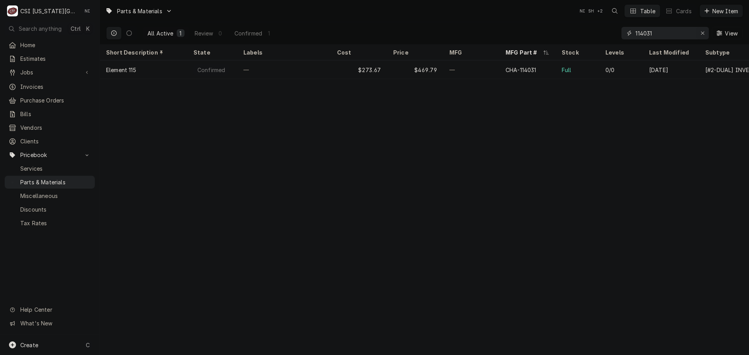
click at [701, 31] on icon "Erase input" at bounding box center [703, 32] width 4 height 5
click at [688, 34] on input "Dynamic Content Wrapper" at bounding box center [672, 33] width 73 height 12
paste input "8101400"
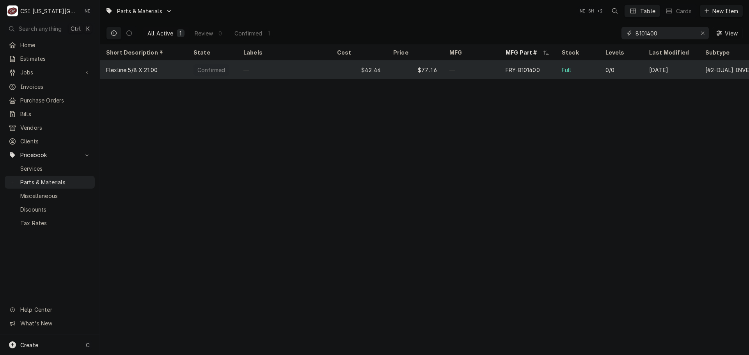
type input "8101400"
click at [399, 70] on div "$77.16" at bounding box center [415, 69] width 56 height 19
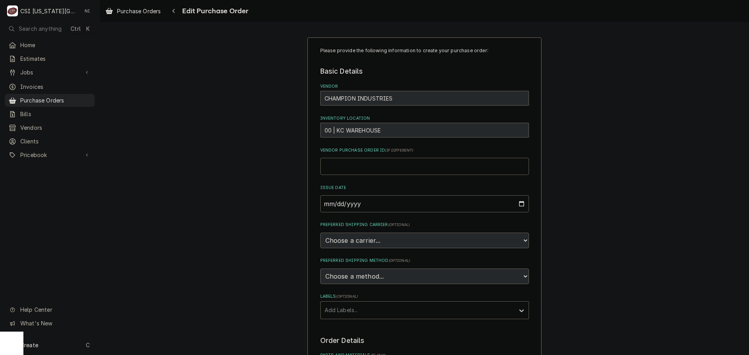
type textarea "x"
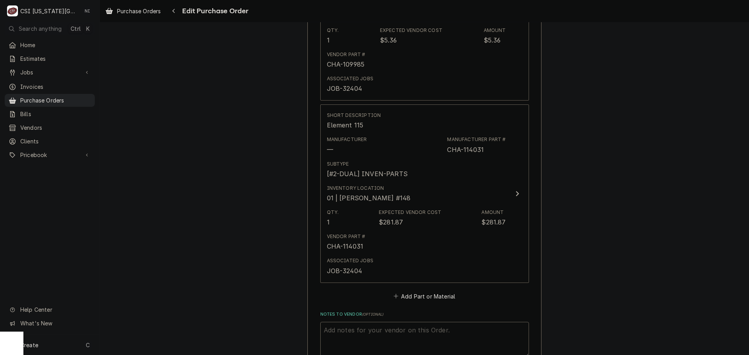
scroll to position [507, 0]
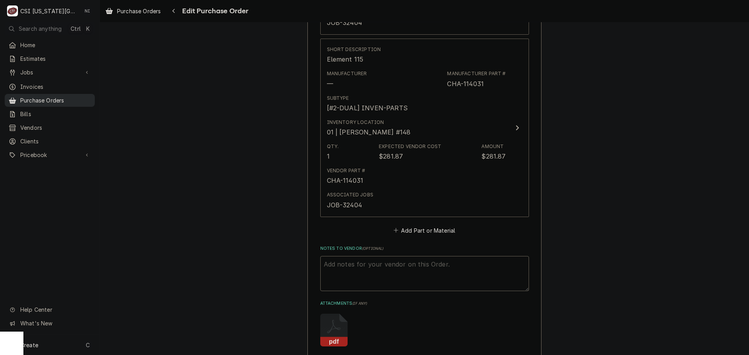
click at [78, 96] on div "Purchase Orders" at bounding box center [49, 101] width 87 height 10
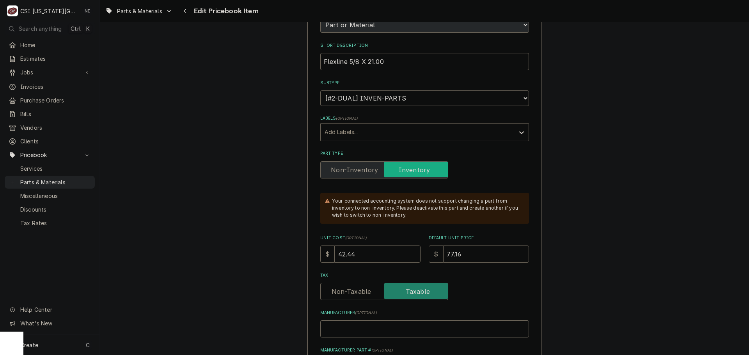
scroll to position [195, 0]
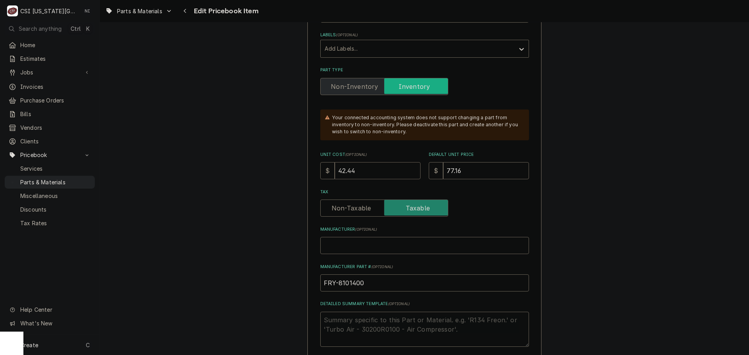
type textarea "x"
type input "0"
type textarea "x"
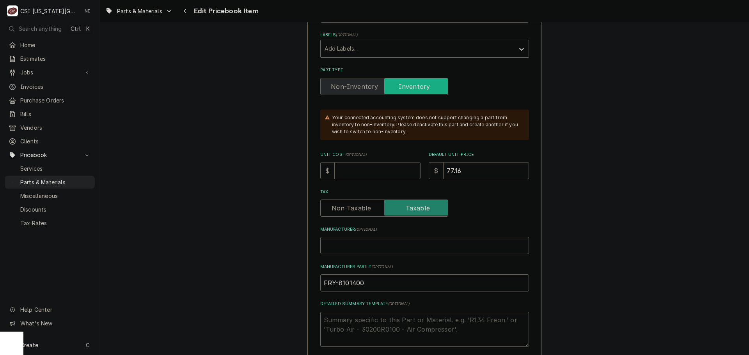
type input "4"
type textarea "x"
type input "44"
type textarea "x"
type input "44.5"
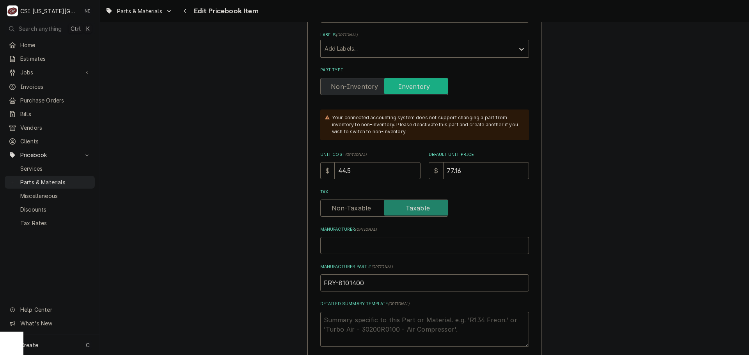
type textarea "x"
type input "44.56"
type textarea "x"
type input "8"
type textarea "x"
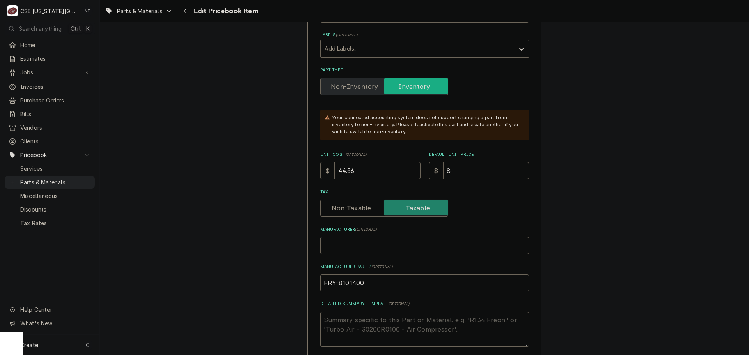
type input "81"
type textarea "x"
type input "81.0"
type textarea "x"
type input "81.01"
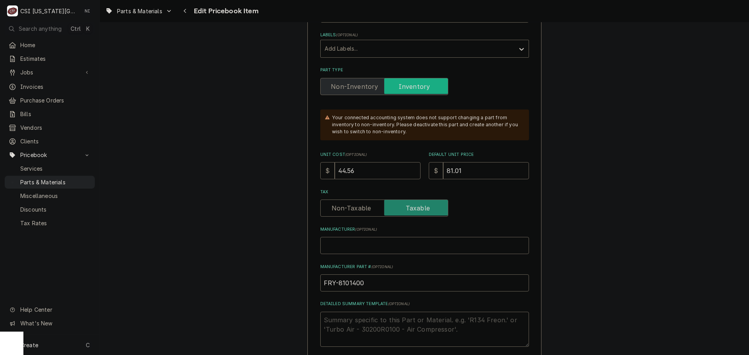
scroll to position [351, 0]
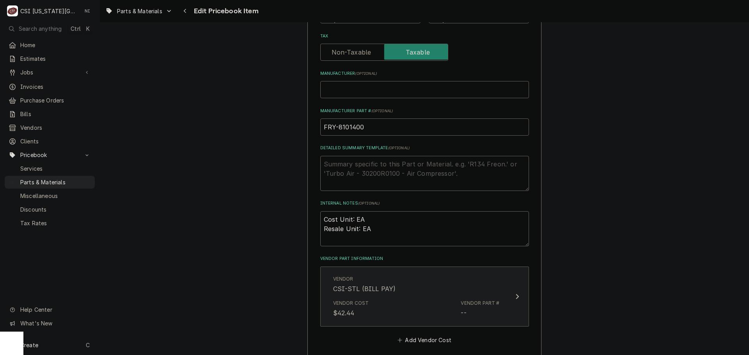
click at [434, 300] on div "Vendor Cost $42.44 Vendor Part # --" at bounding box center [416, 309] width 167 height 24
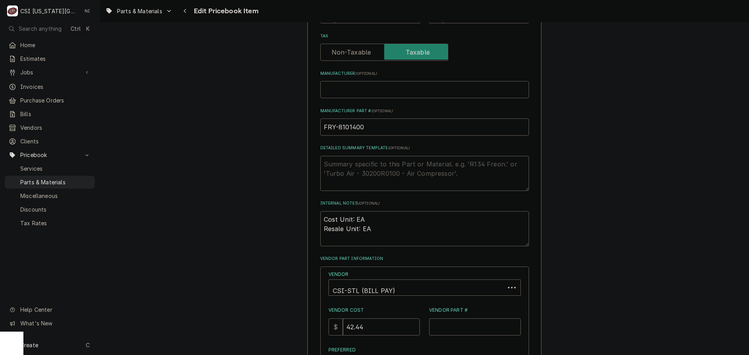
scroll to position [546, 0]
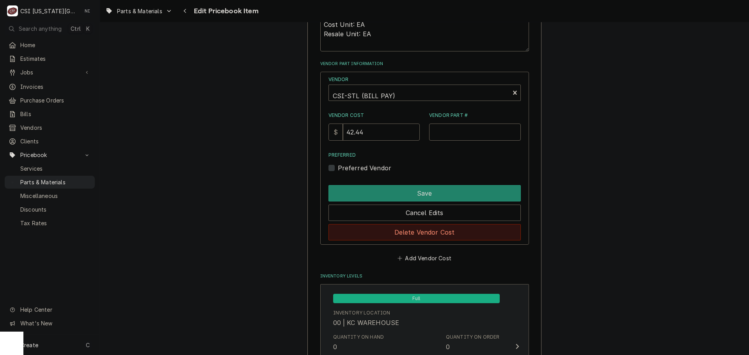
click at [442, 227] on button "Delete Vendor Cost" at bounding box center [425, 232] width 192 height 16
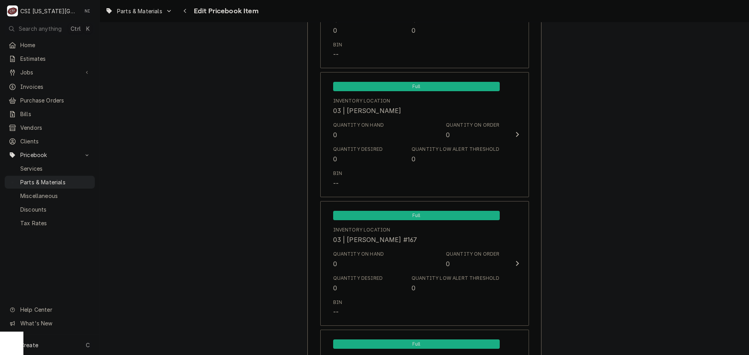
scroll to position [7692, 0]
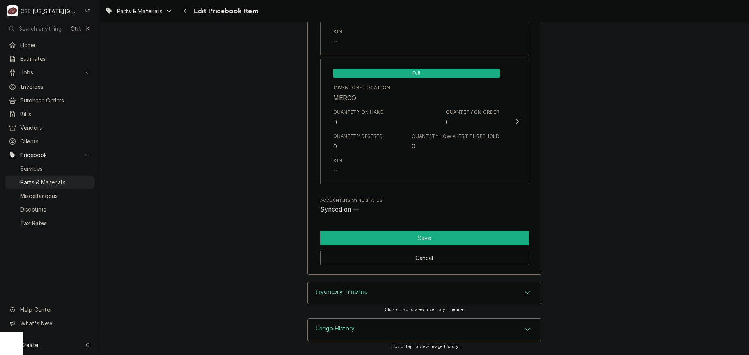
click at [436, 237] on button "Save" at bounding box center [424, 238] width 209 height 14
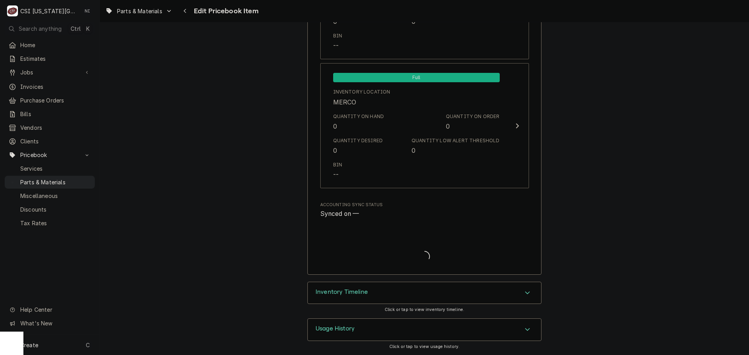
scroll to position [7688, 0]
type textarea "x"
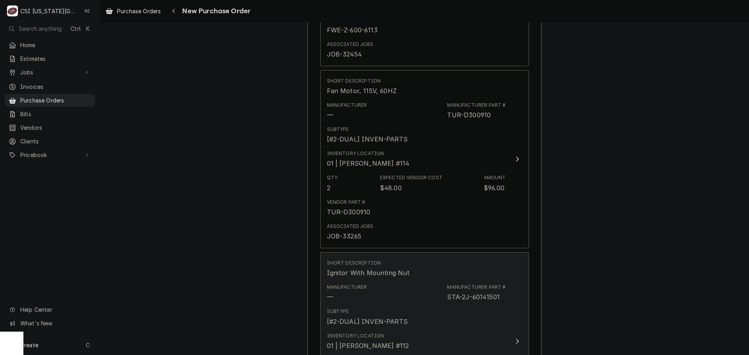
scroll to position [2577, 0]
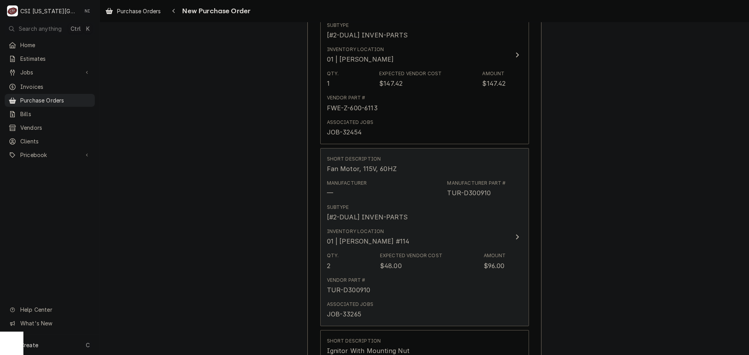
click at [437, 274] on div "Vendor Part # TUR-D300910" at bounding box center [416, 286] width 179 height 24
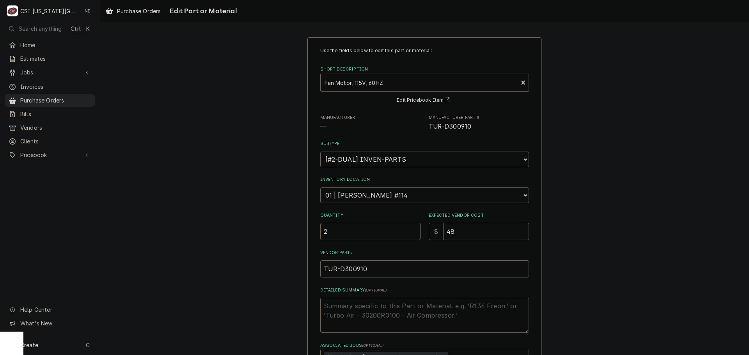
drag, startPoint x: 283, startPoint y: 232, endPoint x: 261, endPoint y: 230, distance: 21.5
click at [264, 231] on div "Use the fields below to edit this part or material: Short Description Fan Motor…" at bounding box center [424, 237] width 649 height 415
type textarea "x"
type input "1"
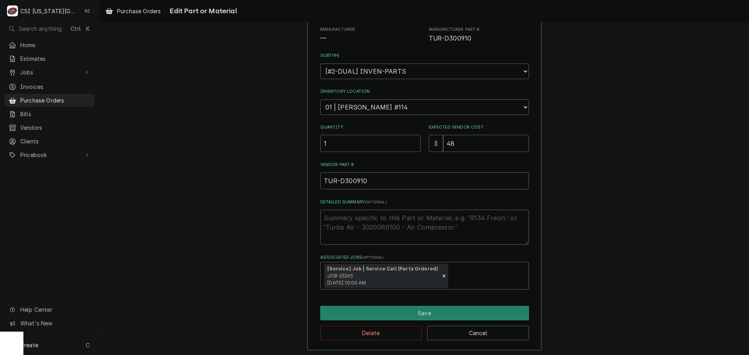
scroll to position [90, 0]
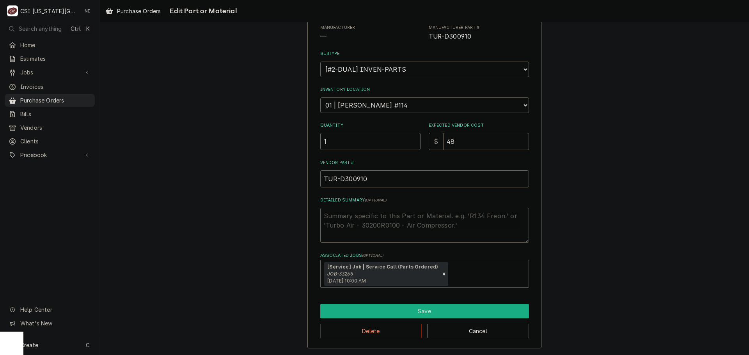
click at [452, 309] on button "Save" at bounding box center [424, 311] width 209 height 14
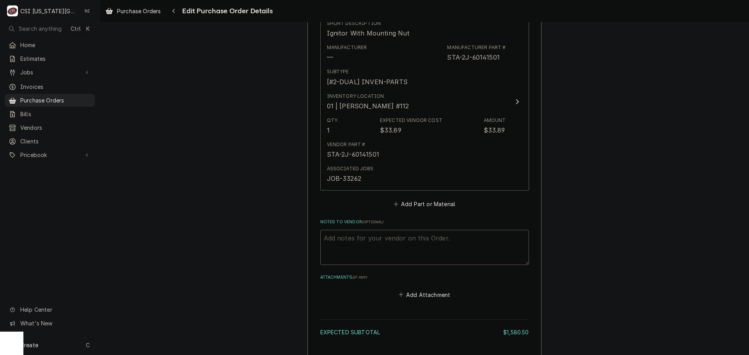
scroll to position [3006, 0]
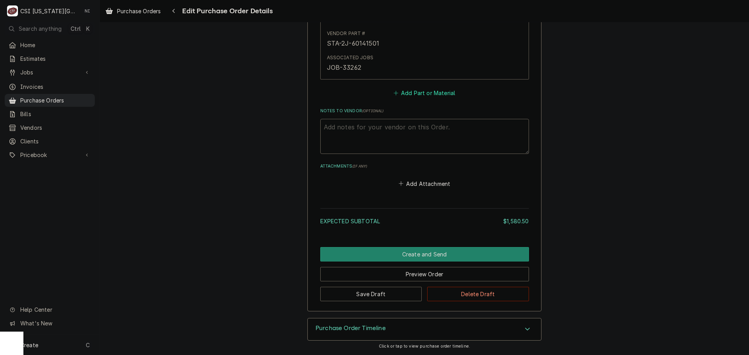
click at [411, 93] on button "Add Part or Material" at bounding box center [424, 93] width 64 height 11
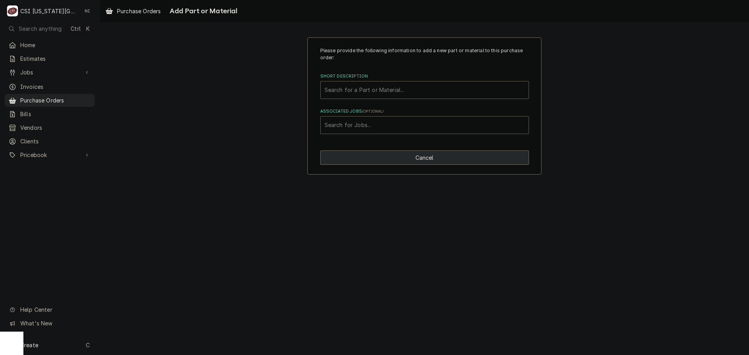
click at [420, 161] on button "Cancel" at bounding box center [424, 158] width 209 height 14
type textarea "x"
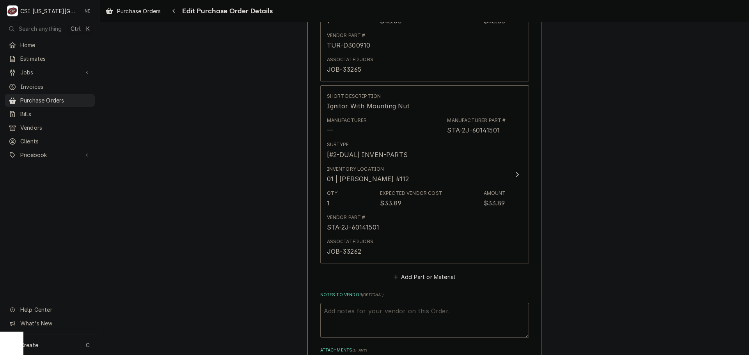
scroll to position [3006, 0]
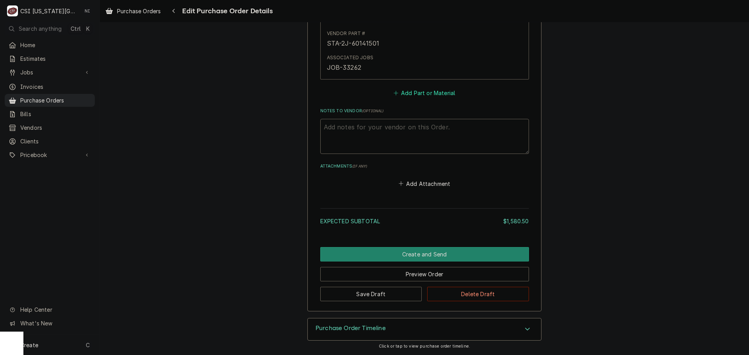
click at [409, 90] on button "Add Part or Material" at bounding box center [424, 93] width 64 height 11
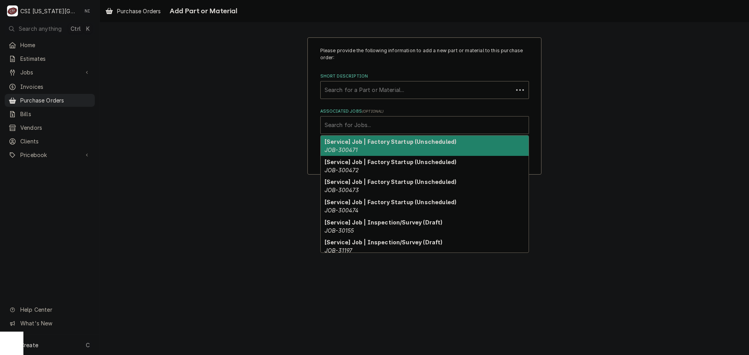
click at [387, 127] on div "Associated Jobs" at bounding box center [425, 125] width 200 height 14
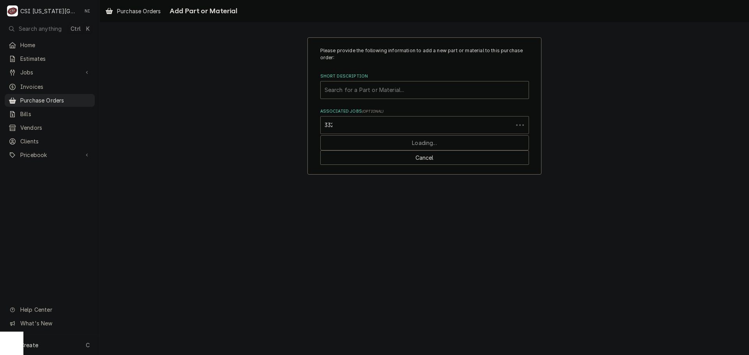
type input "33265"
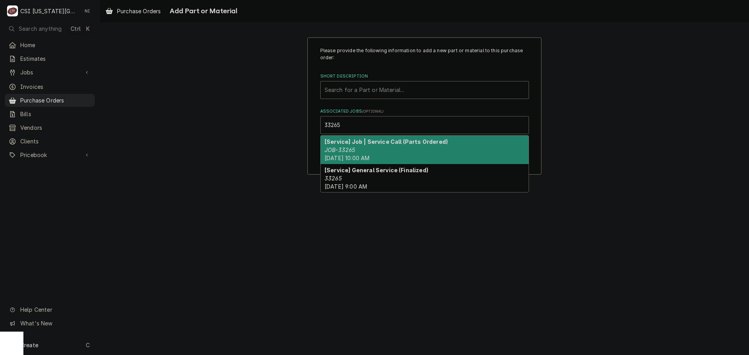
click at [357, 147] on div "[Service] Job | Service Call (Parts Ordered) JOB-33265 Mon, Oct 6th, 2025 - 10:…" at bounding box center [425, 150] width 208 height 28
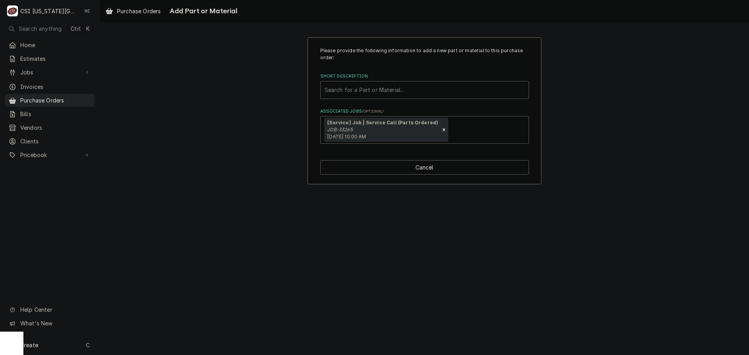
click at [357, 92] on div "Short Description" at bounding box center [425, 90] width 200 height 14
type input "d300600"
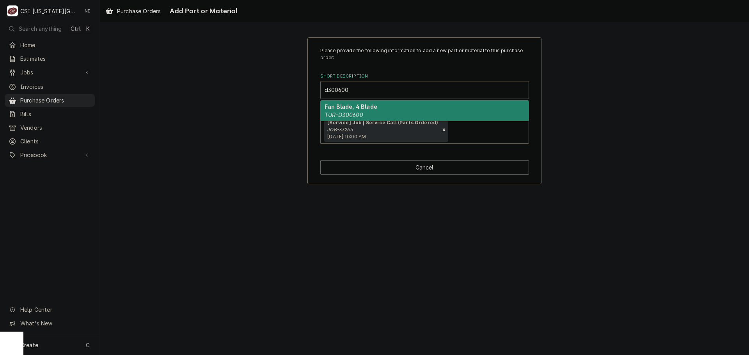
click at [360, 106] on strong "Fan Blade, 4 Blade" at bounding box center [351, 106] width 53 height 7
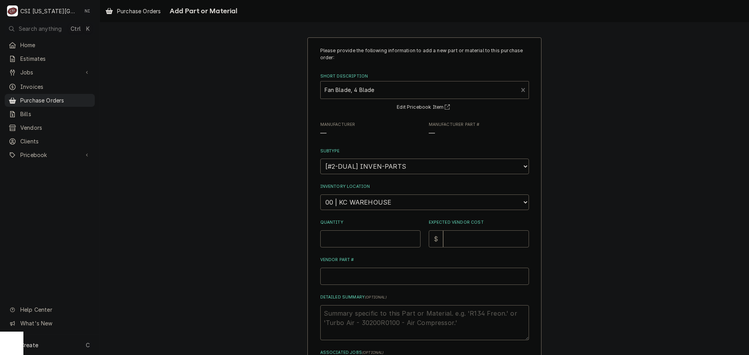
type textarea "x"
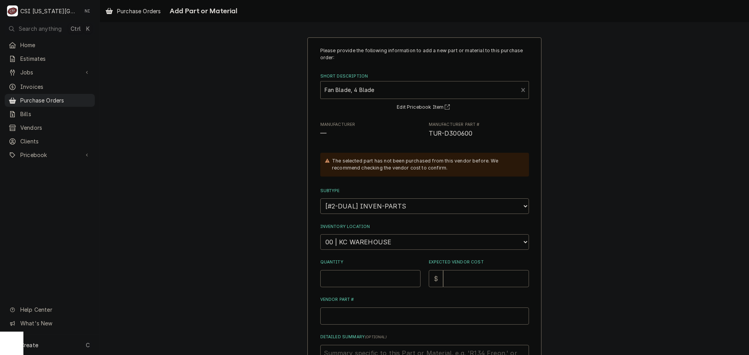
click at [366, 242] on select "Choose a location... 00 | KC WAREHOUSE 00 | MAIN WAREHOUSE 01 | BRIAN BREAZIER …" at bounding box center [424, 243] width 209 height 16
select select "2705"
click at [320, 235] on select "Choose a location... 00 | KC WAREHOUSE 00 | MAIN WAREHOUSE 01 | BRIAN BREAZIER …" at bounding box center [424, 243] width 209 height 16
click at [368, 285] on input "Quantity" at bounding box center [370, 278] width 100 height 17
type textarea "x"
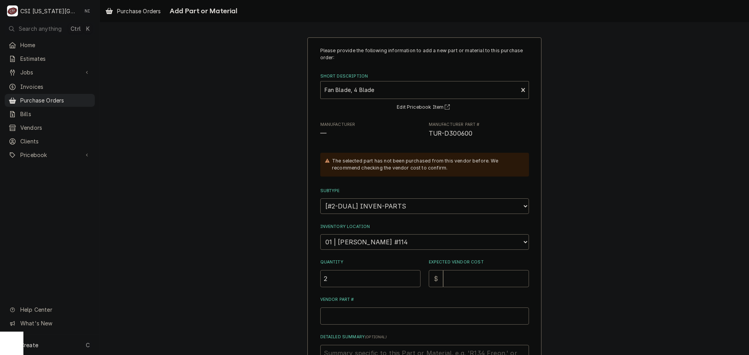
type input "2"
type textarea "x"
type input "1"
type textarea "x"
type input "16"
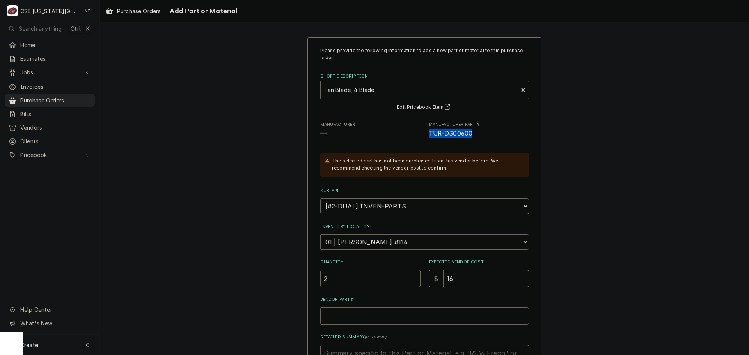
drag, startPoint x: 468, startPoint y: 135, endPoint x: 422, endPoint y: 138, distance: 46.1
click at [422, 138] on div "Manufacturer — Manufacturer Part # TUR-D300600" at bounding box center [424, 130] width 209 height 17
copy span "TUR-D300600"
click at [364, 312] on input "Vendor Part #" at bounding box center [424, 316] width 209 height 17
type textarea "x"
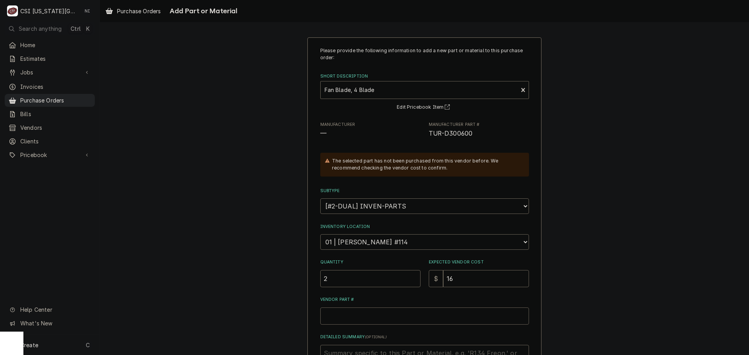
type input "v"
type textarea "x"
paste input "TUR-D300600"
type textarea "x"
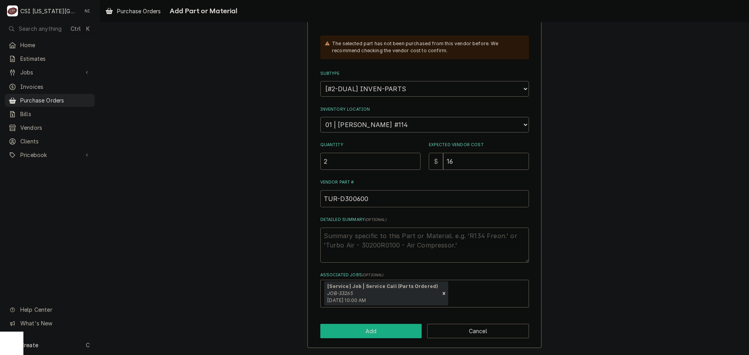
type input "TUR-D300600"
click at [374, 334] on button "Add" at bounding box center [371, 331] width 102 height 14
type textarea "x"
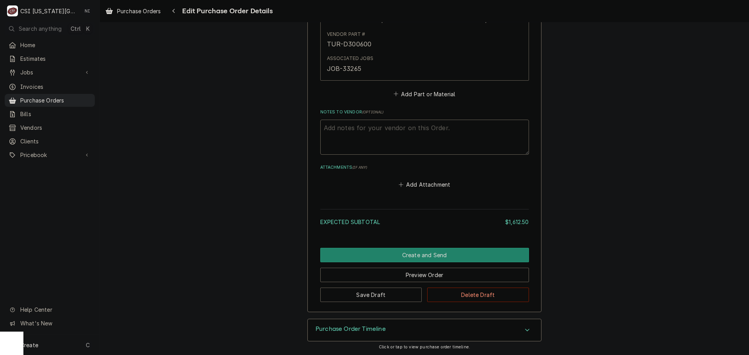
scroll to position [3189, 0]
click at [430, 93] on button "Add Part or Material" at bounding box center [424, 93] width 64 height 11
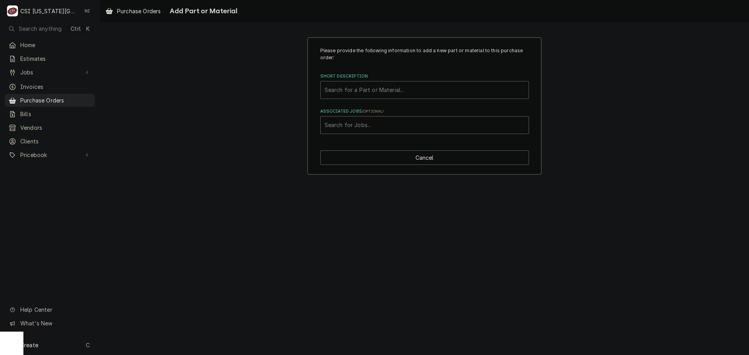
click at [372, 91] on div "Short Description" at bounding box center [425, 90] width 200 height 14
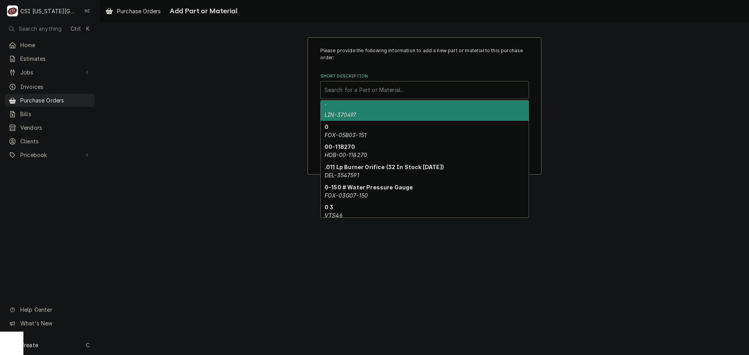
paste input "8101400"
type input "8101400"
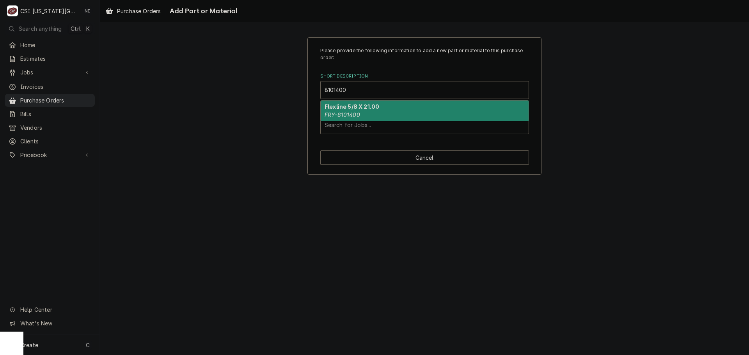
click at [361, 110] on div "Flexline 5/8 X 21.00 FRY-8101400" at bounding box center [425, 111] width 208 height 20
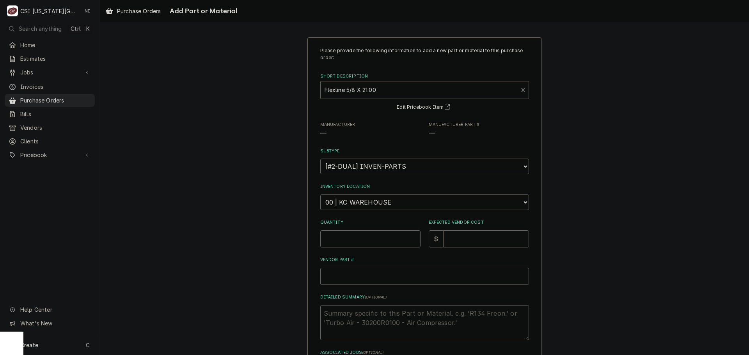
type textarea "x"
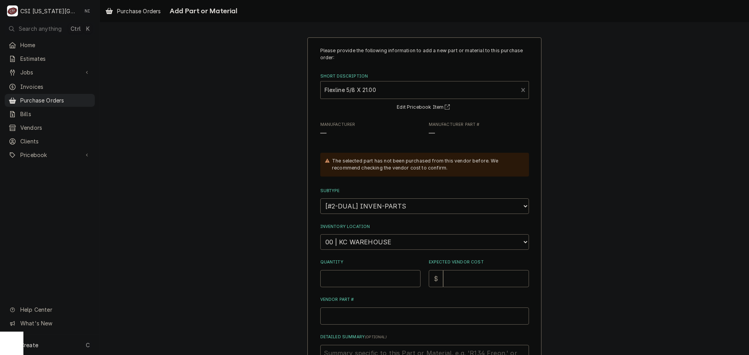
click at [364, 238] on select "Choose a location... 00 | KC WAREHOUSE 00 | MAIN WAREHOUSE 01 | BRIAN BREAZIER …" at bounding box center [424, 243] width 209 height 16
select select "2800"
click at [320, 235] on select "Choose a location... 00 | KC WAREHOUSE 00 | MAIN WAREHOUSE 01 | BRIAN BREAZIER …" at bounding box center [424, 243] width 209 height 16
click at [357, 276] on input "Quantity" at bounding box center [370, 278] width 100 height 17
type textarea "x"
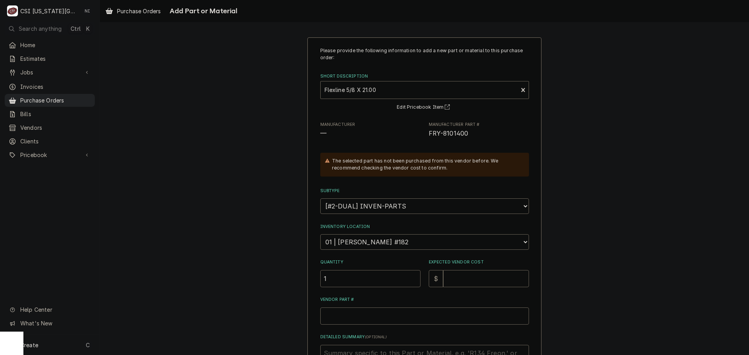
type input "1"
type textarea "x"
type input "4"
type textarea "x"
type input "44"
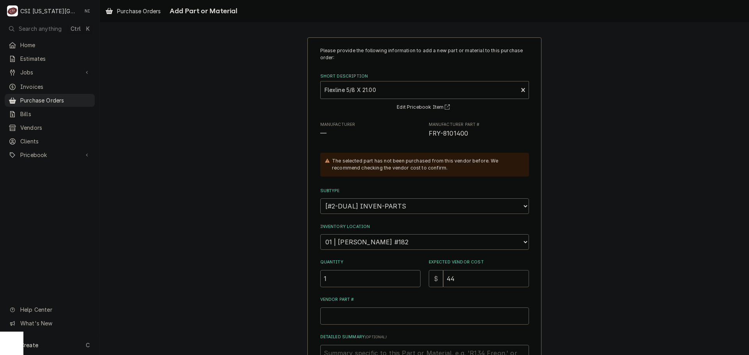
type textarea "x"
type input "44.5"
type textarea "x"
type input "44.56"
drag, startPoint x: 457, startPoint y: 133, endPoint x: 424, endPoint y: 136, distance: 33.3
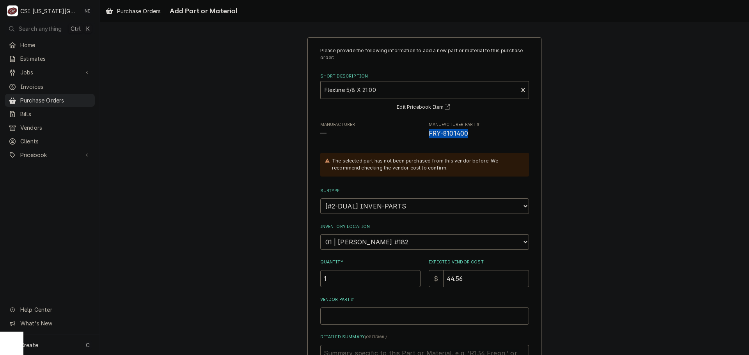
click at [424, 136] on div "Manufacturer — Manufacturer Part # FRY-8101400" at bounding box center [424, 130] width 209 height 17
copy span "FRY-8101400"
click at [357, 322] on input "Vendor Part #" at bounding box center [424, 316] width 209 height 17
paste input "FRY-8101400"
type textarea "x"
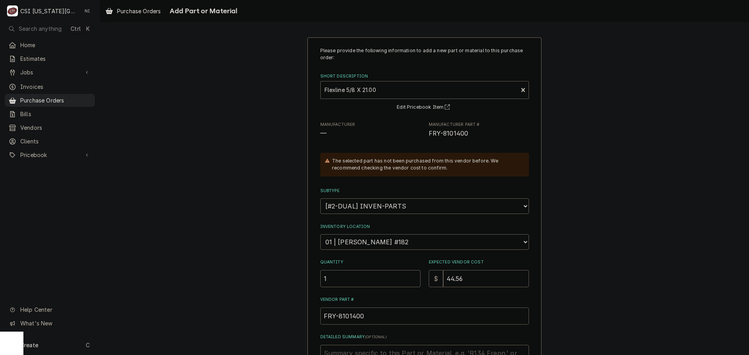
scroll to position [108, 0]
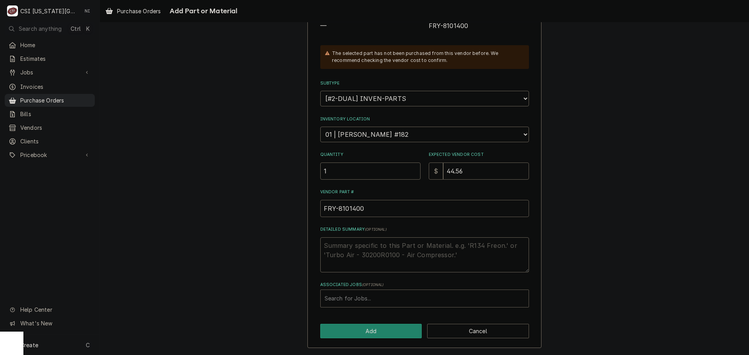
type input "FRY-8101400"
click at [364, 302] on div "Associated Jobs" at bounding box center [425, 299] width 200 height 14
type input "33266"
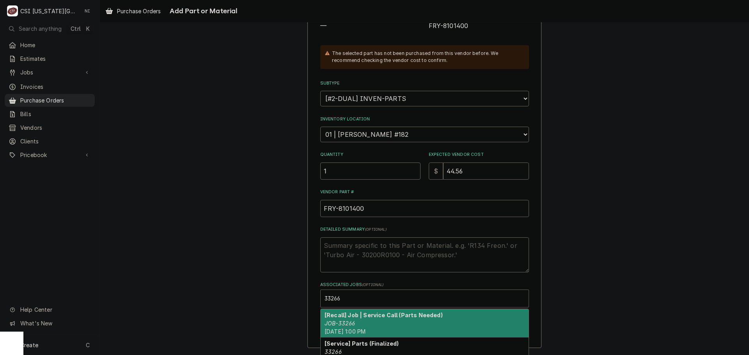
click at [379, 319] on div "[Recall] Job | Service Call (Parts Needed) JOB-33266 Mon, Oct 6th, 2025 - 1:00 …" at bounding box center [425, 323] width 208 height 28
type textarea "x"
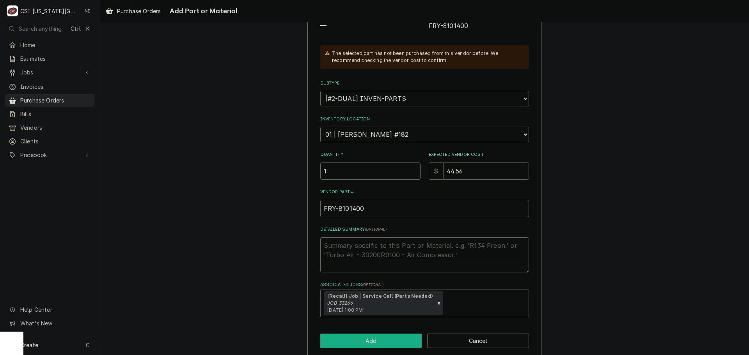
click at [362, 345] on button "Add" at bounding box center [371, 341] width 102 height 14
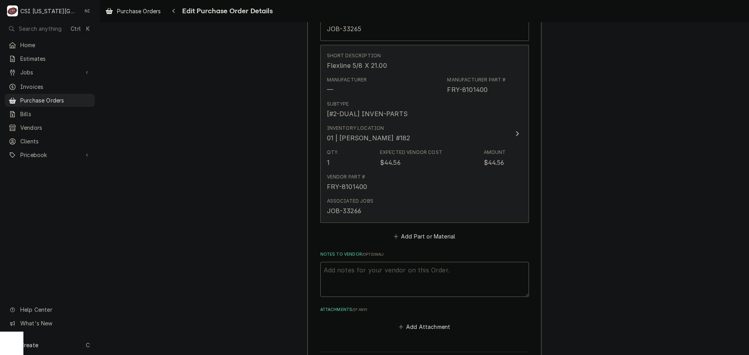
scroll to position [3176, 0]
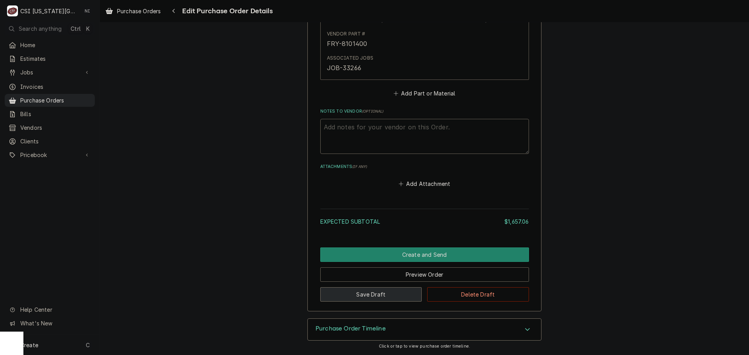
click at [380, 295] on button "Save Draft" at bounding box center [371, 295] width 102 height 14
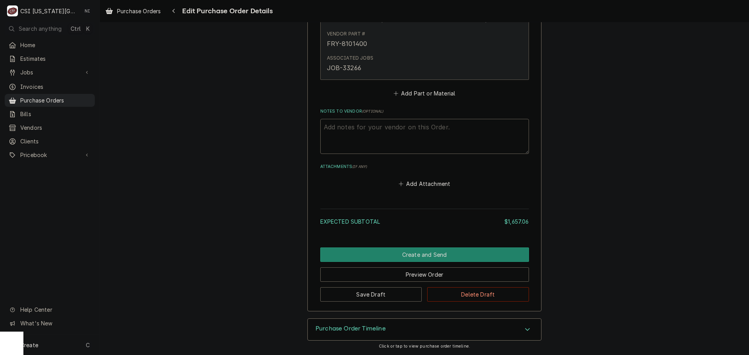
scroll to position [3347, 0]
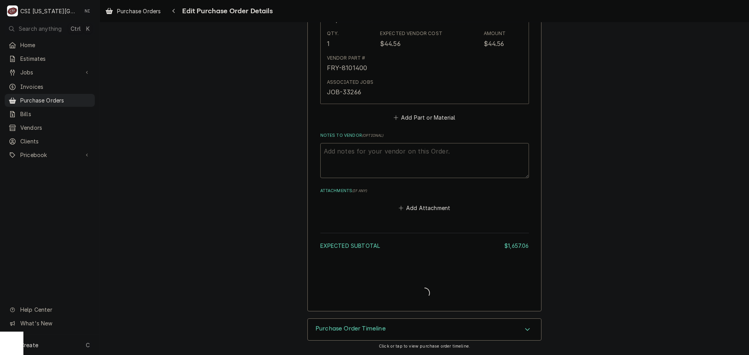
type textarea "x"
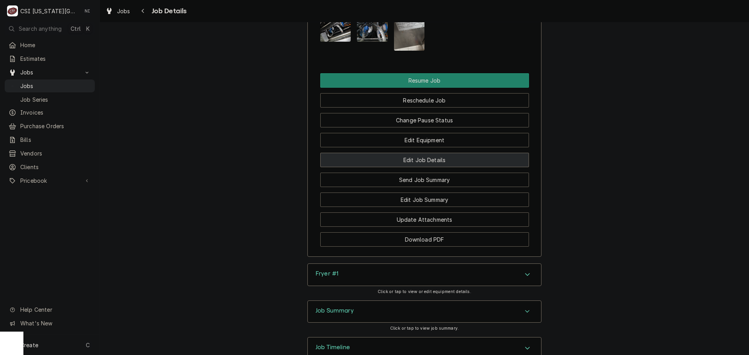
scroll to position [1795, 0]
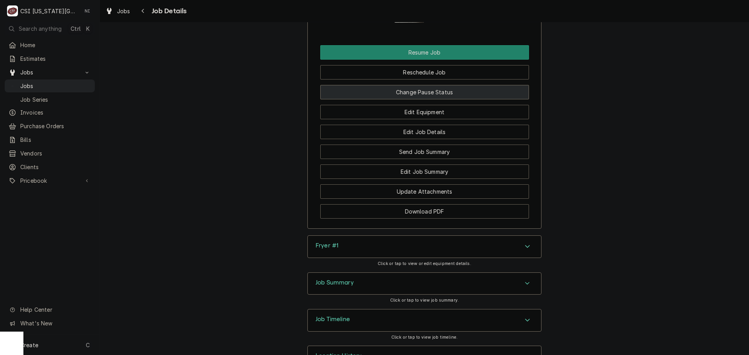
click at [425, 92] on button "Change Pause Status" at bounding box center [424, 92] width 209 height 14
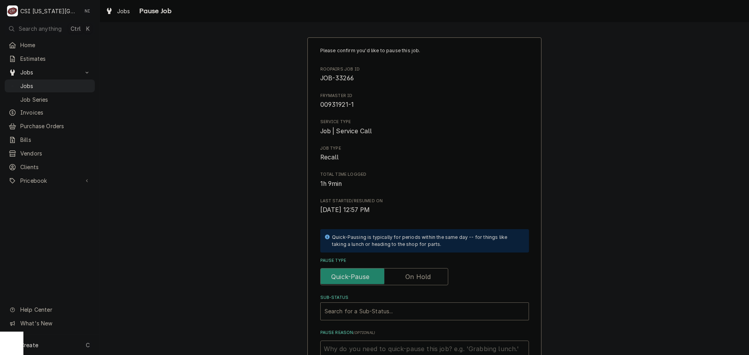
click at [416, 277] on label "Pause Type" at bounding box center [384, 276] width 128 height 17
click at [416, 277] on input "Pause Type" at bounding box center [384, 276] width 121 height 17
checkbox input "true"
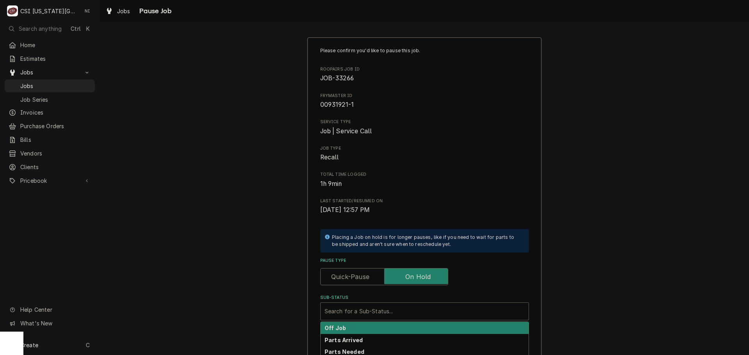
drag, startPoint x: 403, startPoint y: 320, endPoint x: 448, endPoint y: 285, distance: 57.2
click at [403, 320] on div "Search for a Sub-Status..." at bounding box center [424, 312] width 209 height 18
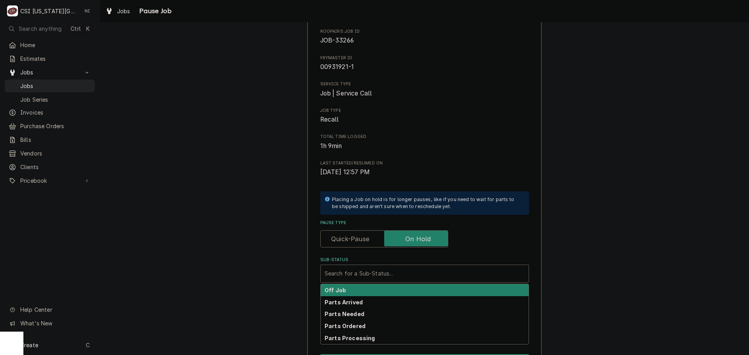
scroll to position [108, 0]
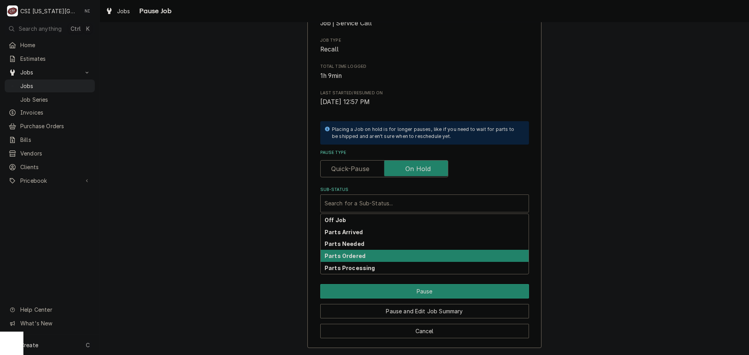
click at [359, 253] on strong "Parts Ordered" at bounding box center [345, 256] width 41 height 7
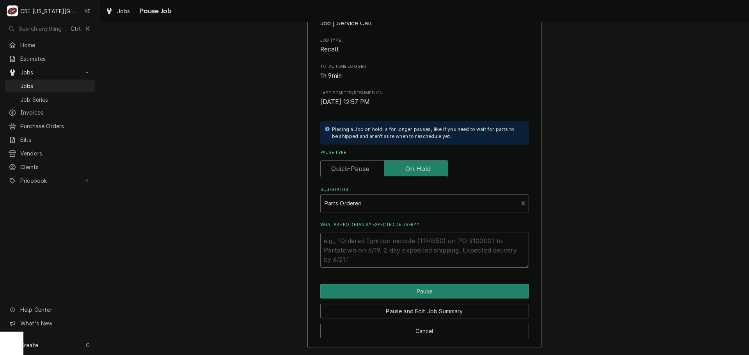
click at [361, 244] on textarea "What are PO details? Expected delivery?" at bounding box center [424, 250] width 209 height 35
type textarea "x"
type textarea "l"
type textarea "x"
type textarea "lP"
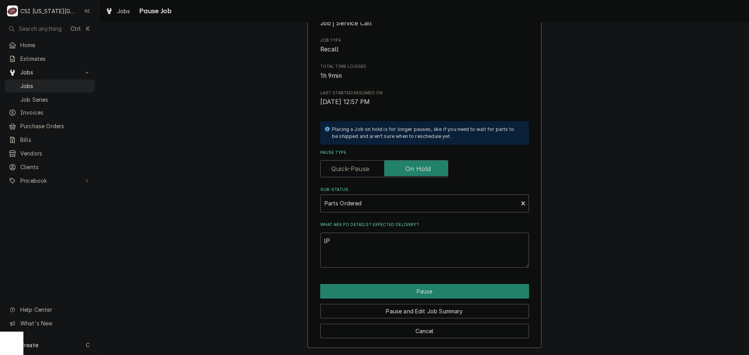
type textarea "x"
type textarea "lPa"
type textarea "x"
type textarea "lP"
type textarea "x"
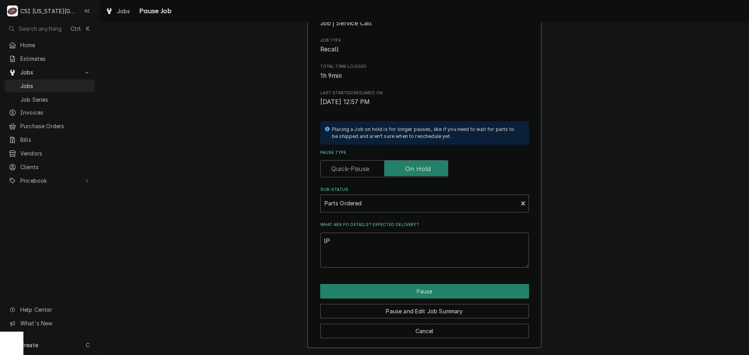
type textarea "l"
type textarea "x"
type textarea "P"
type textarea "x"
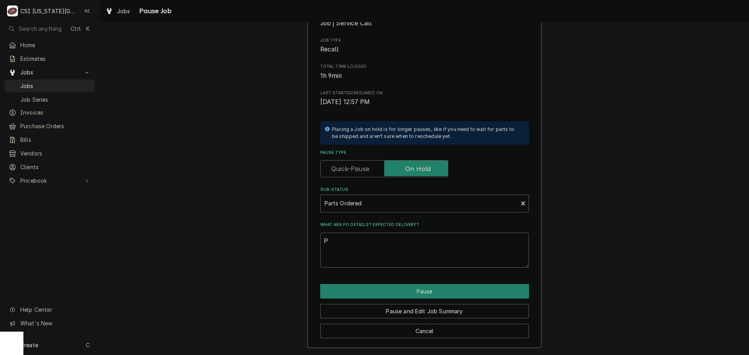
type textarea "Pa"
type textarea "x"
type textarea "Par"
type textarea "x"
type textarea "Part"
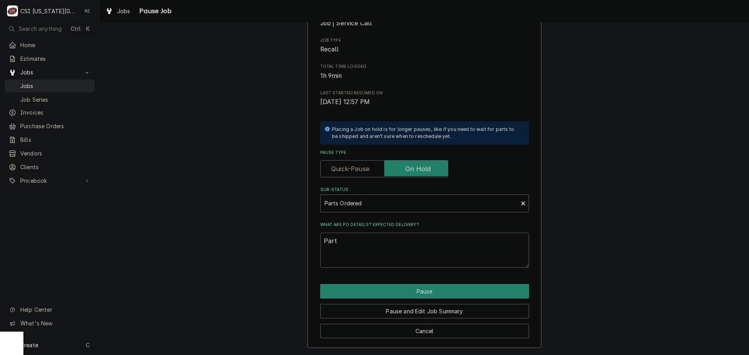
type textarea "x"
type textarea "Parts"
type textarea "x"
type textarea "Parts"
type textarea "x"
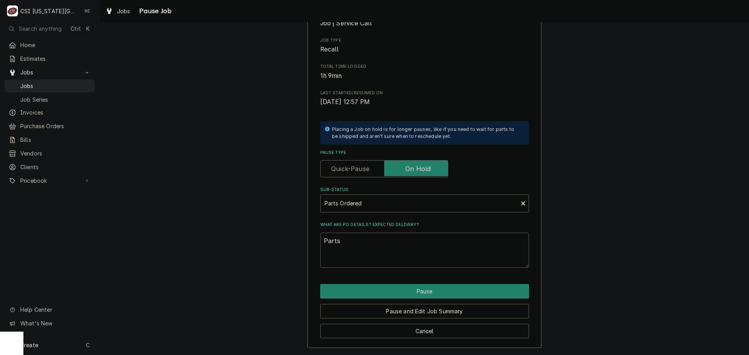
type textarea "Parts o"
type textarea "x"
type textarea "Parts or"
type textarea "x"
type textarea "Parts ord"
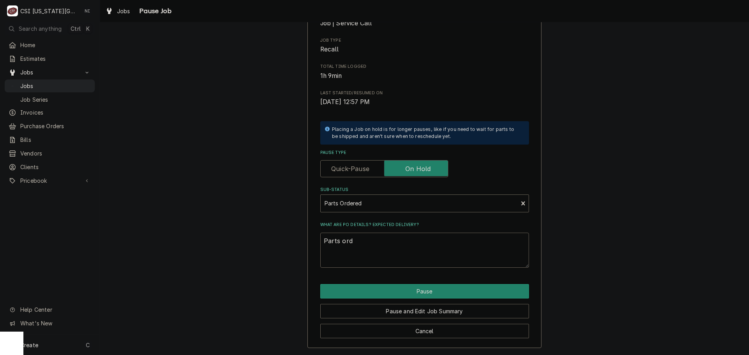
type textarea "x"
type textarea "Parts orde"
type textarea "x"
type textarea "Parts order"
type textarea "x"
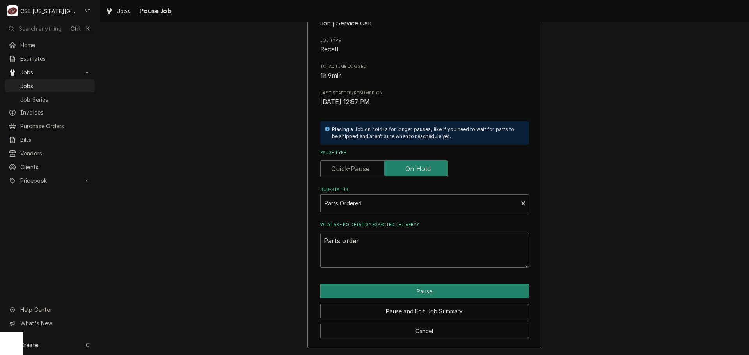
type textarea "Parts ordere"
type textarea "x"
type textarea "Parts ordered"
type textarea "x"
type textarea "Parts ordered"
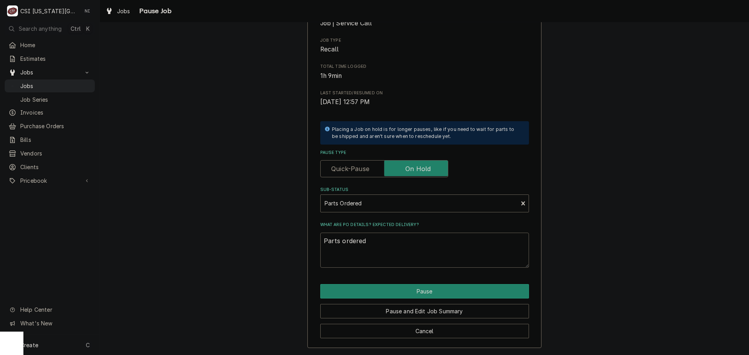
type textarea "x"
type textarea "Parts ordered o"
type textarea "x"
type textarea "Parts ordered on"
type textarea "x"
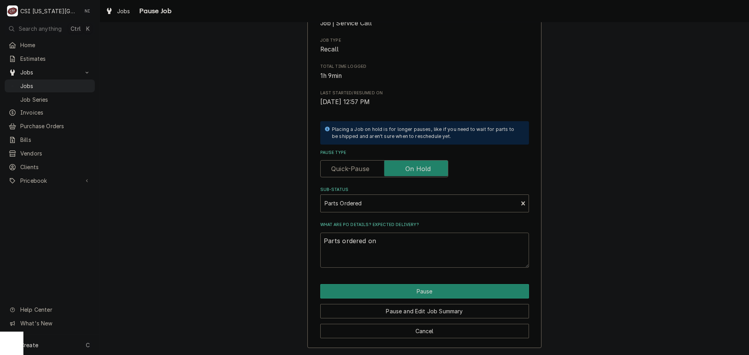
type textarea "Parts ordered on"
type textarea "x"
type textarea "Parts ordered on P"
type textarea "x"
type textarea "Parts ordered on PO"
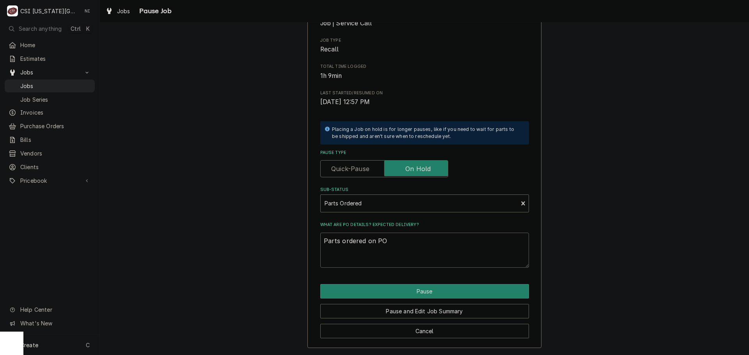
type textarea "x"
type textarea "Parts ordered on PO"
type textarea "x"
type textarea "Parts ordered on PO 3"
type textarea "x"
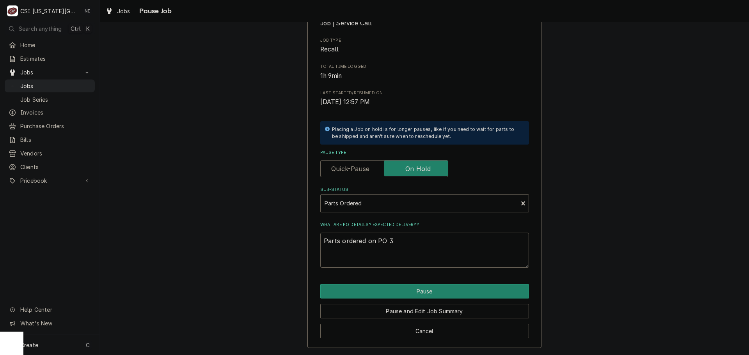
type textarea "Parts ordered on PO 30"
type textarea "x"
type textarea "Parts ordered on PO 301"
type textarea "x"
type textarea "Parts ordered on PO 3017"
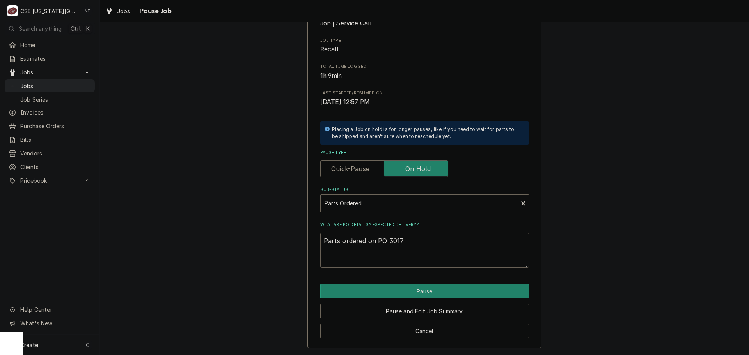
type textarea "x"
type textarea "Parts ordered on PO 30171"
type textarea "x"
type textarea "Parts ordered on PO 301714"
click at [412, 296] on button "Pause" at bounding box center [424, 291] width 209 height 14
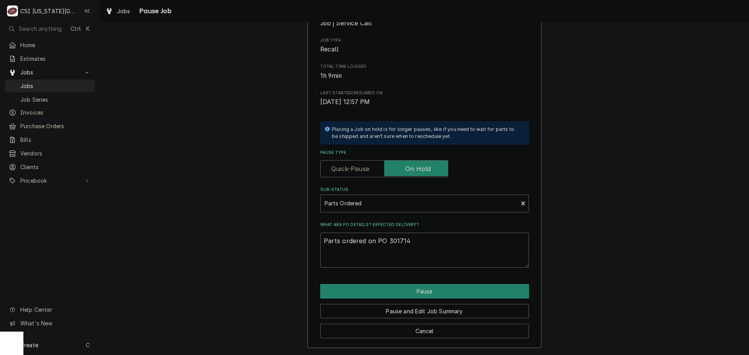
type textarea "x"
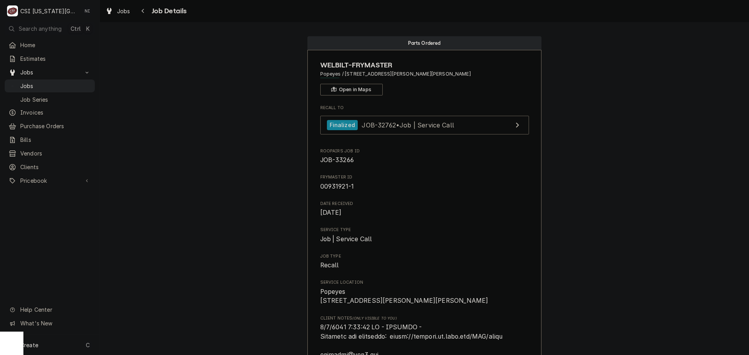
drag, startPoint x: 64, startPoint y: 86, endPoint x: 162, endPoint y: 59, distance: 101.2
click at [64, 86] on span "Jobs" at bounding box center [55, 86] width 71 height 8
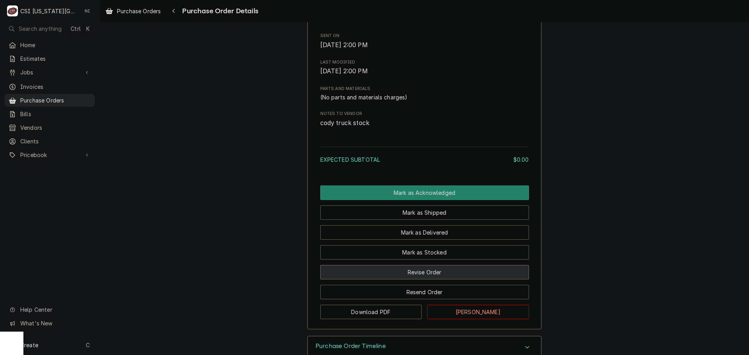
scroll to position [438, 0]
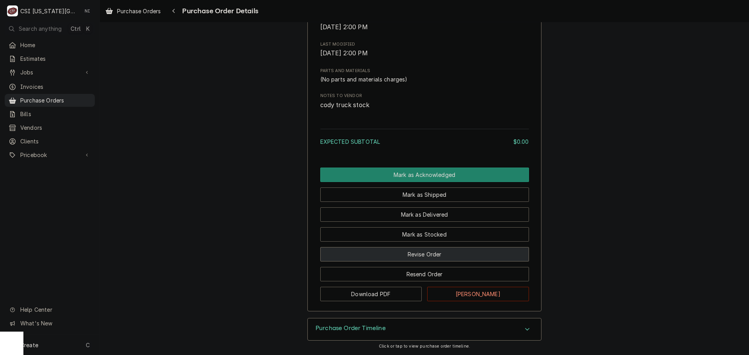
click at [441, 258] on button "Revise Order" at bounding box center [424, 254] width 209 height 14
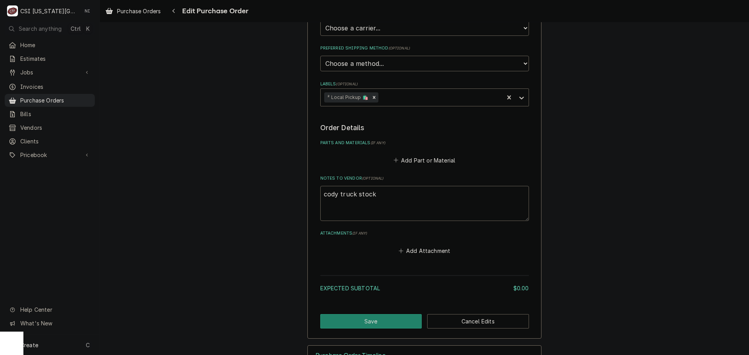
scroll to position [234, 0]
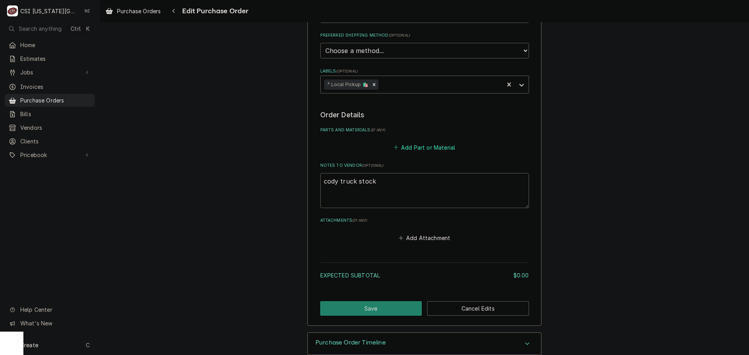
click at [429, 146] on button "Add Part or Material" at bounding box center [424, 147] width 64 height 11
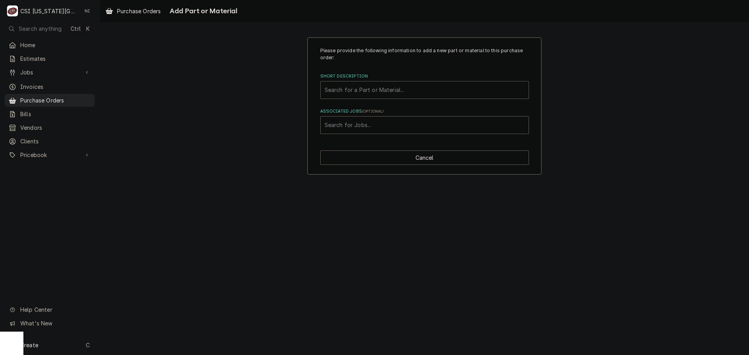
click at [402, 91] on div "Short Description" at bounding box center [425, 90] width 200 height 14
type input "r-290 ref"
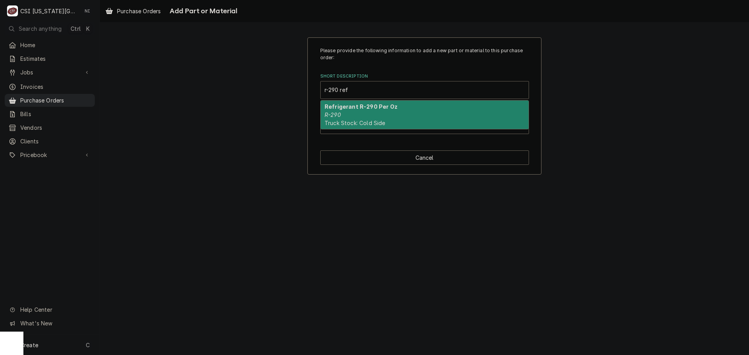
click at [357, 117] on div "Refrigerant R-290 Per Oz R-290 Truck Stock: Cold Side" at bounding box center [425, 115] width 208 height 28
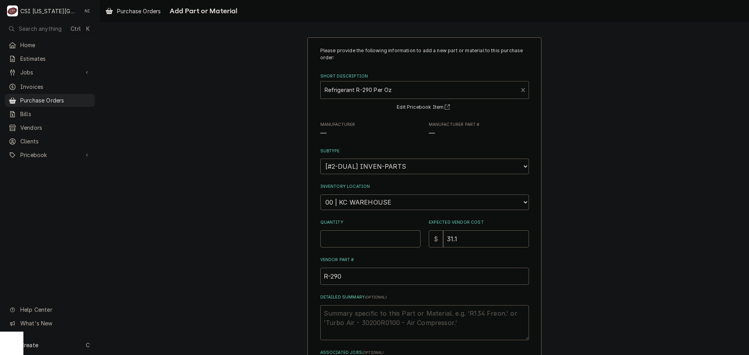
type textarea "x"
click at [394, 204] on select "Choose a location... 00 | KC WAREHOUSE 00 | MAIN WAREHOUSE 01 | [PERSON_NAME] #…" at bounding box center [424, 203] width 209 height 16
select select "2818"
click at [320, 195] on select "Choose a location... 00 | KC WAREHOUSE 00 | MAIN WAREHOUSE 01 | [PERSON_NAME] #…" at bounding box center [424, 203] width 209 height 16
click at [344, 237] on input "Quantity" at bounding box center [370, 239] width 100 height 17
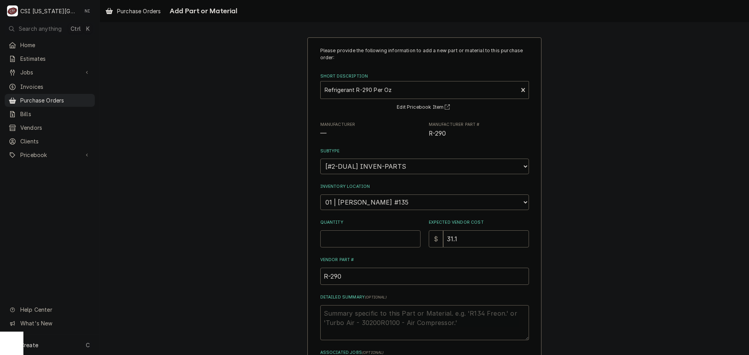
type textarea "x"
type input "1"
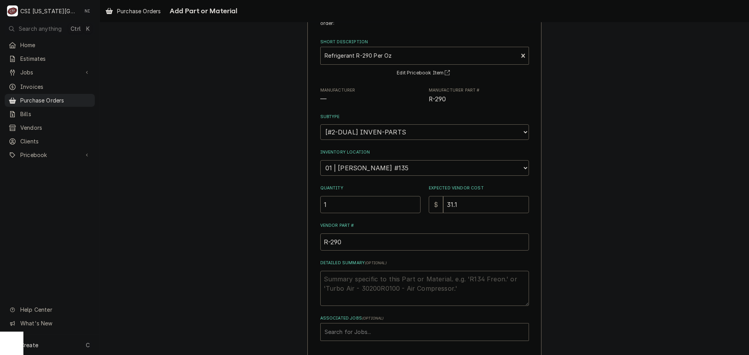
scroll to position [68, 0]
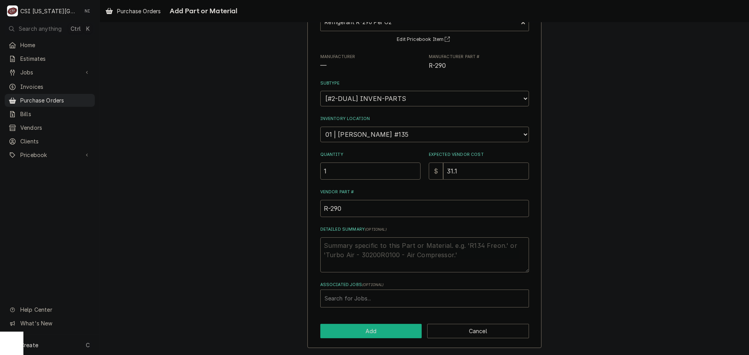
click at [381, 326] on button "Add" at bounding box center [371, 331] width 102 height 14
type textarea "x"
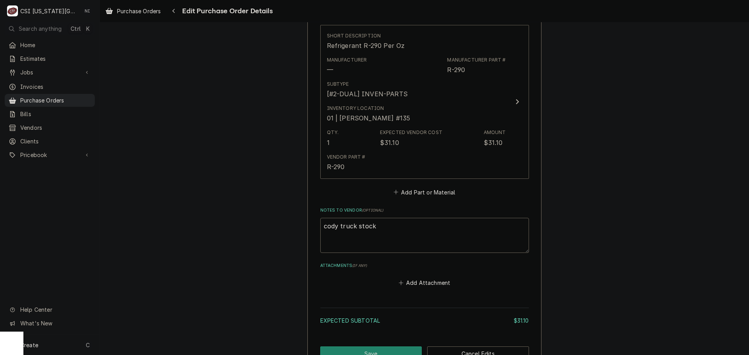
scroll to position [351, 0]
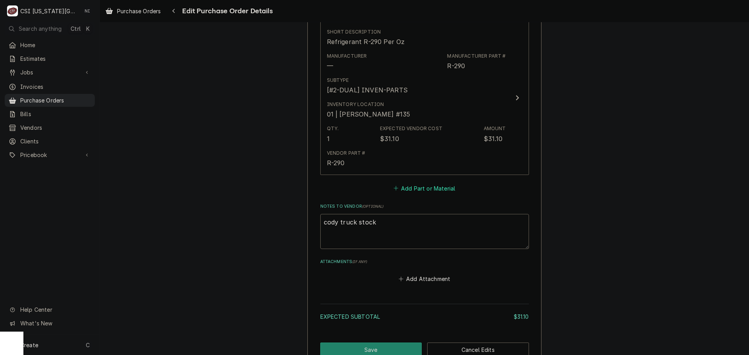
click at [410, 190] on button "Add Part or Material" at bounding box center [424, 188] width 64 height 11
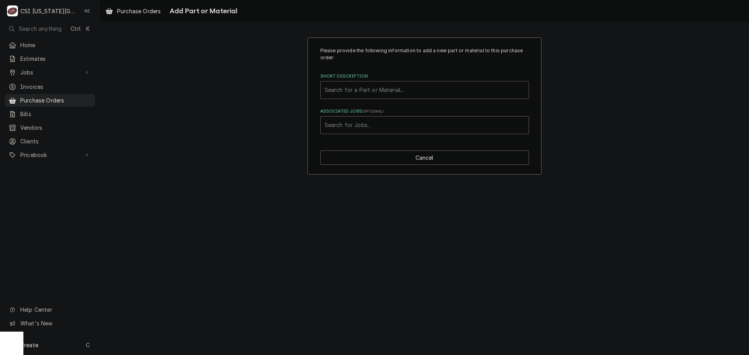
click at [386, 92] on div "Short Description" at bounding box center [425, 90] width 200 height 14
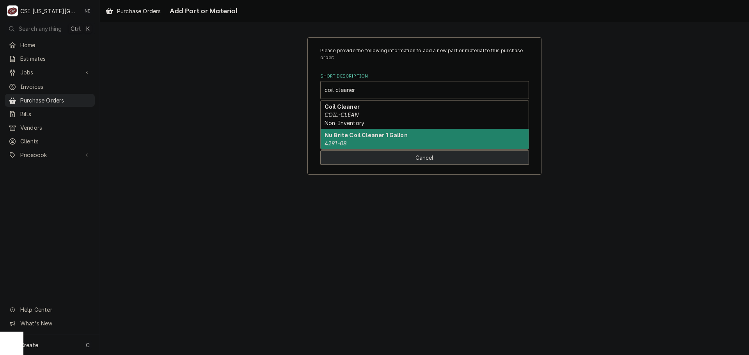
type input "coil cleaner"
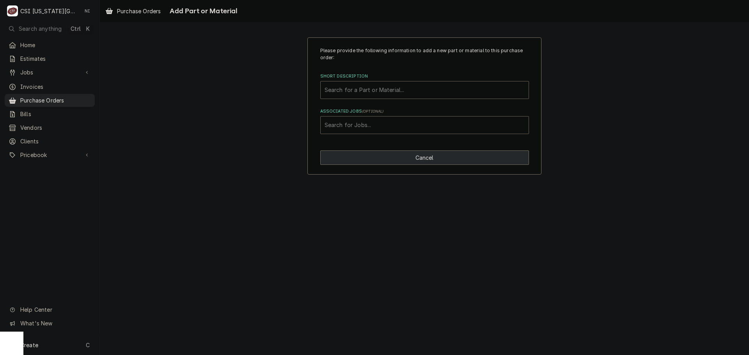
drag, startPoint x: 419, startPoint y: 156, endPoint x: 416, endPoint y: 160, distance: 5.3
click at [416, 160] on button "Cancel" at bounding box center [424, 158] width 209 height 14
type textarea "x"
